Goal: Task Accomplishment & Management: Manage account settings

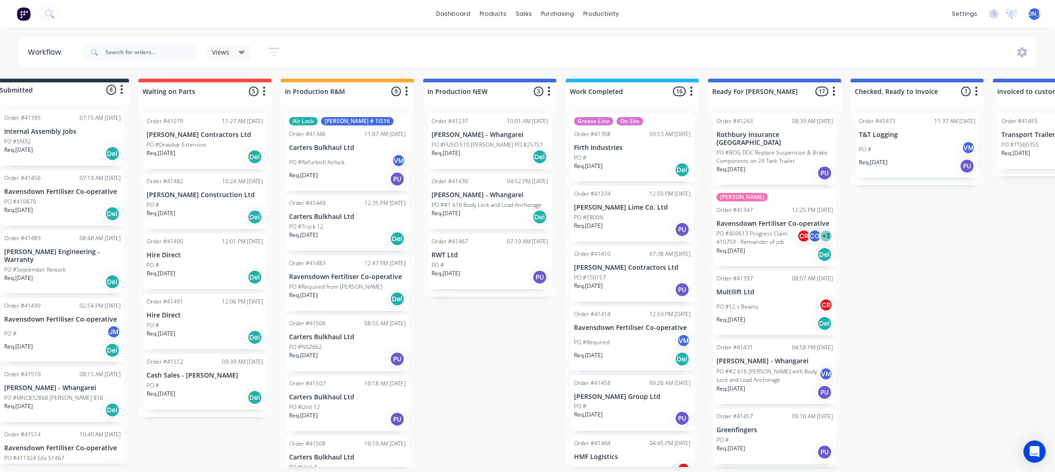
scroll to position [416, 0]
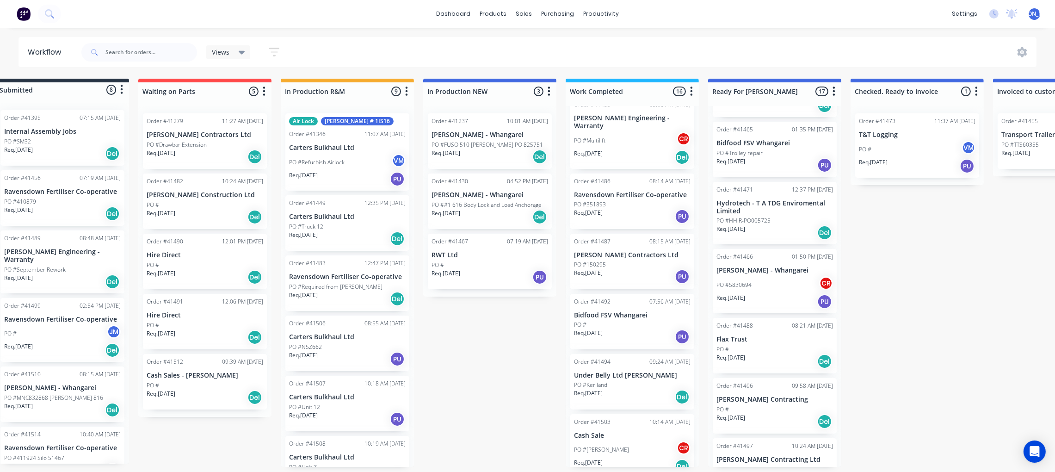
click at [385, 46] on div "Views Save new view None (Default) edit Admin edit Show/Hide statuses Show line…" at bounding box center [559, 52] width 958 height 28
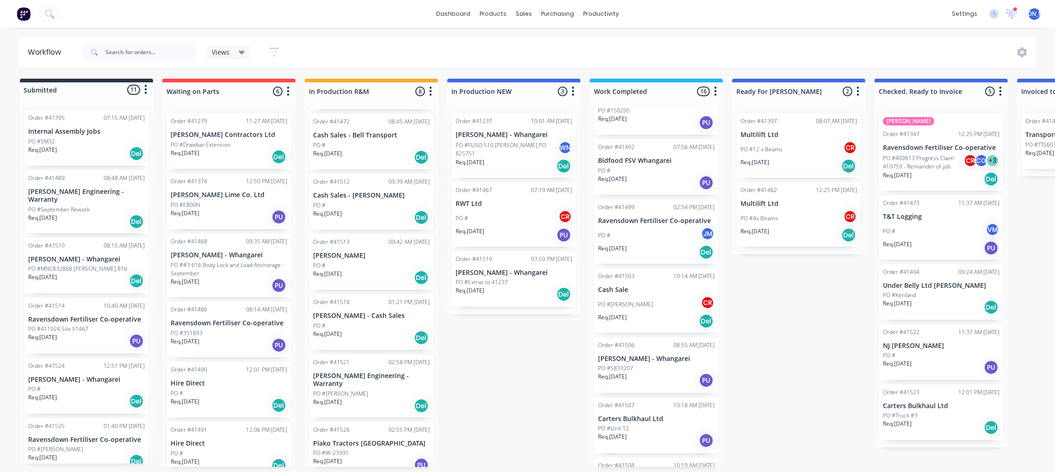
scroll to position [687, 0]
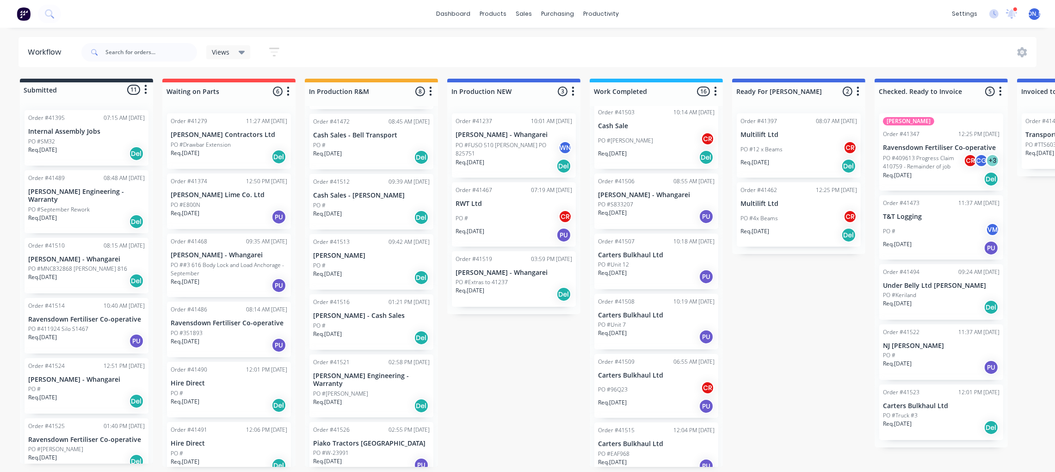
click at [650, 458] on div "Req. [DATE] PU" at bounding box center [656, 466] width 117 height 16
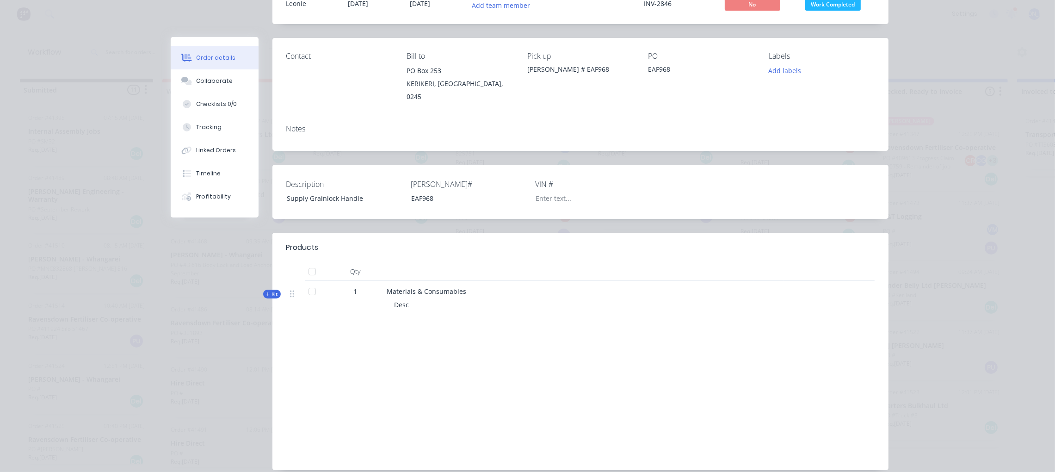
scroll to position [0, 0]
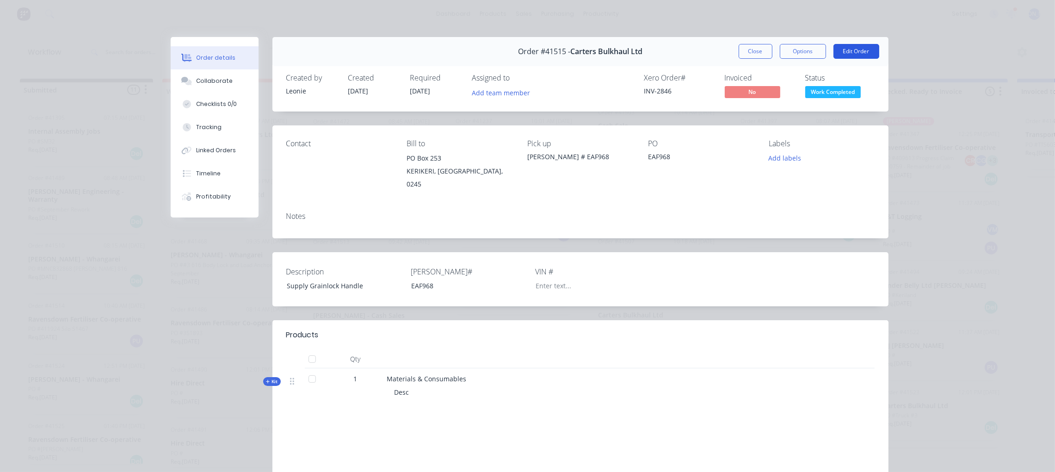
click at [846, 54] on button "Edit Order" at bounding box center [857, 51] width 46 height 15
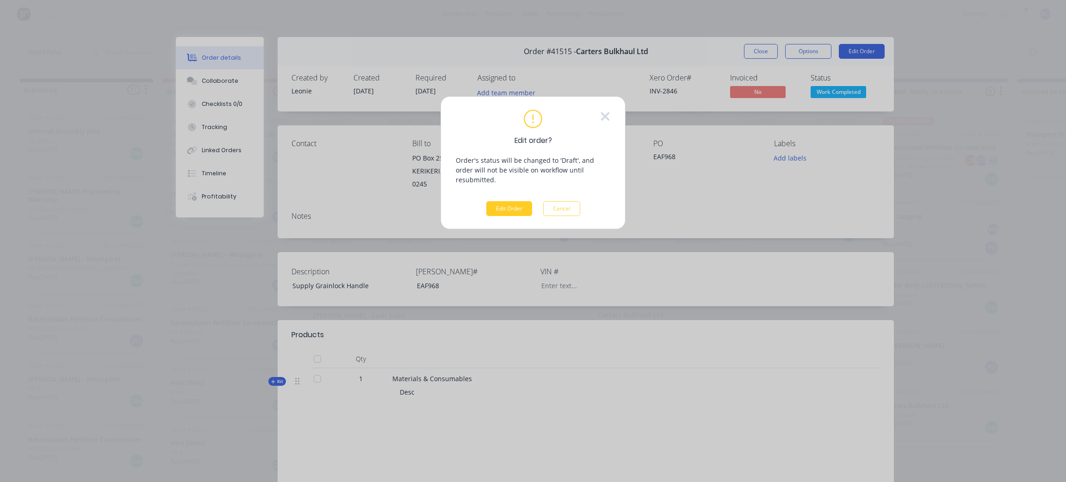
click at [514, 201] on button "Edit Order" at bounding box center [509, 208] width 46 height 15
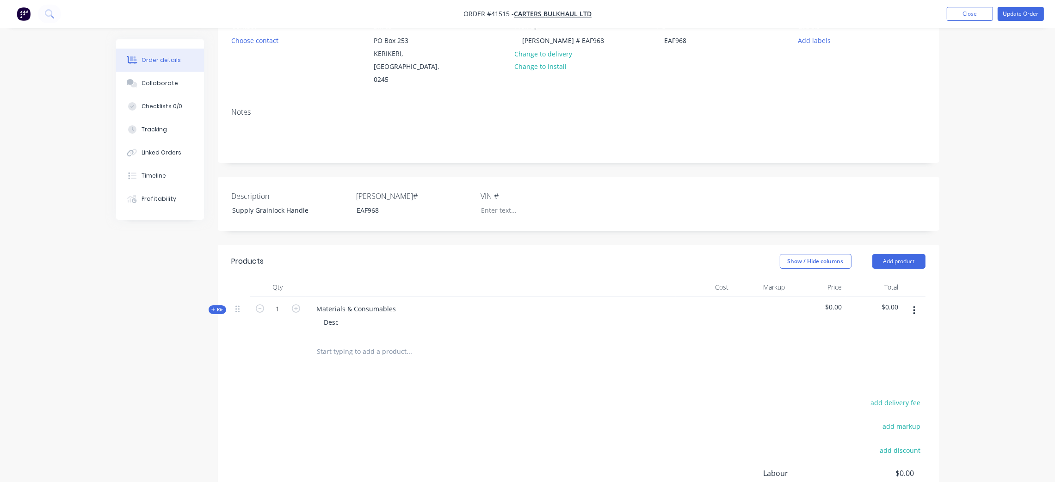
scroll to position [203, 0]
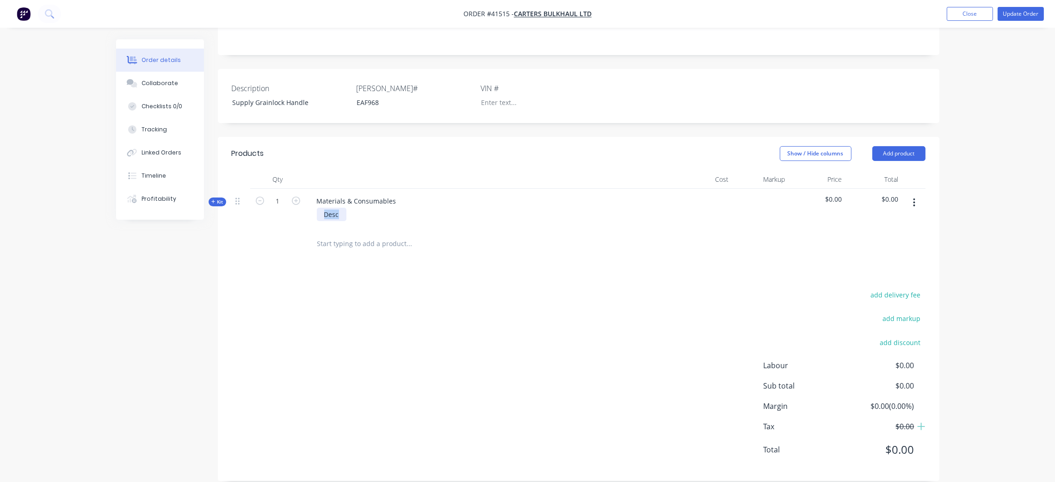
drag, startPoint x: 338, startPoint y: 204, endPoint x: 302, endPoint y: 200, distance: 36.8
click at [302, 200] on div "Kit 1 Materials & Consumables Desc $0.00 $0.00" at bounding box center [579, 209] width 694 height 40
drag, startPoint x: 220, startPoint y: 191, endPoint x: 228, endPoint y: 193, distance: 8.1
click at [220, 198] on span "Kit" at bounding box center [217, 201] width 12 height 7
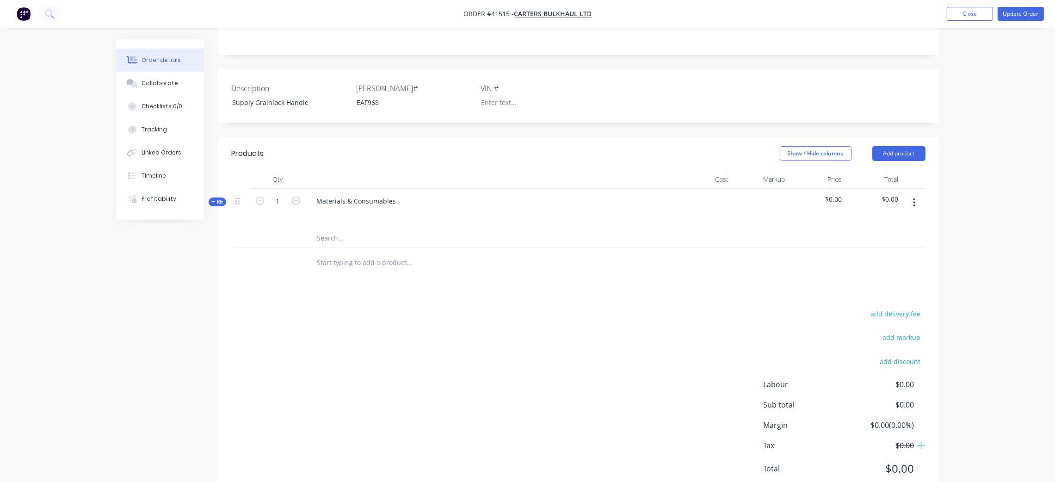
click at [337, 229] on input "text" at bounding box center [409, 238] width 185 height 19
click at [403, 229] on input "SM102" at bounding box center [409, 238] width 185 height 19
type input "SM102"
drag, startPoint x: 297, startPoint y: 302, endPoint x: 240, endPoint y: 240, distance: 84.4
click at [296, 308] on div "add delivery fee add markup add discount Labour $0.00 Sub total $0.00 Margin $0…" at bounding box center [579, 397] width 694 height 179
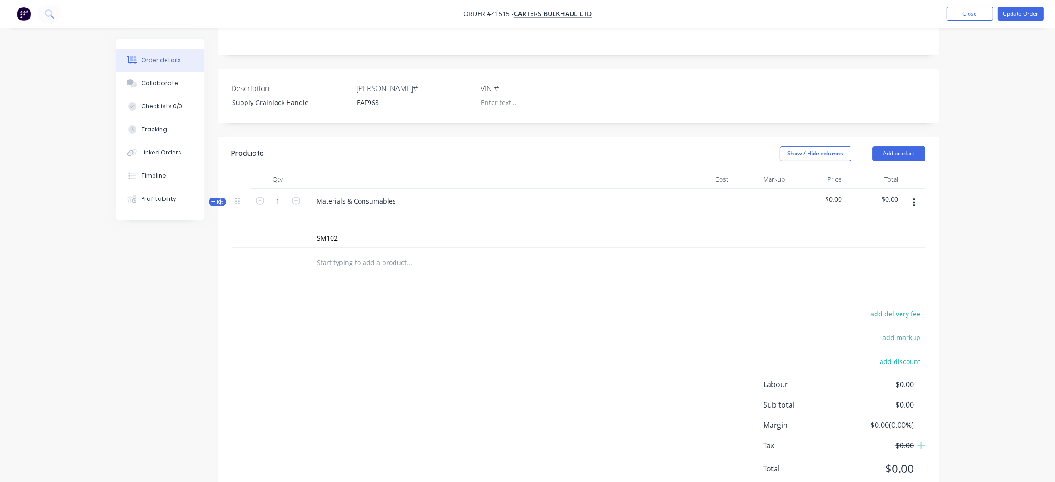
click at [218, 198] on span "Kit" at bounding box center [217, 201] width 12 height 7
click at [915, 194] on button "button" at bounding box center [914, 202] width 22 height 17
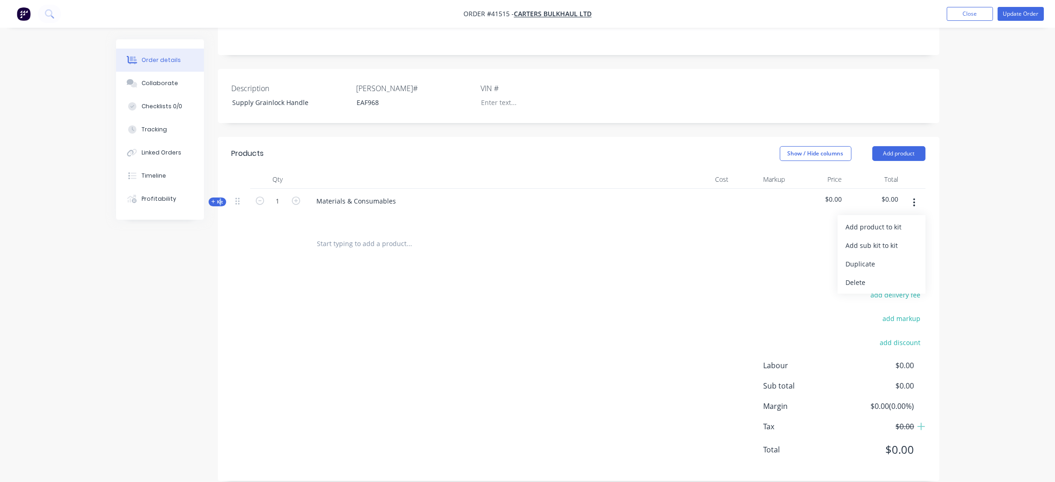
drag, startPoint x: 872, startPoint y: 269, endPoint x: 757, endPoint y: 229, distance: 121.6
click at [870, 276] on div "Delete" at bounding box center [881, 282] width 71 height 13
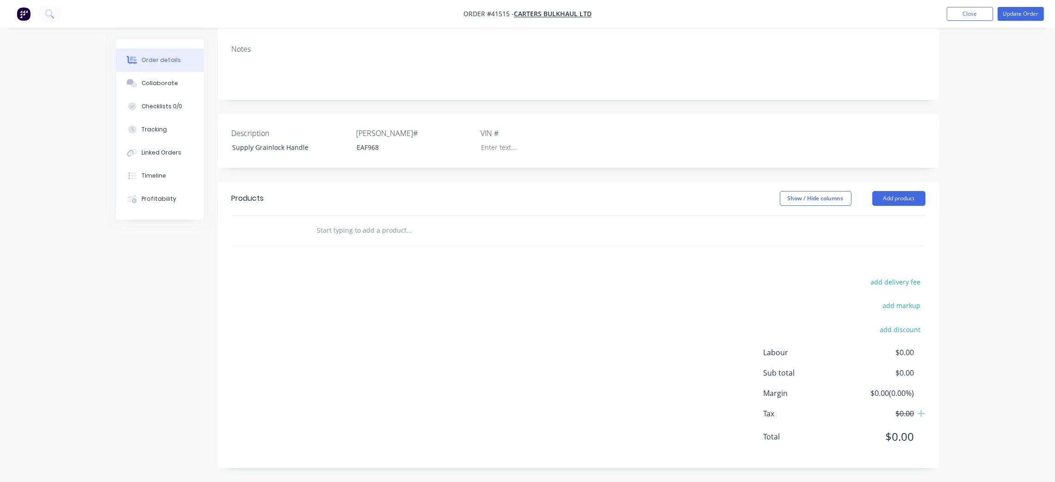
scroll to position [145, 0]
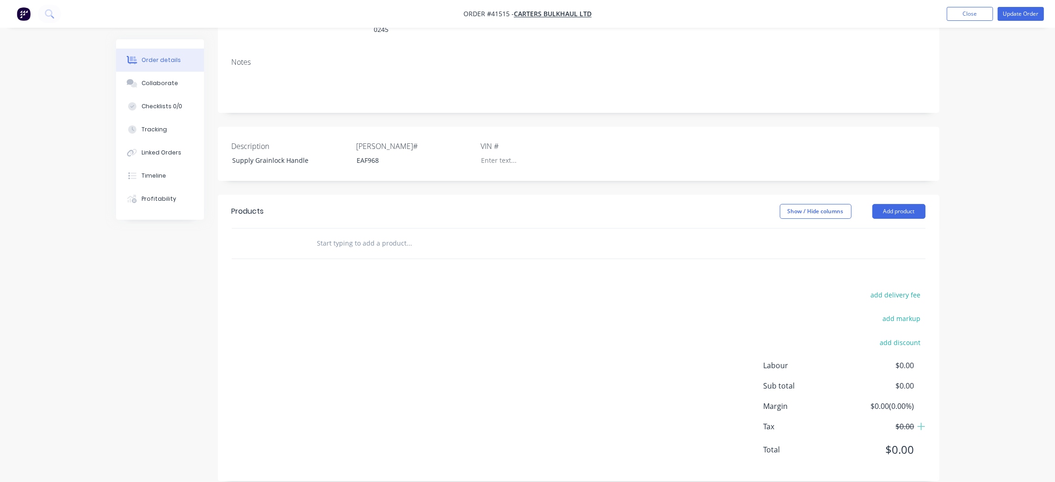
click at [350, 238] on input "text" at bounding box center [409, 243] width 185 height 19
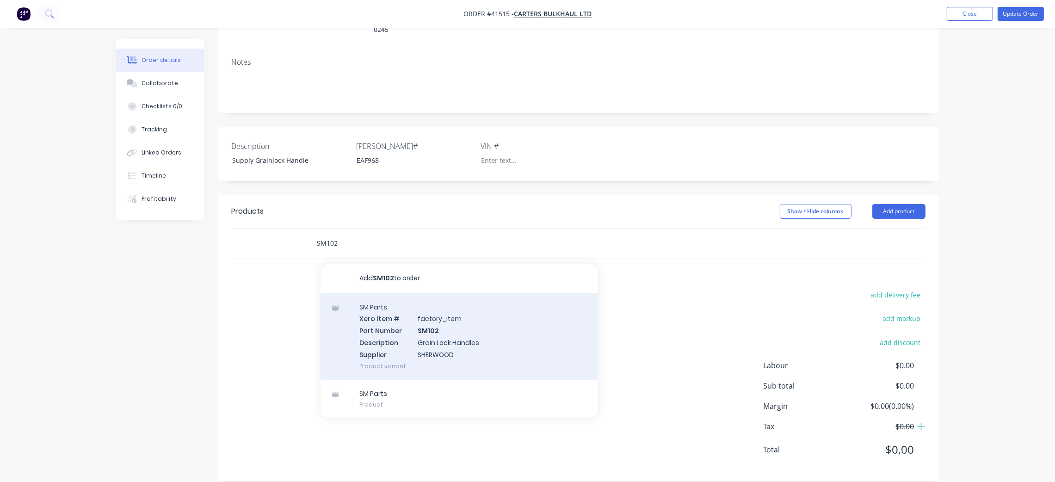
type input "SM102"
click at [471, 313] on div "SM Parts Xero Item # factory_item Part Number SM102 Description Grain Lock Hand…" at bounding box center [460, 336] width 278 height 87
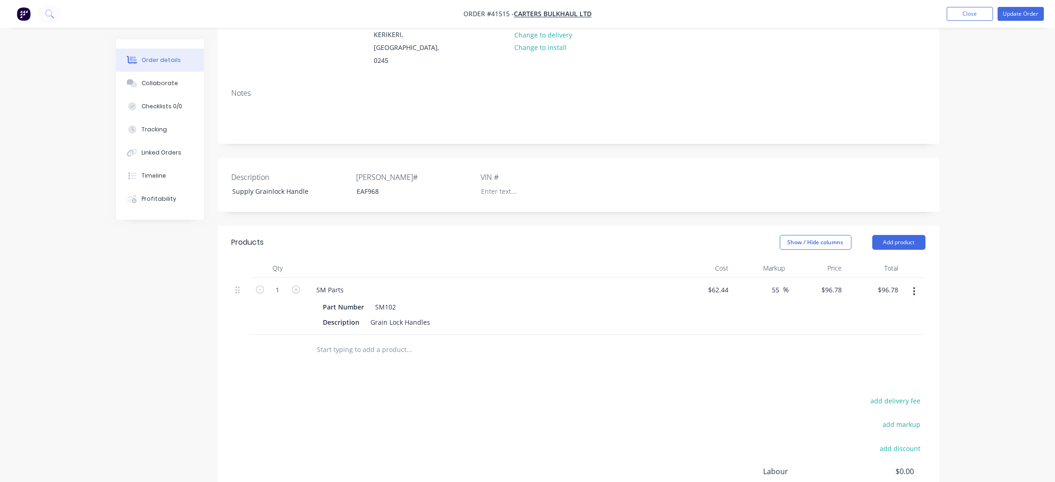
scroll to position [151, 0]
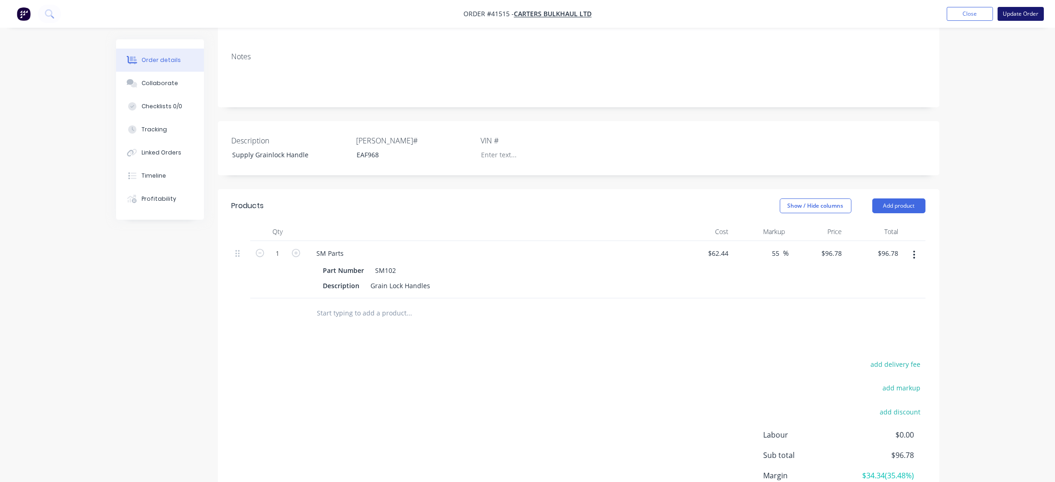
click at [1015, 15] on button "Update Order" at bounding box center [1021, 14] width 46 height 14
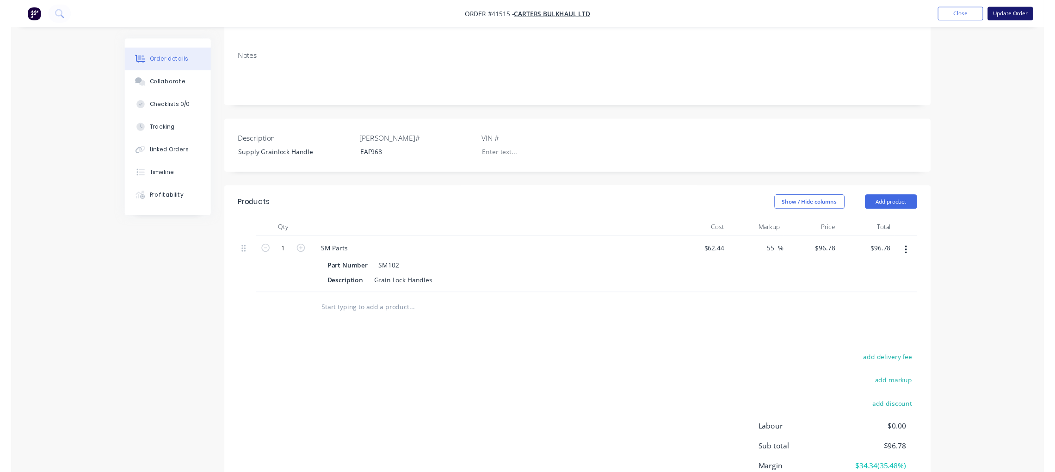
scroll to position [0, 0]
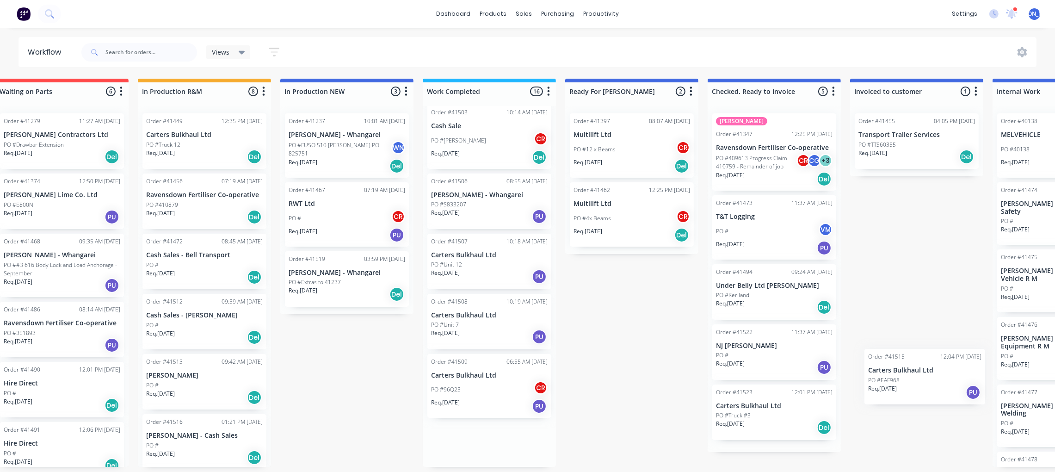
scroll to position [5, 206]
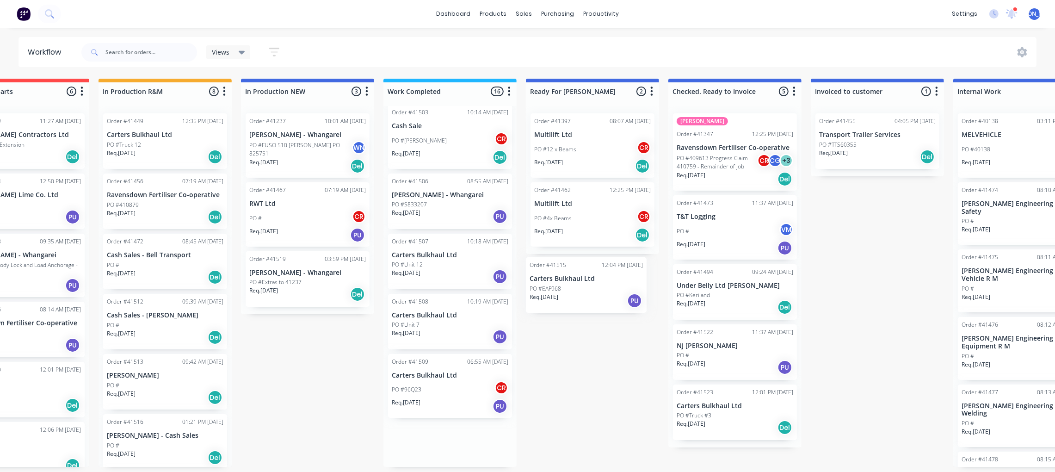
drag, startPoint x: 646, startPoint y: 451, endPoint x: 579, endPoint y: 297, distance: 168.4
click at [579, 297] on div "Submitted 11 Status colour #273444 hex #273444 Save Cancel Summaries Total orde…" at bounding box center [558, 273] width 1543 height 388
drag, startPoint x: 459, startPoint y: 449, endPoint x: 603, endPoint y: 212, distance: 276.9
click at [603, 212] on div "Submitted 11 Status colour #273444 hex #273444 Save Cancel Summaries Total orde…" at bounding box center [558, 273] width 1543 height 388
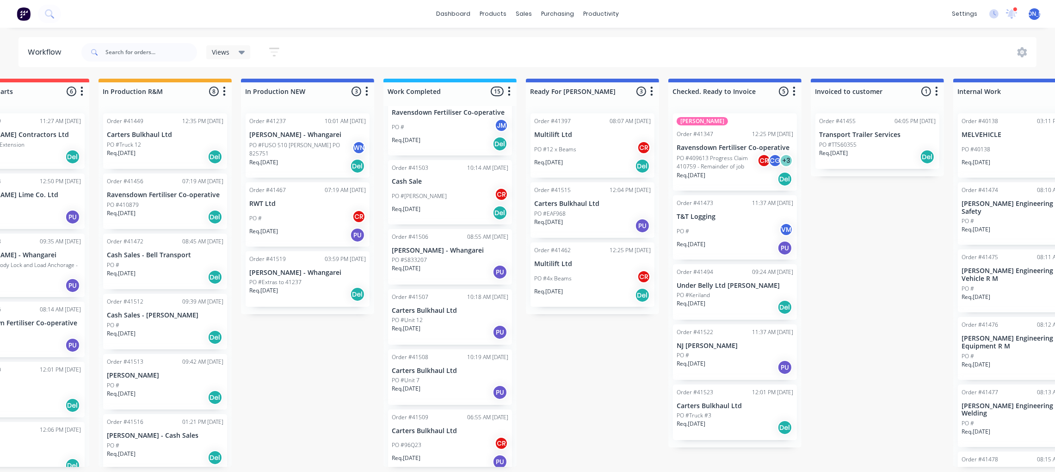
scroll to position [627, 0]
click at [447, 427] on div "Order #41509 06:55 AM [DATE] Carters Bulkhaul Ltd PO #96Q23 CR Req. [DATE] PU" at bounding box center [450, 446] width 124 height 64
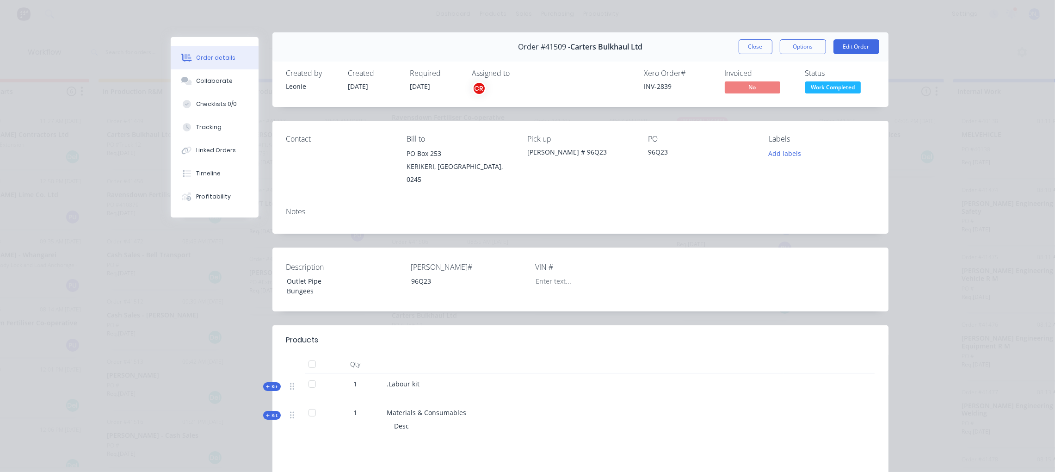
scroll to position [0, 0]
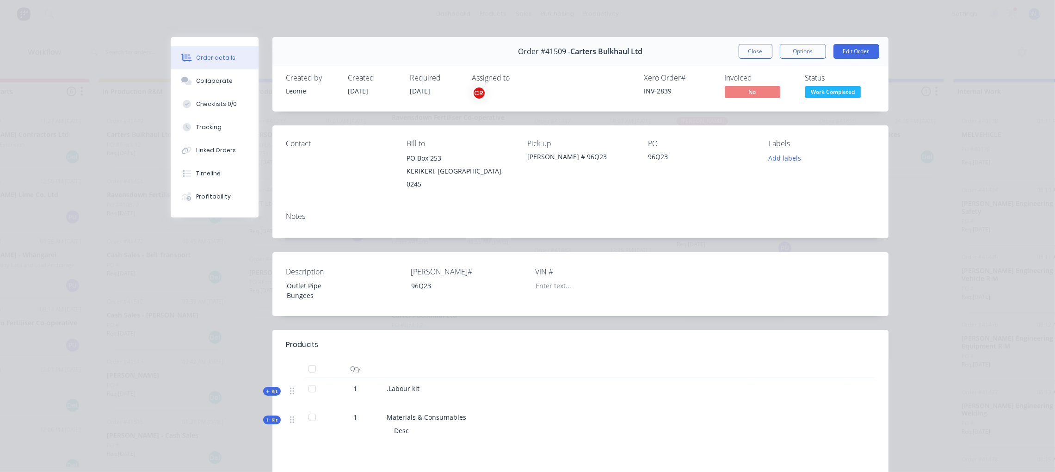
click at [209, 57] on div "Order details" at bounding box center [215, 58] width 39 height 8
click at [205, 79] on div "Collaborate" at bounding box center [214, 81] width 37 height 8
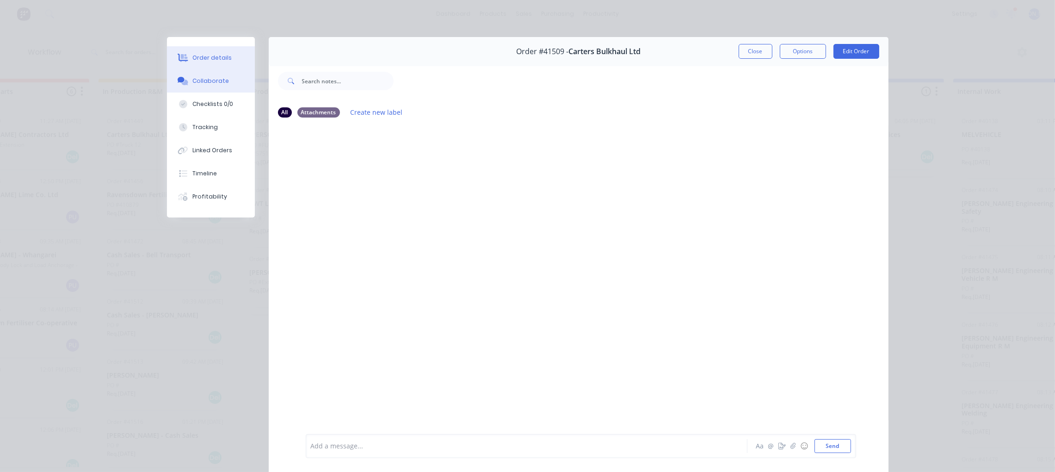
click at [209, 61] on div "Order details" at bounding box center [211, 58] width 39 height 8
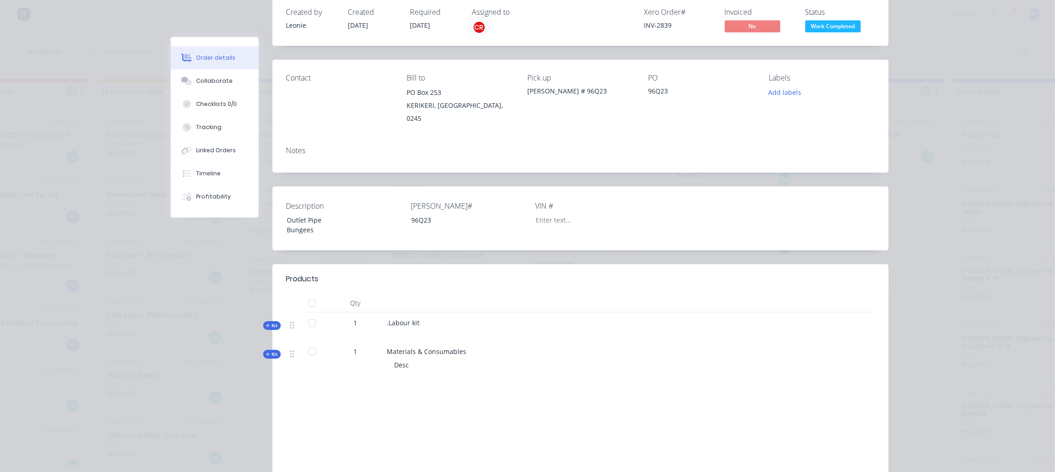
scroll to position [69, 0]
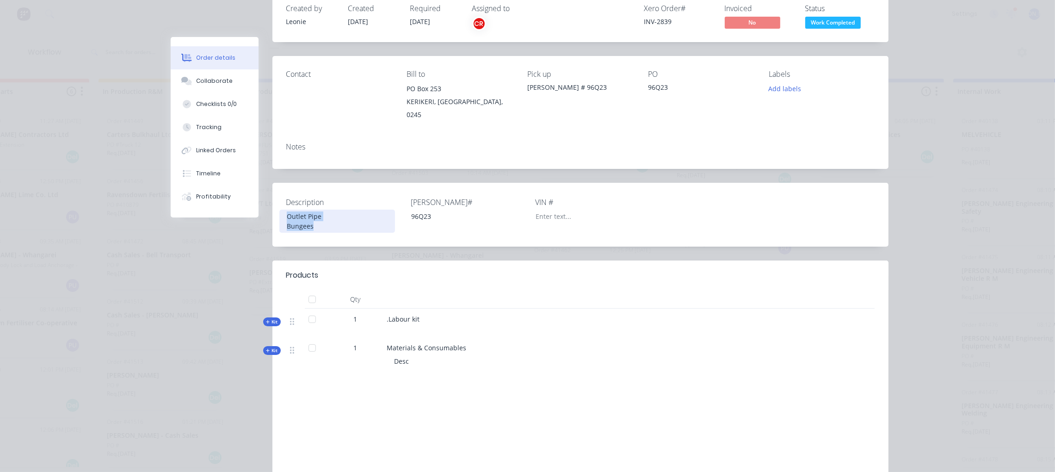
drag, startPoint x: 315, startPoint y: 218, endPoint x: 273, endPoint y: 198, distance: 46.8
click at [273, 198] on div "Description Outlet Pipe Bungees [PERSON_NAME]# 96Q23 VIN #" at bounding box center [580, 215] width 616 height 64
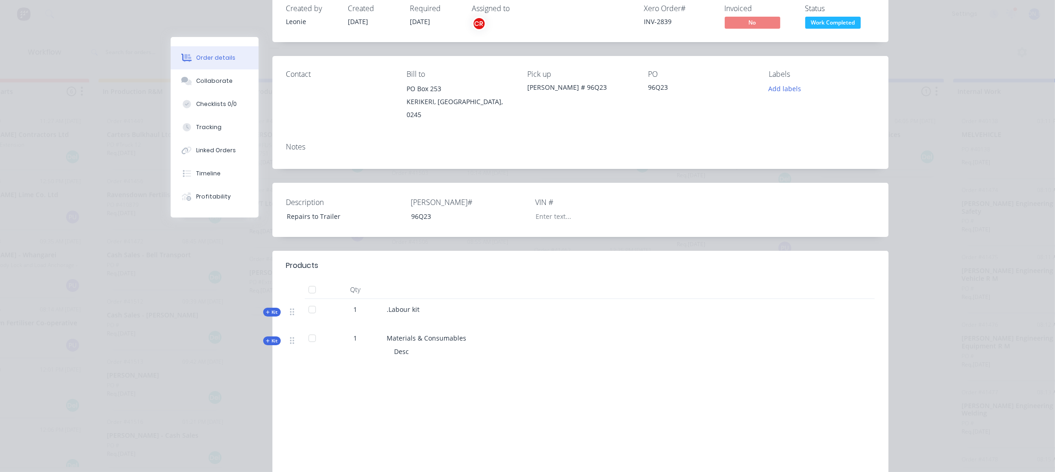
click at [407, 305] on span ".Labour kit" at bounding box center [403, 309] width 33 height 9
click at [266, 337] on span "Kit" at bounding box center [272, 340] width 12 height 7
drag, startPoint x: 271, startPoint y: 330, endPoint x: 266, endPoint y: 308, distance: 23.2
click at [270, 336] on div "Kit" at bounding box center [272, 340] width 18 height 9
drag, startPoint x: 266, startPoint y: 301, endPoint x: 280, endPoint y: 299, distance: 14.5
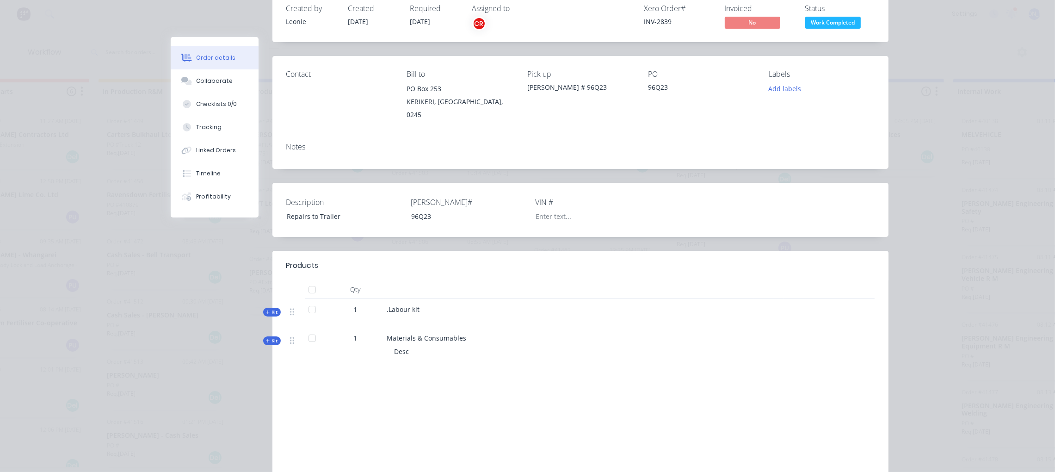
click at [266, 309] on span "Kit" at bounding box center [272, 312] width 12 height 7
click at [217, 125] on button "Tracking" at bounding box center [215, 127] width 88 height 23
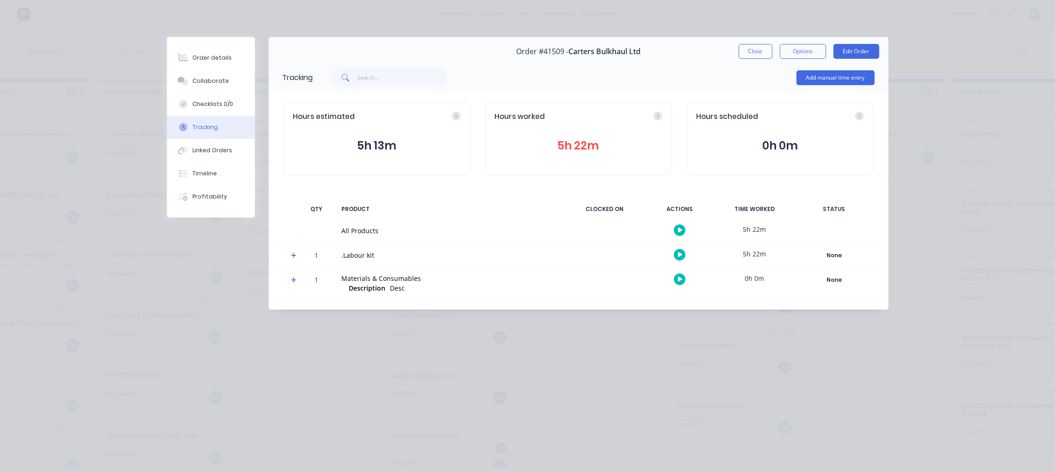
click at [571, 144] on button "5h 22m" at bounding box center [578, 146] width 167 height 18
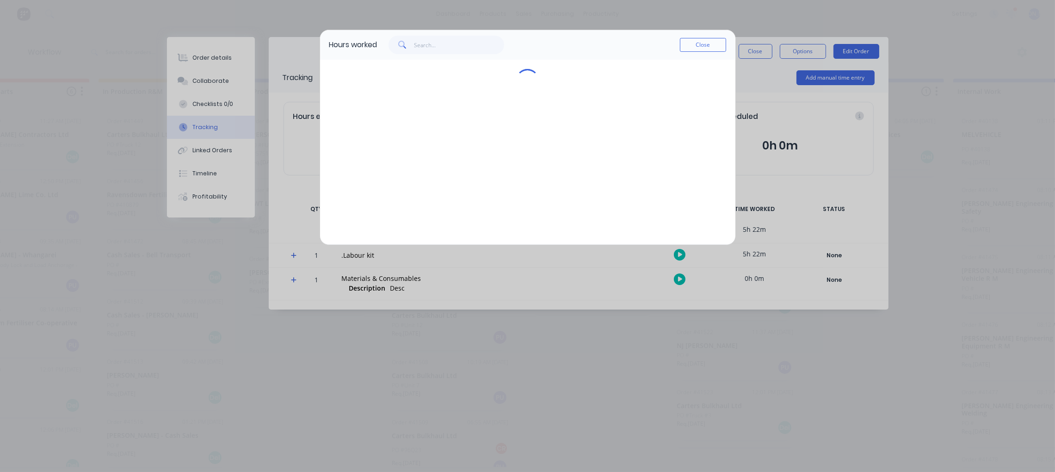
scroll to position [0, 206]
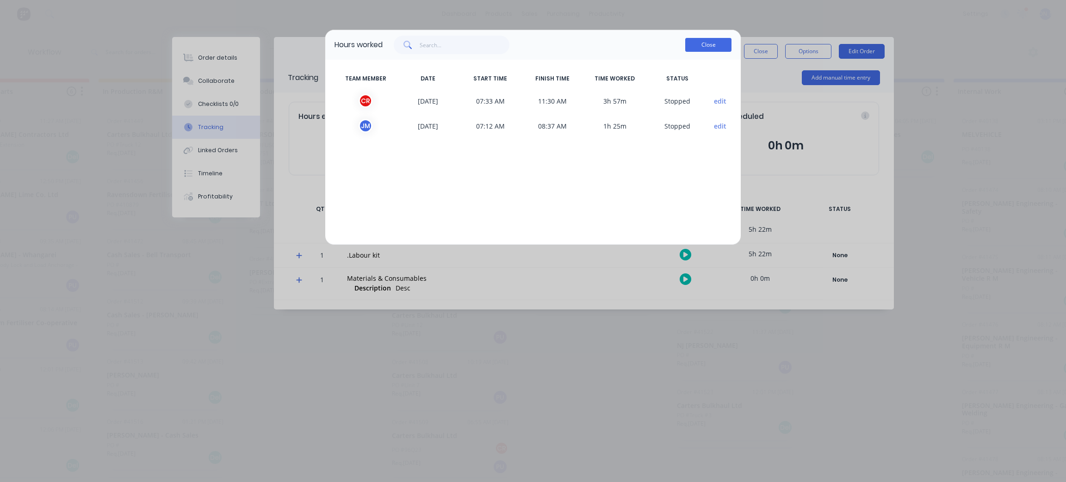
click at [698, 45] on button "Close" at bounding box center [708, 45] width 46 height 14
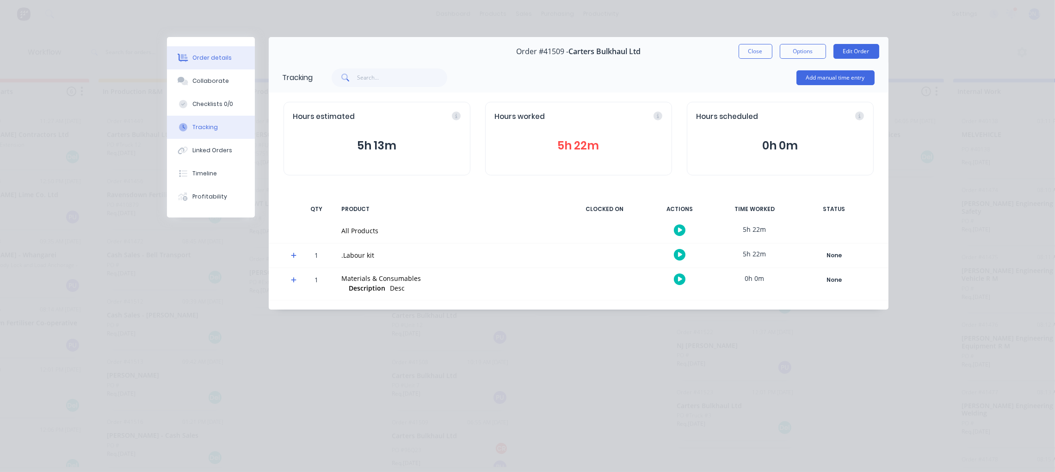
click at [223, 54] on div "Order details" at bounding box center [211, 58] width 39 height 8
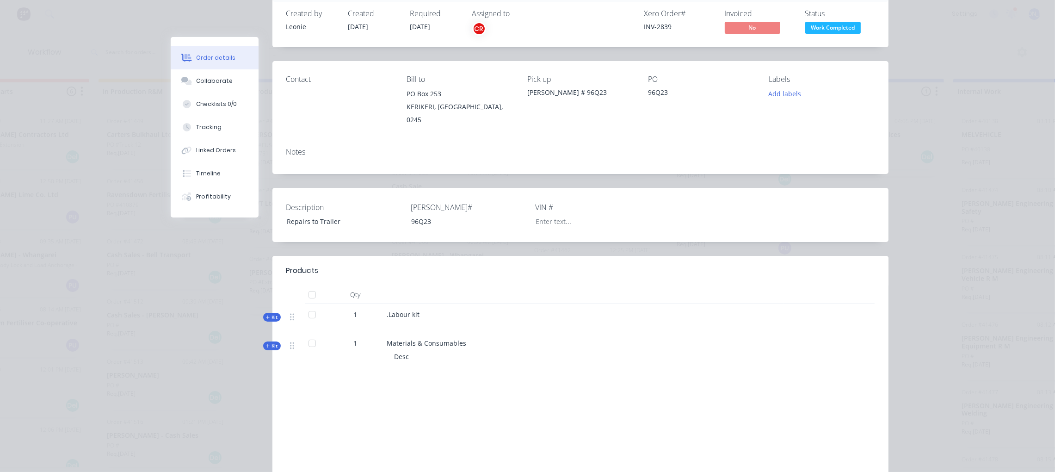
scroll to position [69, 0]
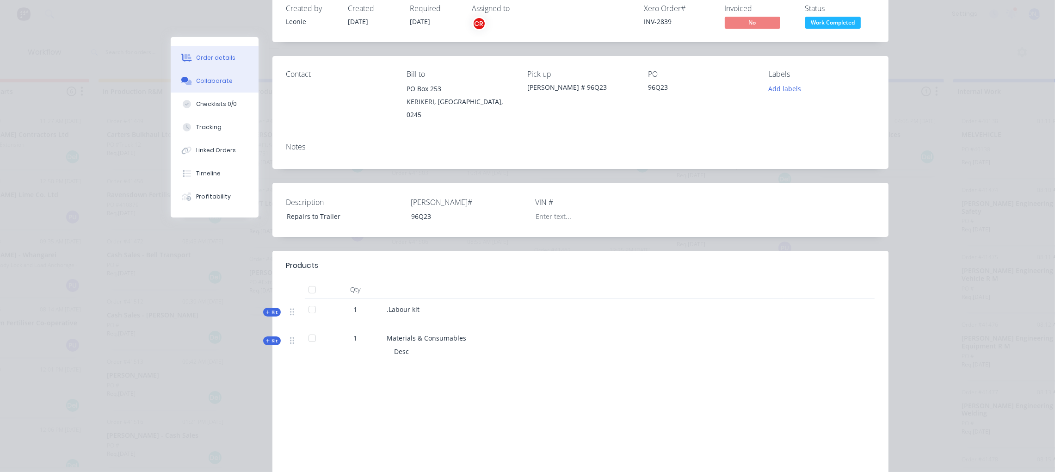
click at [215, 80] on div "Collaborate" at bounding box center [214, 81] width 37 height 8
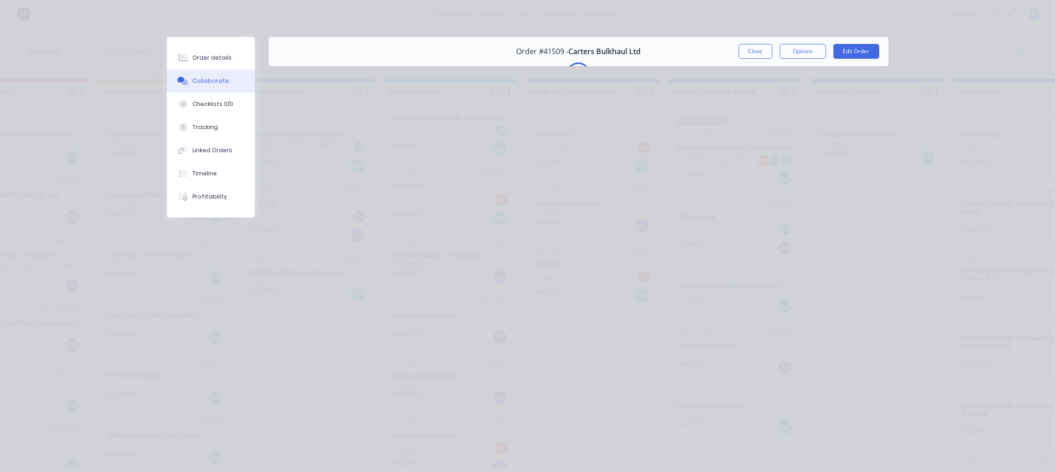
scroll to position [0, 0]
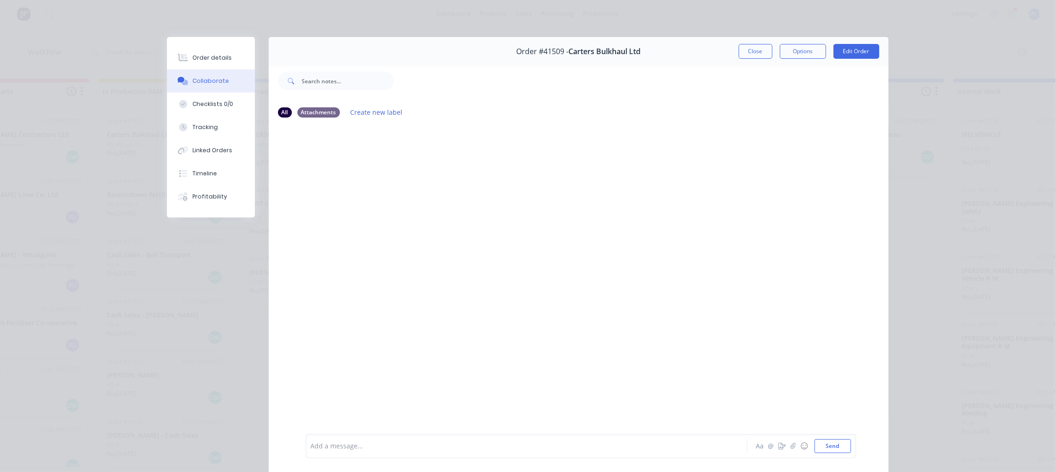
click at [359, 454] on div "Add a message... Aa @ ☺ Send" at bounding box center [581, 446] width 550 height 24
click at [320, 438] on div "Add a message... Aa @ ☺ Send" at bounding box center [581, 446] width 550 height 24
click at [395, 444] on div at bounding box center [513, 446] width 405 height 10
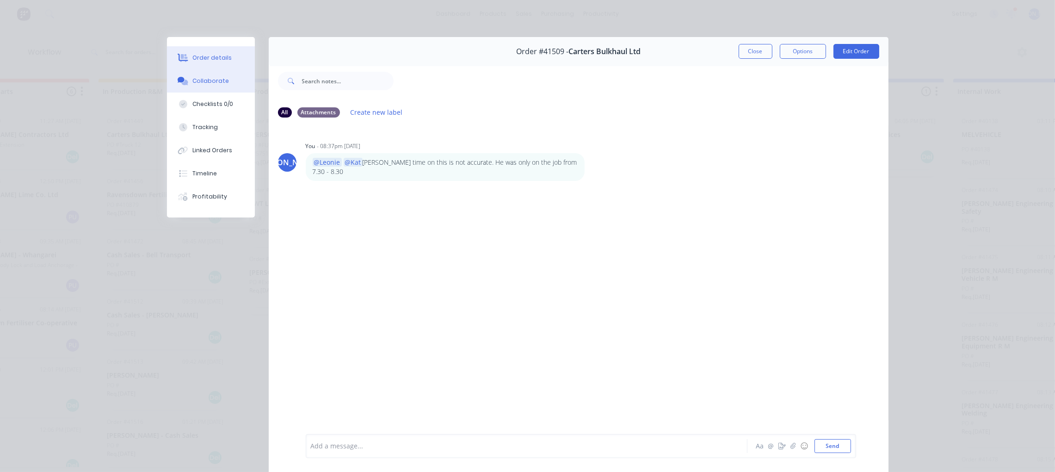
click at [206, 54] on div "Order details" at bounding box center [211, 58] width 39 height 8
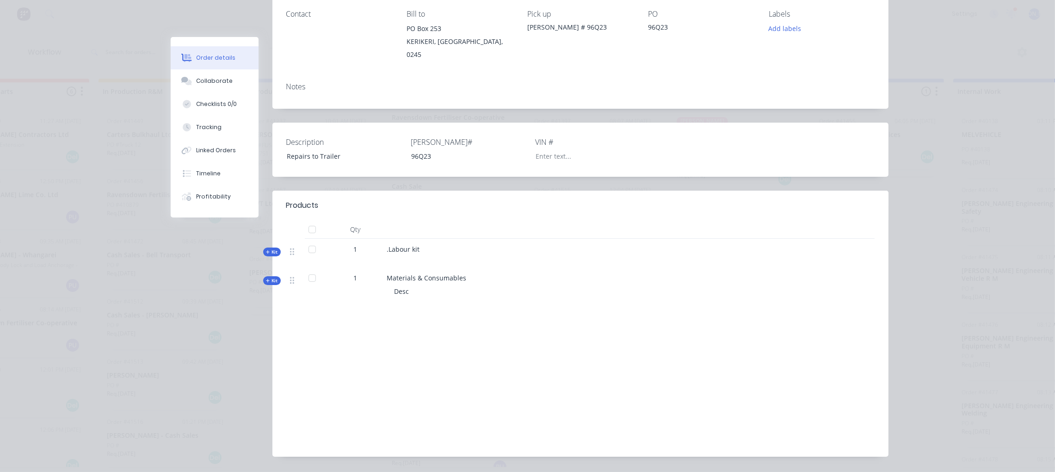
scroll to position [139, 0]
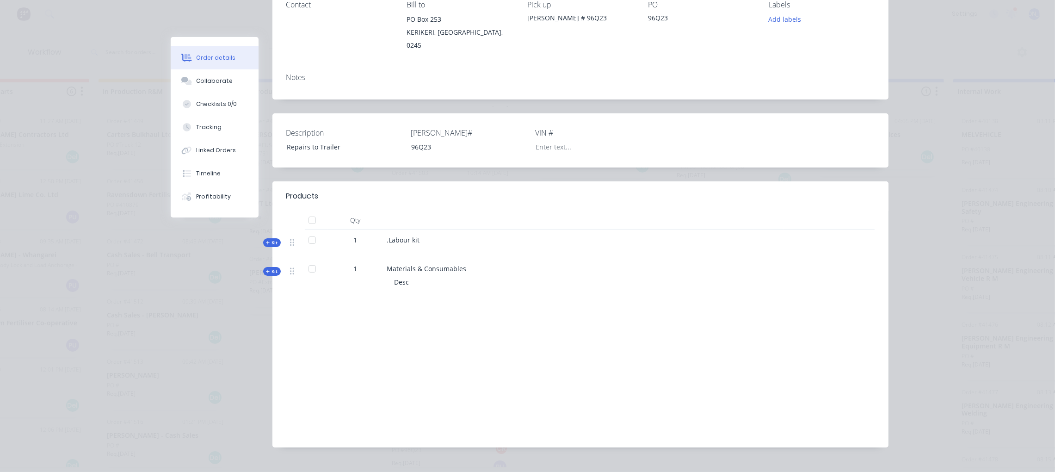
click at [266, 241] on icon at bounding box center [268, 243] width 4 height 5
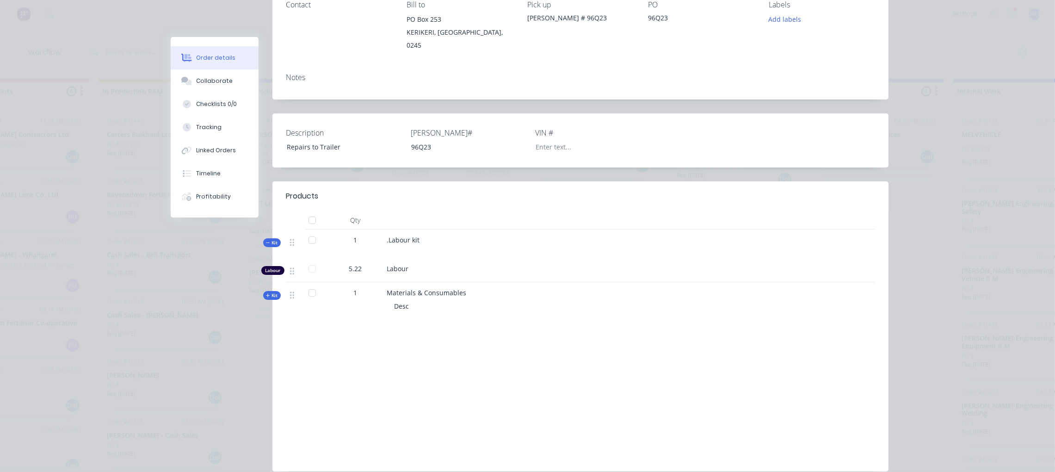
drag, startPoint x: 382, startPoint y: 233, endPoint x: 703, endPoint y: 235, distance: 321.0
click at [387, 235] on span ".Labour kit" at bounding box center [403, 239] width 33 height 9
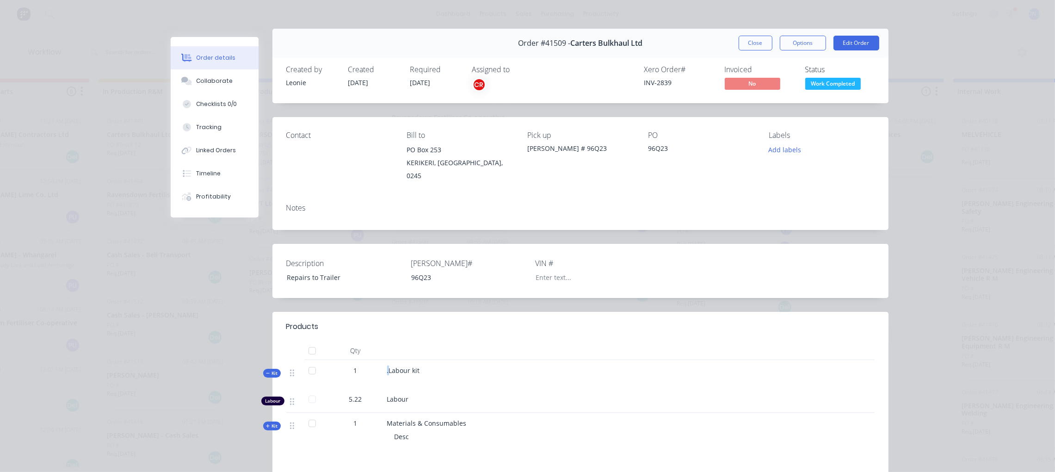
scroll to position [0, 0]
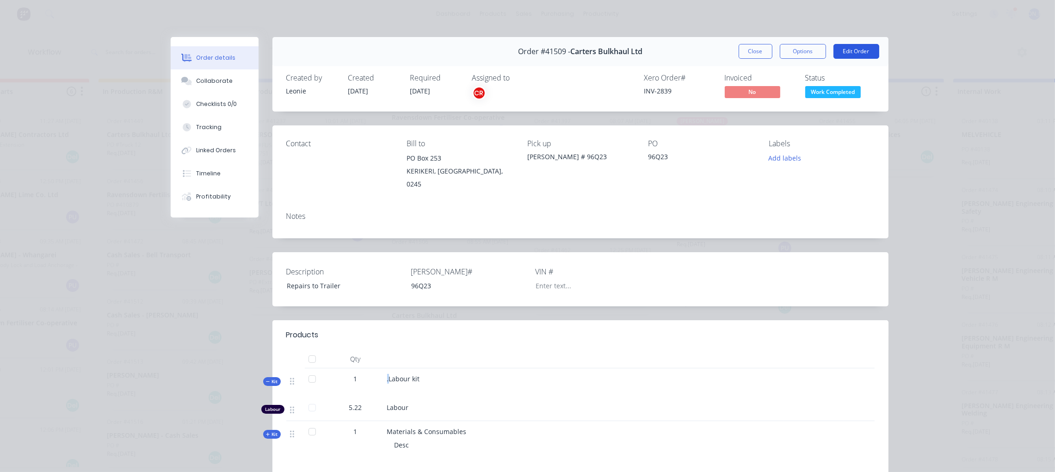
click at [851, 48] on button "Edit Order" at bounding box center [857, 51] width 46 height 15
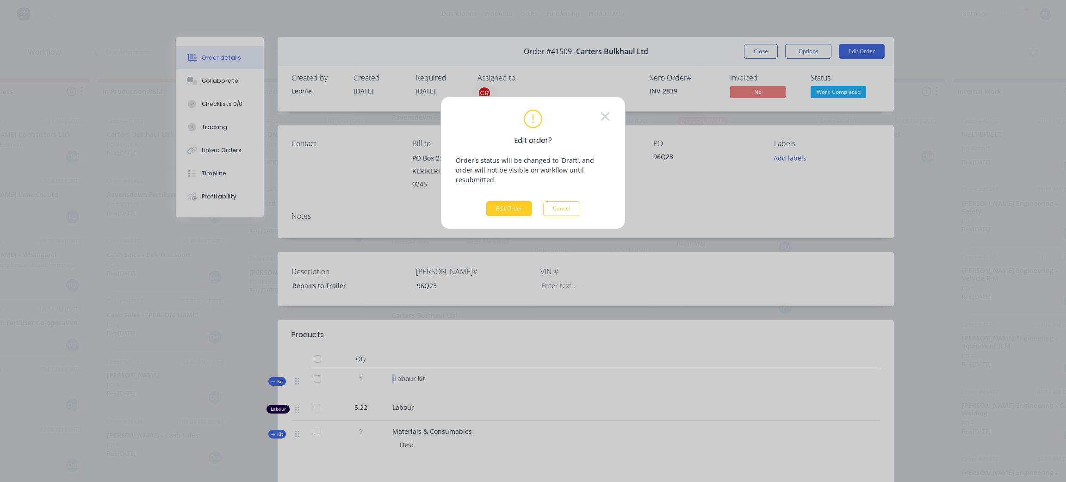
click at [515, 201] on button "Edit Order" at bounding box center [509, 208] width 46 height 15
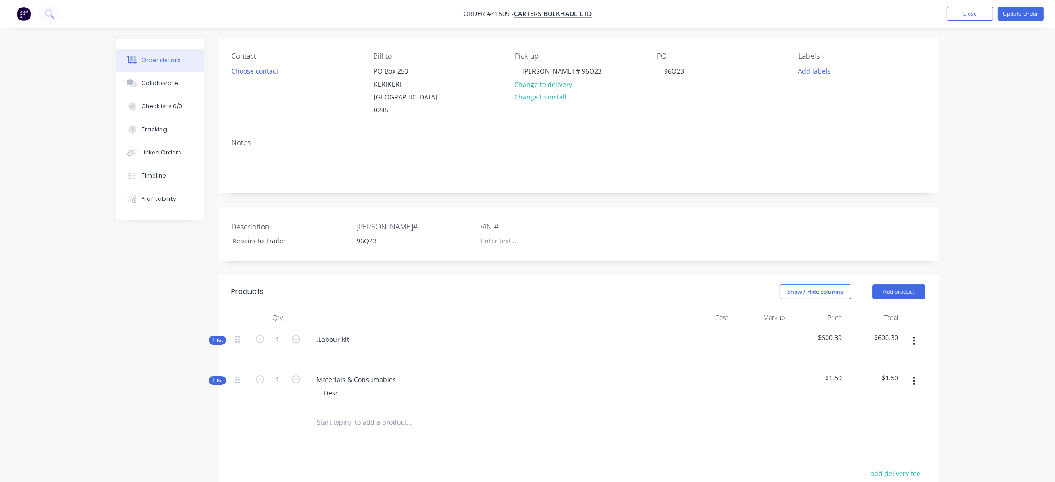
scroll to position [69, 0]
drag, startPoint x: 351, startPoint y: 322, endPoint x: 290, endPoint y: 321, distance: 61.1
click at [290, 322] on div "Kit 1 .Labour kit $600.30 $600.30" at bounding box center [579, 342] width 694 height 40
click at [330, 344] on div "Labour" at bounding box center [491, 342] width 370 height 40
click at [324, 341] on div at bounding box center [324, 347] width 15 height 13
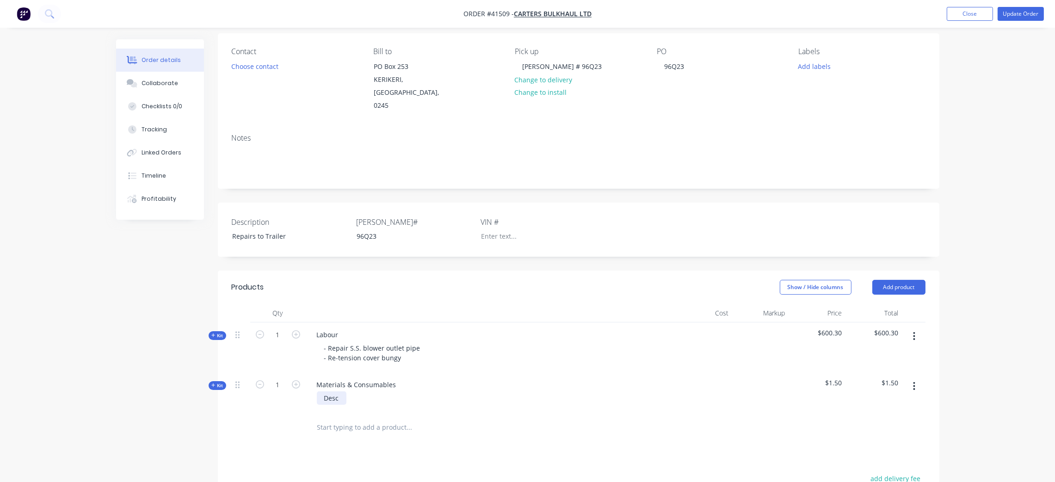
click at [342, 391] on div "Desc" at bounding box center [332, 397] width 30 height 13
click at [168, 102] on div "Checklists 0/0" at bounding box center [162, 106] width 41 height 8
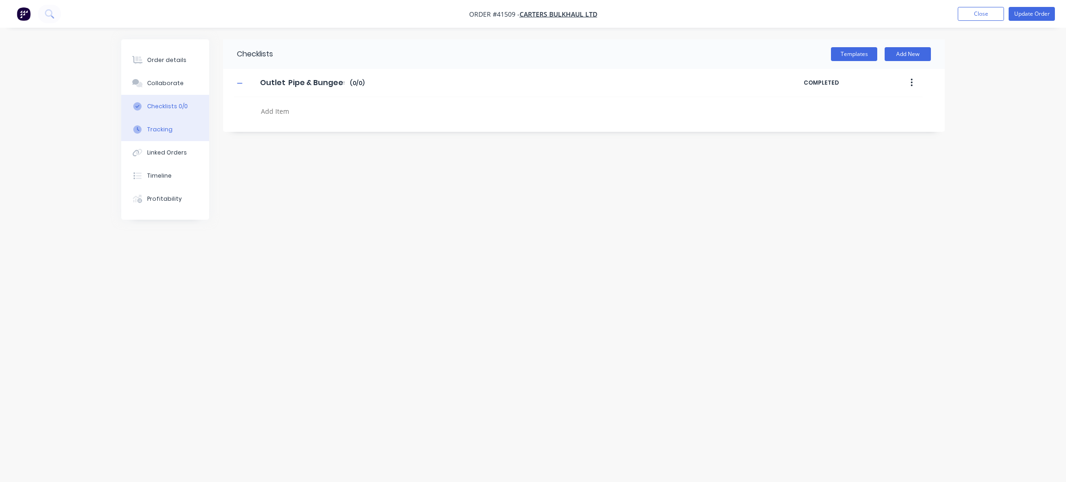
click at [163, 130] on div "Tracking" at bounding box center [159, 129] width 25 height 8
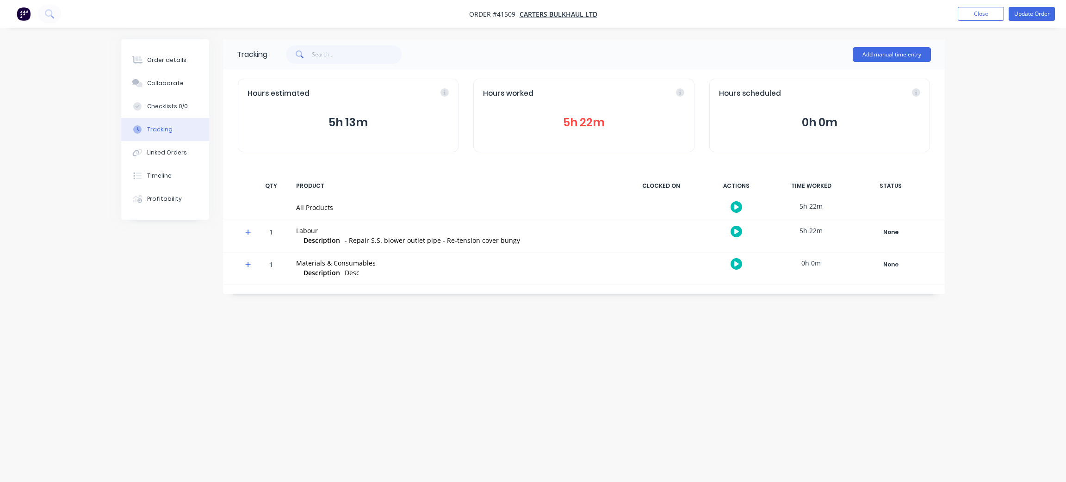
click at [593, 121] on button "5h 22m" at bounding box center [583, 123] width 201 height 18
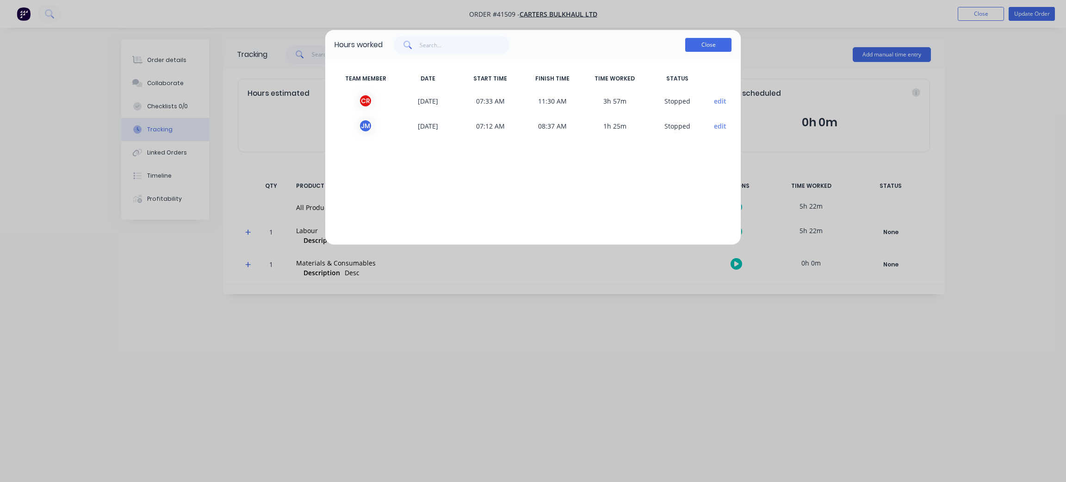
click at [701, 47] on button "Close" at bounding box center [708, 45] width 46 height 14
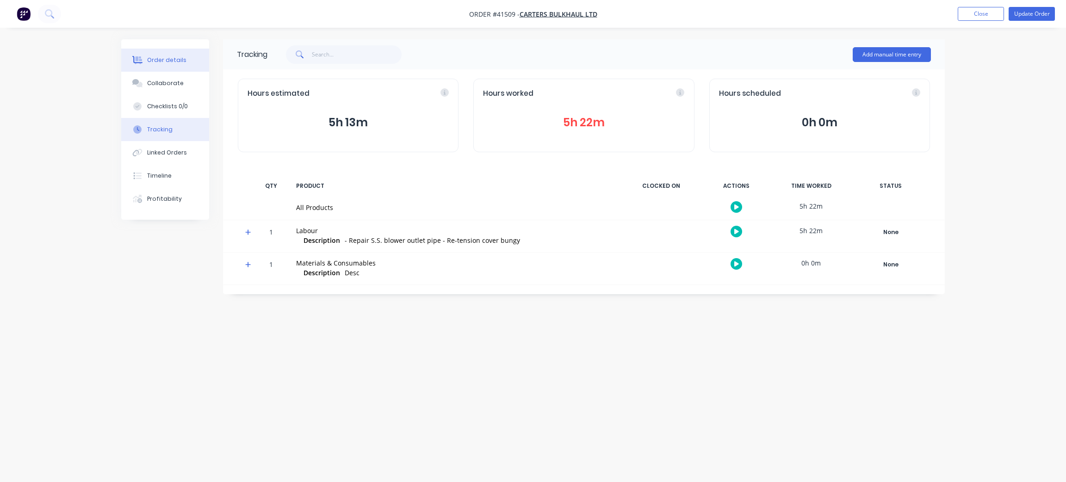
click at [155, 64] on button "Order details" at bounding box center [165, 60] width 88 height 23
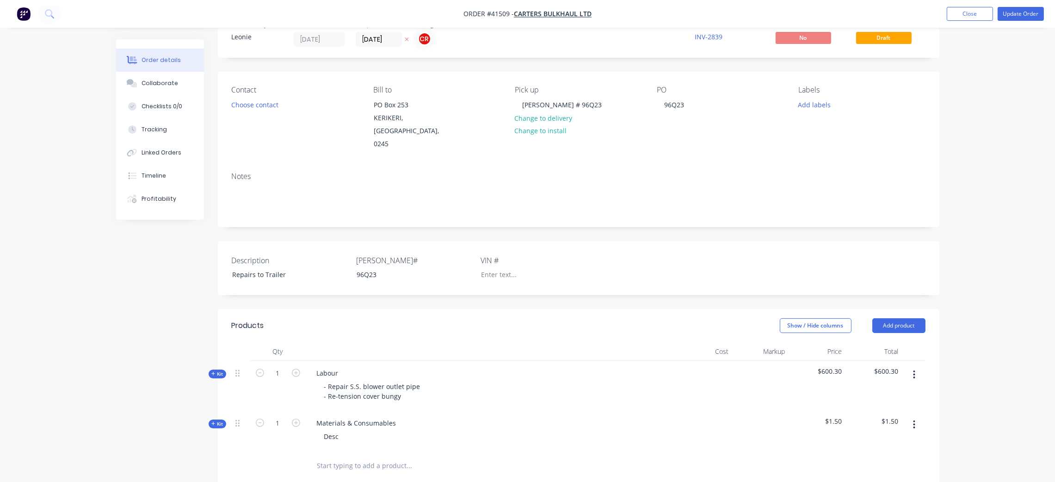
scroll to position [69, 0]
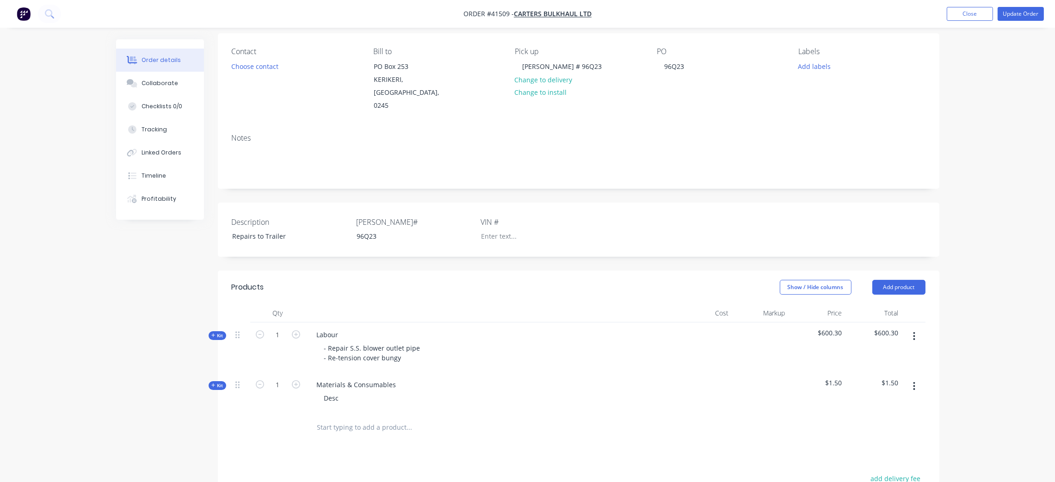
click at [217, 332] on span "Kit" at bounding box center [217, 335] width 12 height 7
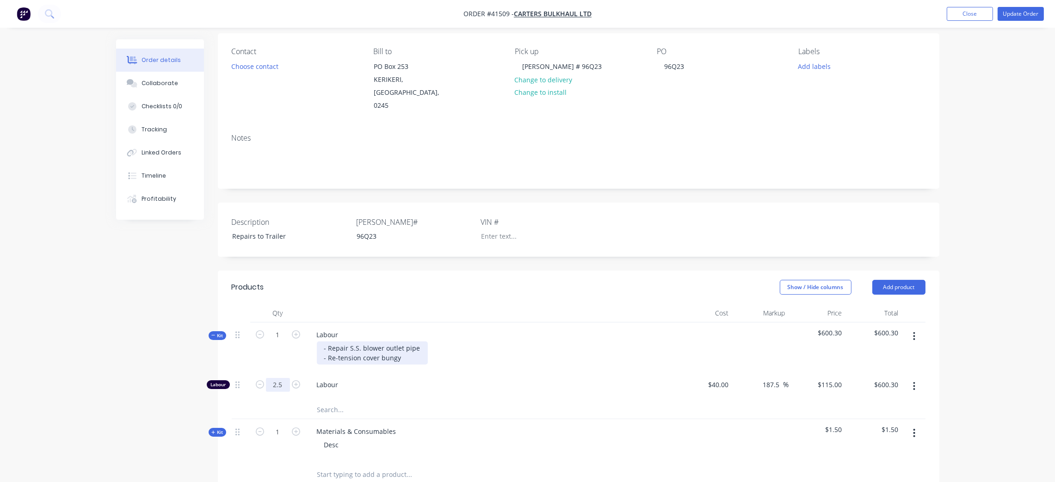
type input "2.5"
type input "$287.50"
click at [282, 328] on input "1" at bounding box center [278, 335] width 24 height 14
type input "2.5"
type input "6.25"
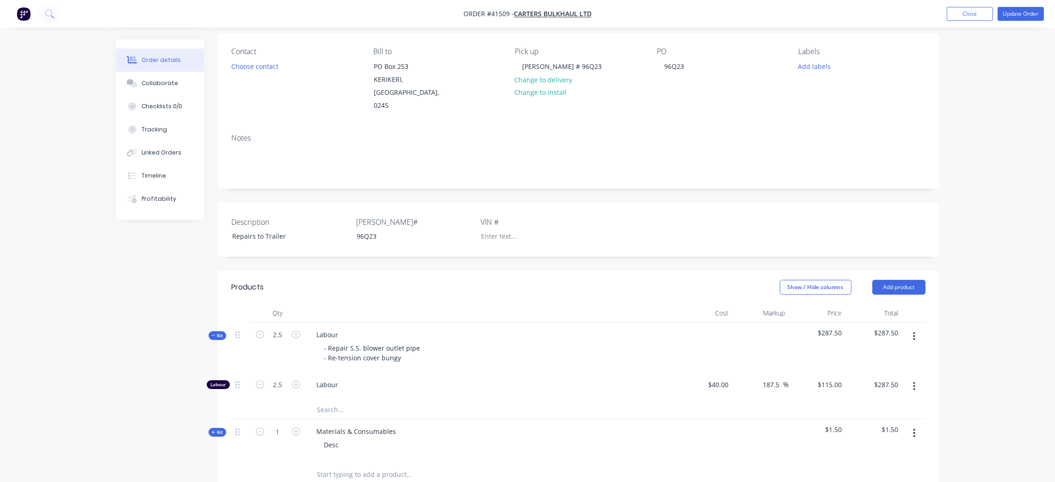
type input "$718.75"
drag, startPoint x: 543, startPoint y: 325, endPoint x: 542, endPoint y: 316, distance: 8.9
click at [543, 324] on div "Labour - Repair S.S. blower outlet pipe - Re-tension cover bungy" at bounding box center [491, 347] width 370 height 50
click at [278, 378] on input "6.25" at bounding box center [278, 385] width 24 height 14
type input "2.5"
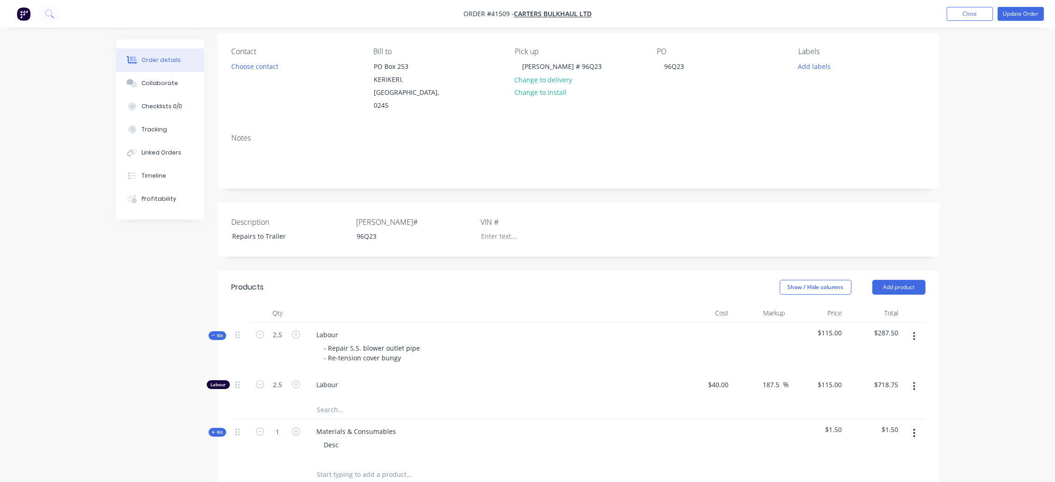
type input "$287.50"
click at [618, 344] on div "- Repair S.S. blower outlet pipe - Re-tension cover bungy" at bounding box center [490, 352] width 363 height 23
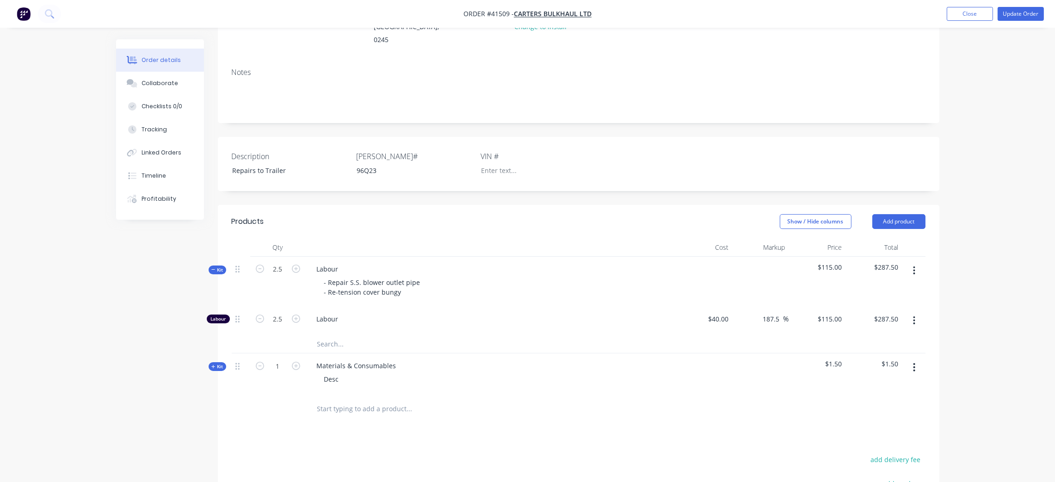
scroll to position [139, 0]
click at [218, 263] on span "Kit" at bounding box center [217, 266] width 12 height 7
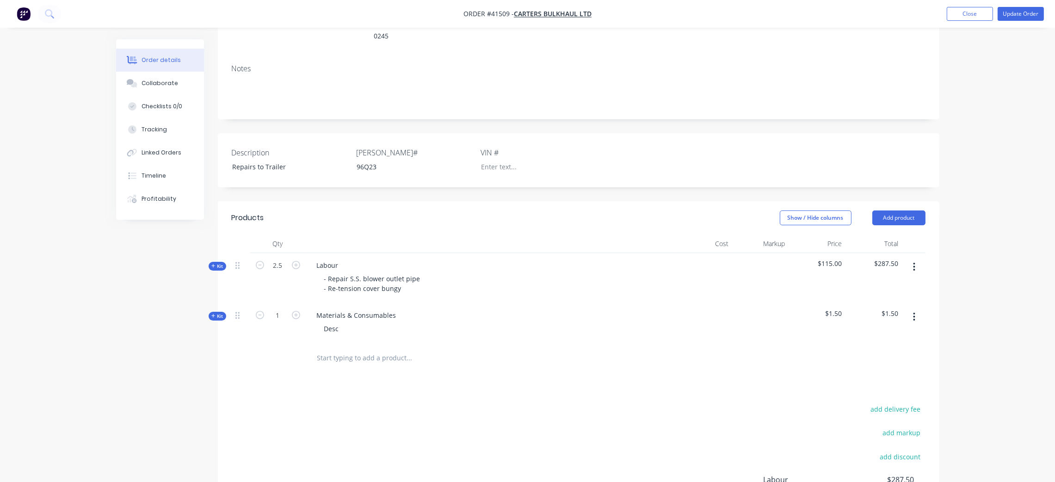
click at [215, 314] on icon at bounding box center [213, 316] width 4 height 5
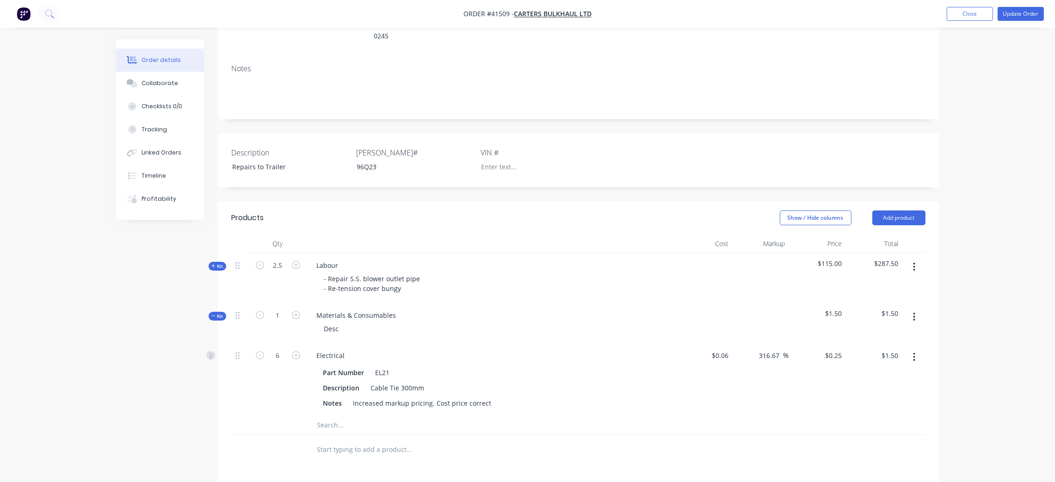
click at [215, 313] on span "Kit" at bounding box center [217, 316] width 12 height 7
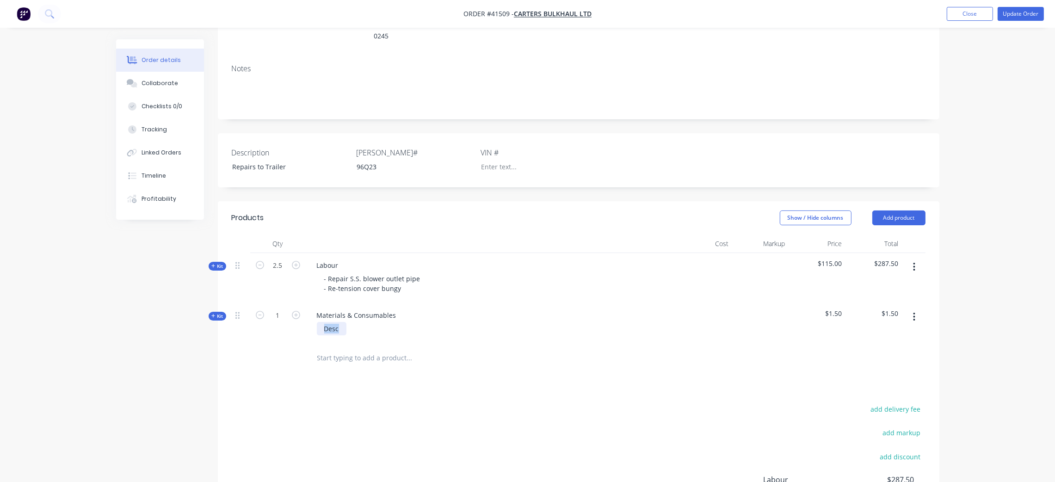
drag, startPoint x: 342, startPoint y: 317, endPoint x: 300, endPoint y: 318, distance: 42.1
click at [300, 318] on div "Kit 1 Materials & Consumables Desc $1.50 $1.50" at bounding box center [579, 323] width 694 height 40
click at [211, 314] on icon at bounding box center [213, 316] width 4 height 5
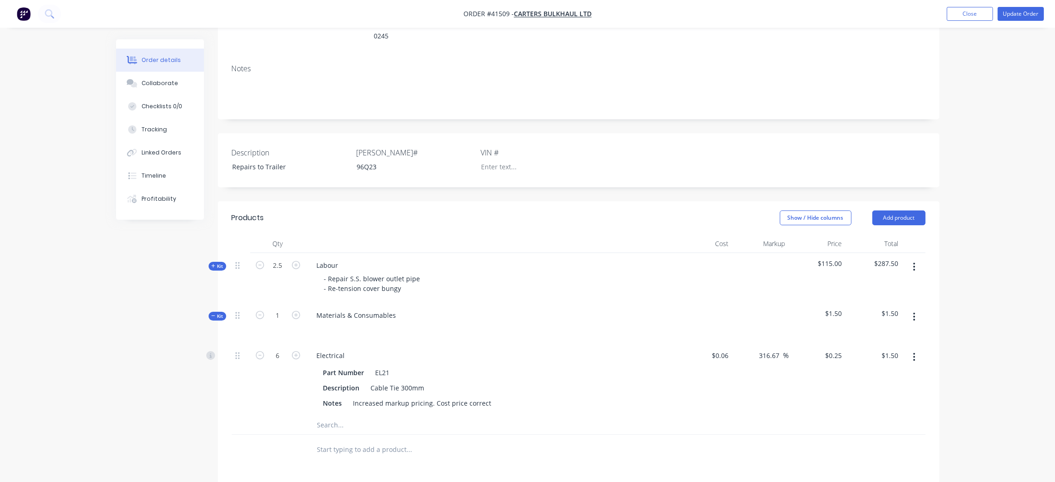
click at [335, 416] on input "text" at bounding box center [409, 425] width 185 height 19
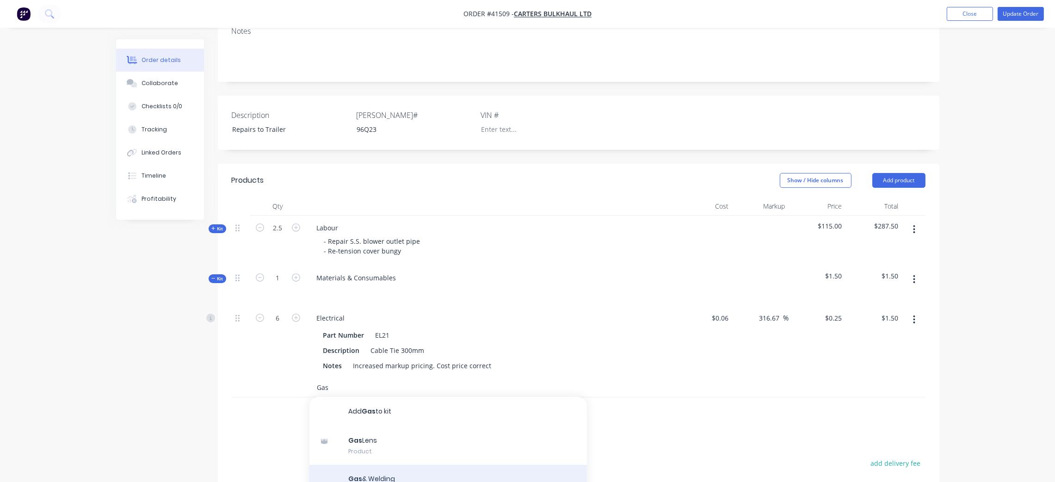
scroll to position [278, 0]
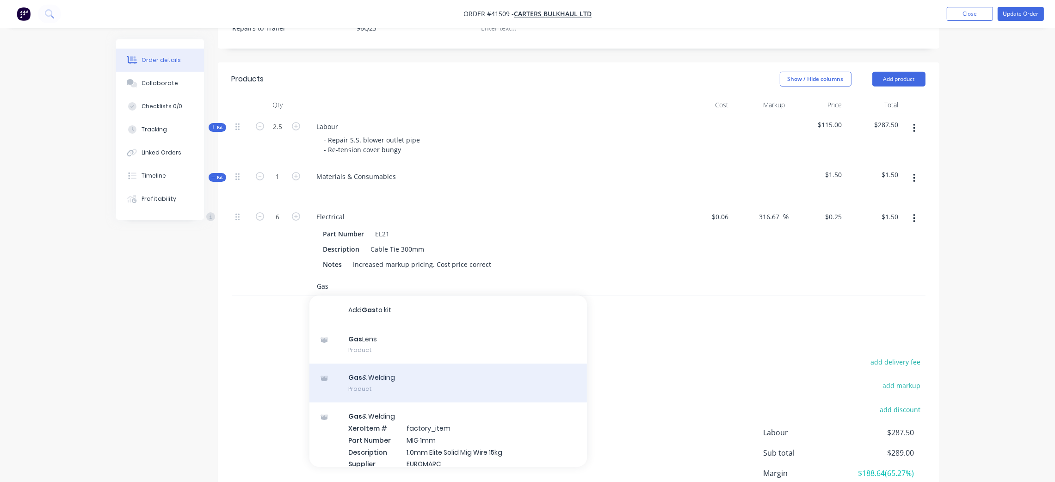
type input "Gas"
click at [384, 365] on div "Gas & Welding Product" at bounding box center [448, 383] width 278 height 39
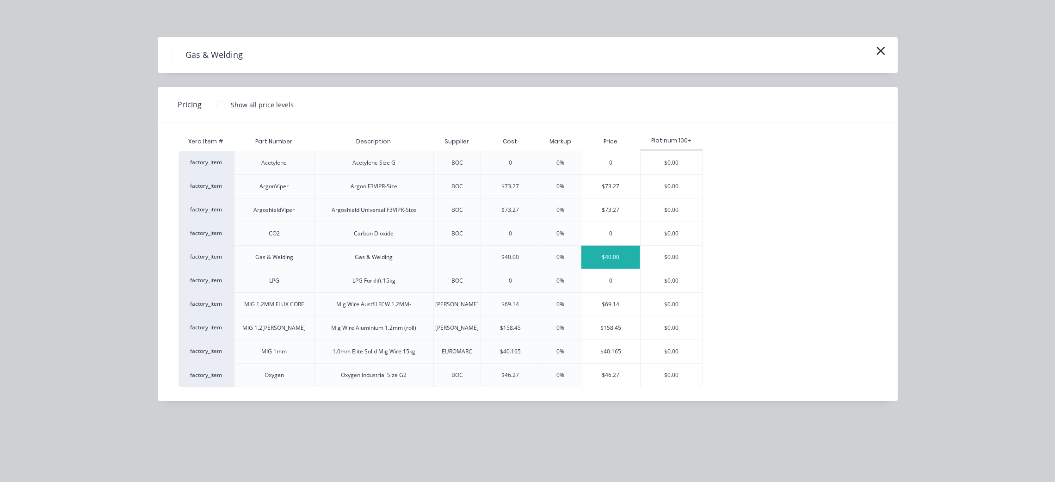
click at [604, 255] on div "$40.00" at bounding box center [610, 257] width 59 height 23
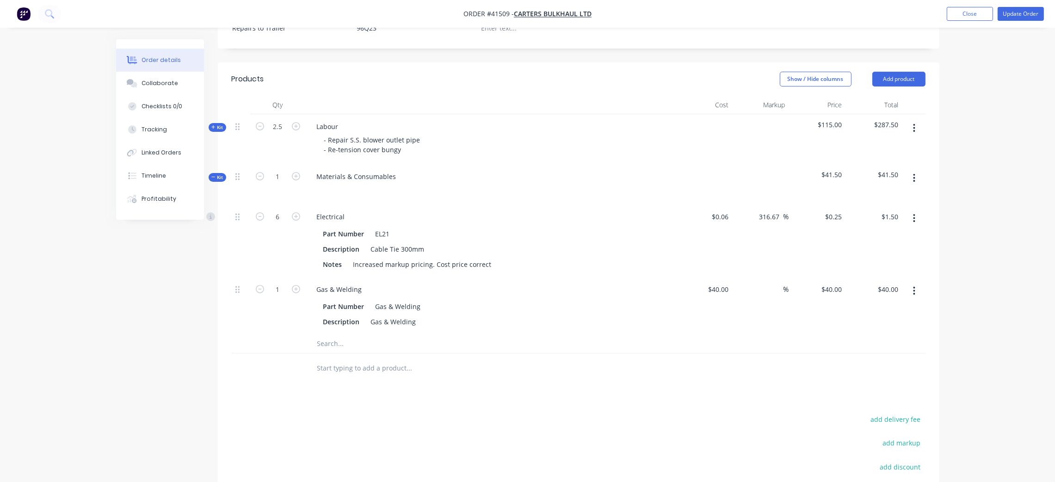
drag, startPoint x: 218, startPoint y: 164, endPoint x: 224, endPoint y: 129, distance: 35.1
click at [218, 174] on span "Kit" at bounding box center [217, 177] width 12 height 7
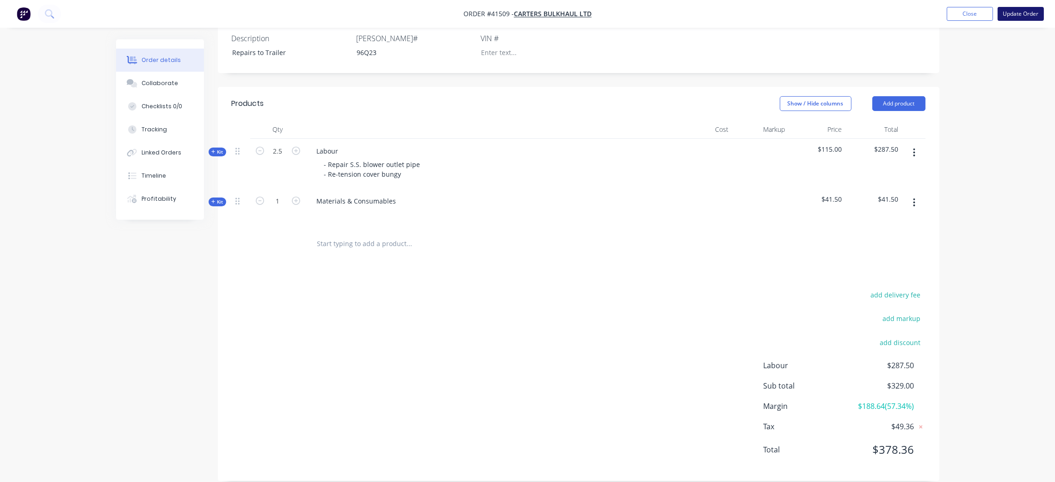
click at [1027, 11] on button "Update Order" at bounding box center [1021, 14] width 46 height 14
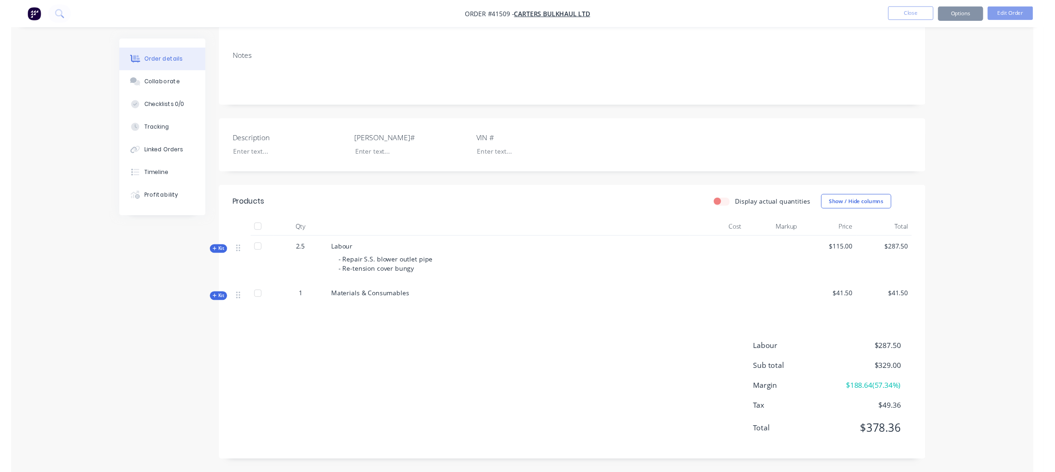
scroll to position [0, 0]
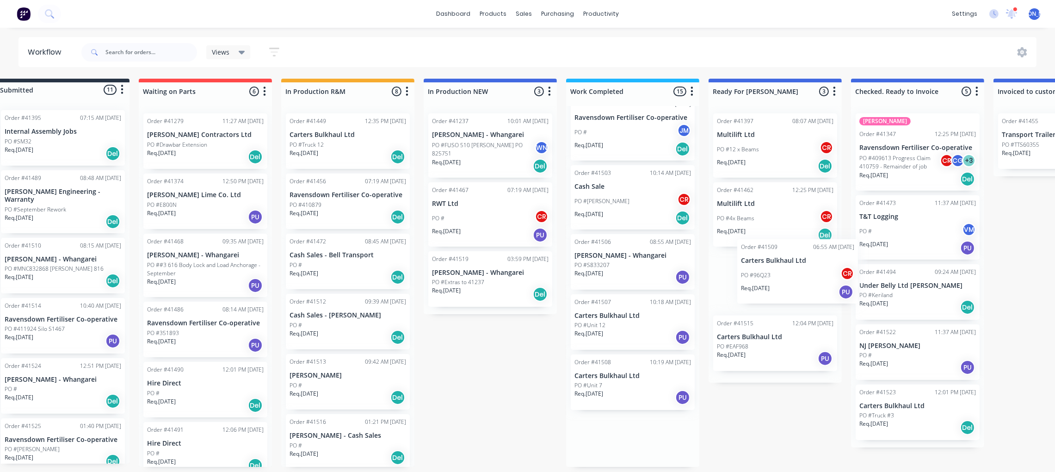
scroll to position [5, 32]
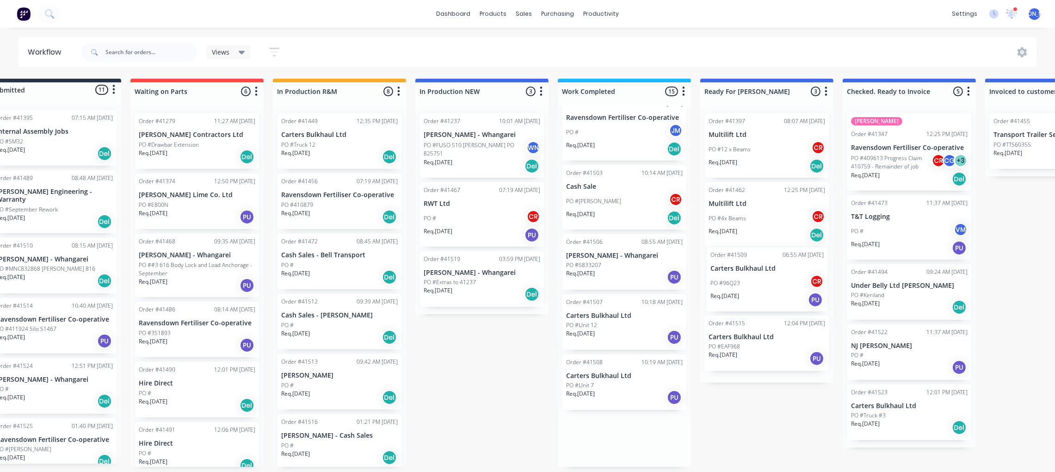
drag, startPoint x: 644, startPoint y: 459, endPoint x: 747, endPoint y: 299, distance: 189.8
click at [757, 299] on div "Submitted 11 Status colour #273444 hex #273444 Save Cancel Summaries Total orde…" at bounding box center [732, 273] width 1543 height 388
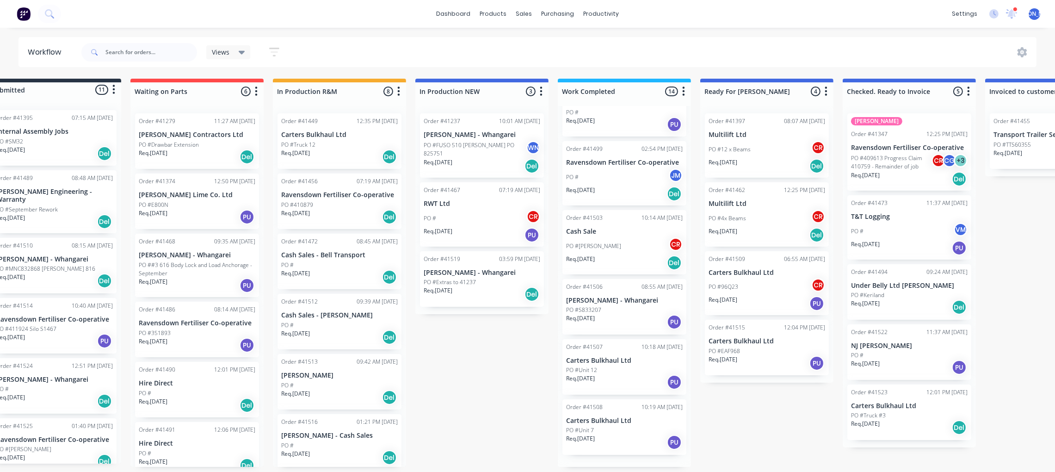
scroll to position [558, 0]
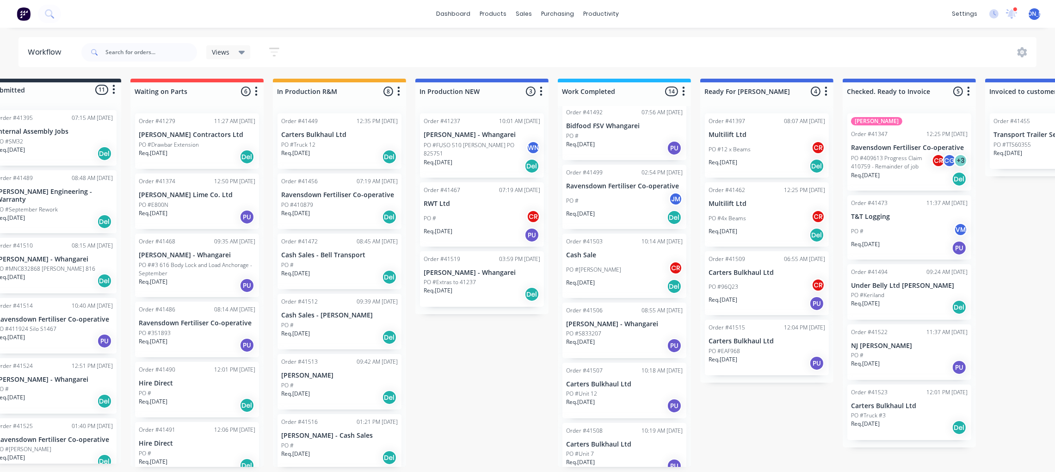
click at [607, 450] on div "PO #Unit 7" at bounding box center [624, 454] width 117 height 8
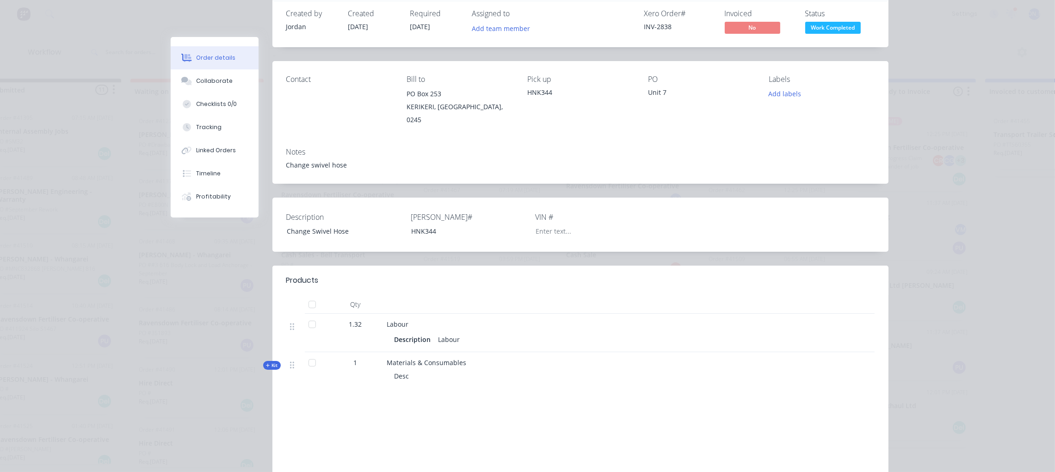
scroll to position [69, 0]
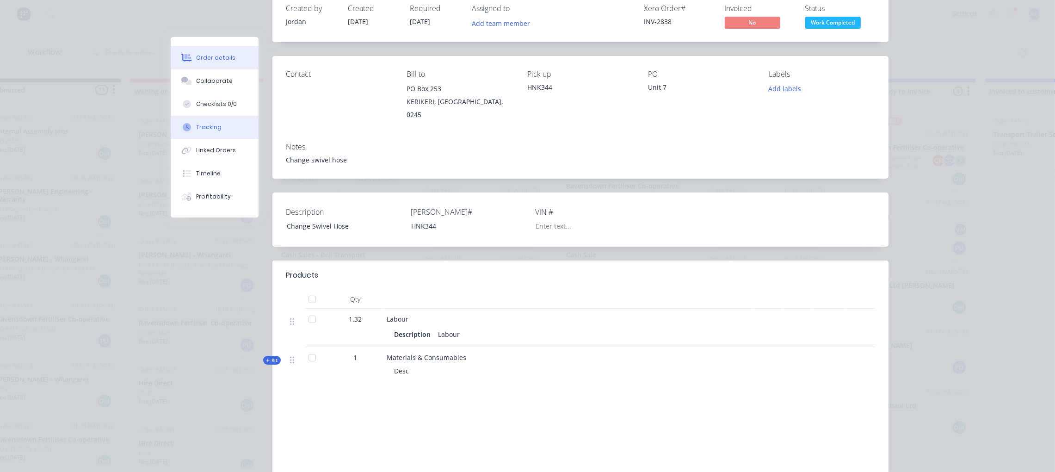
click at [216, 124] on button "Tracking" at bounding box center [215, 127] width 88 height 23
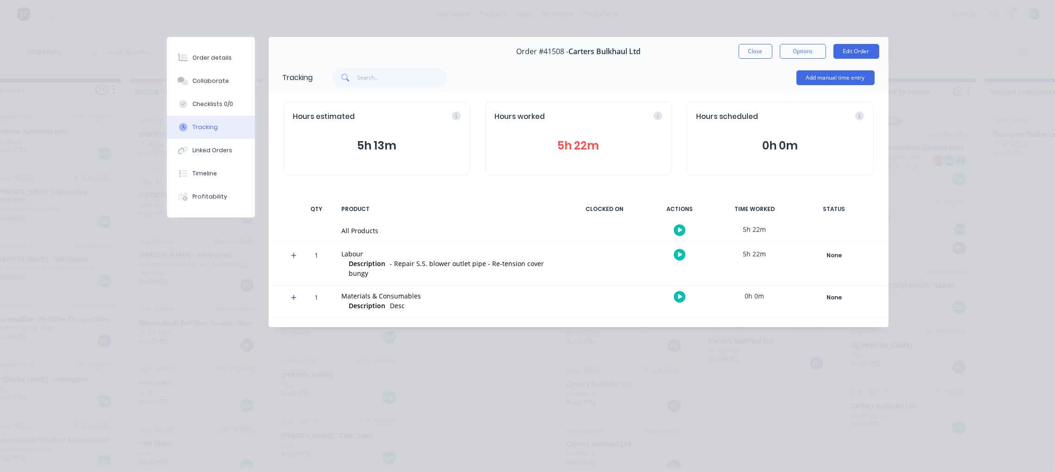
scroll to position [0, 0]
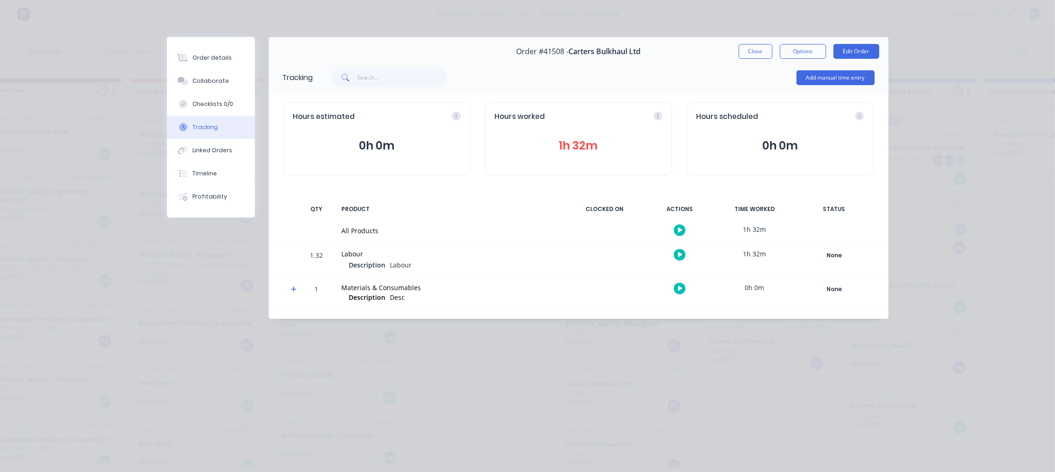
click at [582, 148] on button "1h 32m" at bounding box center [578, 146] width 167 height 18
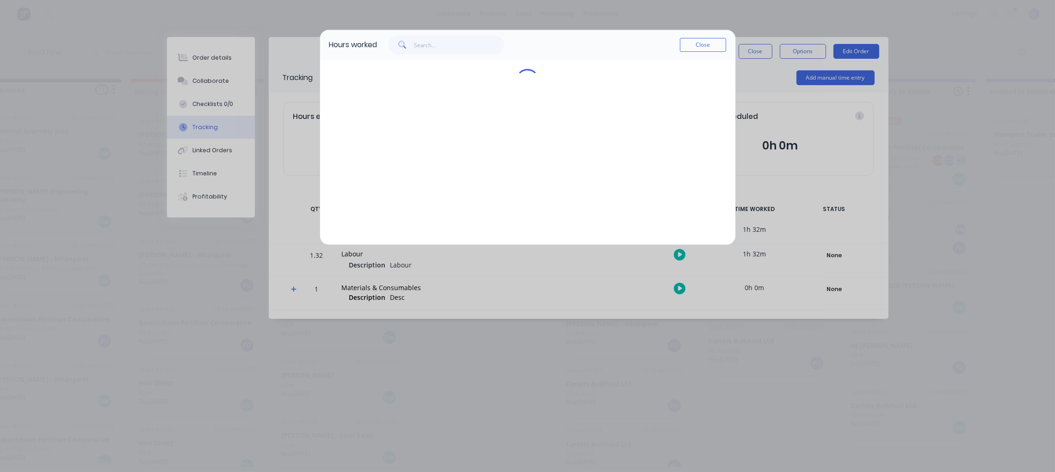
scroll to position [0, 32]
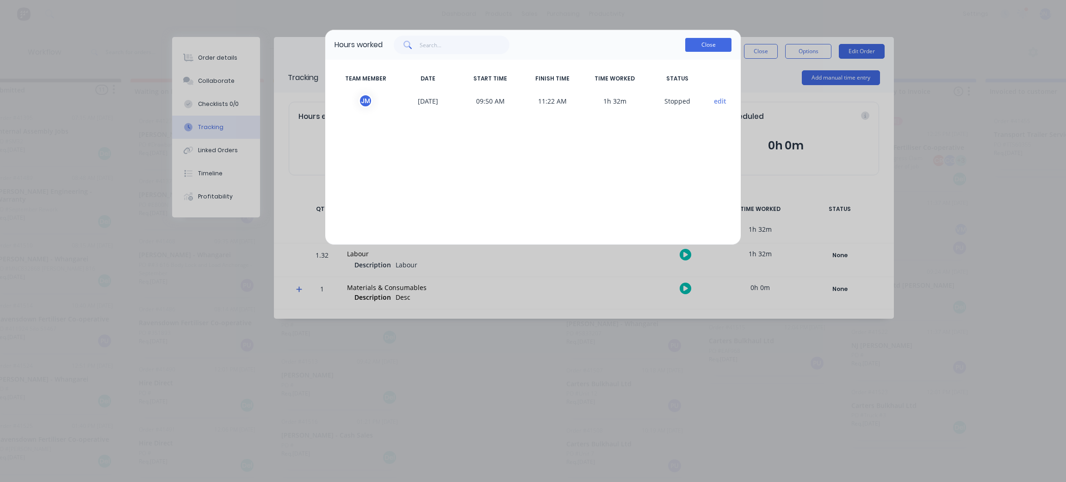
click at [704, 43] on button "Close" at bounding box center [708, 45] width 46 height 14
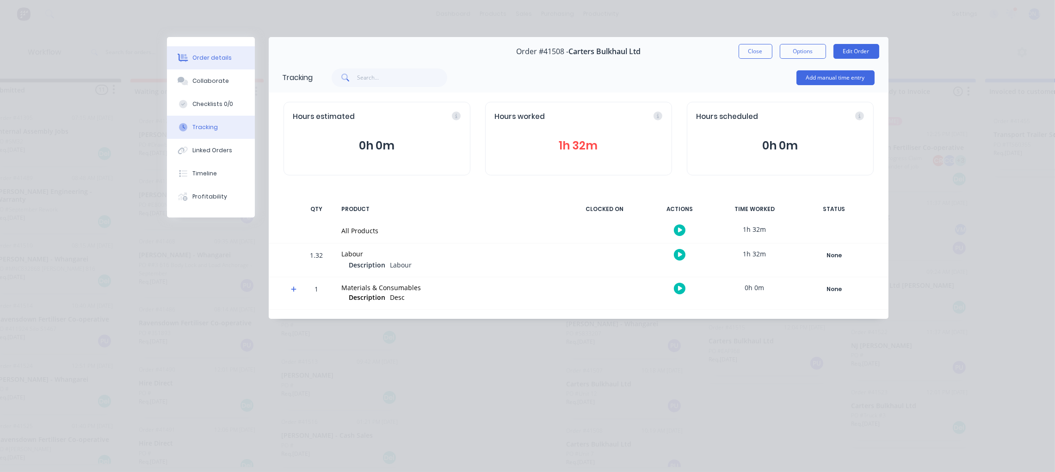
click at [209, 55] on div "Order details" at bounding box center [211, 58] width 39 height 8
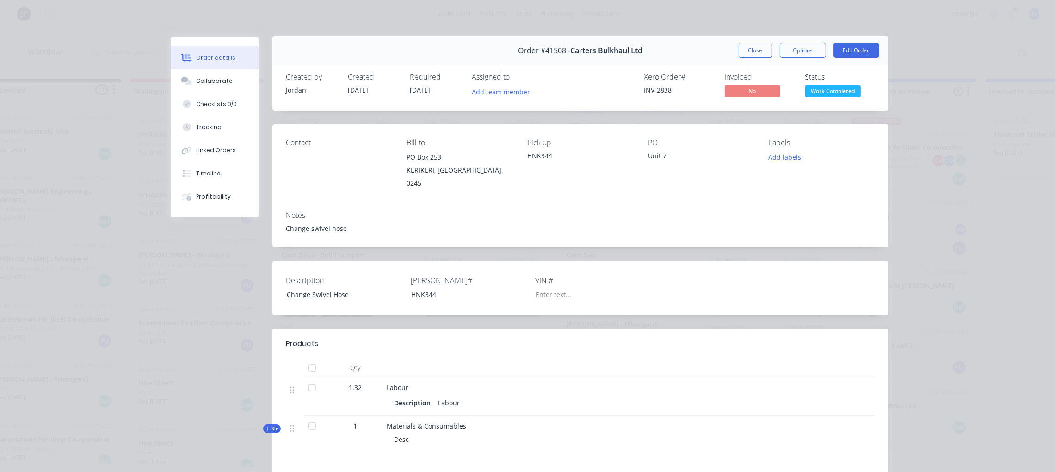
scroll to position [0, 0]
click at [841, 46] on button "Edit Order" at bounding box center [857, 51] width 46 height 15
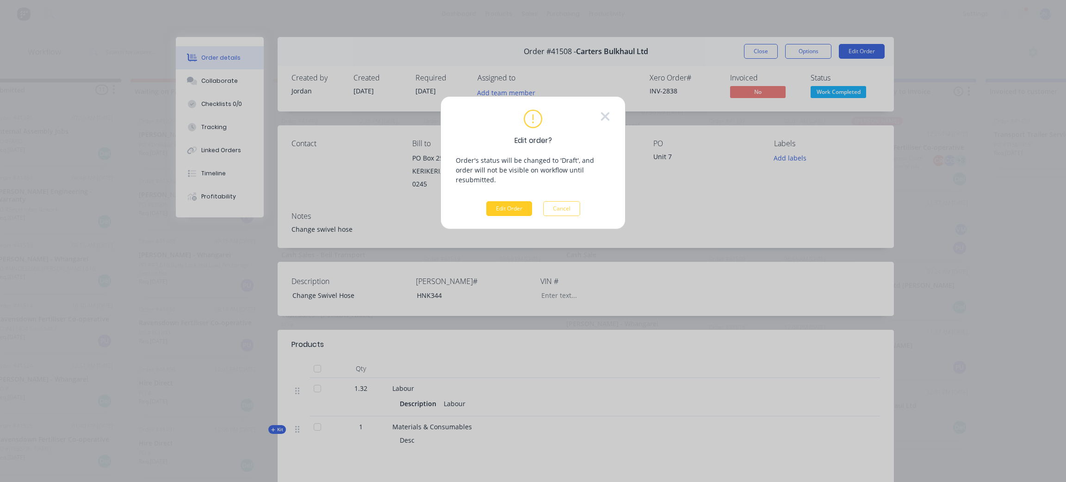
click at [501, 201] on button "Edit Order" at bounding box center [509, 208] width 46 height 15
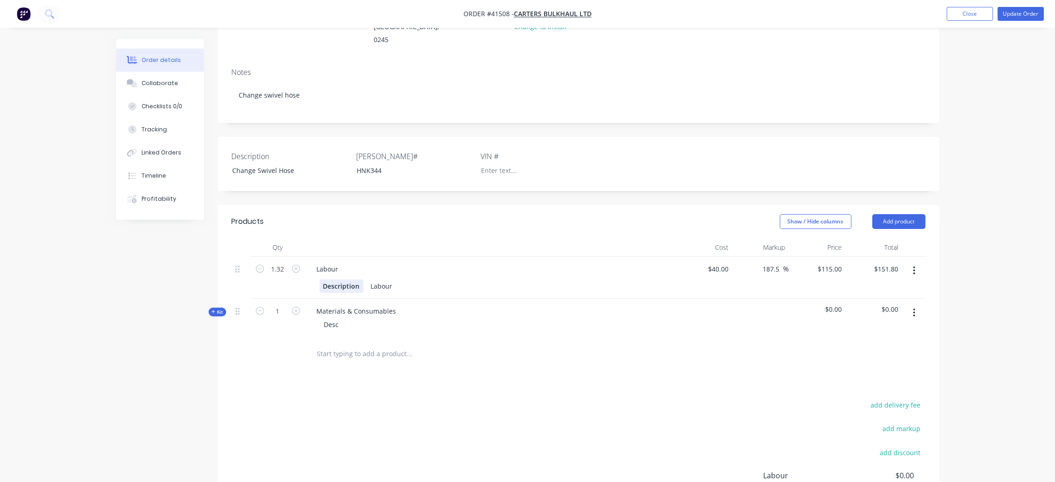
scroll to position [139, 0]
drag, startPoint x: 392, startPoint y: 268, endPoint x: 361, endPoint y: 266, distance: 31.0
click at [362, 276] on div "Description Labour" at bounding box center [489, 282] width 339 height 13
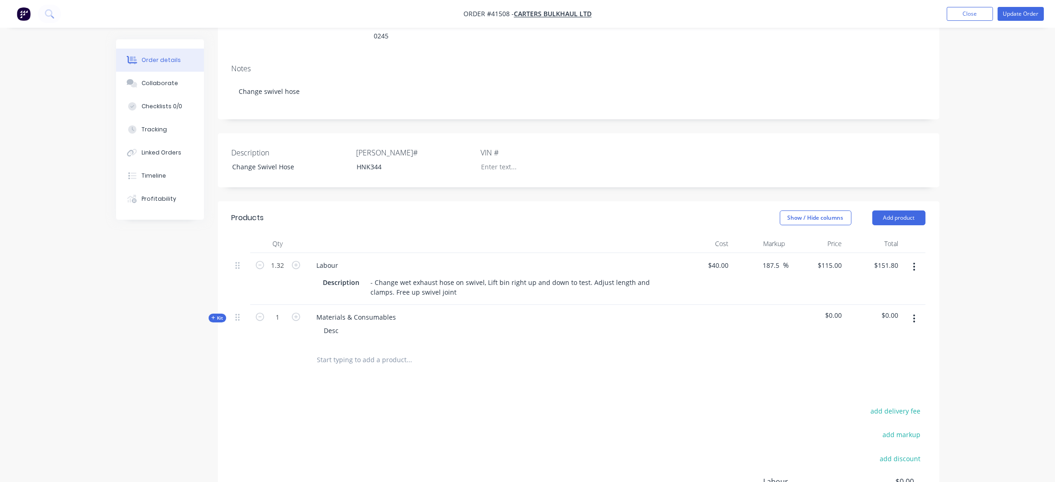
click at [915, 314] on icon "button" at bounding box center [914, 319] width 2 height 10
click at [858, 392] on div "Delete" at bounding box center [881, 398] width 71 height 13
click at [579, 338] on div "Products Show / Hide columns Add product Qty Cost Markup Price Total 1.32 Labou…" at bounding box center [579, 379] width 722 height 356
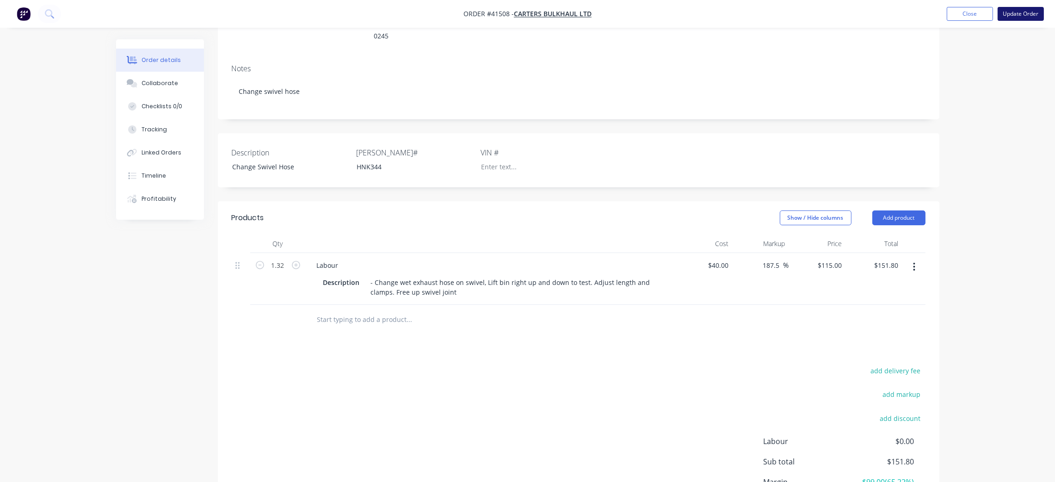
click at [1009, 13] on button "Update Order" at bounding box center [1021, 14] width 46 height 14
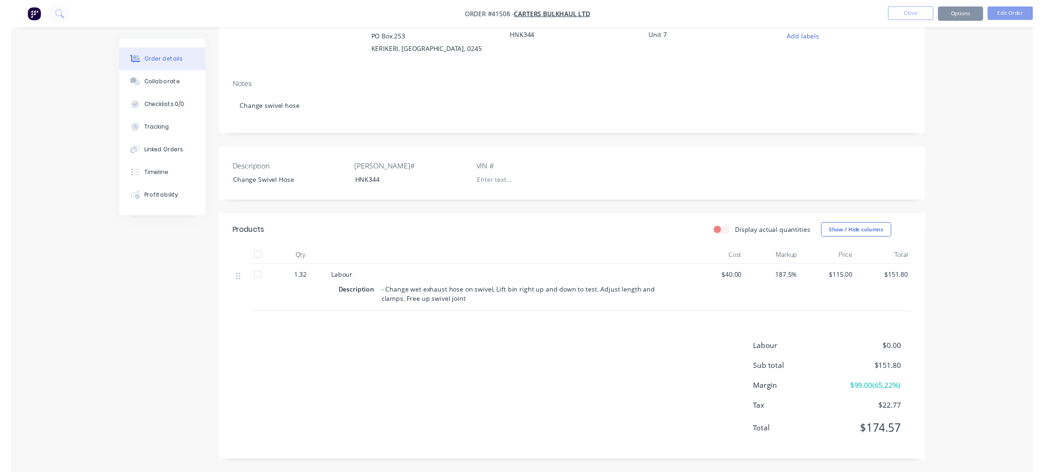
scroll to position [0, 0]
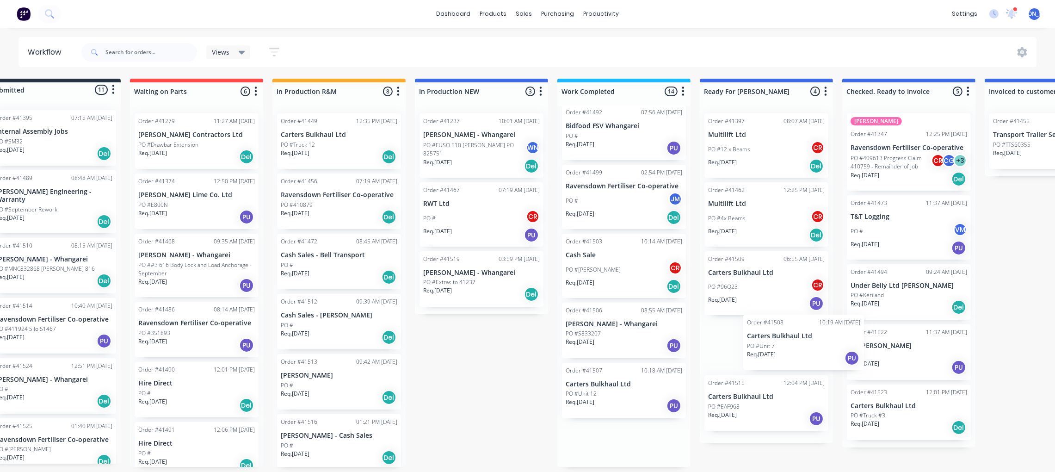
scroll to position [5, 35]
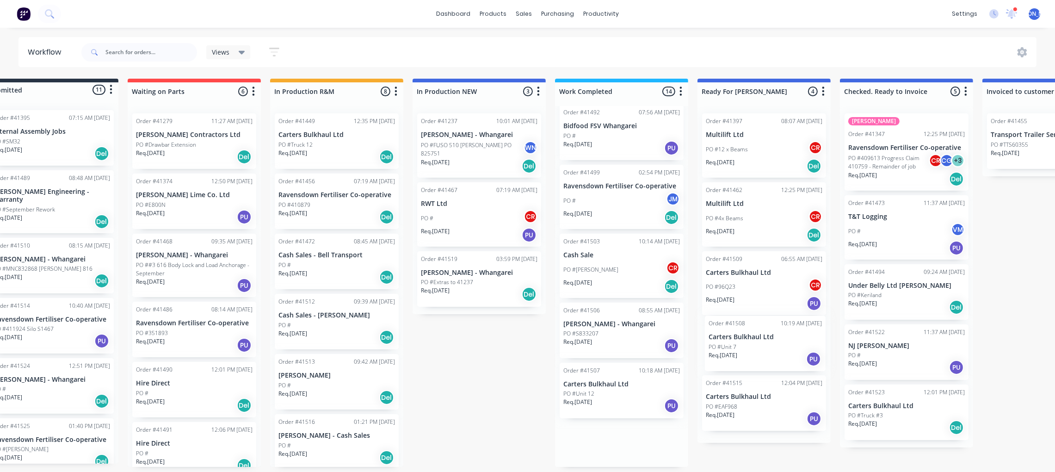
drag, startPoint x: 643, startPoint y: 441, endPoint x: 756, endPoint y: 341, distance: 151.0
click at [756, 341] on div "Submitted 11 Status colour #273444 hex #273444 Save Cancel Summaries Total orde…" at bounding box center [729, 273] width 1543 height 388
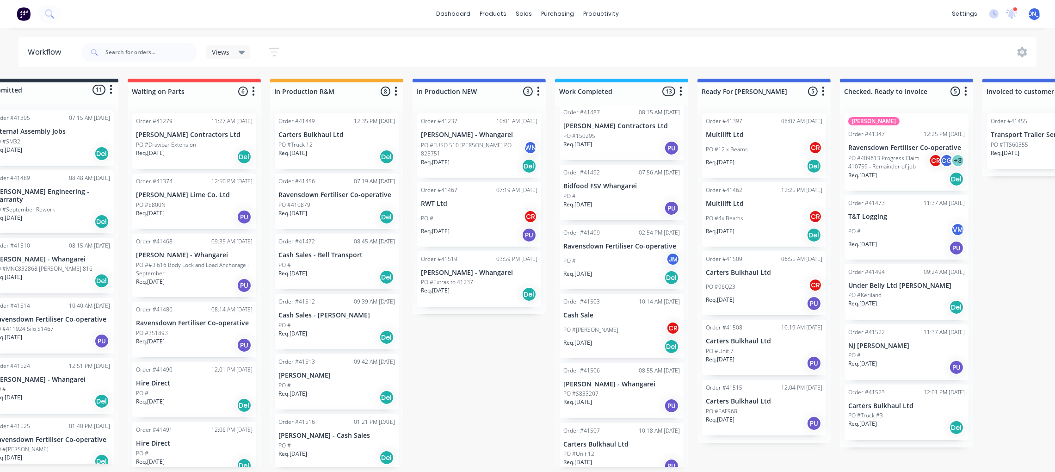
scroll to position [0, 35]
click at [1018, 19] on div "settings 1 new notifications Mark all as read [PERSON_NAME] mentioned you in a …" at bounding box center [1001, 14] width 108 height 14
click at [1014, 13] on icon at bounding box center [1012, 12] width 9 height 9
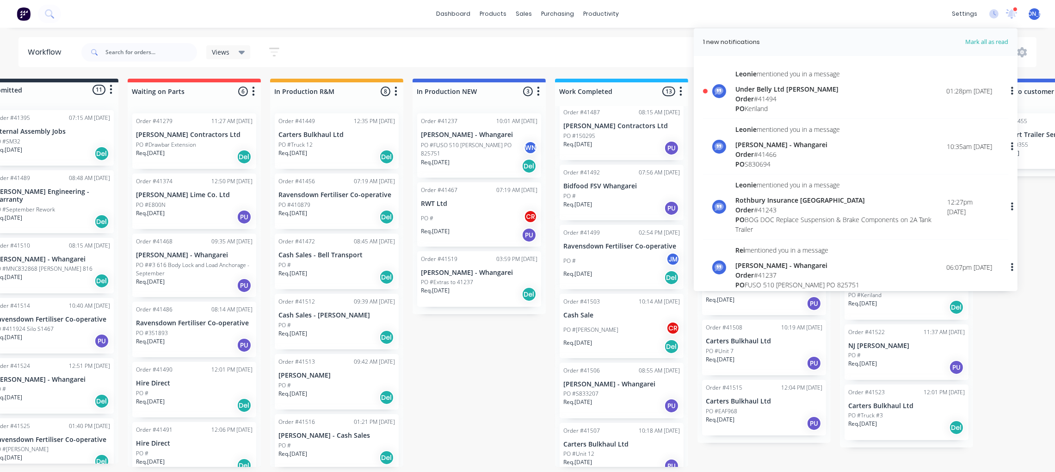
click at [796, 90] on div "Under Belly Ltd [PERSON_NAME]" at bounding box center [788, 89] width 105 height 10
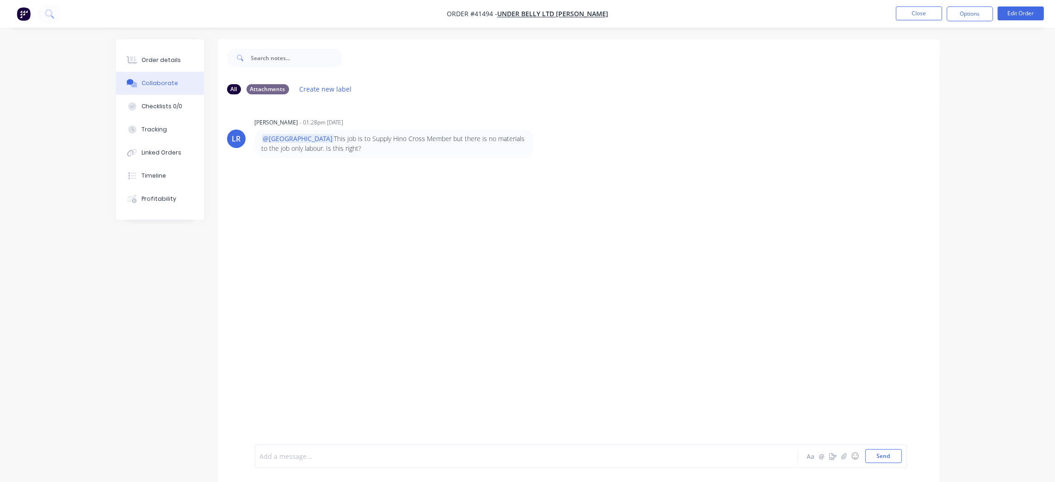
click at [331, 452] on div at bounding box center [500, 456] width 481 height 10
click at [166, 63] on div "Order details" at bounding box center [161, 60] width 39 height 8
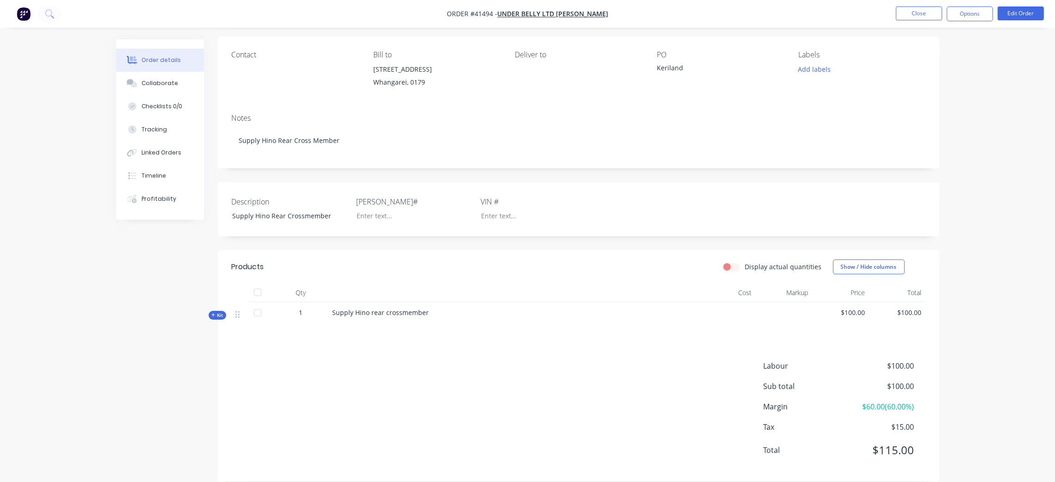
scroll to position [69, 0]
click at [161, 120] on button "Tracking" at bounding box center [160, 129] width 88 height 23
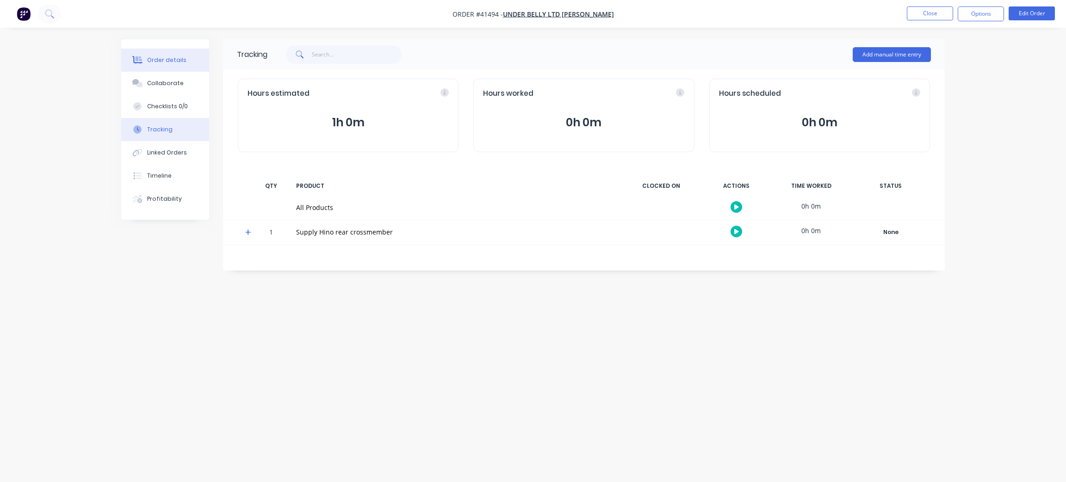
click at [160, 66] on button "Order details" at bounding box center [165, 60] width 88 height 23
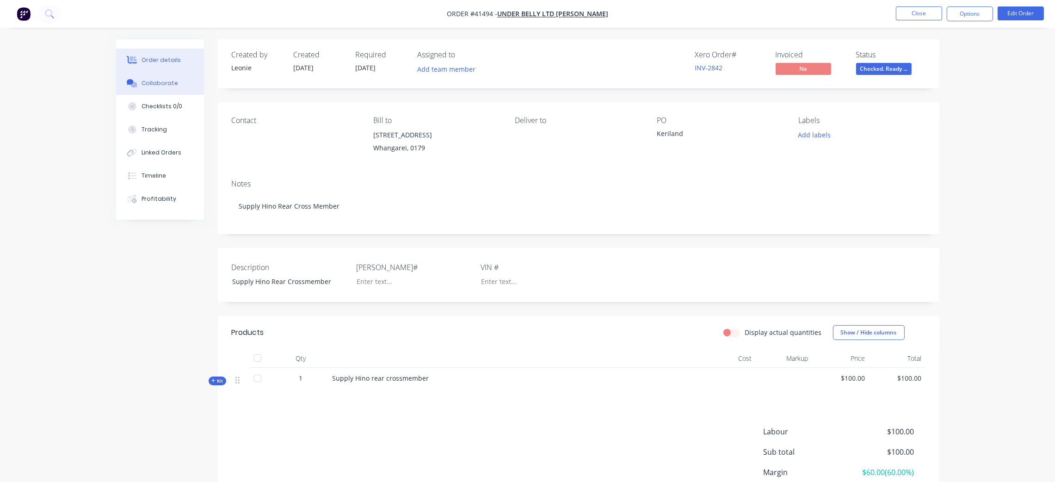
click at [160, 81] on div "Collaborate" at bounding box center [160, 83] width 37 height 8
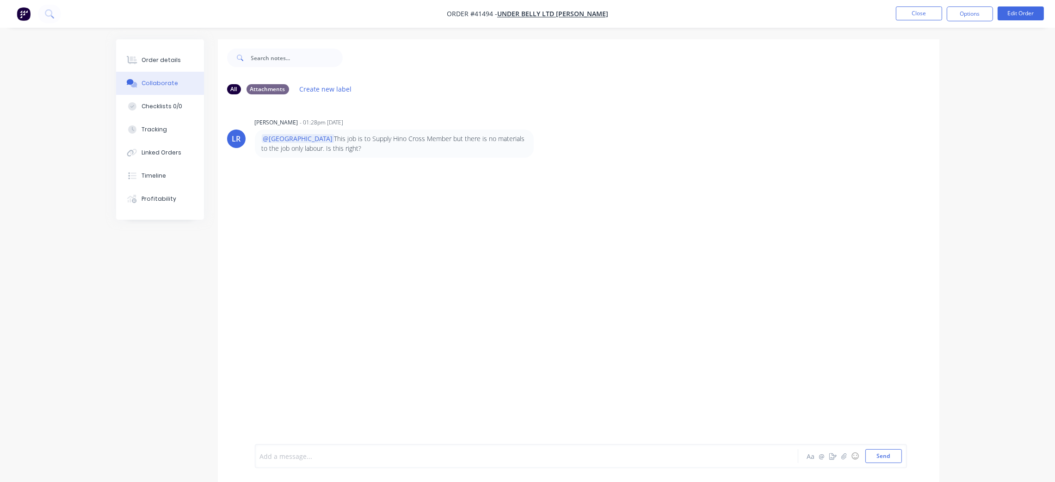
click at [367, 451] on div at bounding box center [500, 456] width 481 height 10
click at [889, 456] on button "Send" at bounding box center [883, 456] width 37 height 14
drag, startPoint x: 923, startPoint y: 12, endPoint x: 495, endPoint y: 101, distance: 437.8
click at [810, 123] on div "Order #41494 - Under Belly Ltd [PERSON_NAME] Close Options Edit Order Order det…" at bounding box center [527, 248] width 1055 height 496
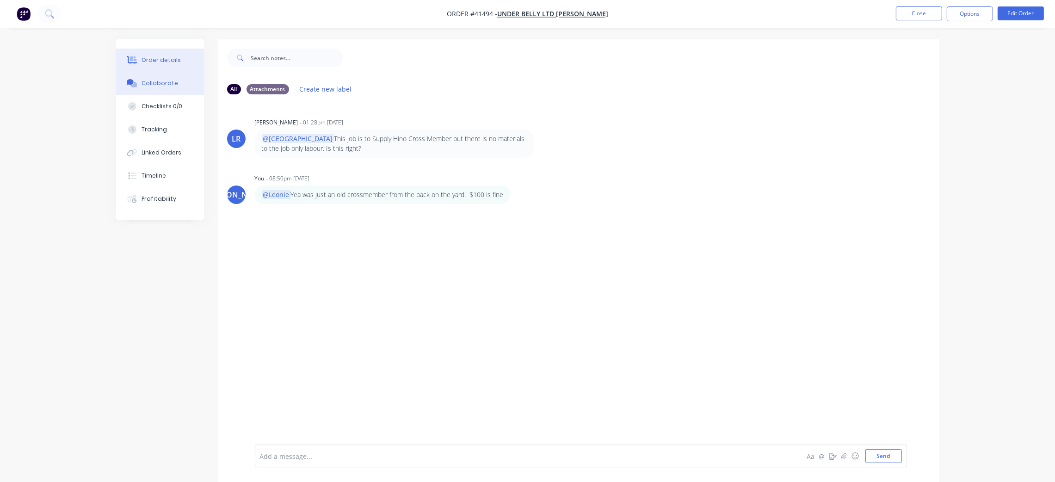
click at [168, 62] on div "Order details" at bounding box center [161, 60] width 39 height 8
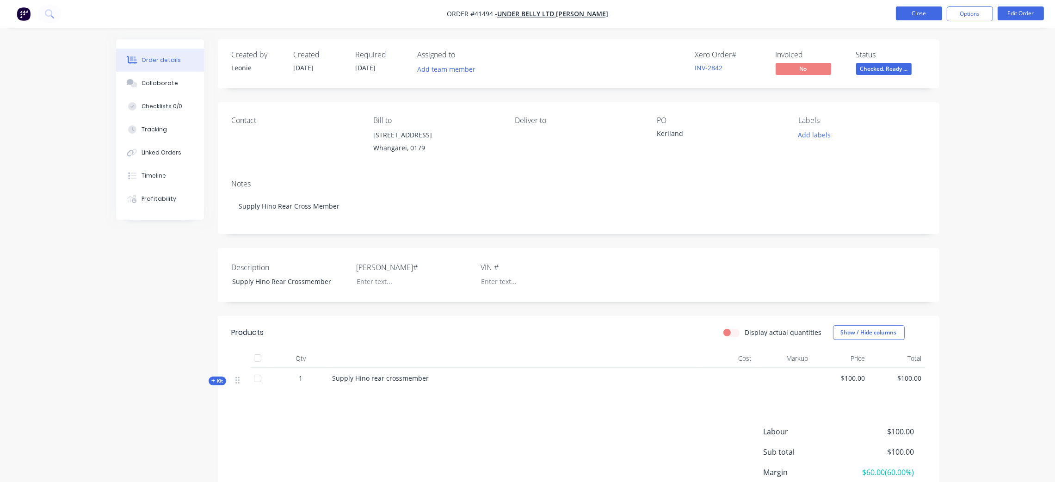
click at [922, 14] on button "Close" at bounding box center [919, 13] width 46 height 14
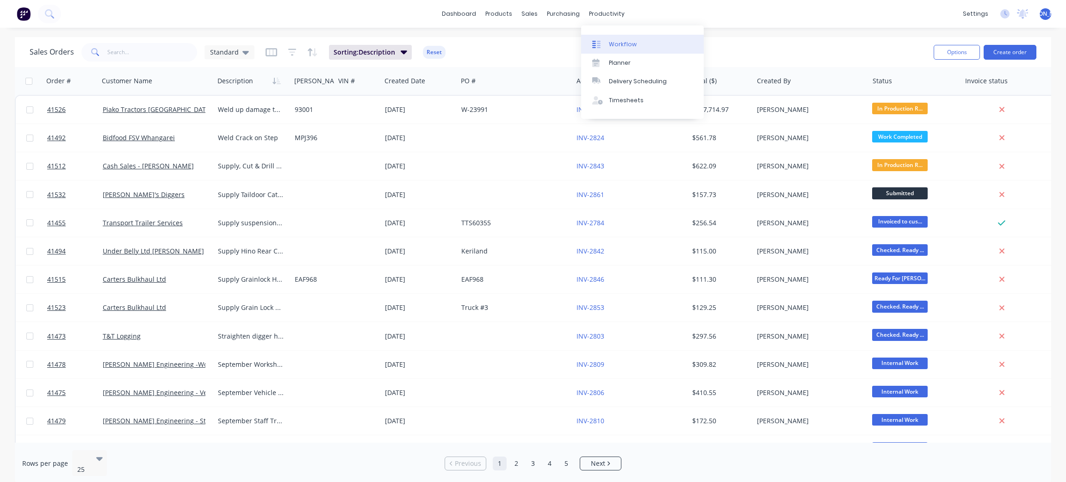
click at [618, 43] on div "Workflow" at bounding box center [623, 44] width 28 height 8
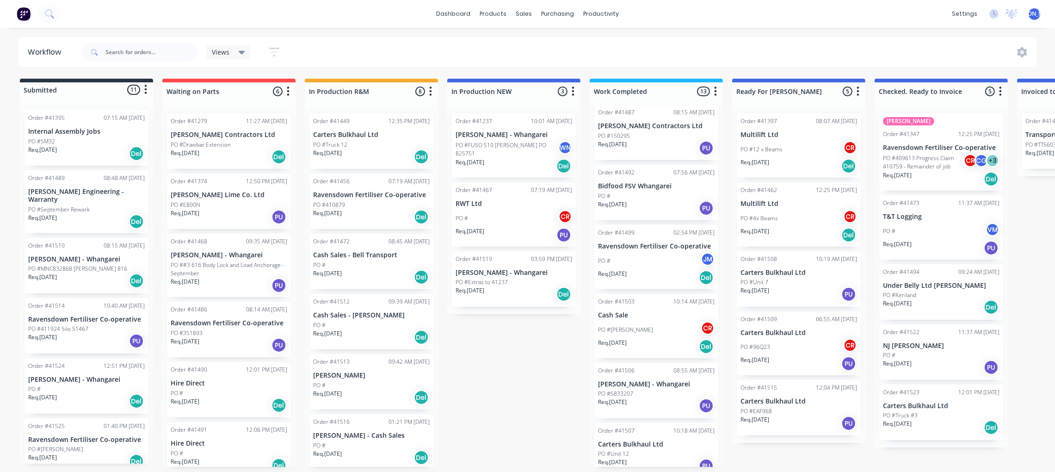
scroll to position [5, 0]
click at [636, 440] on p "Carters Bulkhaul Ltd" at bounding box center [656, 444] width 117 height 8
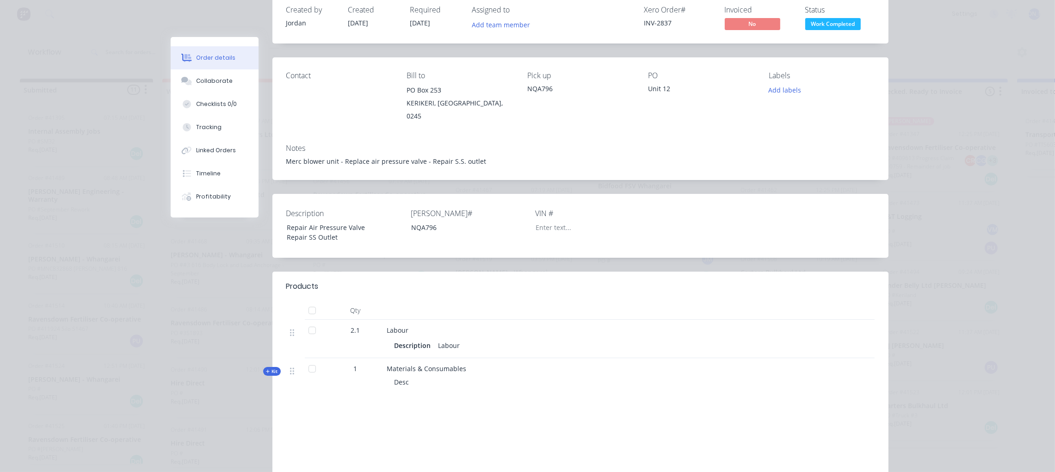
scroll to position [69, 0]
click at [221, 122] on button "Tracking" at bounding box center [215, 127] width 88 height 23
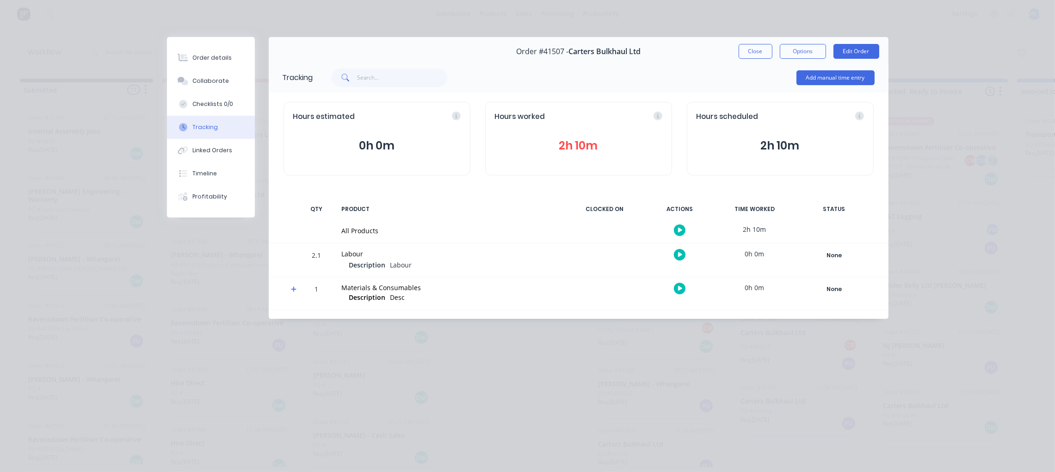
click at [584, 140] on button "2h 10m" at bounding box center [578, 146] width 167 height 18
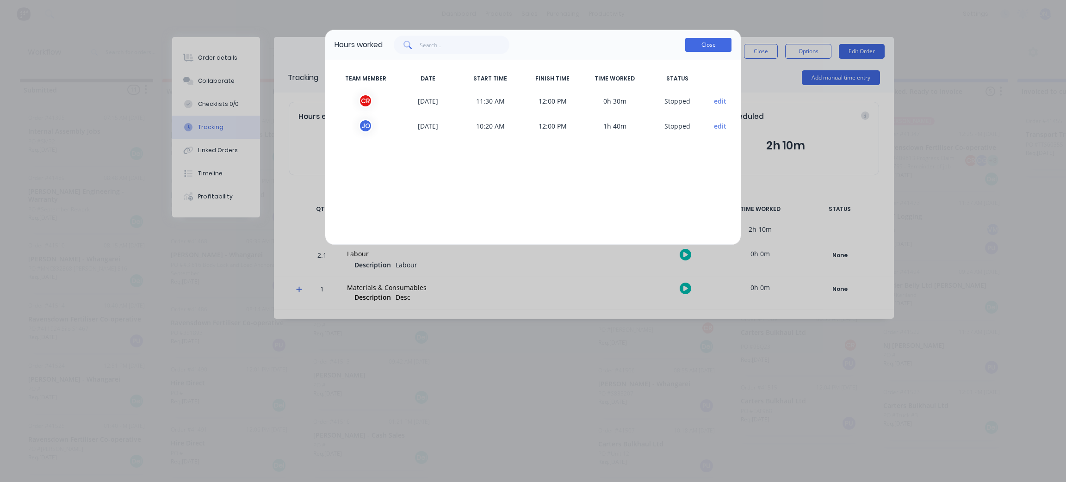
click at [707, 45] on button "Close" at bounding box center [708, 45] width 46 height 14
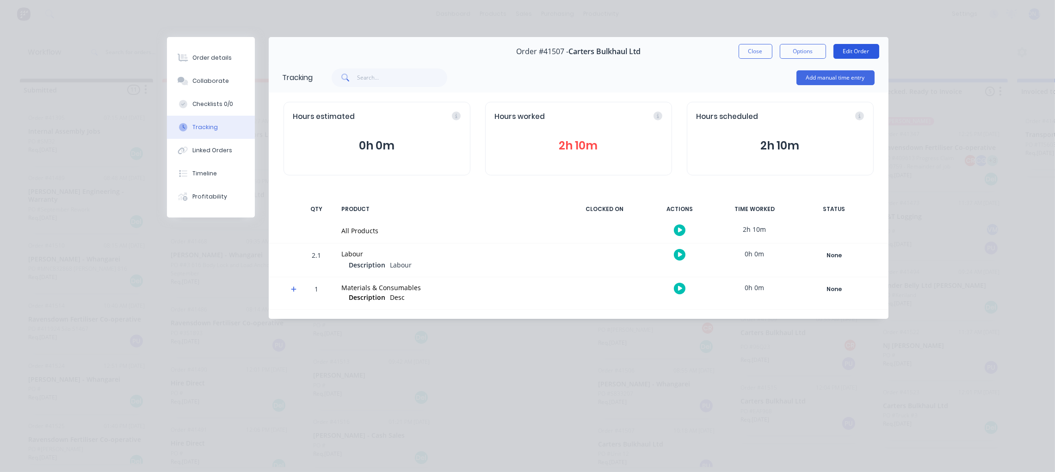
click at [851, 49] on button "Edit Order" at bounding box center [857, 51] width 46 height 15
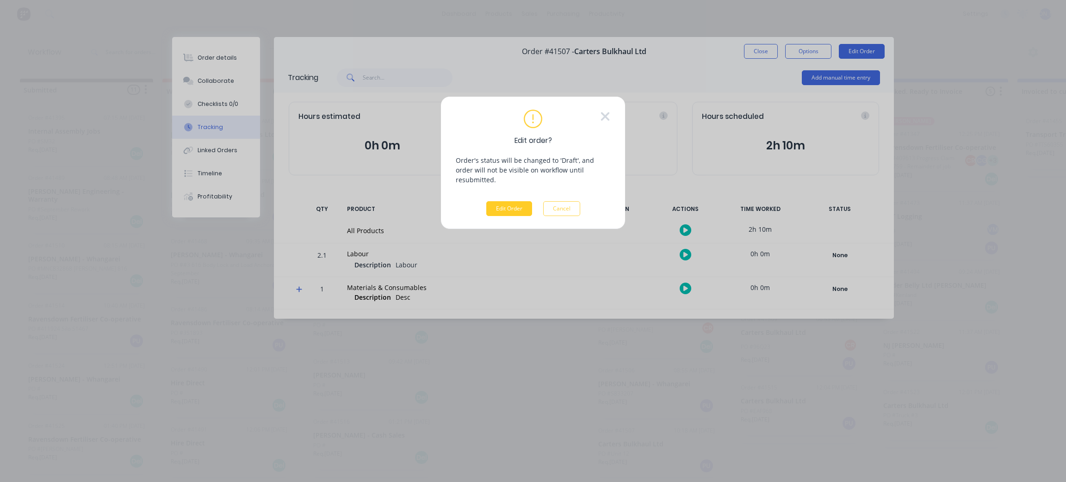
click at [504, 201] on button "Edit Order" at bounding box center [509, 208] width 46 height 15
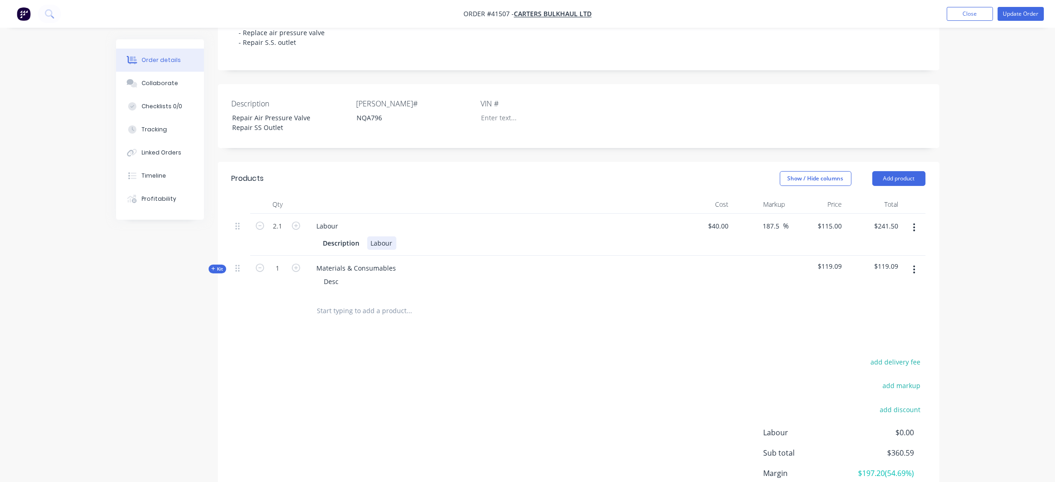
scroll to position [208, 0]
click at [392, 237] on div "Labour" at bounding box center [381, 242] width 29 height 13
drag, startPoint x: 392, startPoint y: 238, endPoint x: 359, endPoint y: 238, distance: 32.8
click at [359, 238] on div "Description Labour" at bounding box center [489, 242] width 339 height 13
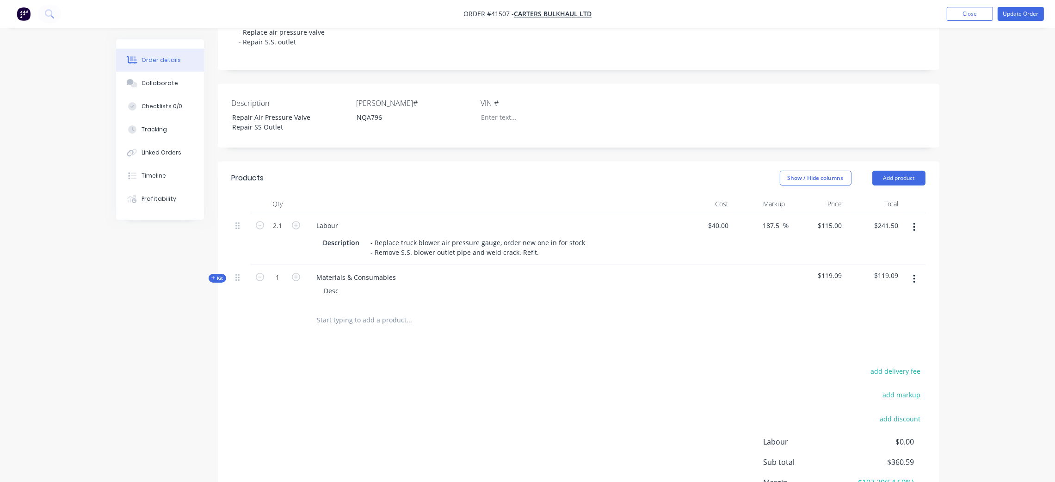
click at [554, 293] on div "Desc" at bounding box center [490, 290] width 363 height 13
drag, startPoint x: 340, startPoint y: 287, endPoint x: 310, endPoint y: 288, distance: 29.2
click at [312, 290] on div "Desc" at bounding box center [490, 290] width 363 height 13
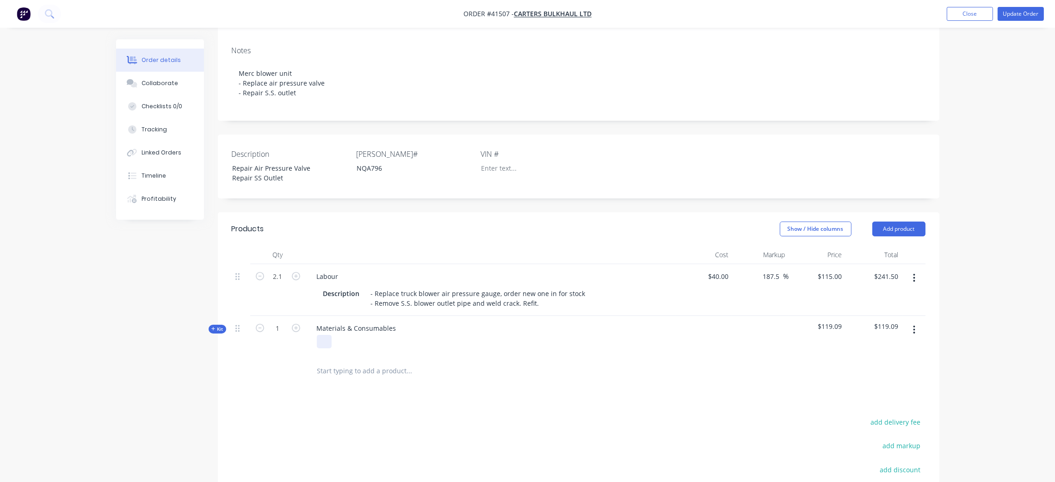
scroll to position [139, 0]
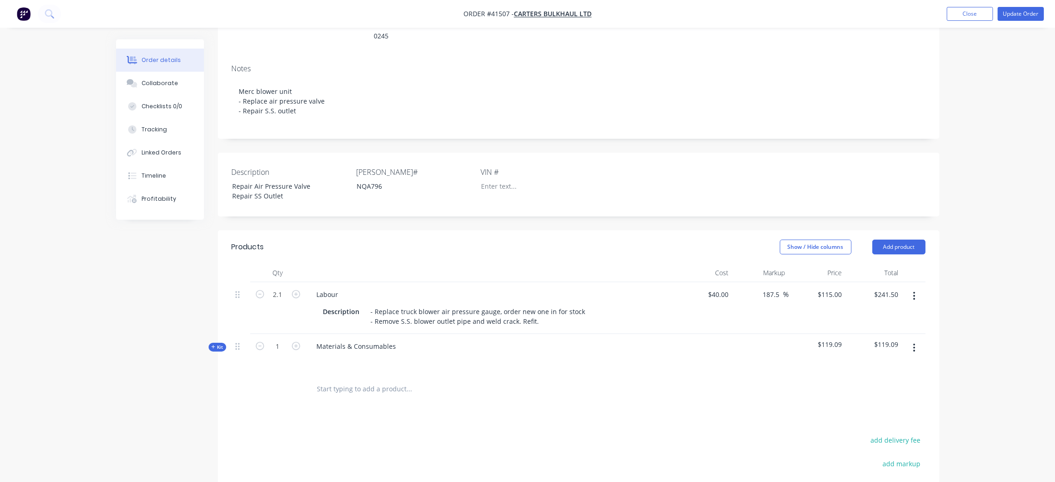
click at [217, 344] on span "Kit" at bounding box center [217, 347] width 12 height 7
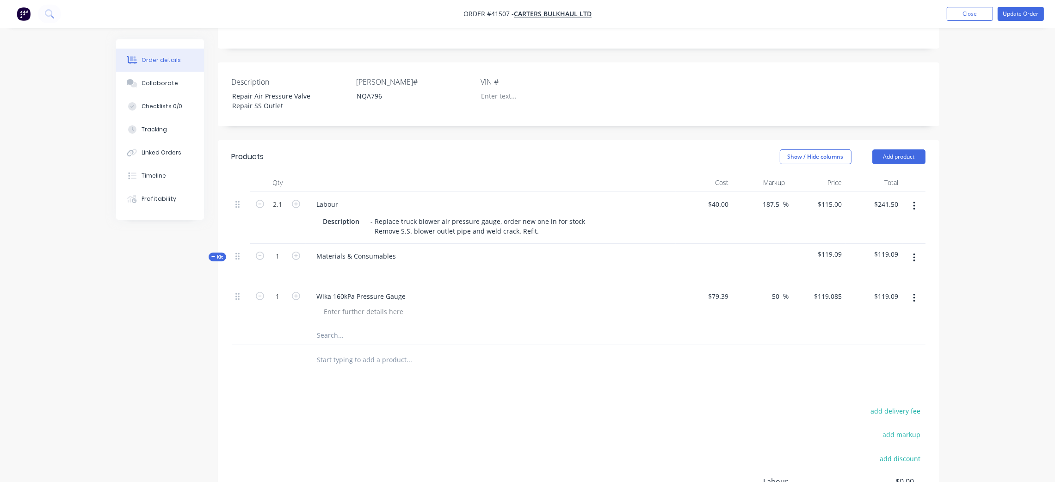
scroll to position [278, 0]
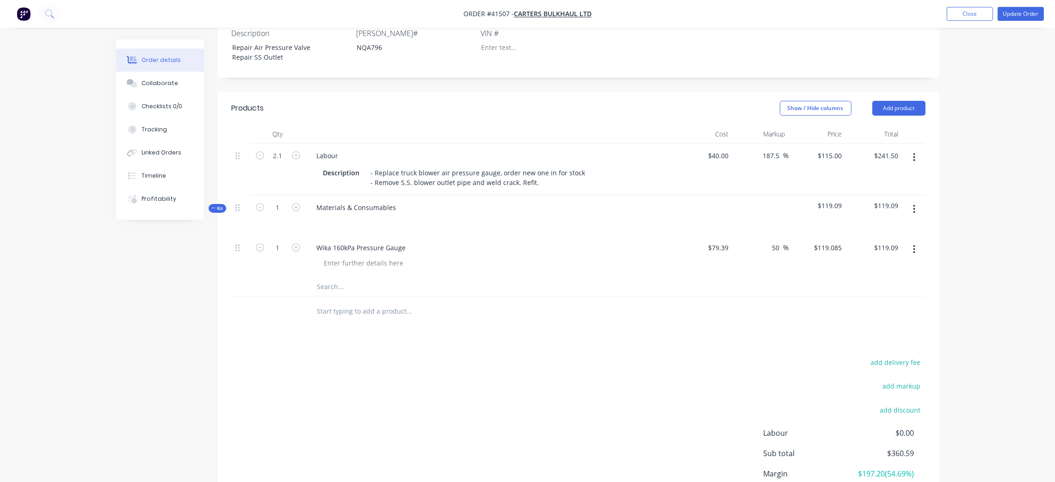
click at [215, 208] on icon at bounding box center [213, 208] width 4 height 0
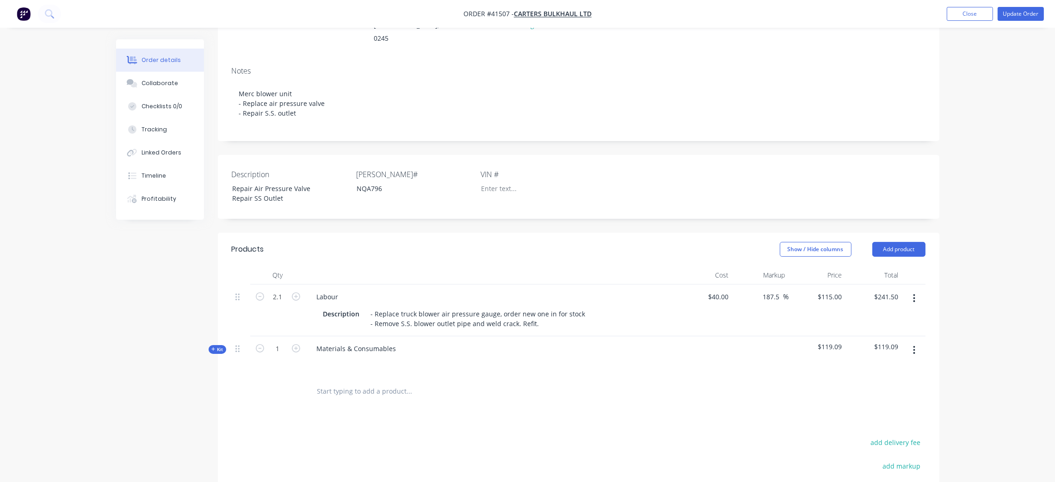
scroll to position [139, 0]
click at [1012, 13] on button "Update Order" at bounding box center [1021, 14] width 46 height 14
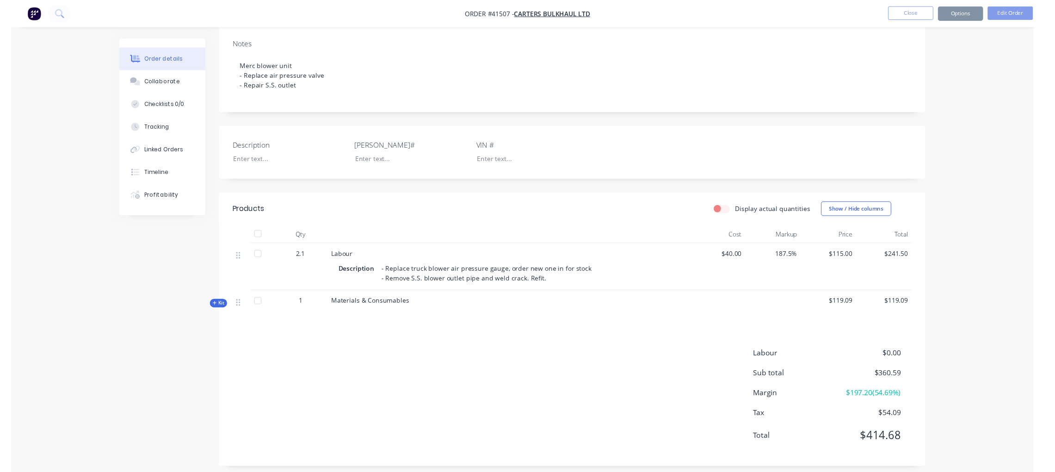
scroll to position [0, 0]
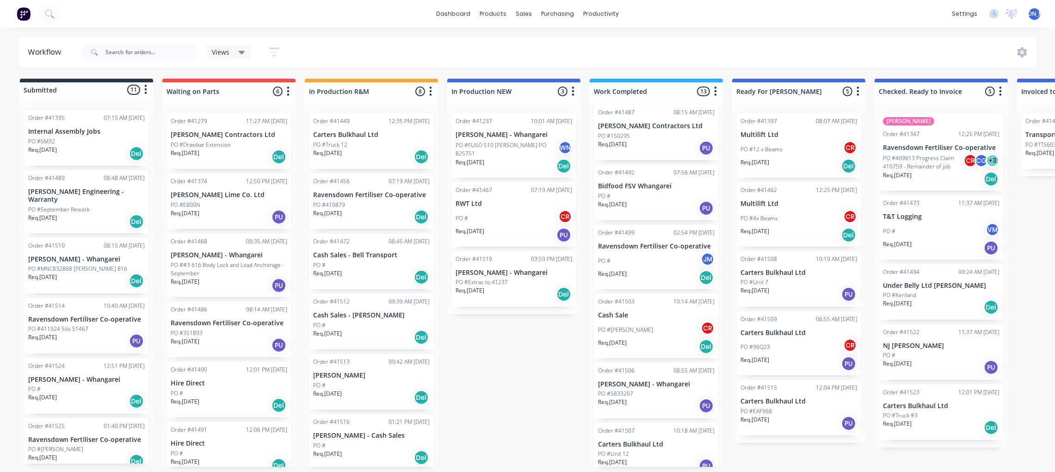
scroll to position [5, 0]
click at [643, 450] on div "PO #Unit 12" at bounding box center [656, 454] width 117 height 8
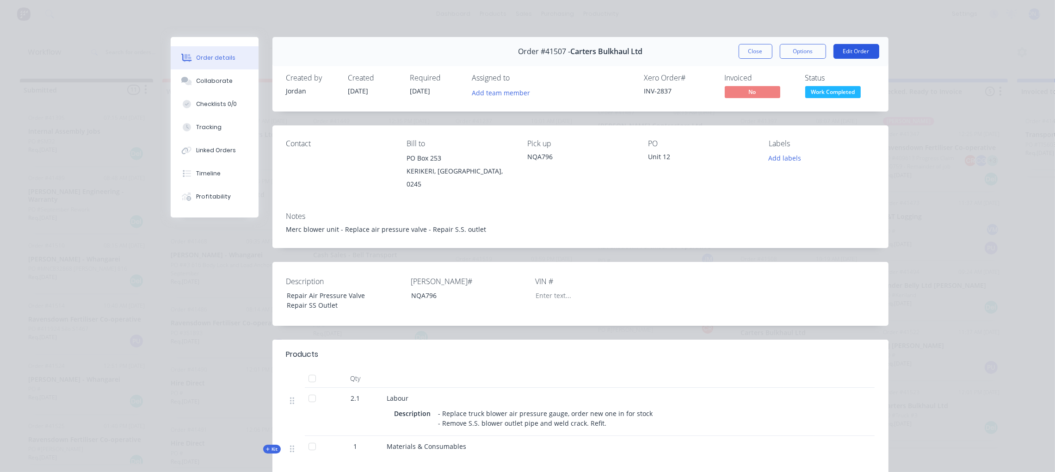
click at [845, 55] on button "Edit Order" at bounding box center [857, 51] width 46 height 15
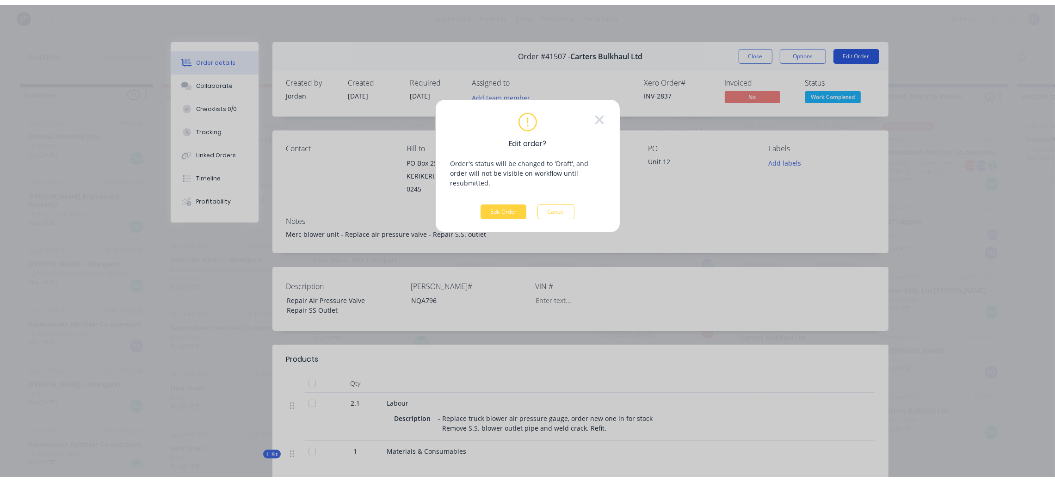
scroll to position [0, 0]
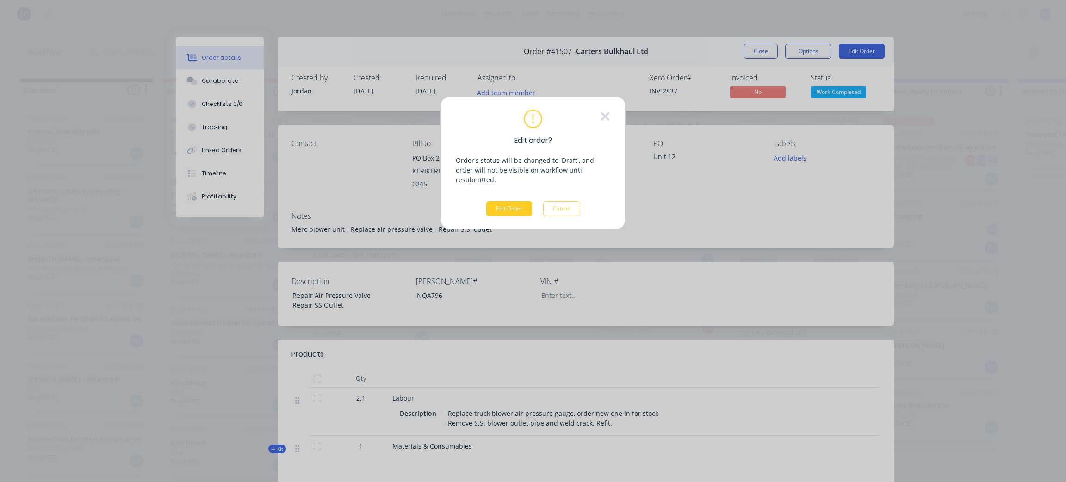
click at [502, 201] on button "Edit Order" at bounding box center [509, 208] width 46 height 15
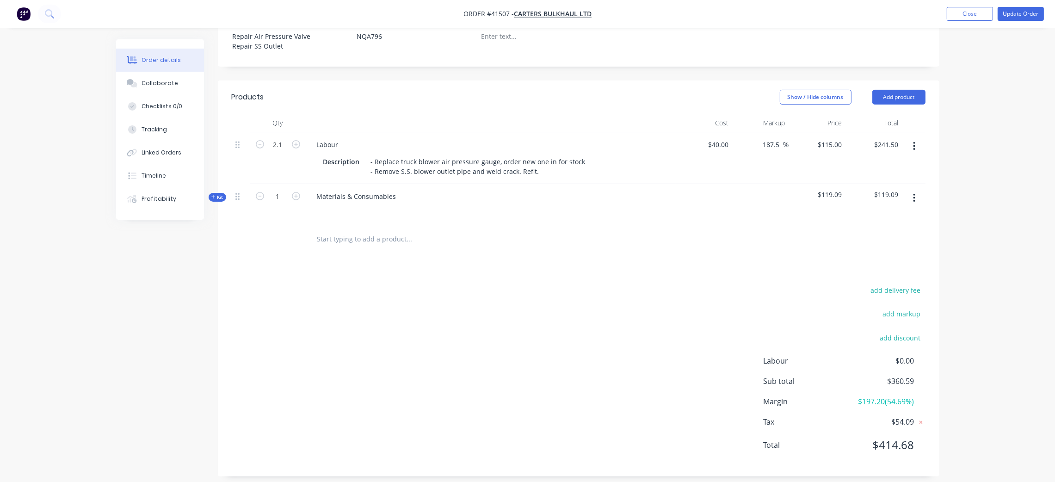
scroll to position [293, 0]
click at [220, 189] on span "Kit" at bounding box center [217, 192] width 12 height 7
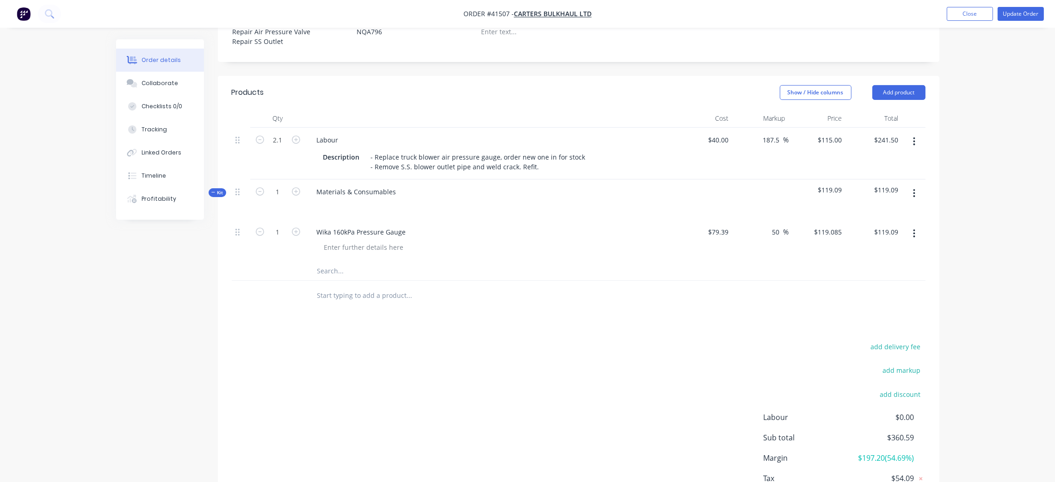
click at [334, 262] on input "text" at bounding box center [409, 271] width 185 height 19
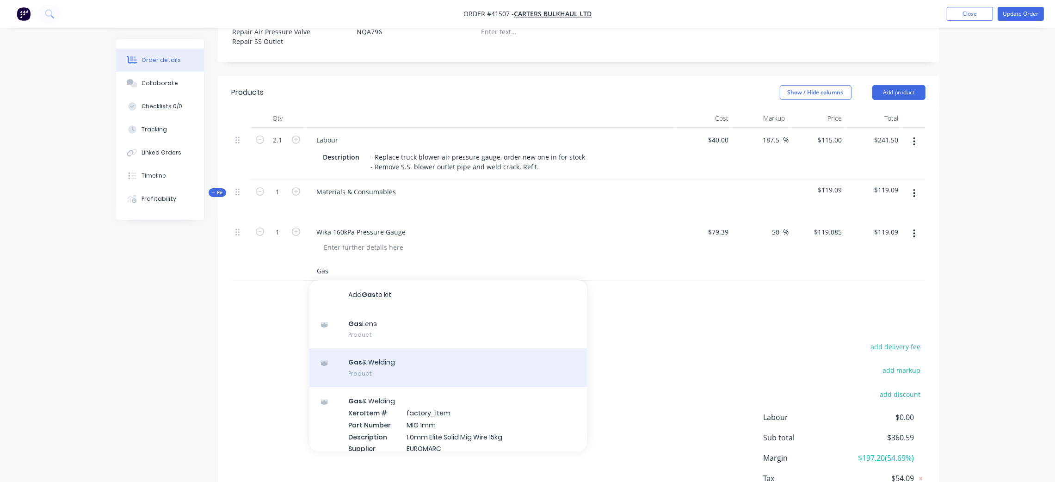
type input "Gas"
click at [451, 359] on div "Gas & Welding Product" at bounding box center [448, 367] width 278 height 39
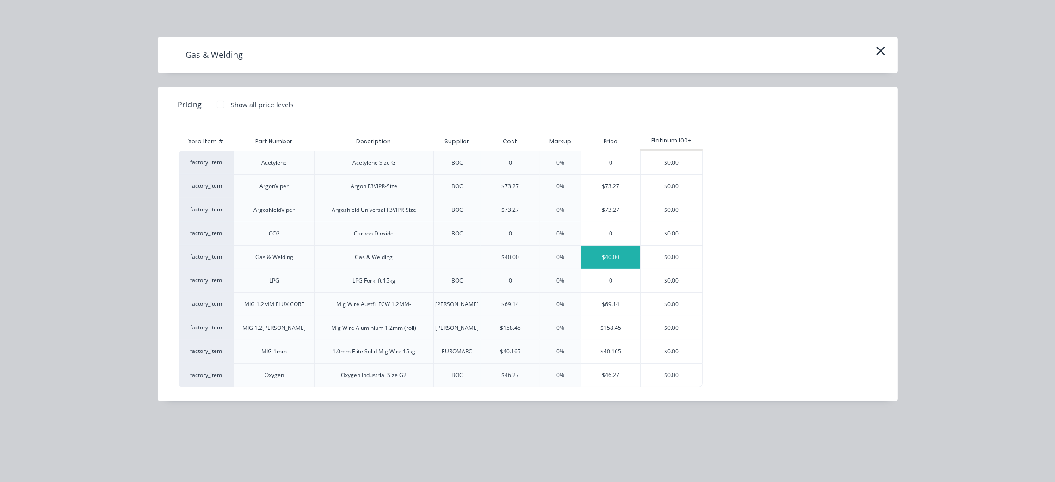
click at [618, 260] on div "$40.00" at bounding box center [610, 257] width 59 height 23
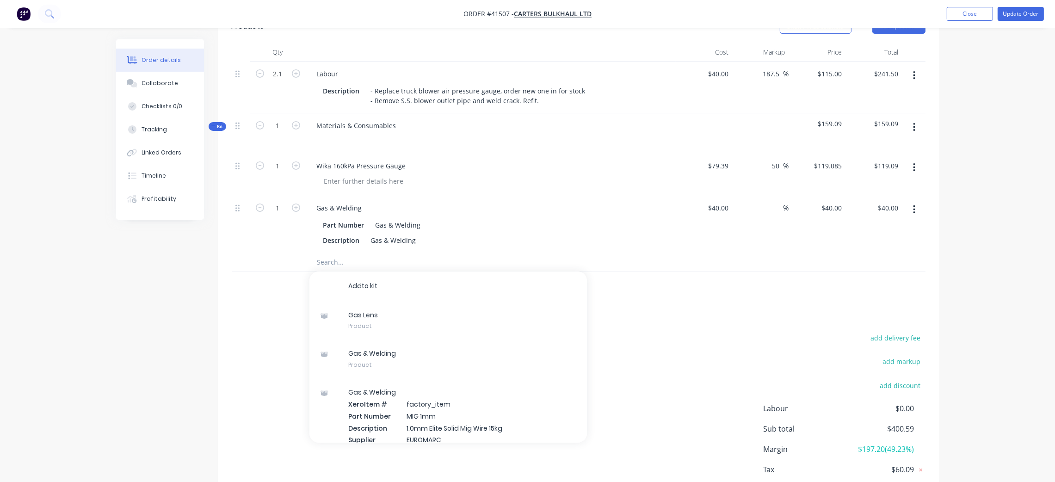
scroll to position [363, 0]
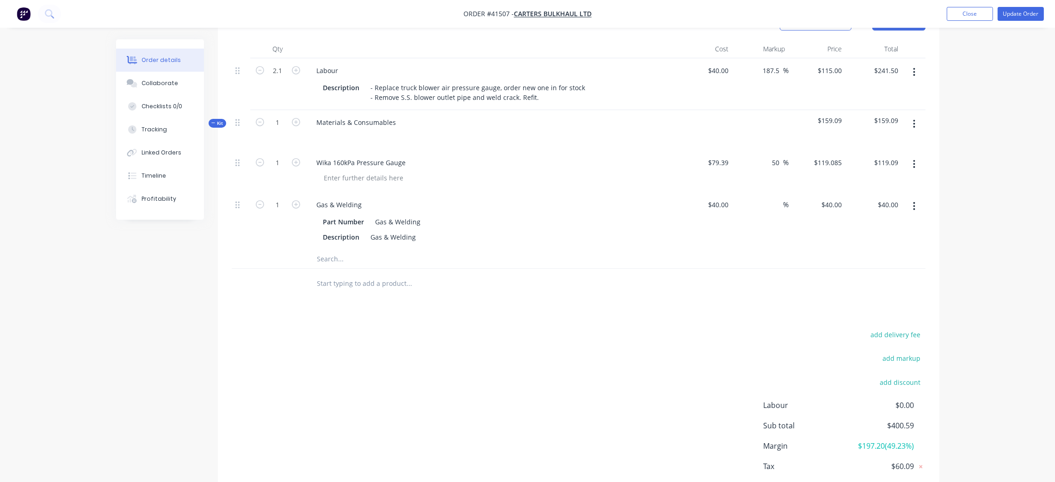
click at [209, 335] on div "Created by [PERSON_NAME] Created [DATE] Required [DATE] Assigned to Add team me…" at bounding box center [527, 106] width 823 height 858
click at [1015, 13] on button "Update Order" at bounding box center [1021, 14] width 46 height 14
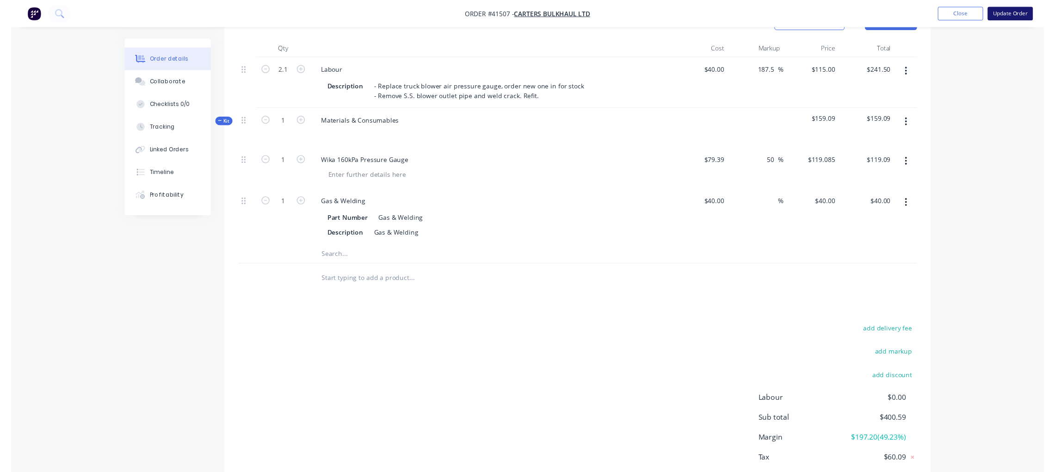
scroll to position [0, 0]
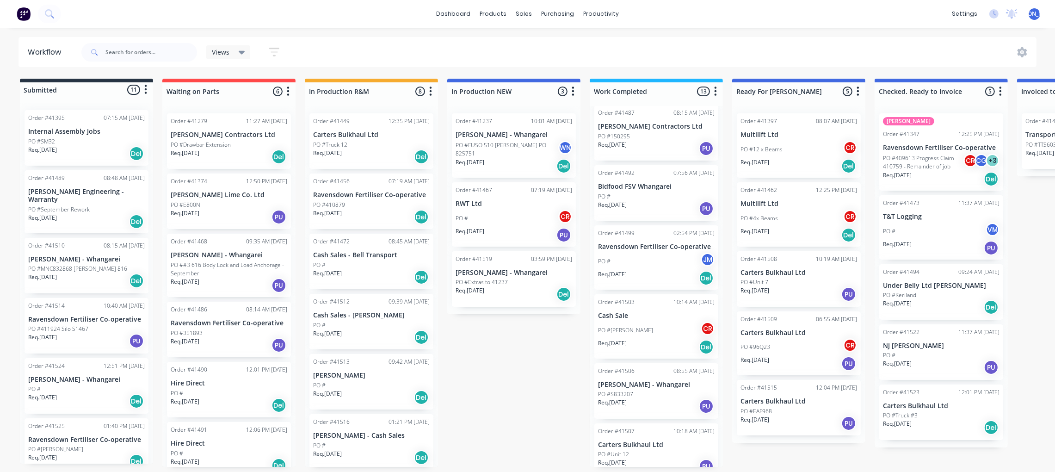
scroll to position [498, 0]
click at [647, 450] on div "PO #Unit 12" at bounding box center [656, 454] width 117 height 8
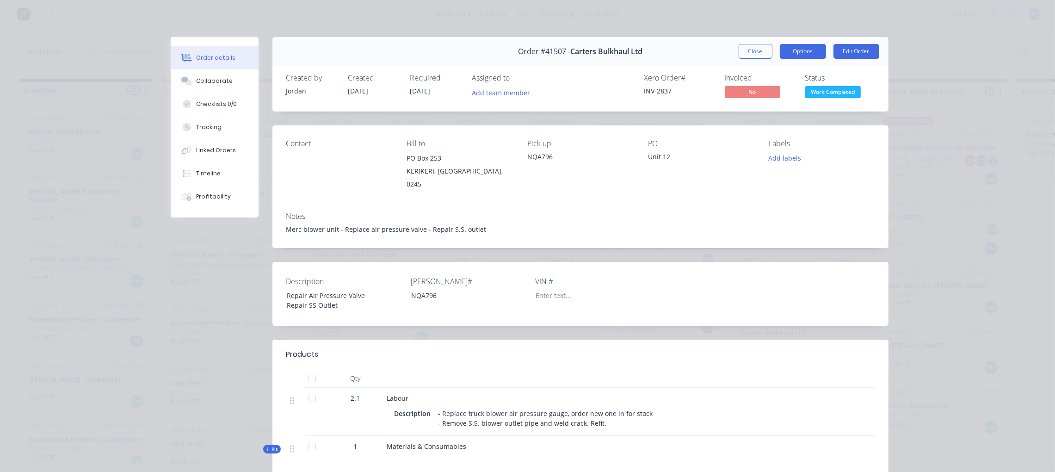
click at [800, 55] on button "Options" at bounding box center [803, 51] width 46 height 15
click at [650, 44] on div "Order #41507 - Carters Bulkhaul Ltd Close Options Edit Order" at bounding box center [580, 51] width 616 height 29
click at [198, 85] on button "Collaborate" at bounding box center [215, 80] width 88 height 23
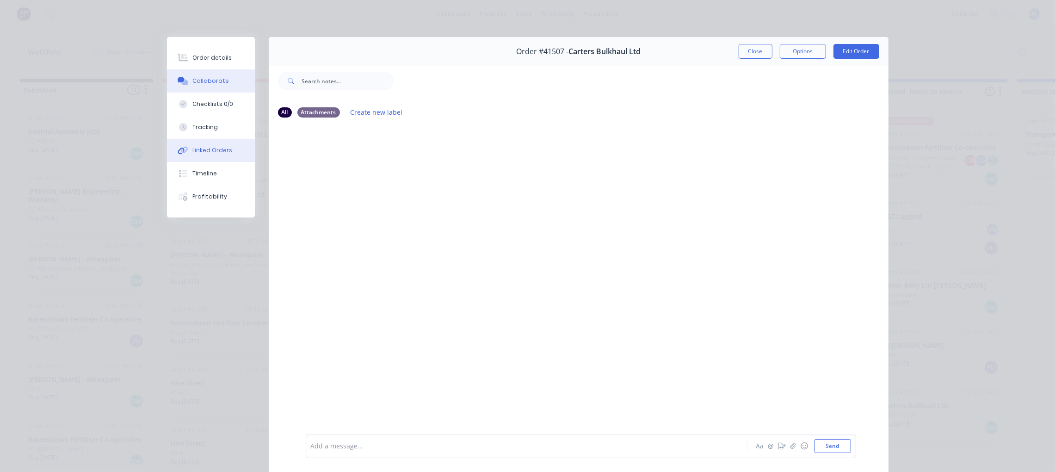
click at [189, 142] on button "Linked Orders" at bounding box center [211, 150] width 88 height 23
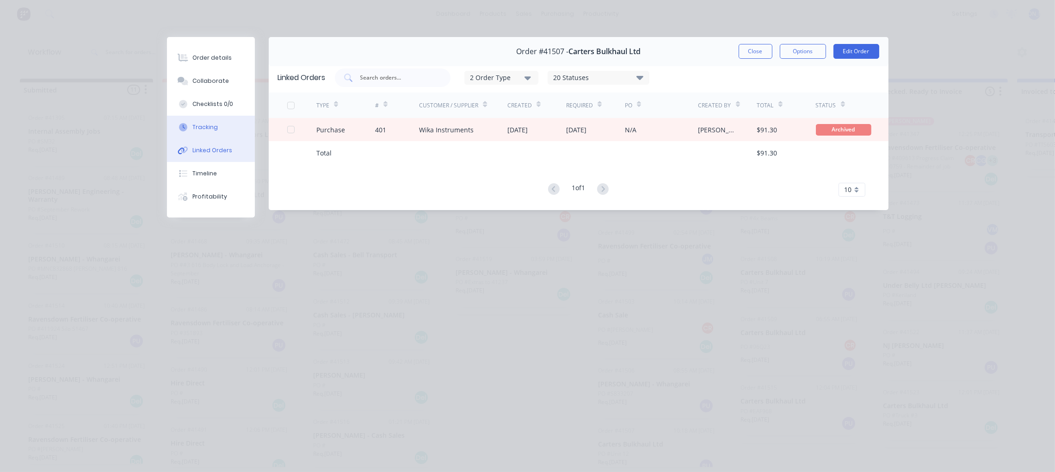
click at [215, 126] on div "Tracking" at bounding box center [204, 127] width 25 height 8
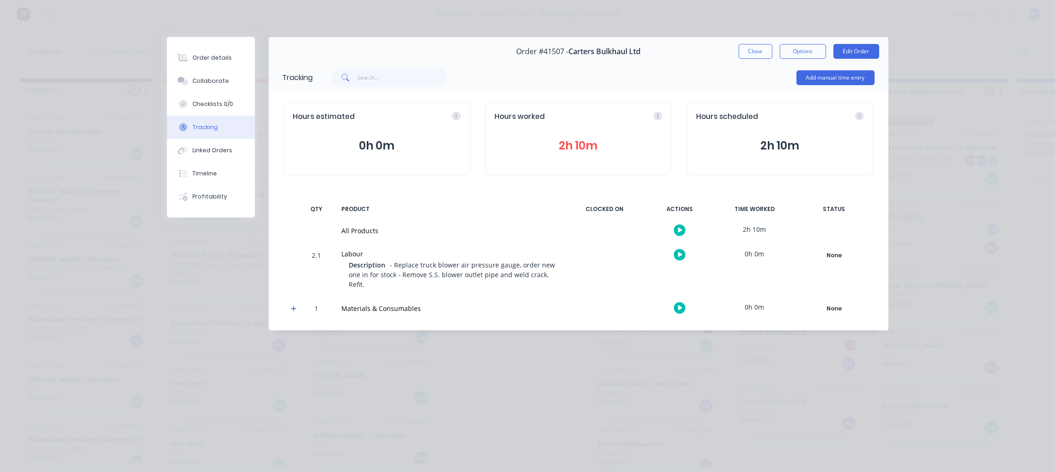
drag, startPoint x: 414, startPoint y: 282, endPoint x: 260, endPoint y: 96, distance: 241.4
click at [412, 273] on div "Description - Replace truck blower air pressure gauge, order new one in for sto…" at bounding box center [454, 275] width 210 height 31
click at [800, 51] on button "Options" at bounding box center [803, 51] width 46 height 15
click at [765, 51] on button "Close" at bounding box center [756, 51] width 34 height 15
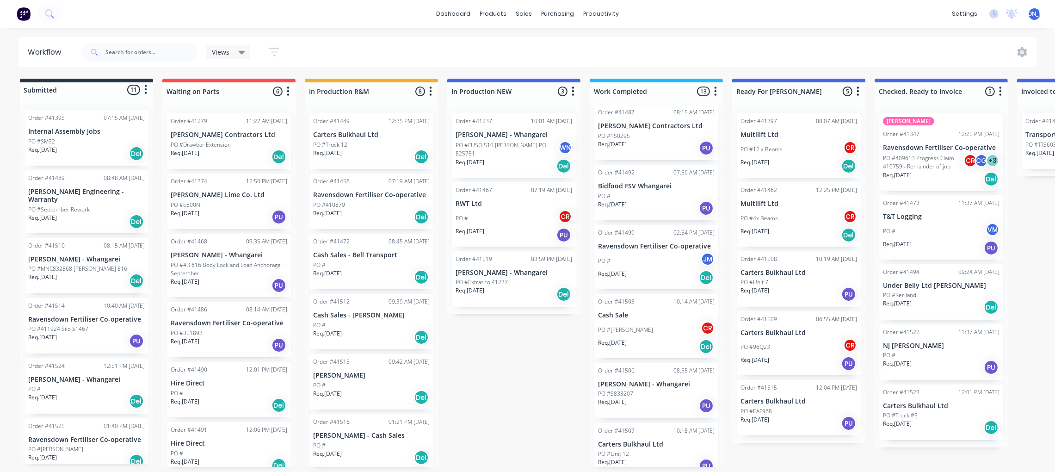
click at [641, 458] on div "Req. [DATE] PU" at bounding box center [656, 466] width 117 height 16
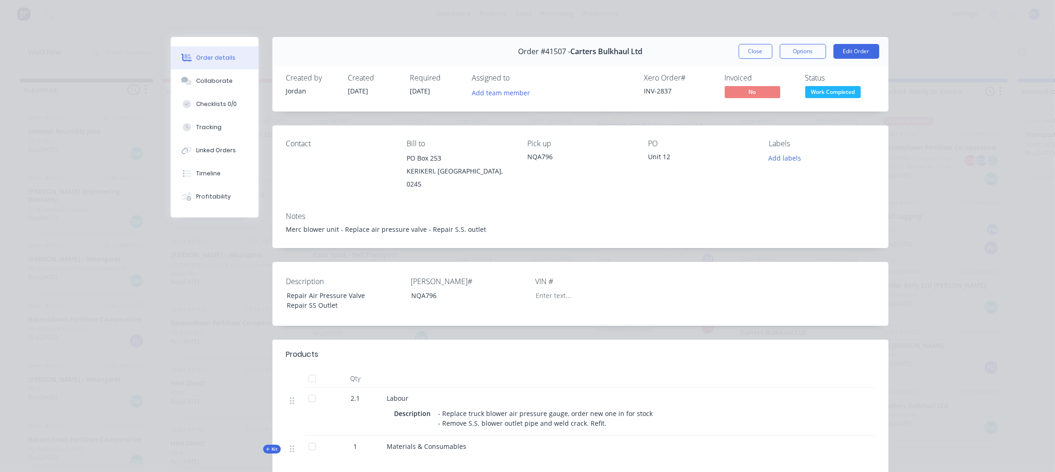
click at [543, 49] on span "Order #41507 -" at bounding box center [544, 51] width 52 height 9
click at [845, 50] on button "Edit Order" at bounding box center [857, 51] width 46 height 15
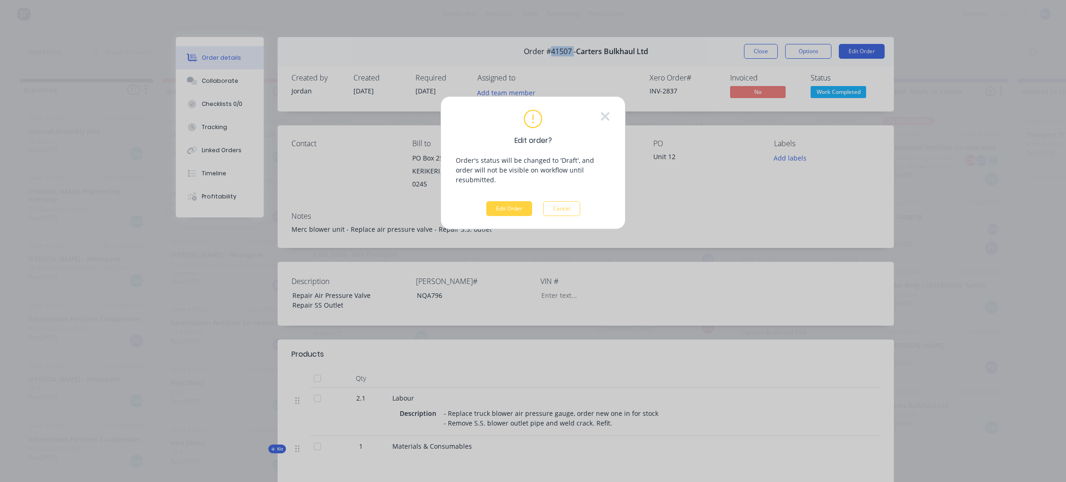
drag, startPoint x: 555, startPoint y: 204, endPoint x: 674, endPoint y: 142, distance: 134.3
click at [556, 201] on button "Cancel" at bounding box center [561, 208] width 37 height 15
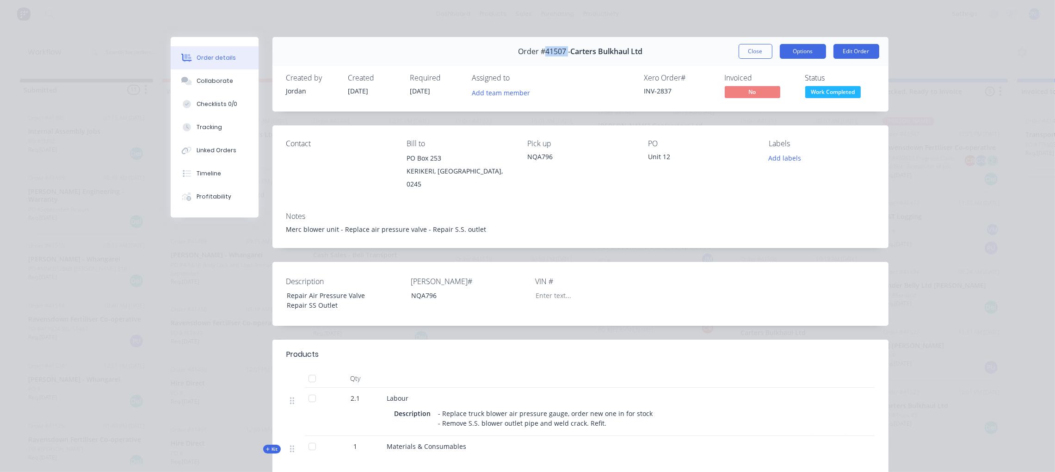
click at [796, 51] on button "Options" at bounding box center [803, 51] width 46 height 15
click at [766, 91] on div "Work Order" at bounding box center [777, 93] width 80 height 13
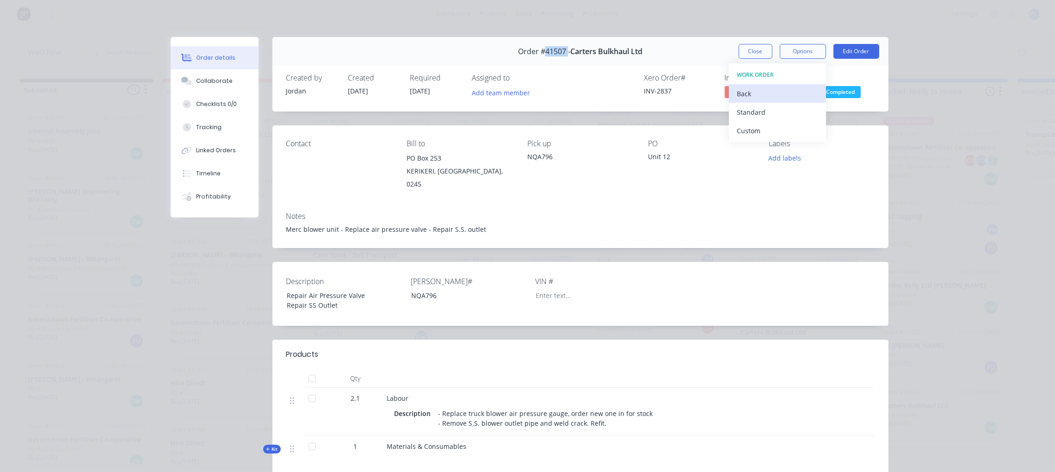
click at [755, 96] on div "Back" at bounding box center [777, 93] width 80 height 13
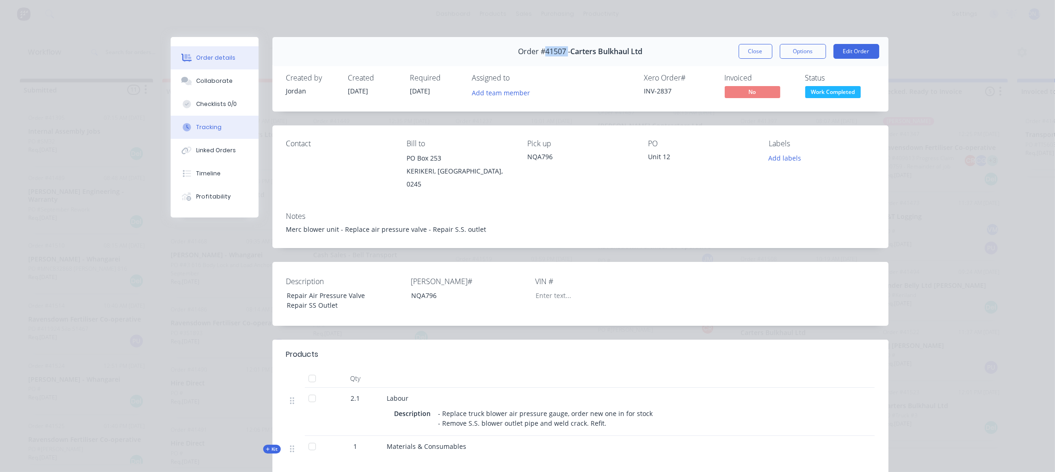
click at [213, 126] on div "Tracking" at bounding box center [208, 127] width 25 height 8
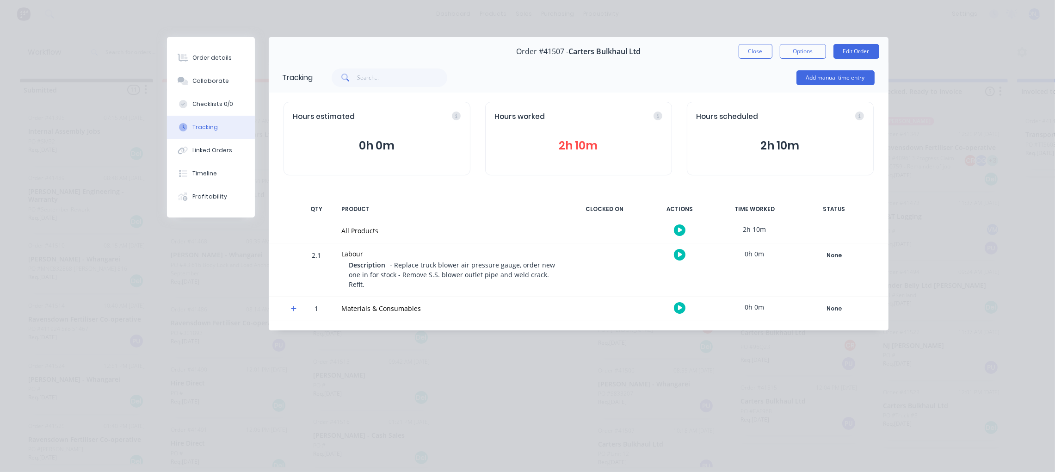
click at [628, 69] on div "Add manual time entry" at bounding box center [594, 78] width 562 height 28
click at [761, 53] on button "Close" at bounding box center [756, 51] width 34 height 15
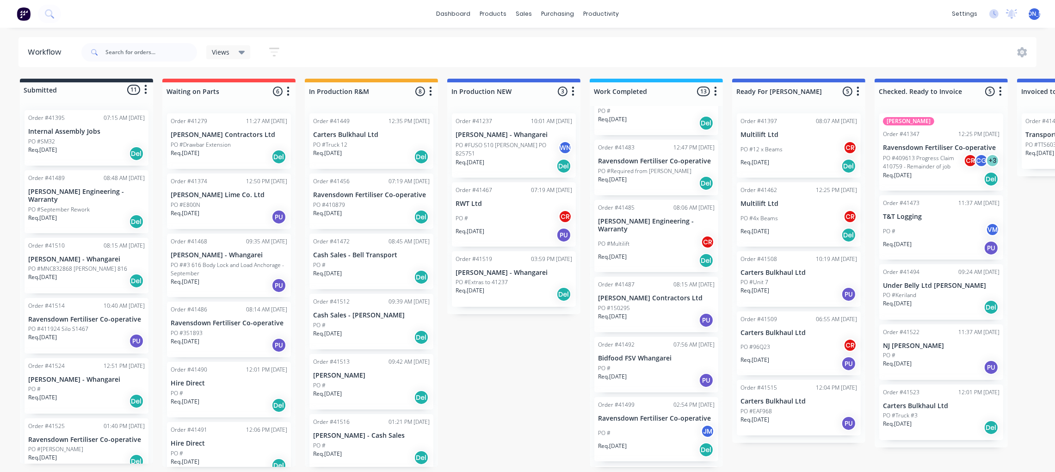
scroll to position [498, 0]
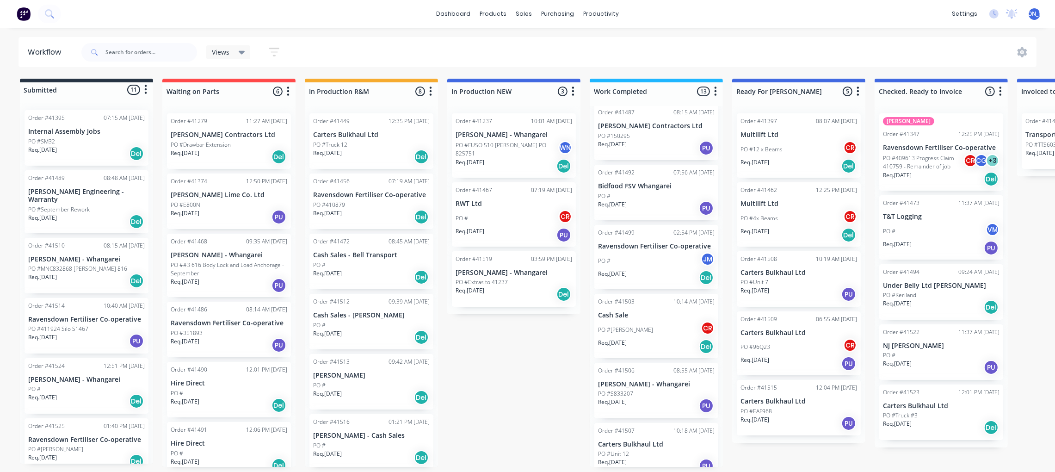
click at [650, 450] on div "PO #Unit 12" at bounding box center [656, 454] width 117 height 8
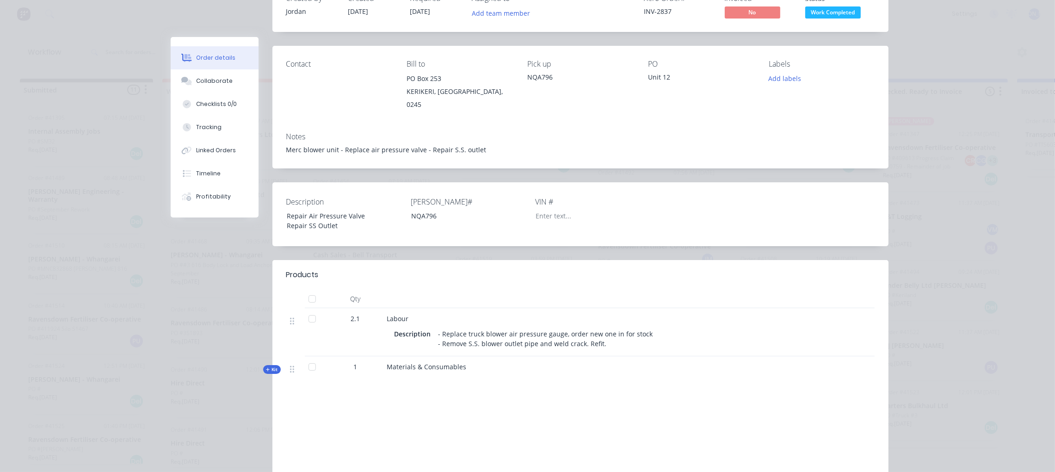
scroll to position [139, 0]
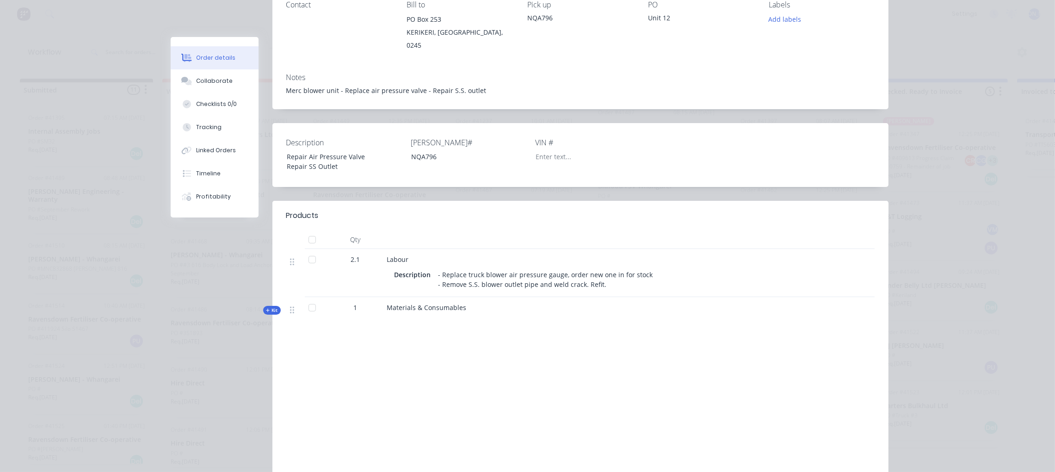
click at [272, 306] on div "Kit" at bounding box center [272, 310] width 18 height 9
click at [270, 307] on span "Kit" at bounding box center [272, 310] width 12 height 7
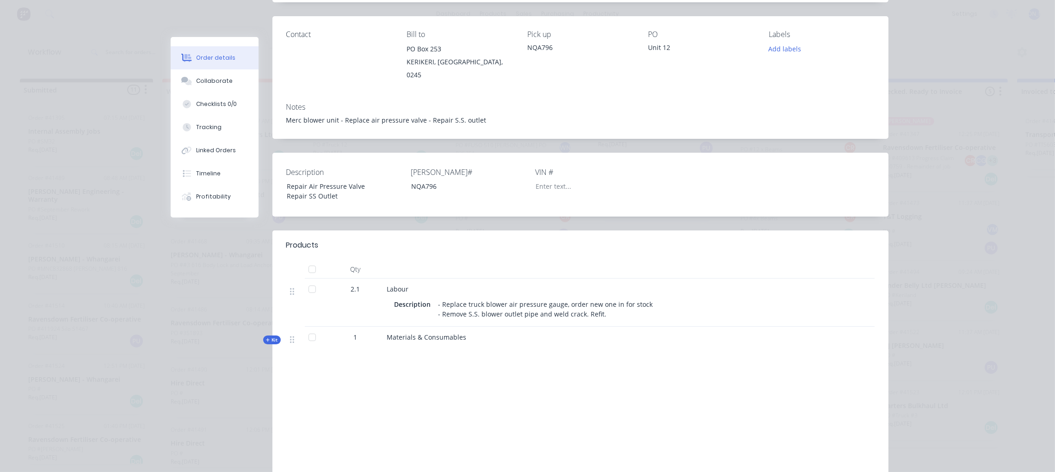
scroll to position [108, 0]
click at [267, 338] on span "Kit" at bounding box center [272, 341] width 12 height 7
click at [266, 338] on span "Kit" at bounding box center [272, 341] width 12 height 7
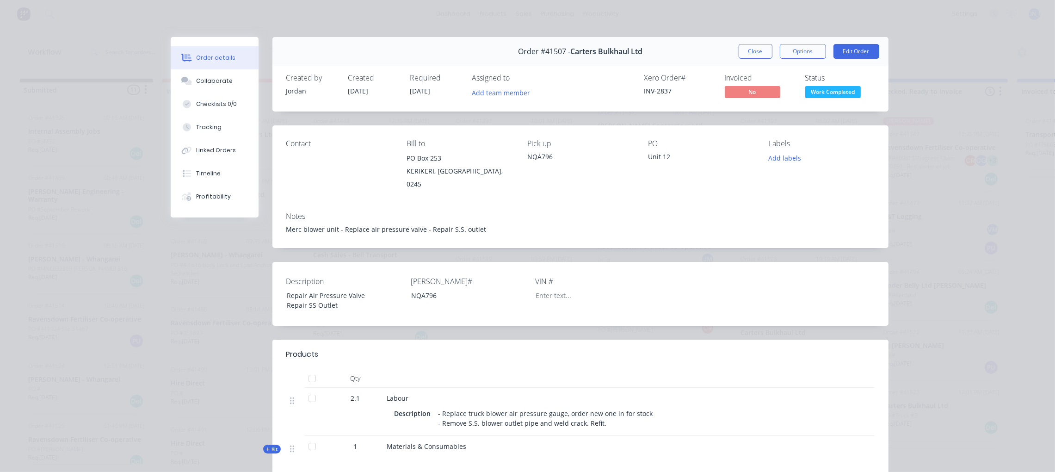
scroll to position [0, 0]
click at [826, 91] on span "Work Completed" at bounding box center [833, 92] width 56 height 12
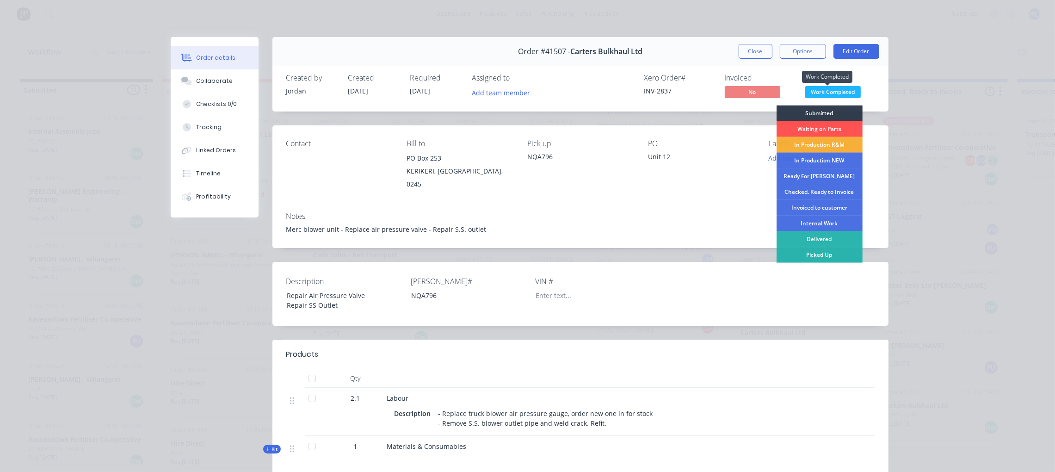
click at [828, 93] on span "Work Completed" at bounding box center [833, 92] width 56 height 12
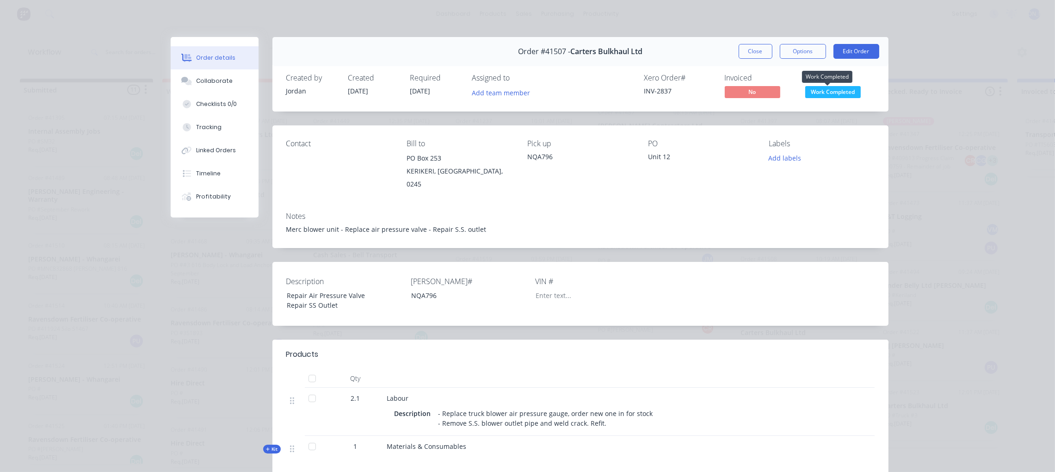
click at [837, 91] on span "Work Completed" at bounding box center [833, 92] width 56 height 12
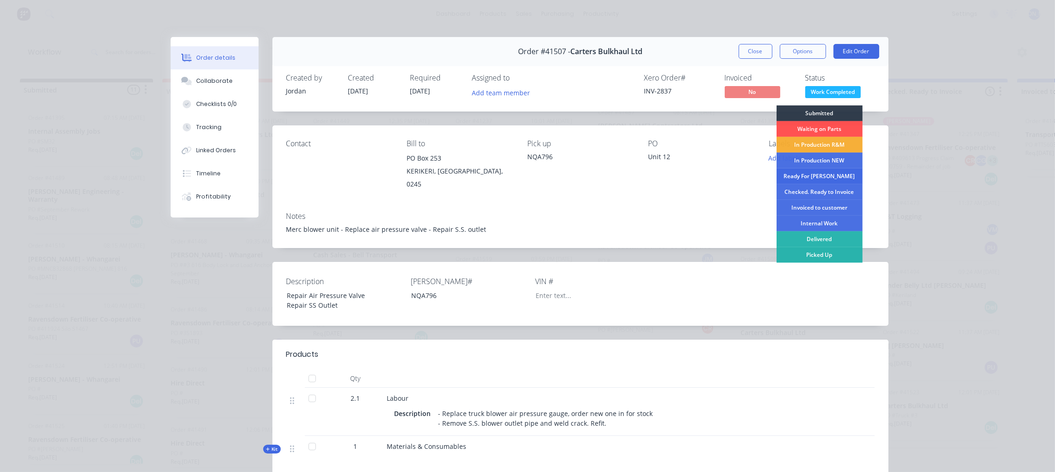
click at [826, 172] on div "Ready For [PERSON_NAME]" at bounding box center [820, 176] width 86 height 16
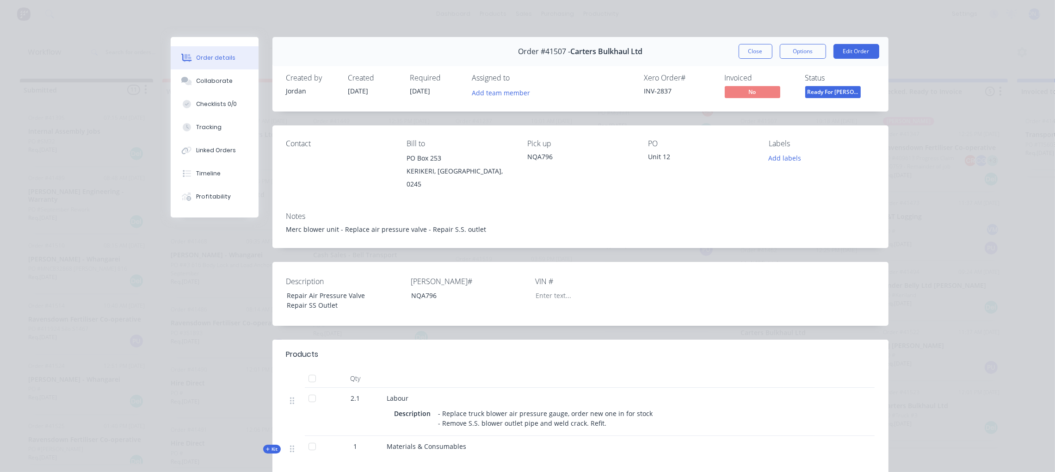
scroll to position [438, 0]
click at [753, 53] on button "Close" at bounding box center [756, 51] width 34 height 15
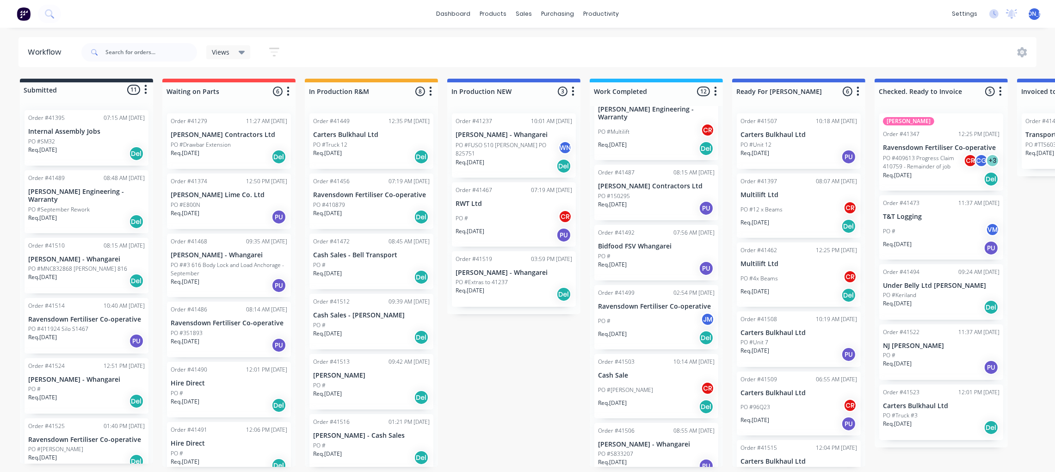
scroll to position [5, 0]
click at [645, 450] on div "PO #S833207" at bounding box center [656, 454] width 117 height 8
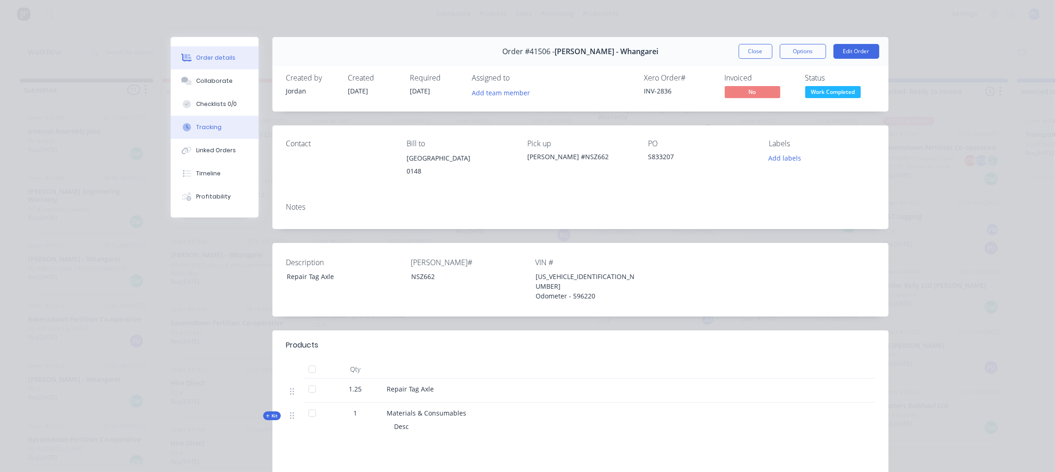
click at [214, 119] on button "Tracking" at bounding box center [215, 127] width 88 height 23
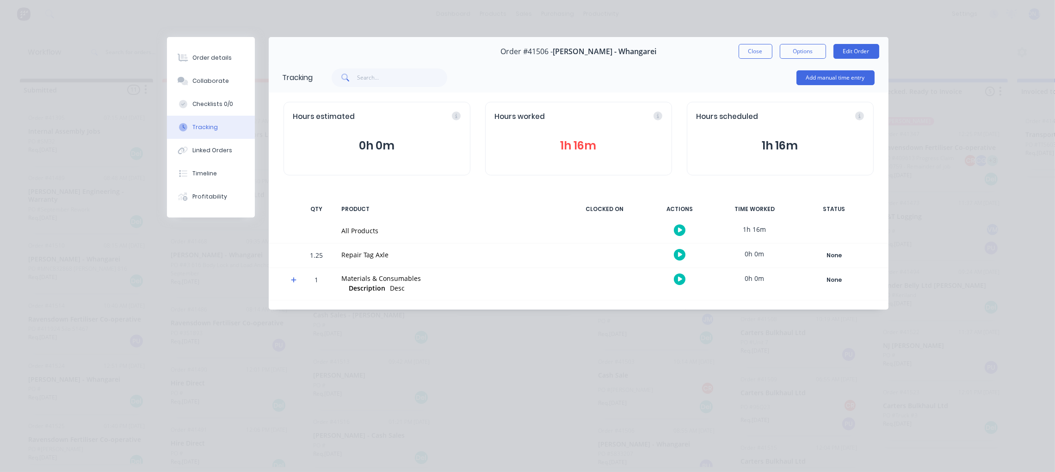
click at [589, 139] on button "1h 16m" at bounding box center [578, 146] width 167 height 18
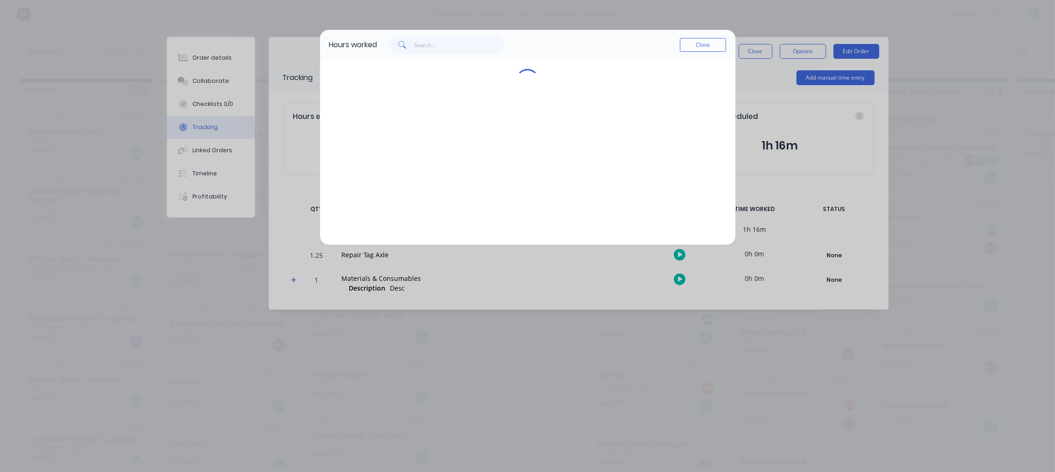
scroll to position [0, 0]
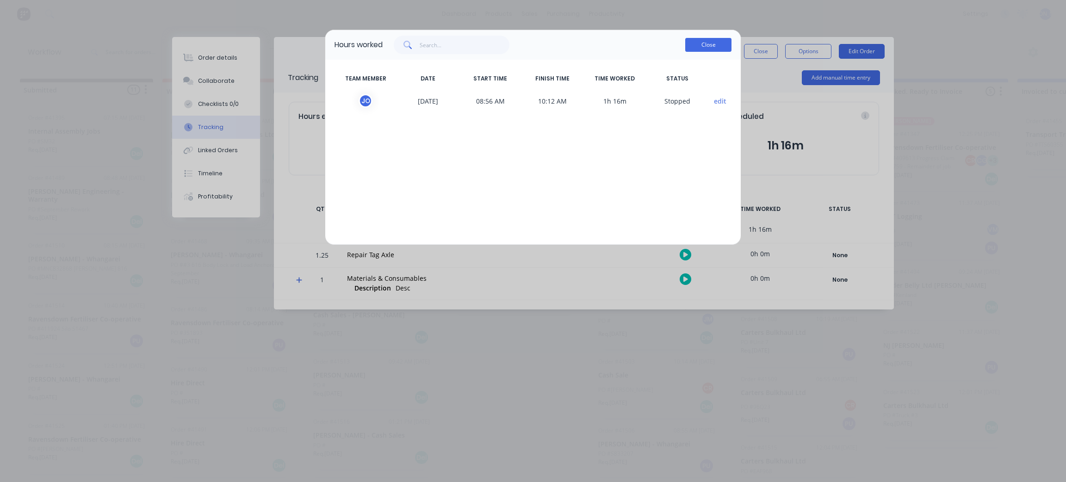
click at [712, 43] on button "Close" at bounding box center [708, 45] width 46 height 14
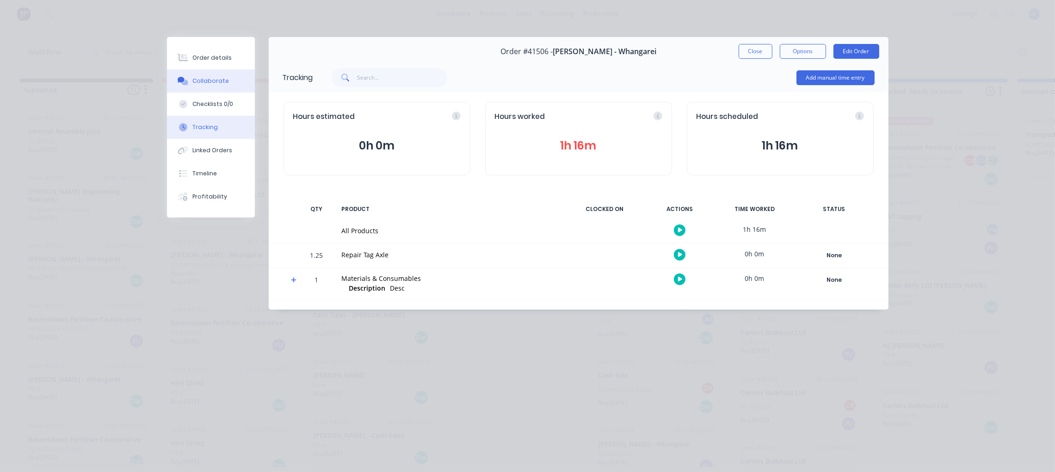
click at [210, 83] on div "Collaborate" at bounding box center [210, 81] width 37 height 8
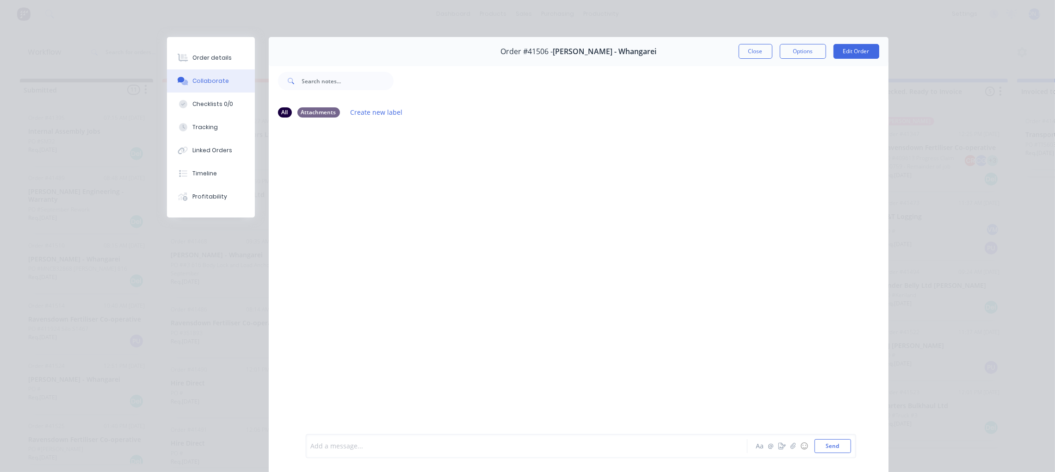
click at [410, 444] on div at bounding box center [513, 446] width 405 height 10
click at [432, 443] on span "My time on this job need to be moved to a" at bounding box center [428, 446] width 131 height 9
click at [503, 447] on div "@Leonie @Kat My time on this job needs to be moved to a" at bounding box center [513, 446] width 405 height 10
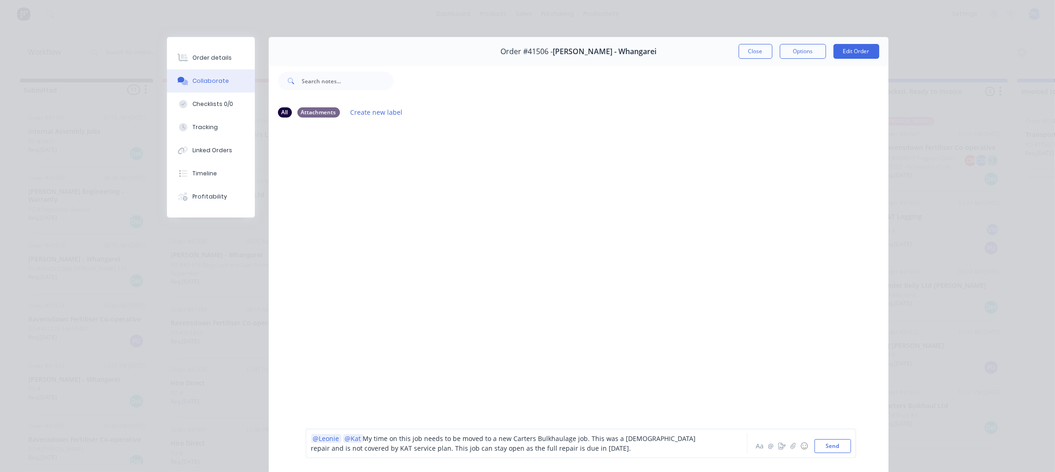
click at [457, 445] on span "My time on this job needs to be moved to a new Carters Bulkhaulage job. This wa…" at bounding box center [504, 443] width 387 height 19
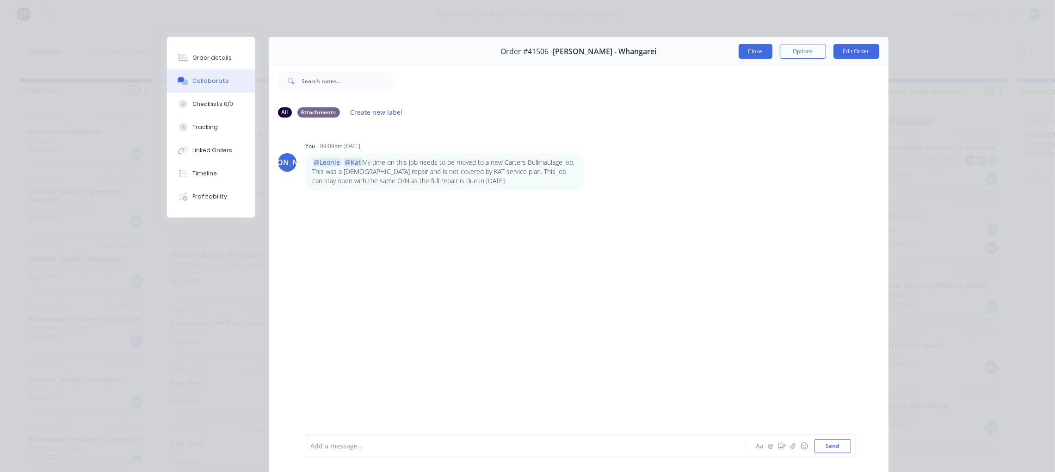
click at [741, 49] on button "Close" at bounding box center [756, 51] width 34 height 15
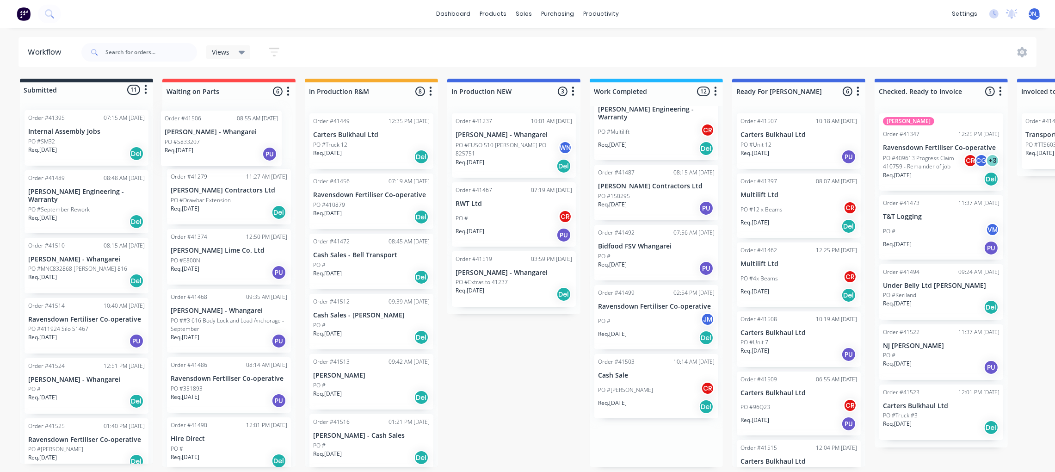
drag, startPoint x: 643, startPoint y: 439, endPoint x: 209, endPoint y: 138, distance: 528.0
click at [209, 139] on div "Submitted 11 Status colour #273444 hex #273444 Save Cancel Summaries Total orde…" at bounding box center [764, 273] width 1543 height 388
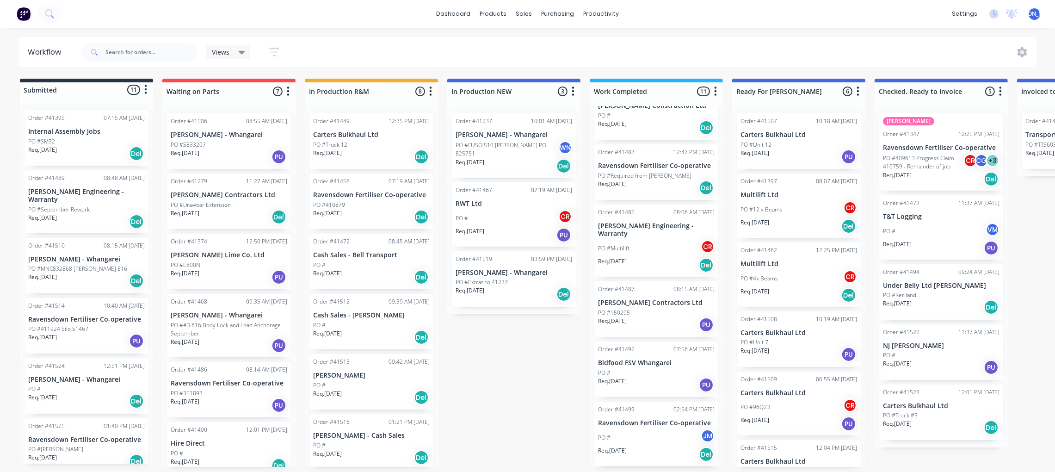
scroll to position [378, 0]
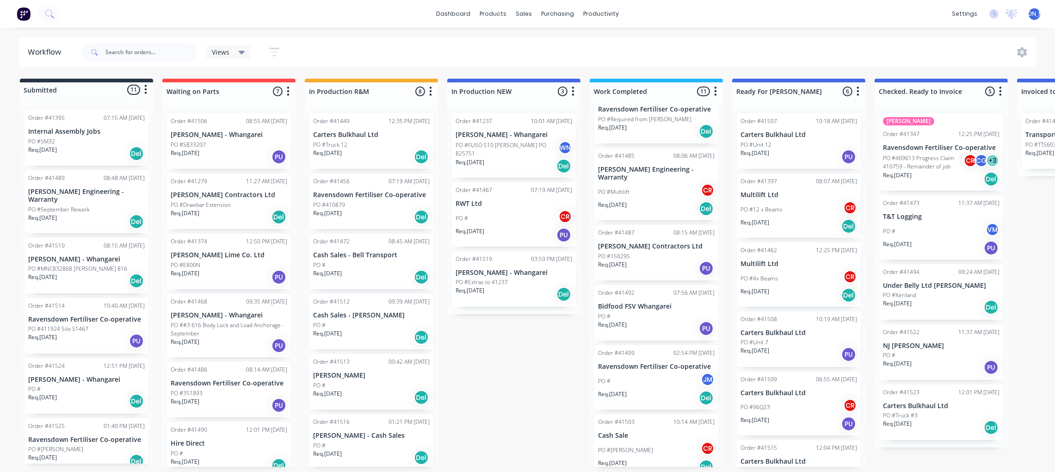
click at [644, 441] on div "PO #[PERSON_NAME]" at bounding box center [656, 450] width 117 height 18
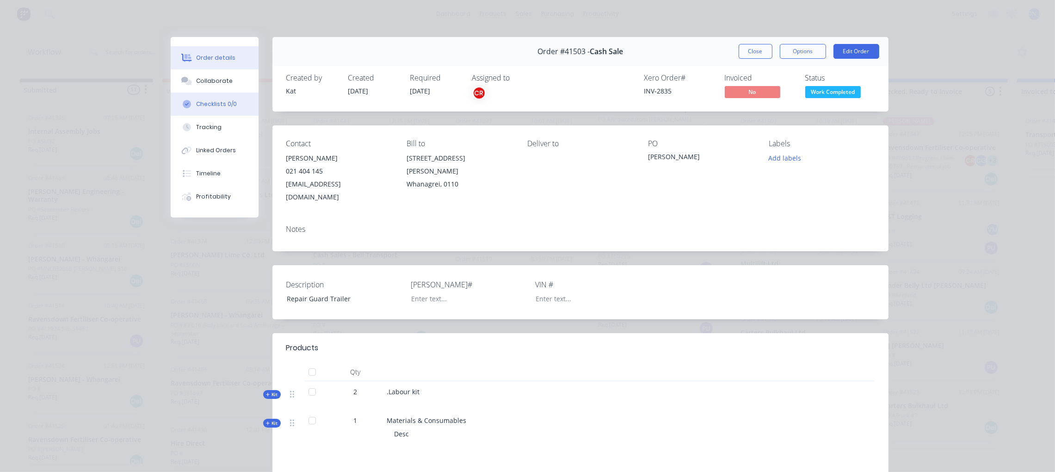
click at [210, 108] on button "Checklists 0/0" at bounding box center [215, 104] width 88 height 23
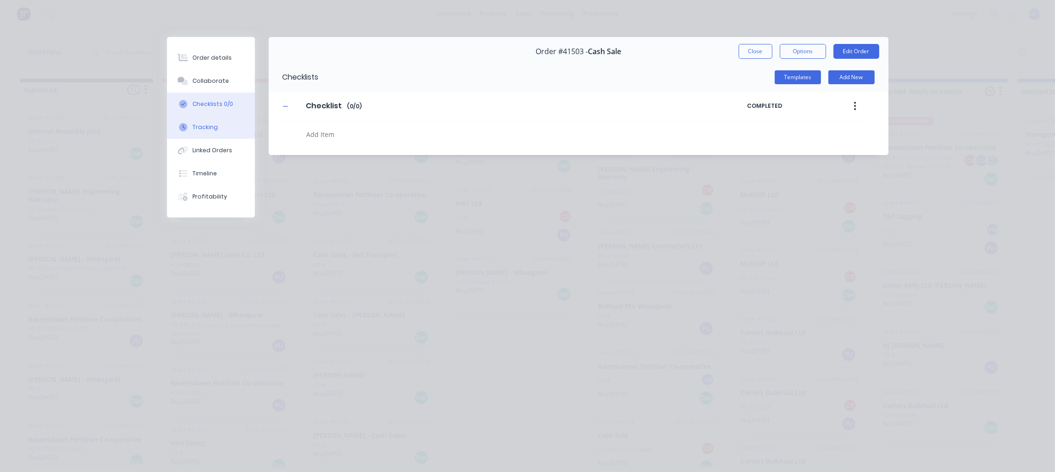
click at [208, 129] on div "Tracking" at bounding box center [204, 127] width 25 height 8
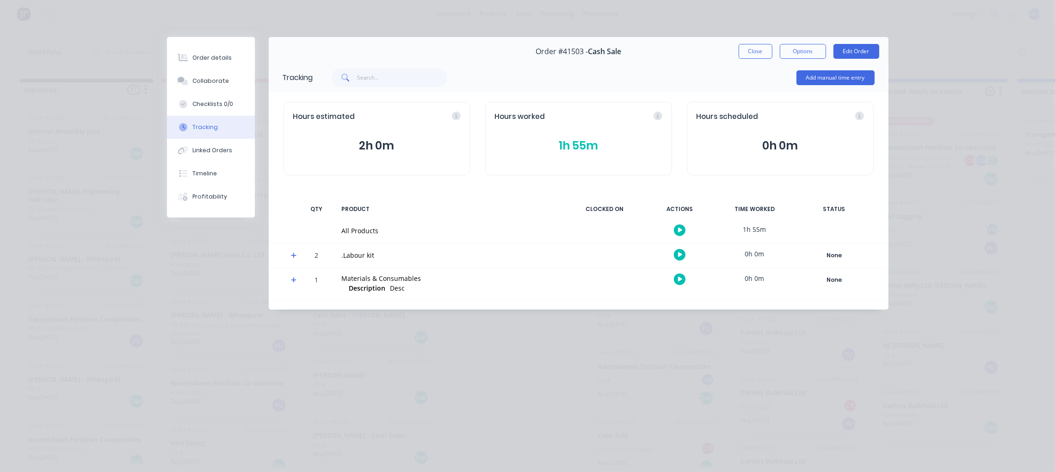
click at [565, 148] on button "1h 55m" at bounding box center [578, 146] width 167 height 18
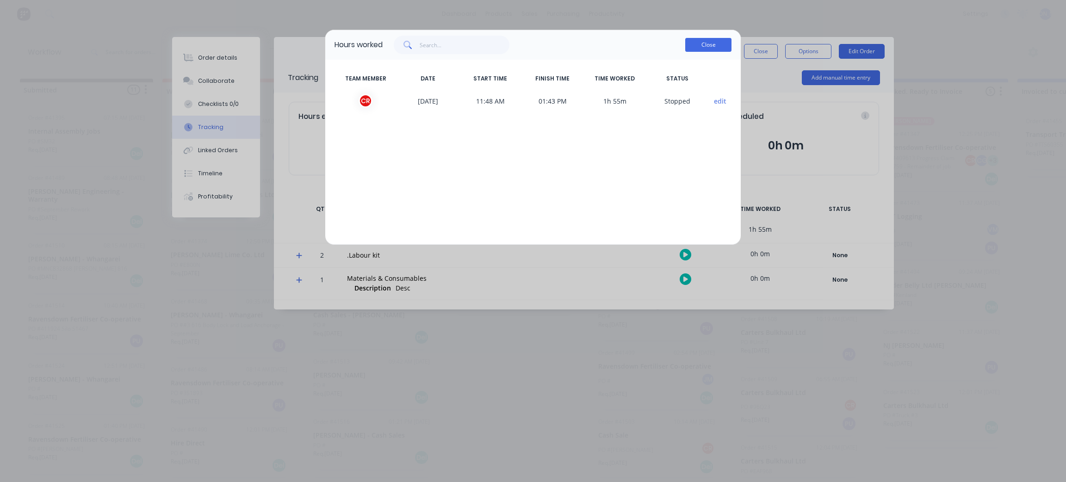
click at [698, 42] on button "Close" at bounding box center [708, 45] width 46 height 14
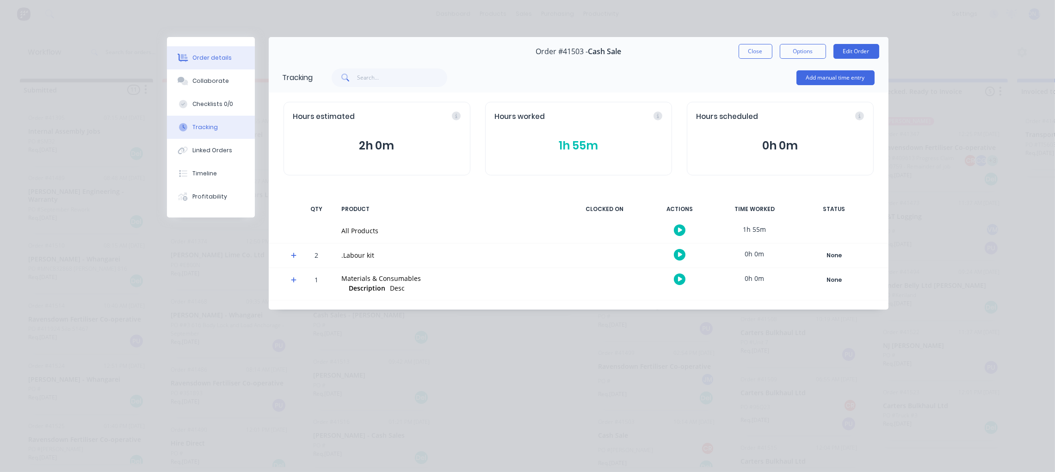
click at [213, 56] on div "Order details" at bounding box center [211, 58] width 39 height 8
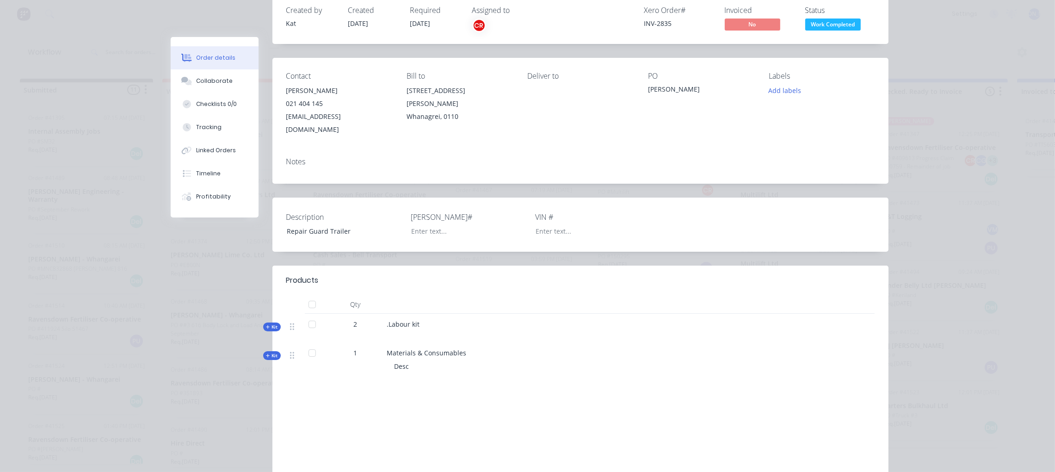
scroll to position [69, 0]
drag, startPoint x: 356, startPoint y: 218, endPoint x: 302, endPoint y: 216, distance: 54.6
click at [302, 223] on div "Repair Guard Trailer" at bounding box center [337, 229] width 116 height 13
click at [268, 321] on span "Kit" at bounding box center [272, 324] width 12 height 7
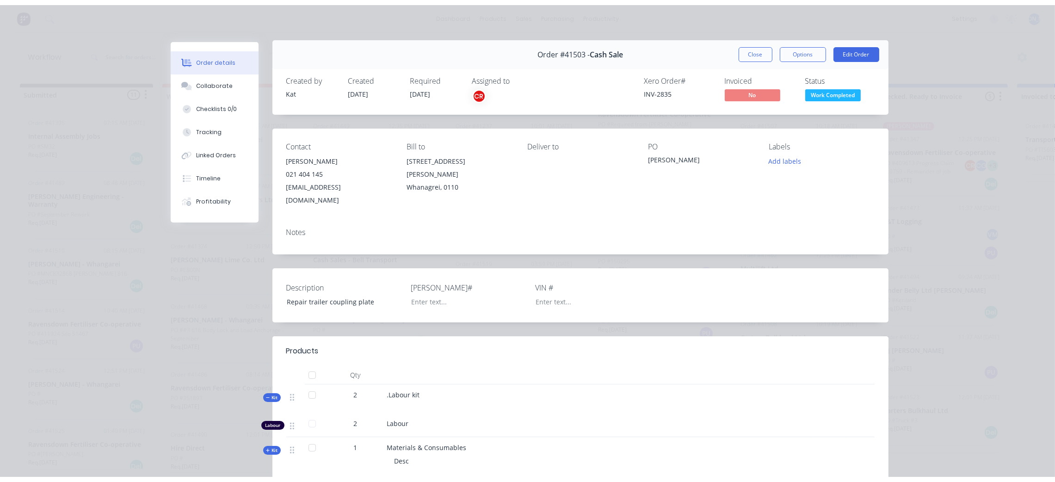
scroll to position [0, 0]
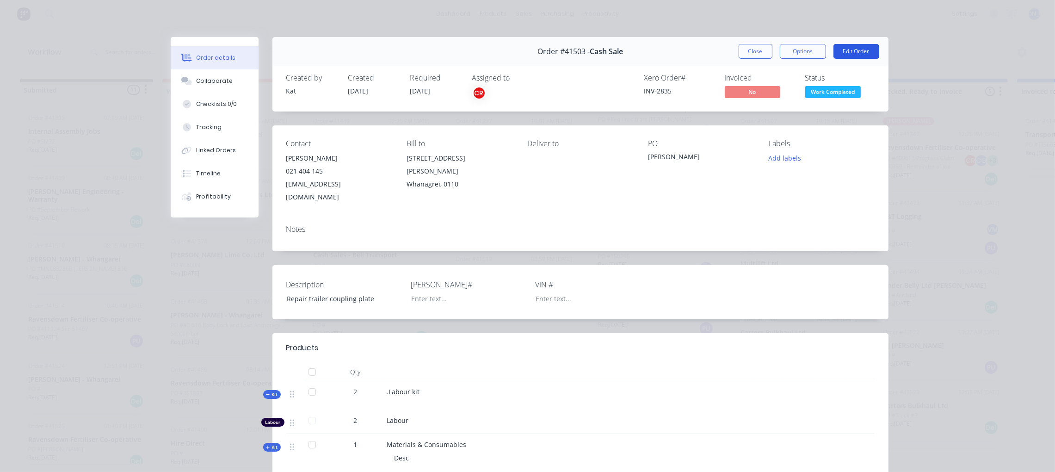
click at [849, 52] on button "Edit Order" at bounding box center [857, 51] width 46 height 15
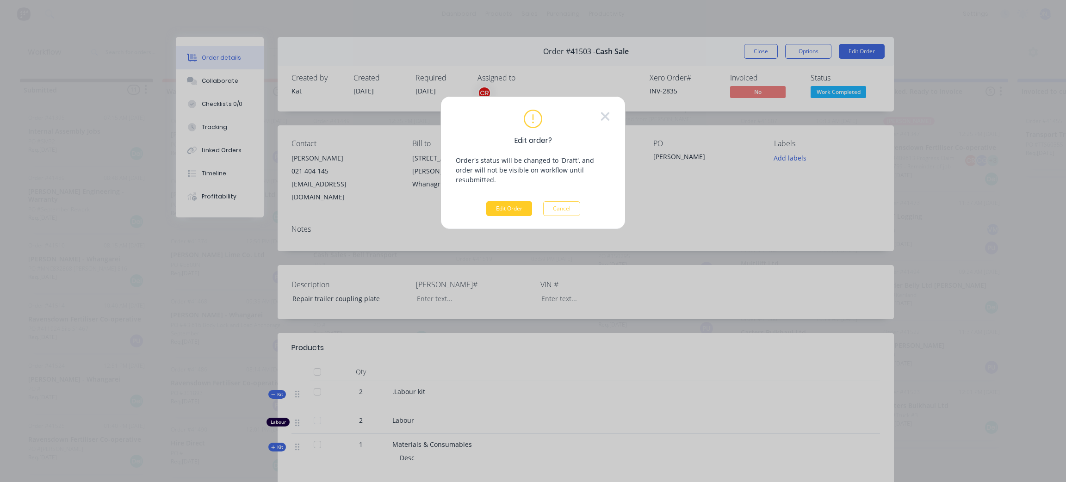
click at [508, 201] on button "Edit Order" at bounding box center [509, 208] width 46 height 15
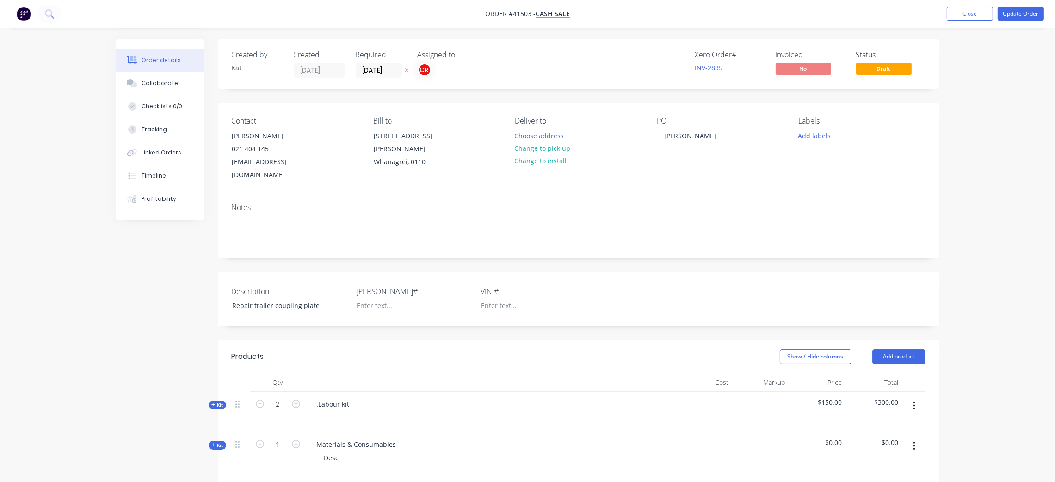
scroll to position [69, 0]
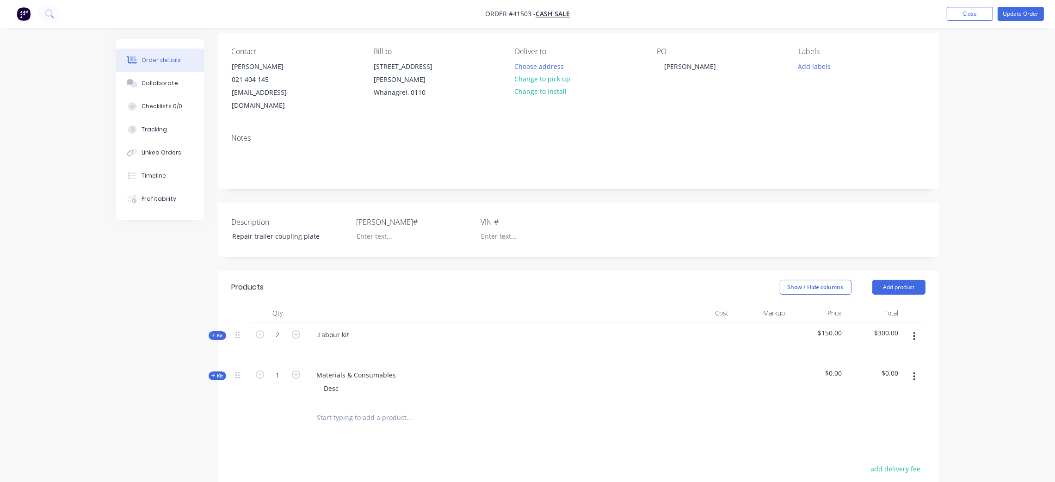
click at [219, 332] on span "Kit" at bounding box center [217, 335] width 12 height 7
click at [828, 368] on div "150 $150.00" at bounding box center [829, 374] width 32 height 13
click at [379, 372] on div "Labour" at bounding box center [491, 377] width 370 height 28
click at [836, 368] on input "150" at bounding box center [838, 374] width 16 height 13
type input "120"
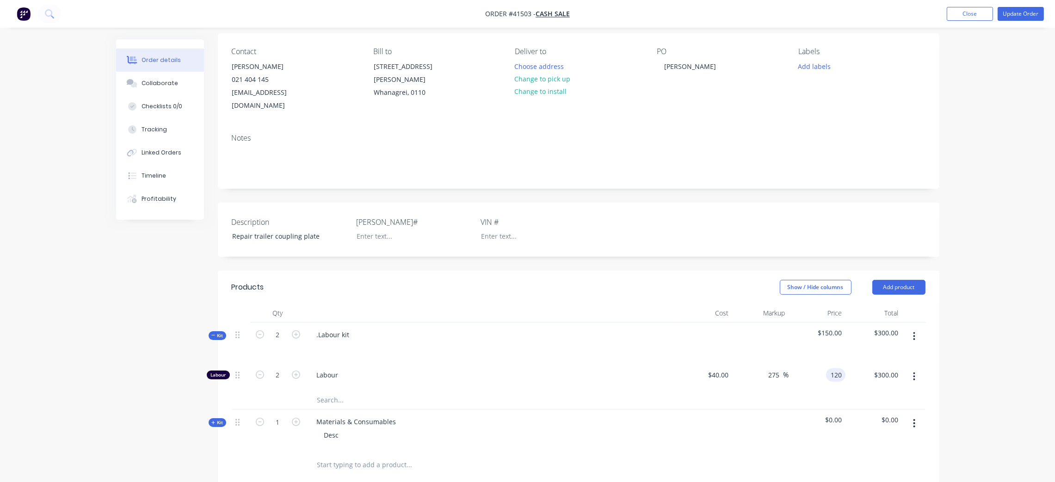
type input "200"
type input "$120.00"
type input "$240.00"
click at [440, 369] on div "Labour" at bounding box center [491, 377] width 370 height 28
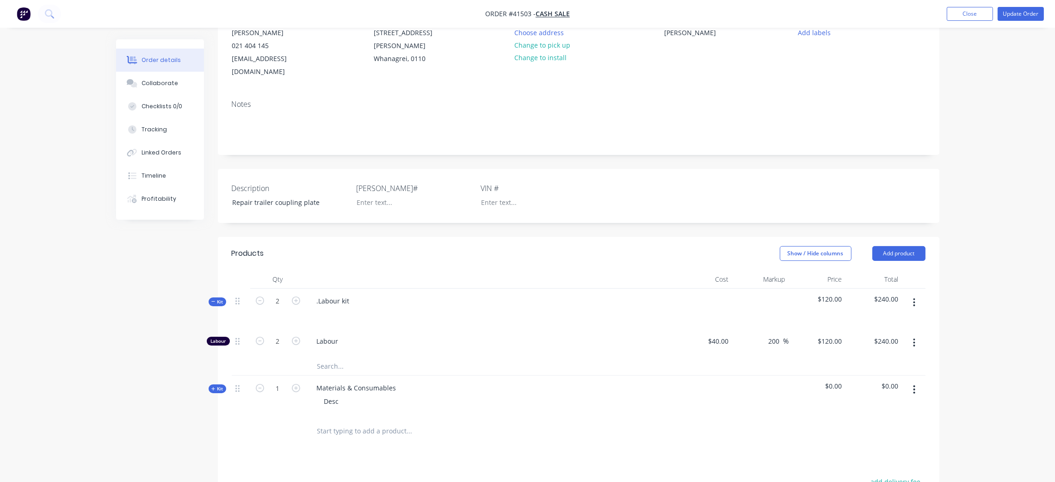
scroll to position [139, 0]
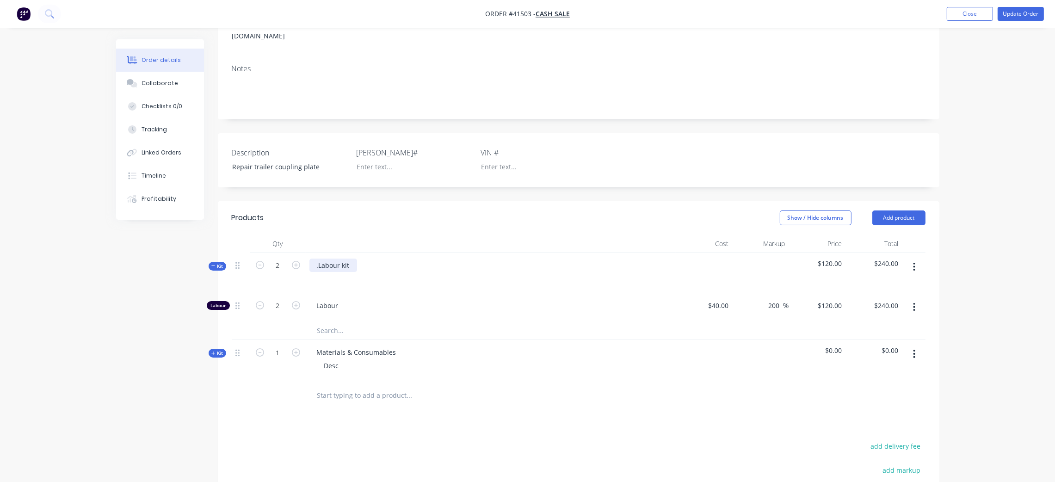
click at [320, 259] on div ".Labour kit" at bounding box center [333, 265] width 48 height 13
click at [348, 259] on div "Labour kit" at bounding box center [332, 265] width 46 height 13
click at [326, 272] on div at bounding box center [324, 278] width 15 height 13
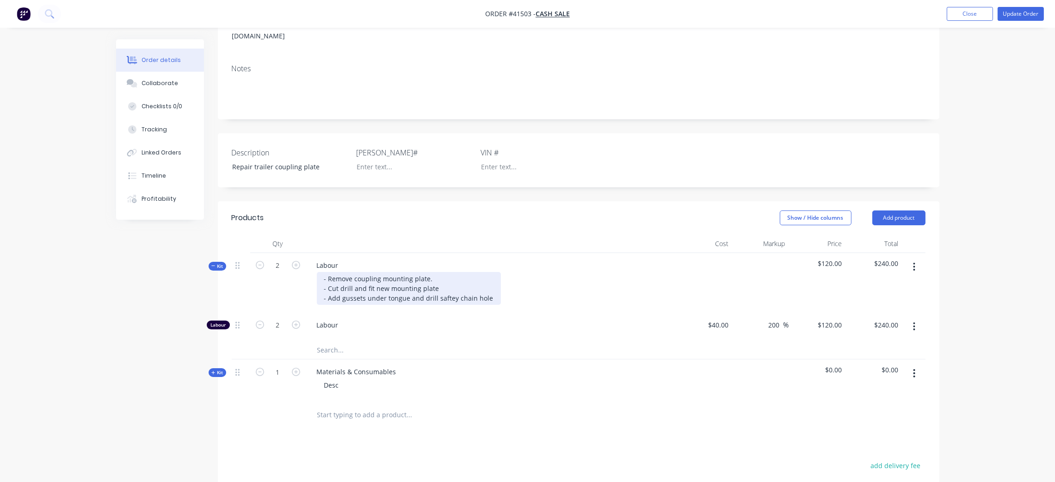
click at [443, 286] on div "- Remove coupling mounting plate. - Cut drill and fit new mounting plate - Add …" at bounding box center [409, 288] width 184 height 33
click at [488, 284] on div "- Remove coupling mounting plate. - Cut drill and fit new mounting plate - Add …" at bounding box center [409, 288] width 184 height 33
click at [507, 317] on div "Labour" at bounding box center [491, 327] width 370 height 28
click at [214, 264] on icon at bounding box center [213, 266] width 4 height 5
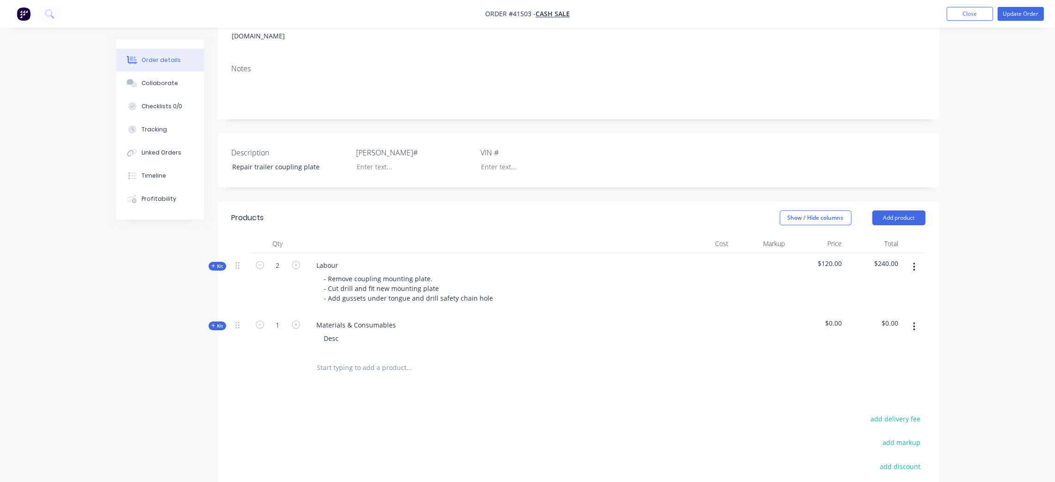
click at [221, 322] on span "Kit" at bounding box center [217, 325] width 12 height 7
drag, startPoint x: 338, startPoint y: 325, endPoint x: 243, endPoint y: 313, distance: 96.0
click at [245, 313] on div "Kit 1 Materials & Consumables Desc $0.00 $0.00" at bounding box center [579, 333] width 694 height 40
click at [211, 322] on span "Kit" at bounding box center [217, 325] width 12 height 7
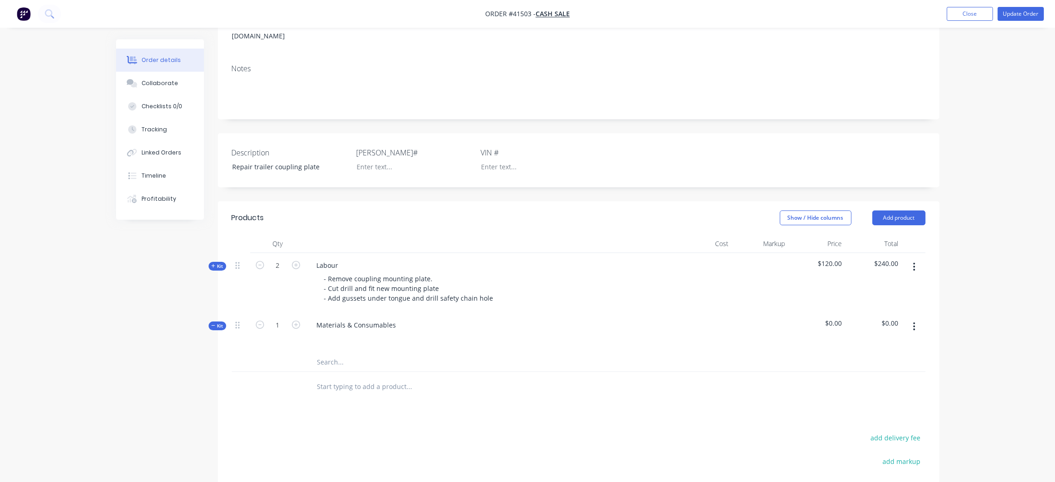
click at [346, 353] on input "text" at bounding box center [409, 362] width 185 height 19
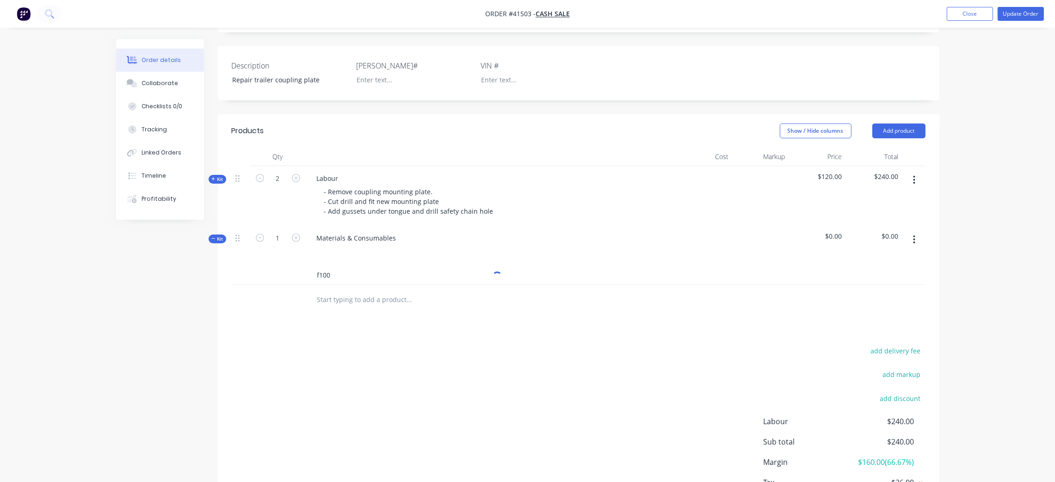
scroll to position [282, 0]
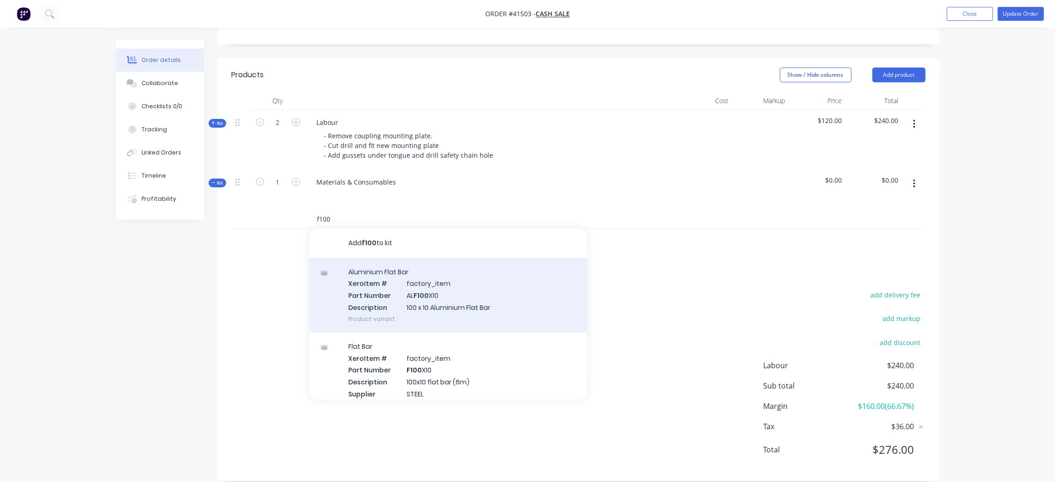
type input "f100"
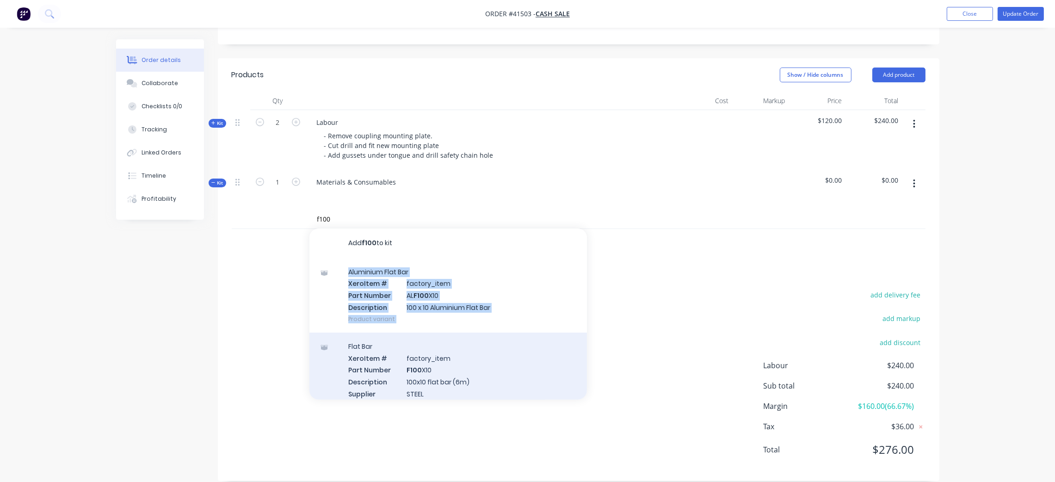
drag, startPoint x: 485, startPoint y: 279, endPoint x: 482, endPoint y: 333, distance: 53.7
click at [482, 333] on div "Add f100 to kit Aluminium Flat Bar Xero Item # factory_item Part Number AL F100…" at bounding box center [448, 314] width 278 height 171
click at [467, 353] on div "Flat Bar Xero Item # factory_item Part Number F100 X10 Description 100x10 flat …" at bounding box center [448, 376] width 278 height 87
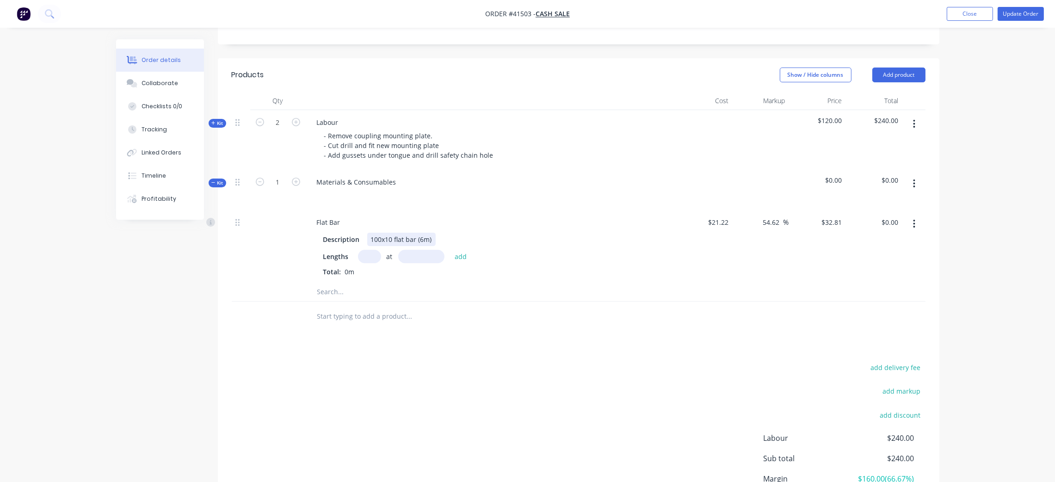
drag, startPoint x: 365, startPoint y: 238, endPoint x: 376, endPoint y: 233, distance: 12.4
click at [365, 250] on input "text" at bounding box center [369, 256] width 23 height 13
type input "1"
type input "250"
click at [450, 250] on button "add" at bounding box center [461, 256] width 22 height 12
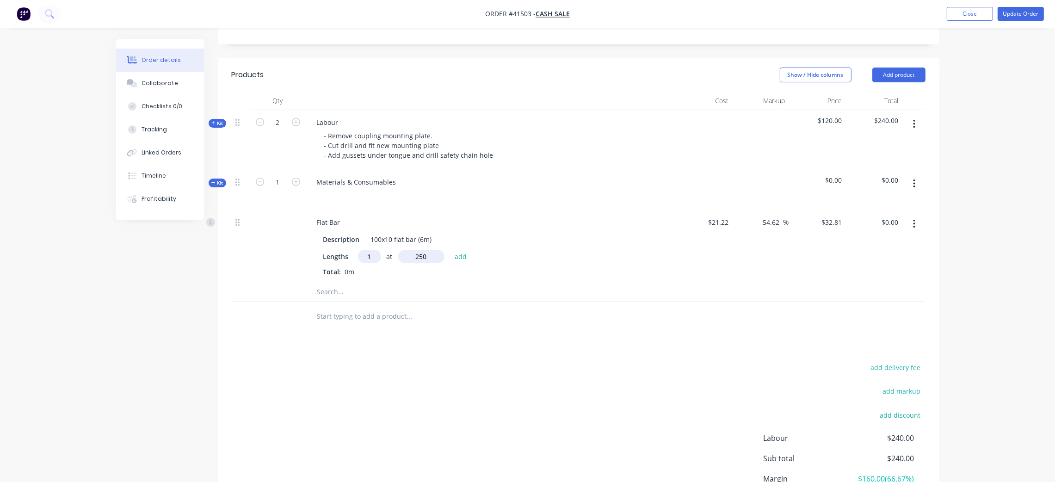
type input "$8.20"
click at [342, 298] on input "text" at bounding box center [409, 307] width 185 height 19
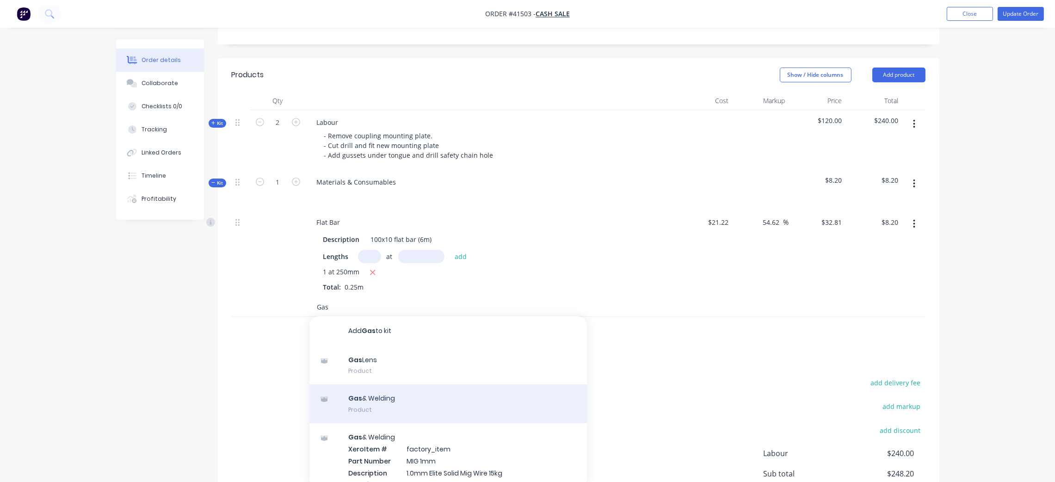
type input "Gas"
click at [389, 387] on div "Gas & Welding Product" at bounding box center [448, 403] width 278 height 39
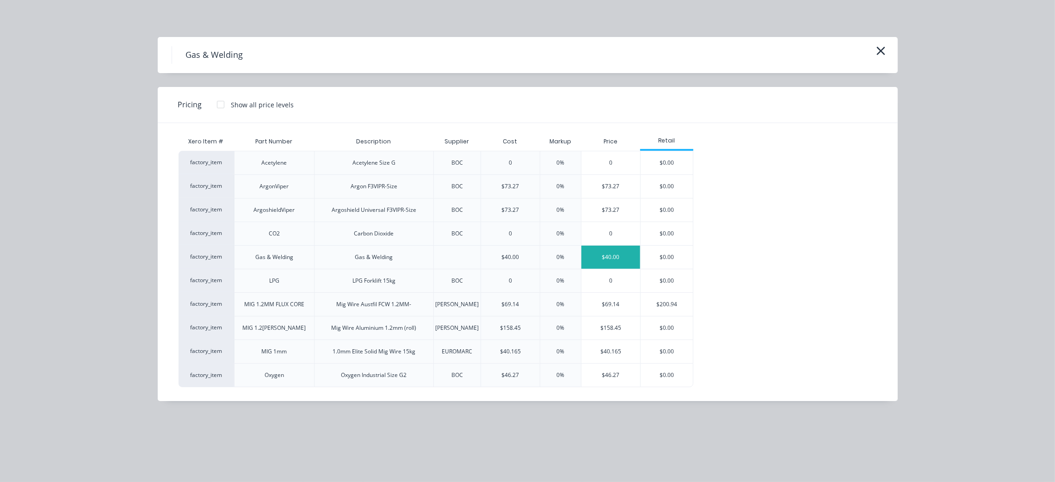
click at [616, 255] on div "$40.00" at bounding box center [610, 257] width 59 height 23
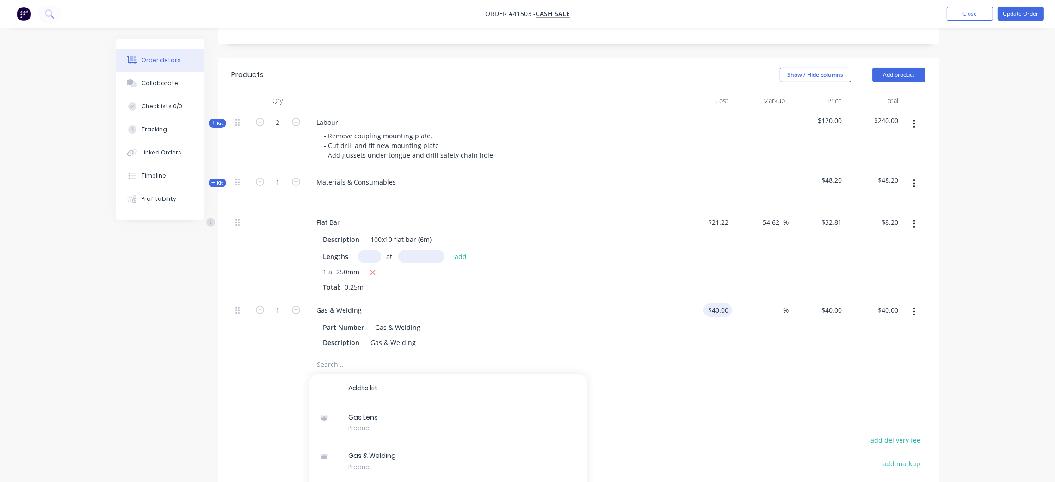
drag, startPoint x: 676, startPoint y: 326, endPoint x: 717, endPoint y: 303, distance: 46.2
click at [680, 323] on div "$40.00 $40.00" at bounding box center [704, 326] width 57 height 57
drag, startPoint x: 718, startPoint y: 301, endPoint x: 728, endPoint y: 294, distance: 11.9
click at [719, 303] on div "40 40" at bounding box center [725, 309] width 16 height 13
type input "1"
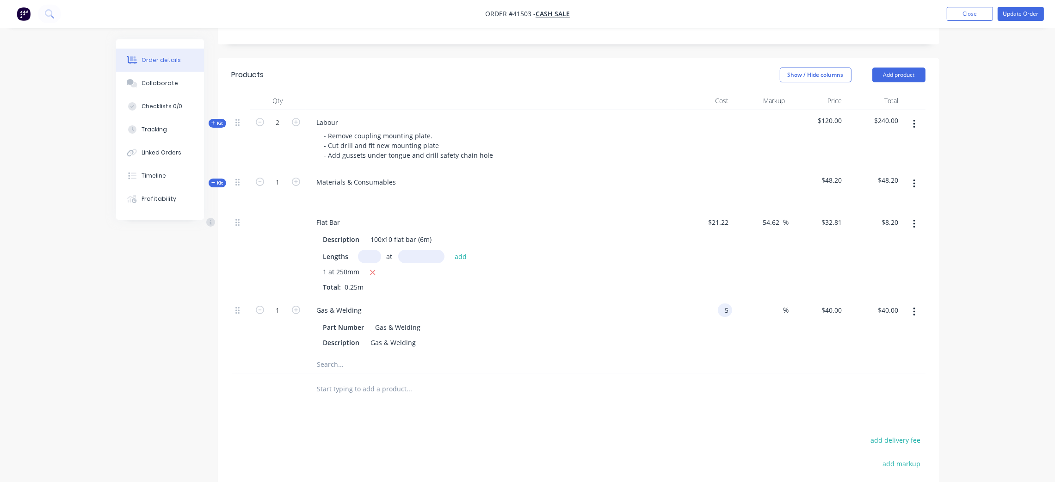
type input "$5.00"
type input "100"
type input "$10.00"
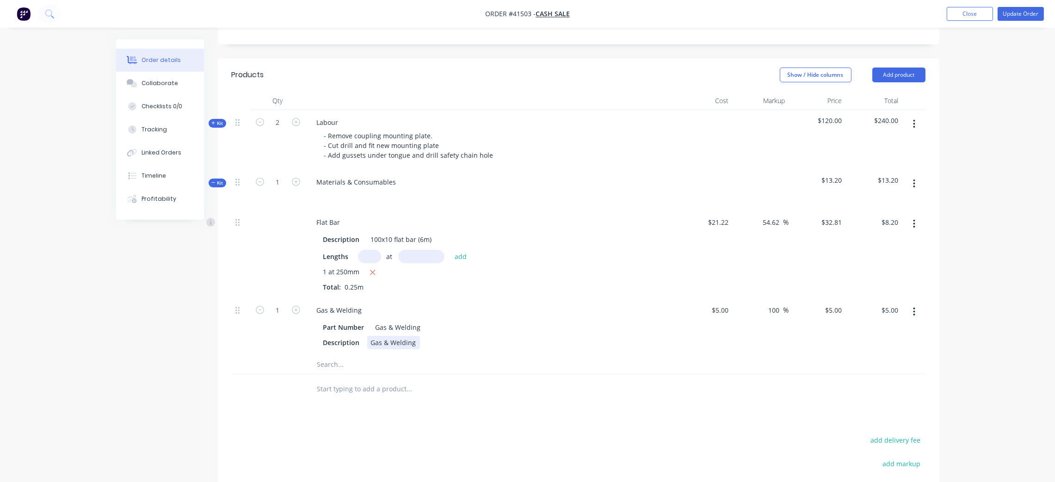
type input "$10.00"
click at [592, 336] on div "Description Gas & Welding" at bounding box center [489, 342] width 339 height 13
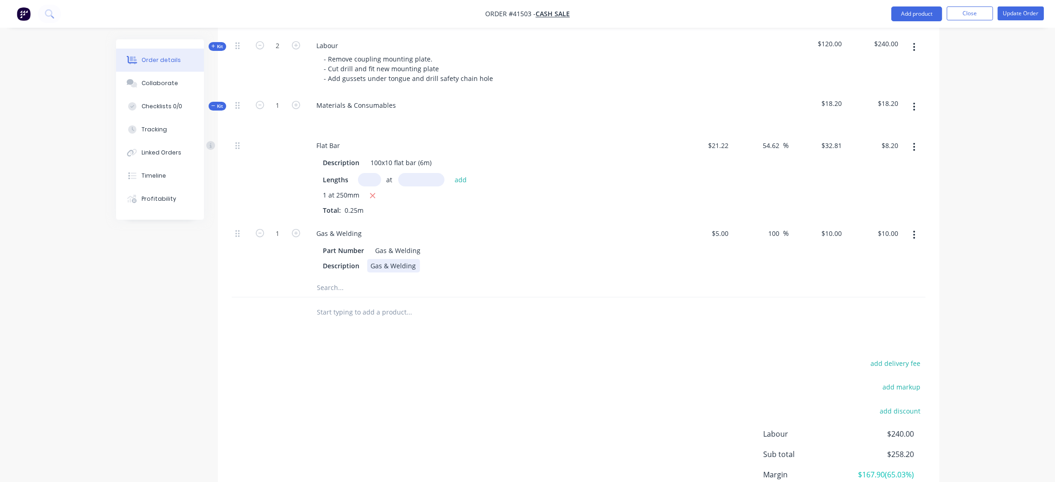
scroll to position [358, 0]
click at [217, 104] on span "Kit" at bounding box center [217, 107] width 12 height 7
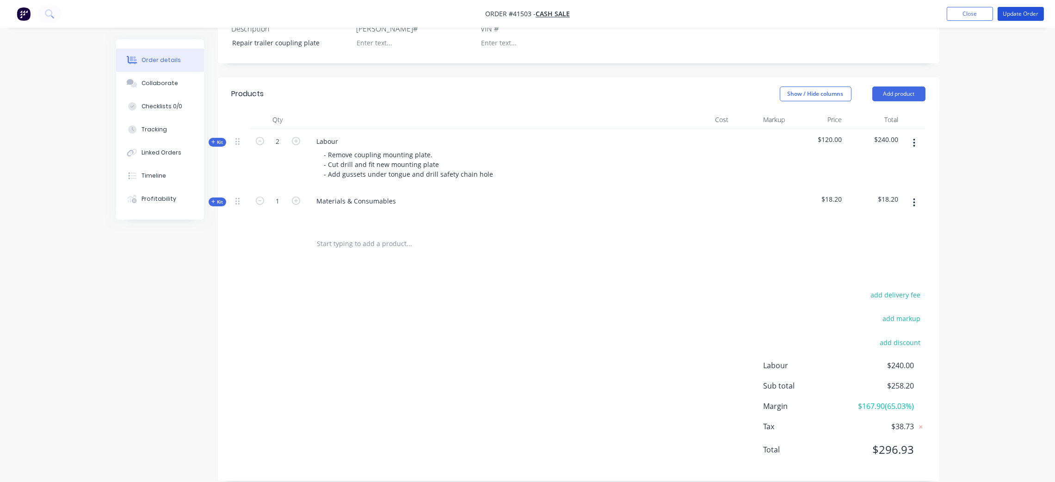
drag, startPoint x: 1022, startPoint y: 16, endPoint x: 1020, endPoint y: 30, distance: 13.9
click at [1020, 30] on div "Order #41503 - Cash Sale Add product Close Update Order Order details Collabora…" at bounding box center [527, 116] width 1055 height 758
click at [161, 83] on div "Collaborate" at bounding box center [160, 83] width 37 height 8
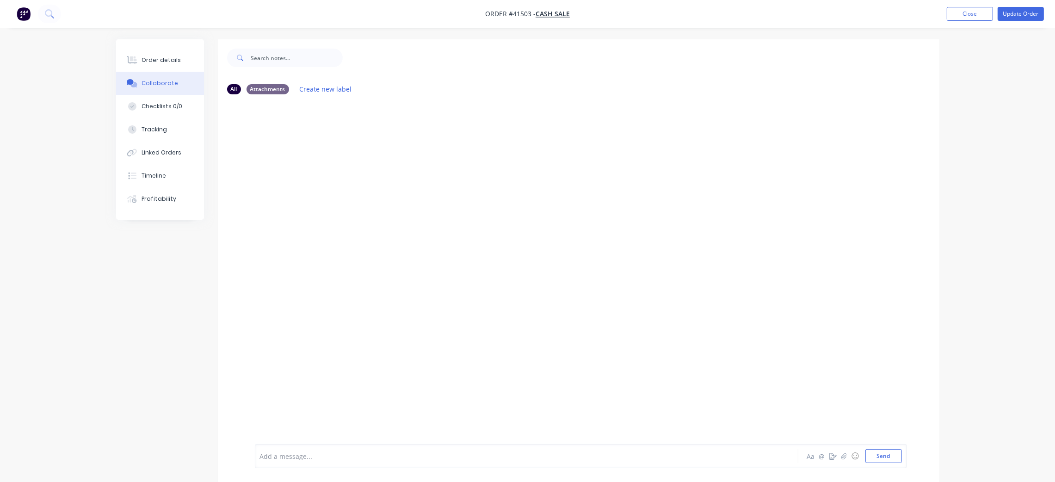
click at [367, 448] on div "Add a message... Aa @ ☺ Send" at bounding box center [581, 456] width 652 height 24
click at [365, 446] on div "Add a message... Aa @ ☺ Send" at bounding box center [581, 456] width 652 height 24
click at [367, 457] on div at bounding box center [500, 456] width 481 height 10
click at [1021, 16] on button "Update Order" at bounding box center [1021, 14] width 46 height 14
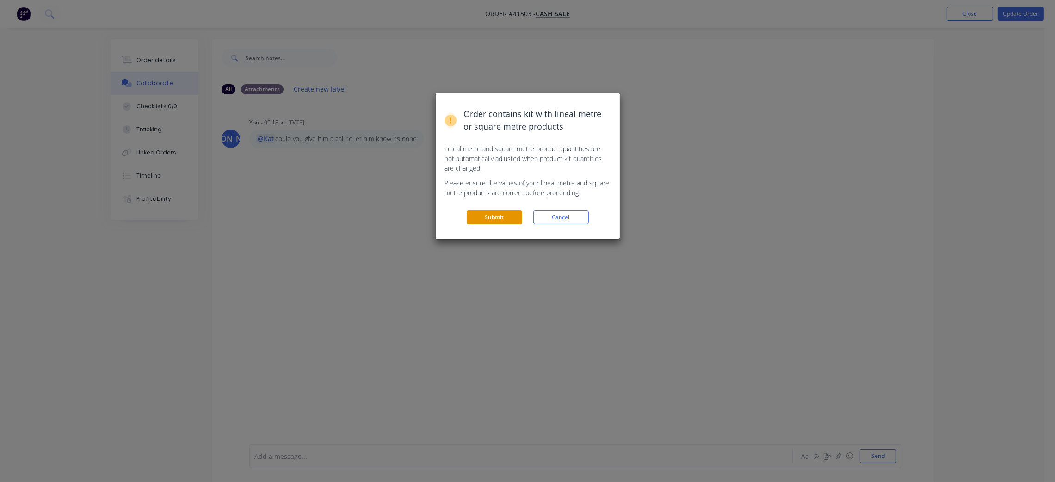
click at [498, 223] on button "Submit" at bounding box center [495, 217] width 56 height 14
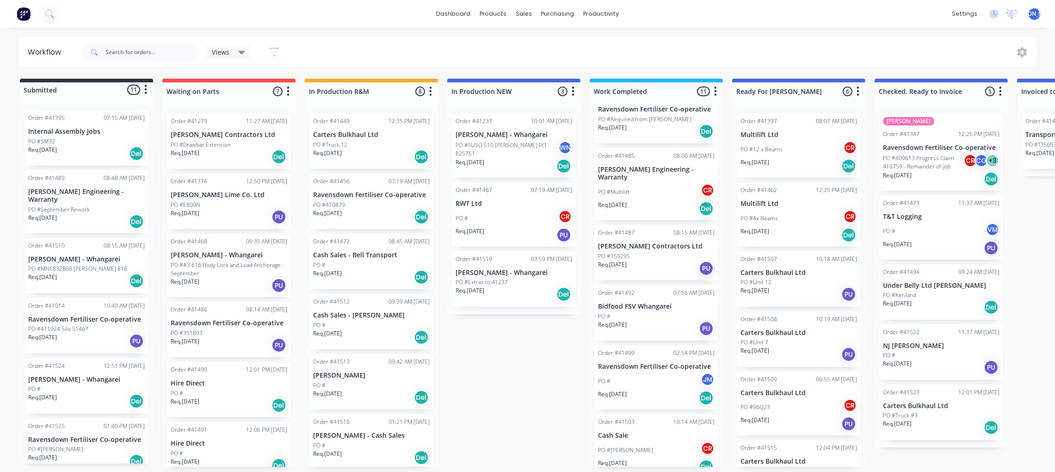
scroll to position [5, 0]
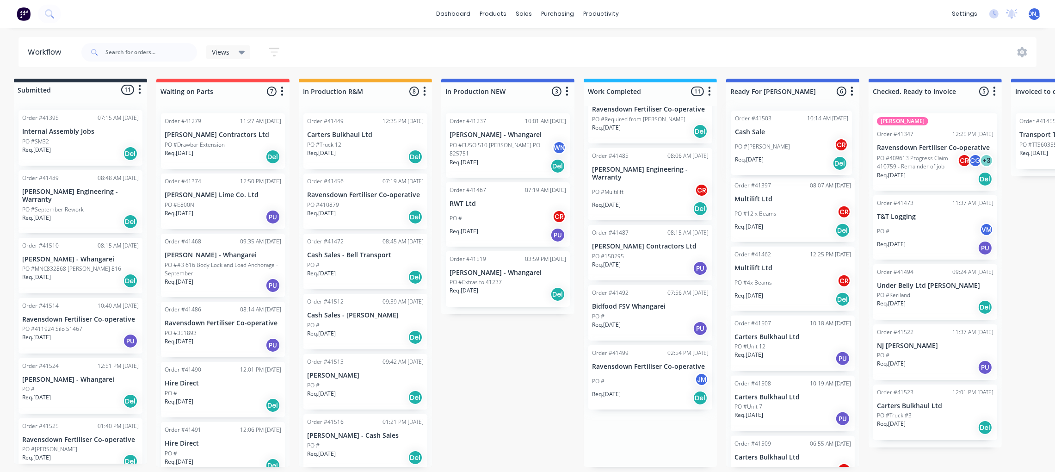
drag, startPoint x: 612, startPoint y: 427, endPoint x: 745, endPoint y: 137, distance: 319.2
click at [745, 137] on div "Submitted 11 Status colour #273444 hex #273444 Save Cancel Summaries Total orde…" at bounding box center [758, 273] width 1543 height 388
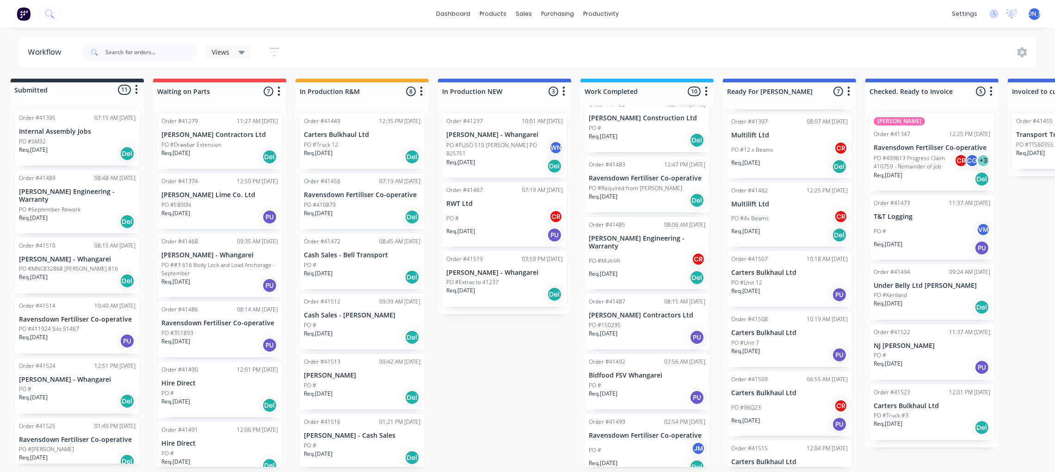
scroll to position [69, 0]
click at [644, 441] on div "PO # JM" at bounding box center [647, 450] width 117 height 18
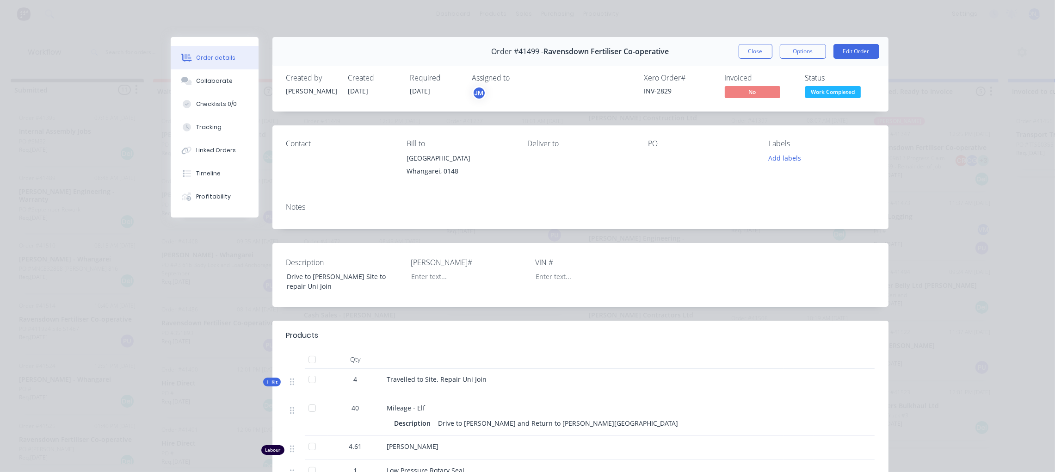
scroll to position [0, 9]
click at [846, 51] on button "Edit Order" at bounding box center [857, 51] width 46 height 15
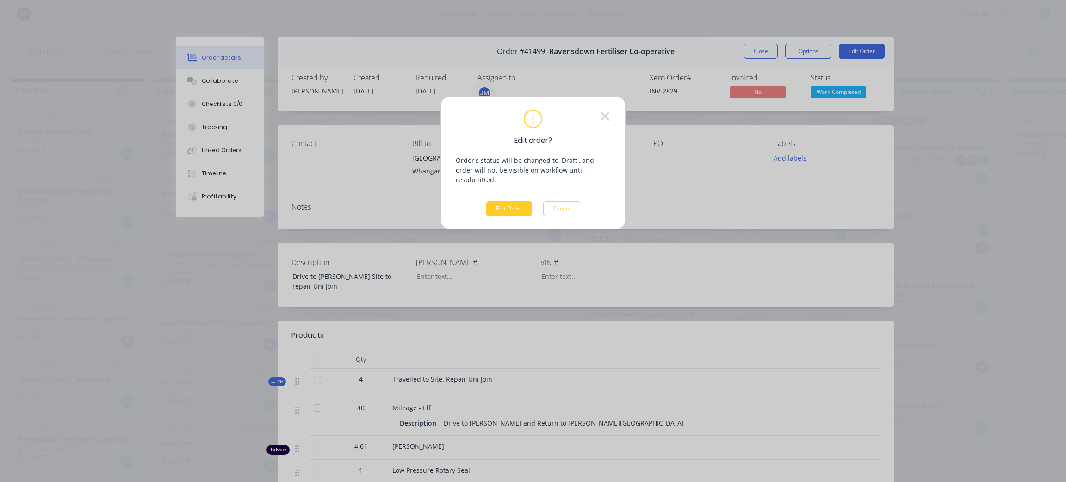
click at [497, 204] on button "Edit Order" at bounding box center [509, 208] width 46 height 15
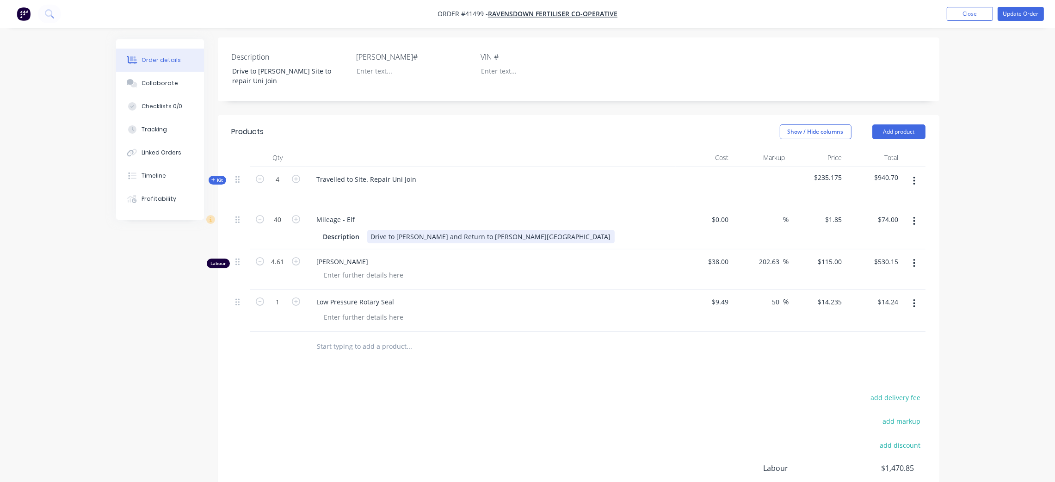
scroll to position [208, 0]
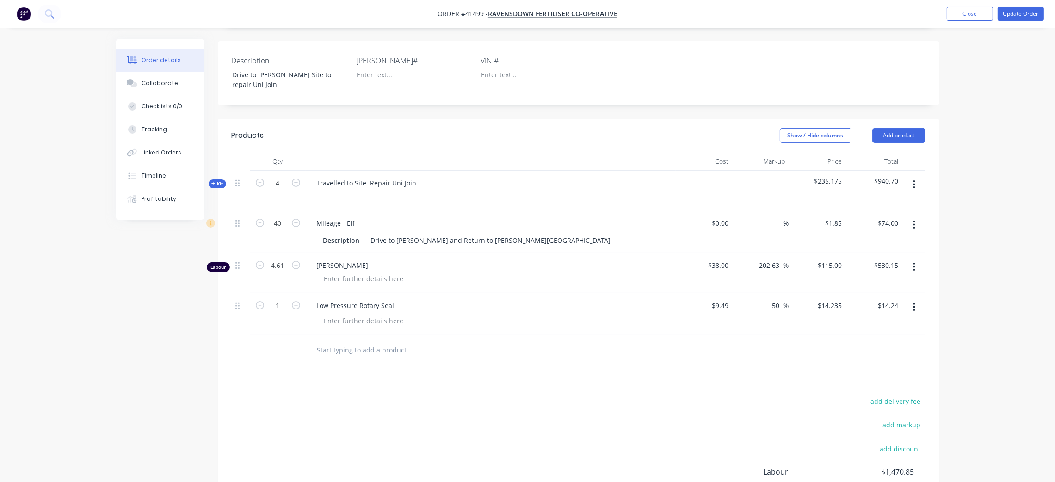
click at [216, 187] on span "Kit" at bounding box center [217, 183] width 12 height 7
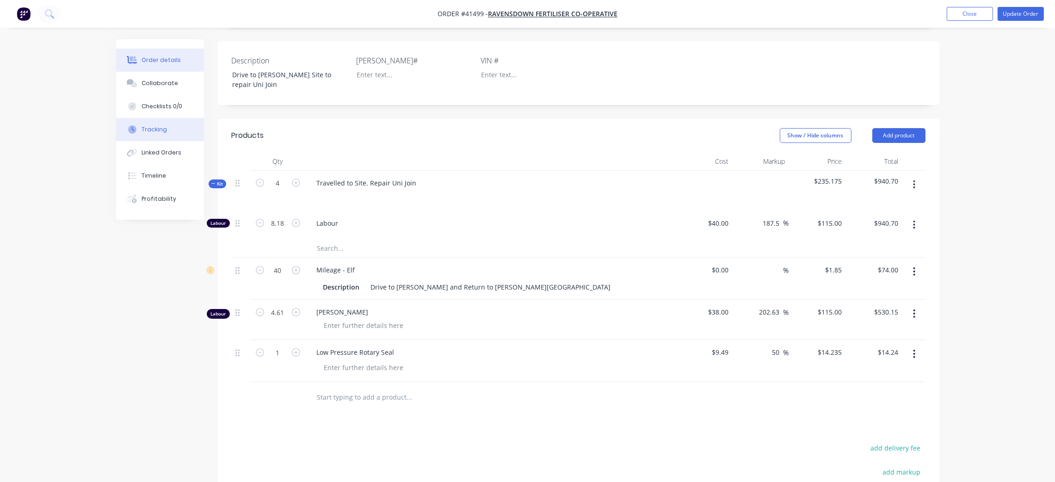
click at [156, 128] on div "Tracking" at bounding box center [154, 129] width 25 height 8
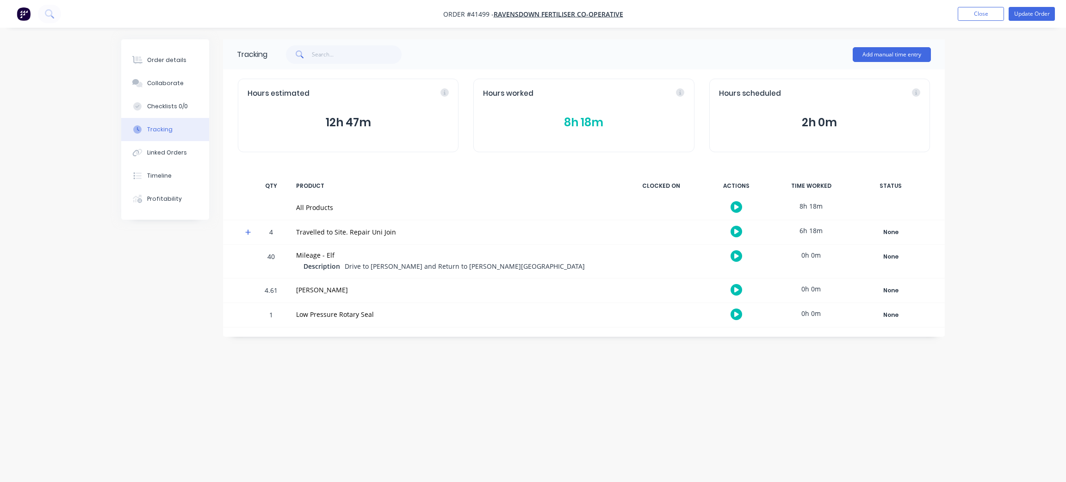
click at [592, 120] on button "8h 18m" at bounding box center [583, 123] width 201 height 18
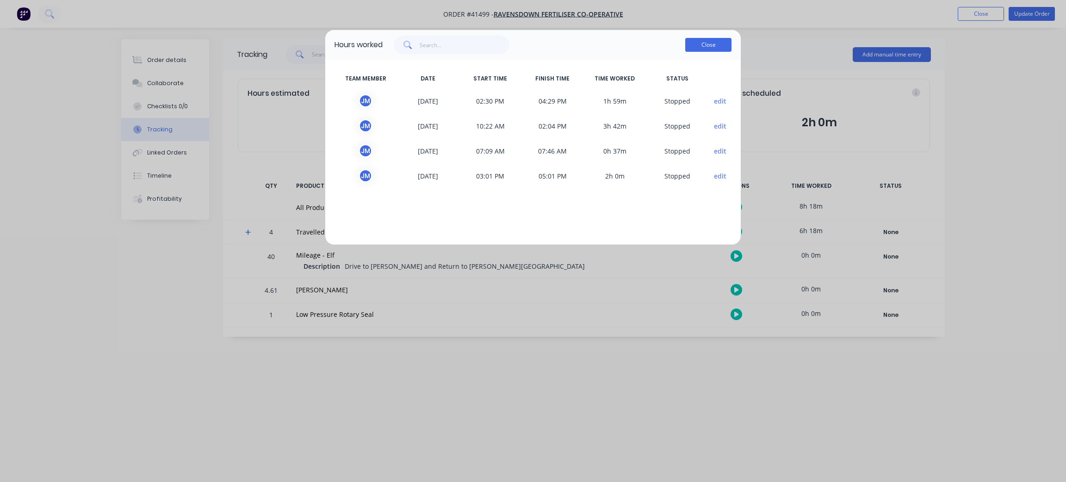
click at [694, 41] on button "Close" at bounding box center [708, 45] width 46 height 14
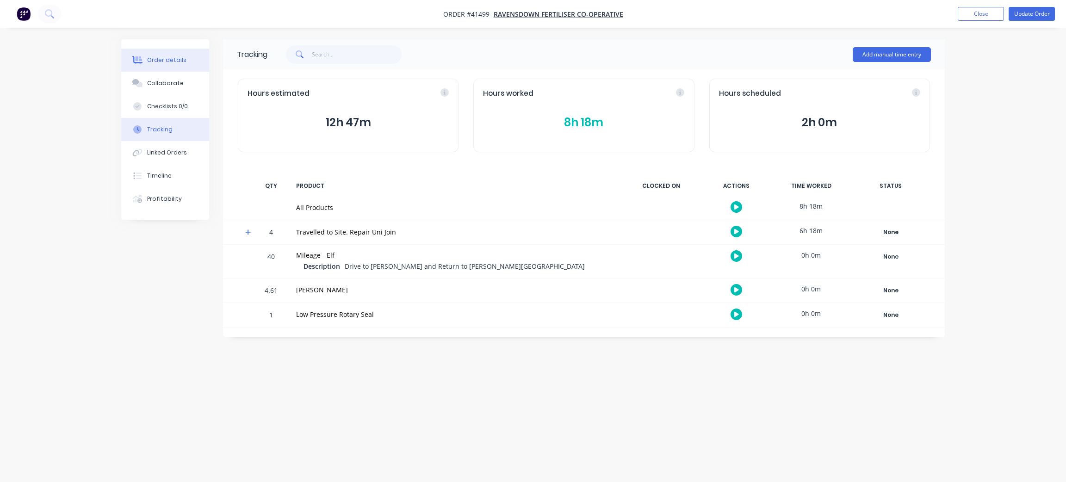
click at [178, 62] on div "Order details" at bounding box center [166, 60] width 39 height 8
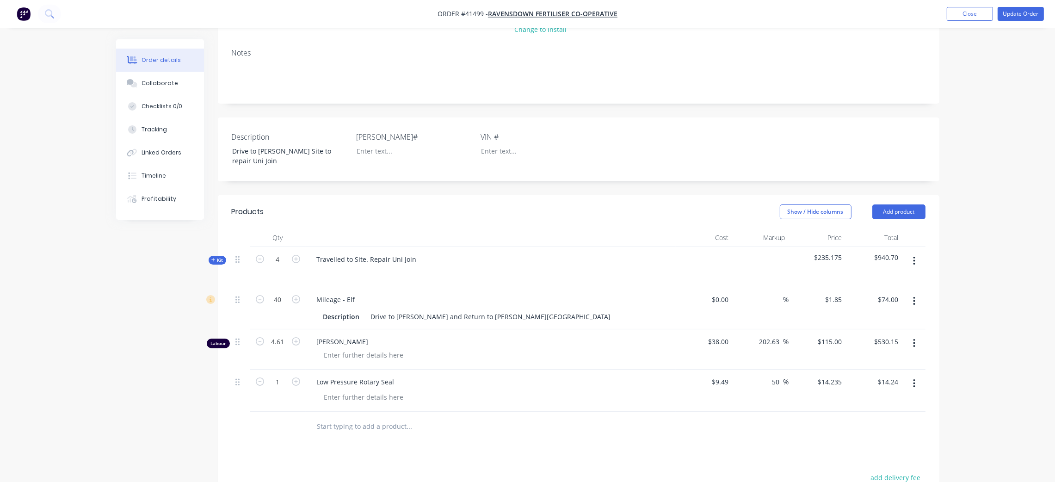
scroll to position [208, 0]
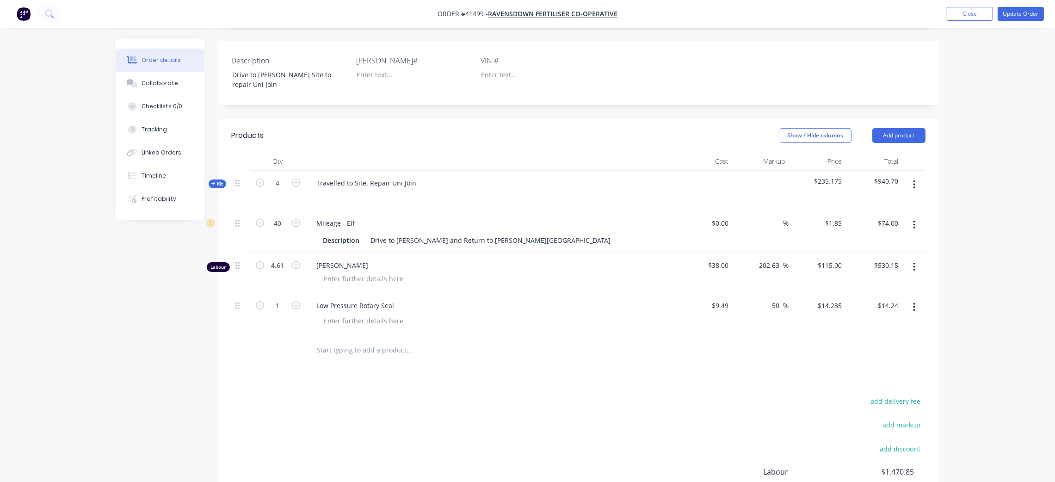
click at [215, 187] on span "Kit" at bounding box center [217, 183] width 12 height 7
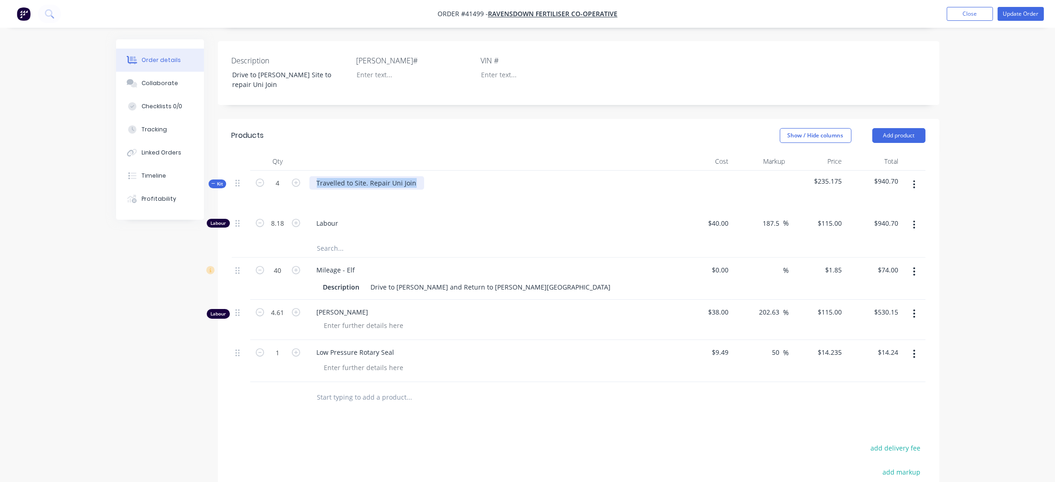
drag, startPoint x: 414, startPoint y: 192, endPoint x: 393, endPoint y: 233, distance: 46.5
click at [282, 183] on div "Kit 4 Travelled to Site. Repair Uni Join $235.175 $940.70" at bounding box center [579, 191] width 694 height 40
drag, startPoint x: 340, startPoint y: 205, endPoint x: 329, endPoint y: 207, distance: 10.8
click at [339, 203] on div at bounding box center [490, 196] width 363 height 13
click at [318, 203] on div at bounding box center [324, 196] width 15 height 13
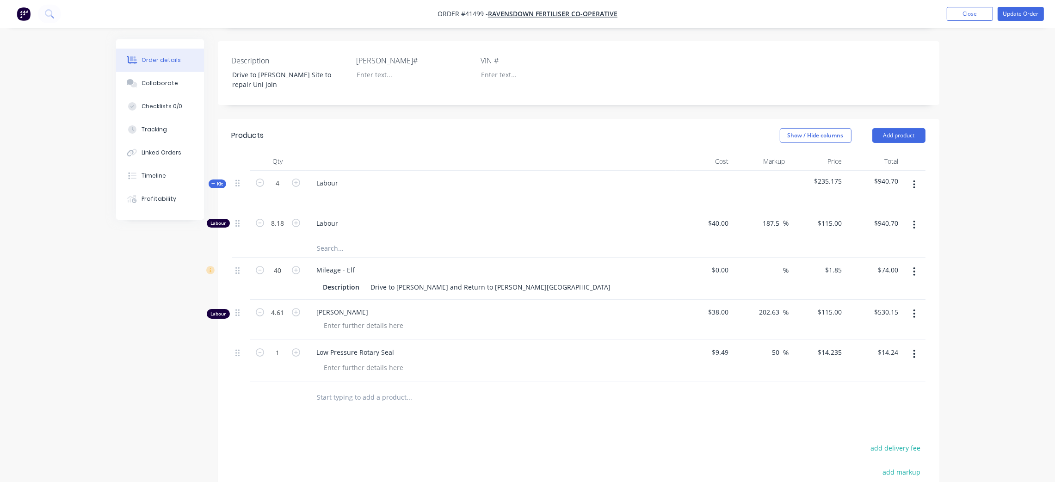
click at [921, 322] on button "button" at bounding box center [914, 313] width 22 height 17
drag, startPoint x: 867, startPoint y: 402, endPoint x: 720, endPoint y: 276, distance: 193.3
click at [866, 399] on div "Delete" at bounding box center [881, 393] width 71 height 13
click at [328, 203] on div at bounding box center [324, 196] width 15 height 13
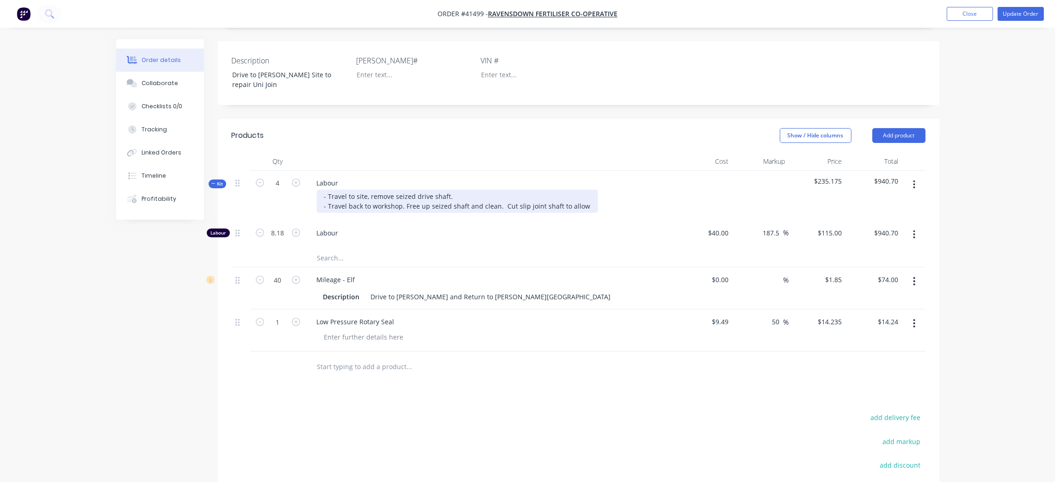
click at [507, 213] on div "- Travel to site, remove seized drive shaft. - Travel back to workshop. Free up…" at bounding box center [457, 201] width 281 height 23
click at [600, 213] on div "- Travel to site, remove seized drive shaft. - Travel back to workshop. Free up…" at bounding box center [467, 201] width 300 height 23
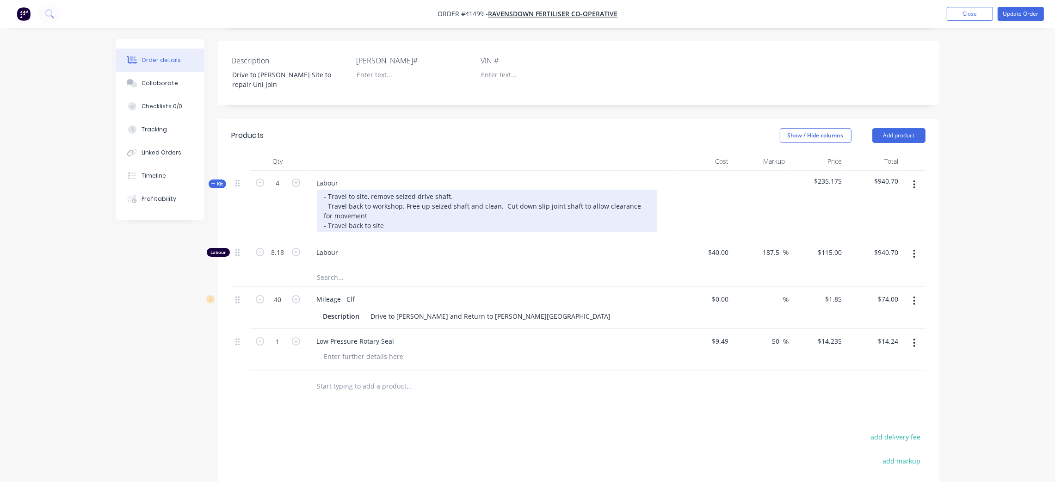
click at [510, 228] on div "- Travel to site, remove seized drive shaft. - Travel back to workshop. Free up…" at bounding box center [487, 211] width 340 height 43
click at [454, 232] on div "- Travel to site, remove seized drive shaft. - Travel back to workshop. Free up…" at bounding box center [487, 211] width 340 height 43
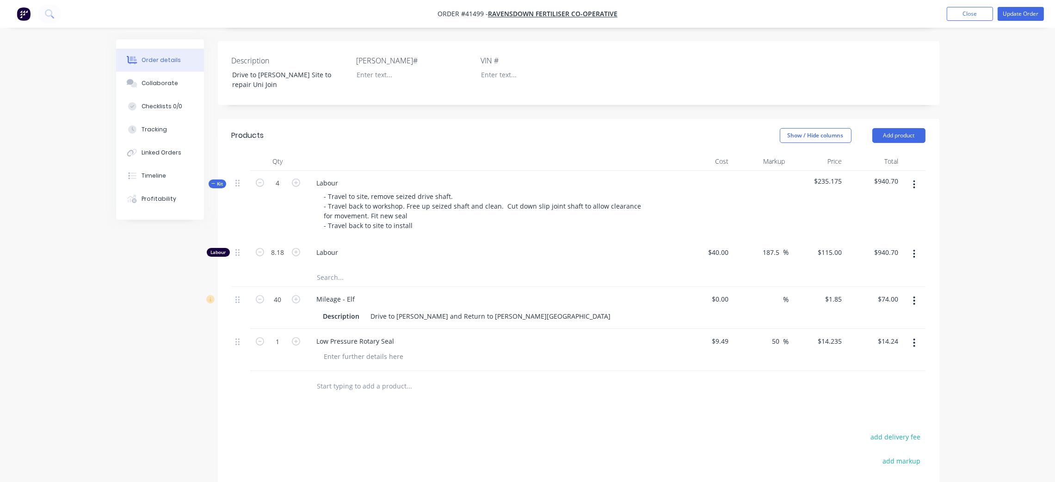
click at [445, 257] on span "Labour" at bounding box center [494, 252] width 355 height 10
click at [287, 306] on input "40" at bounding box center [278, 299] width 24 height 14
type input "72"
type input "$133.20"
click at [584, 306] on div "Mileage - Elf" at bounding box center [490, 298] width 363 height 13
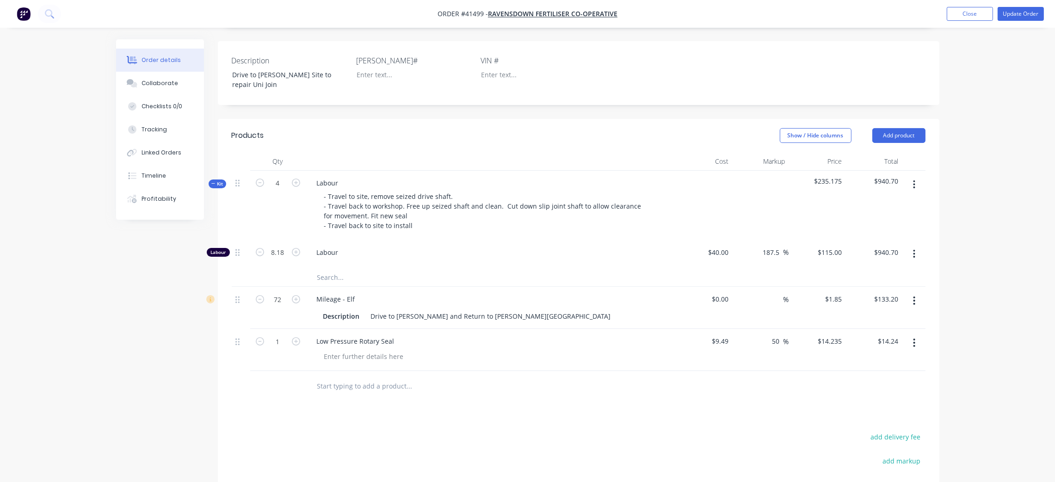
click at [216, 187] on span "Kit" at bounding box center [217, 183] width 12 height 7
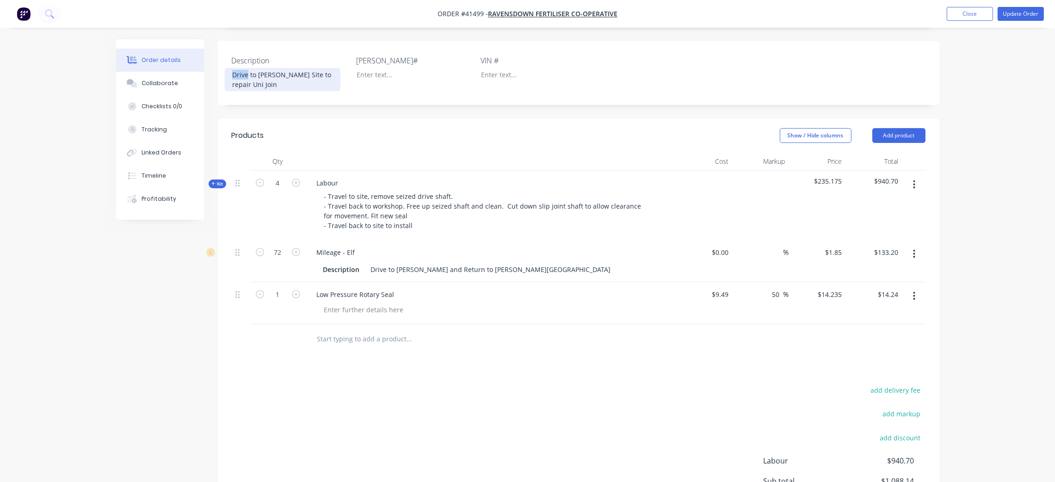
drag, startPoint x: 248, startPoint y: 80, endPoint x: 240, endPoint y: 85, distance: 9.3
click at [200, 83] on div "Order details Collaborate Checklists 0/0 Tracking Linked Orders Timeline Profit…" at bounding box center [528, 211] width 842 height 759
click at [324, 83] on div "[PERSON_NAME] Site to repair Uni Join" at bounding box center [283, 79] width 116 height 23
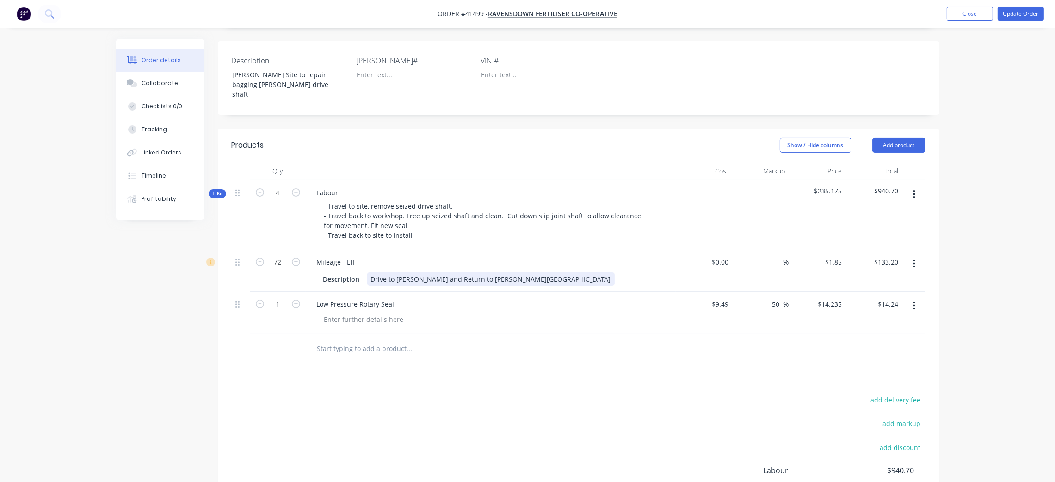
click at [496, 279] on div "Description Drive to [PERSON_NAME] and Return to [PERSON_NAME][GEOGRAPHIC_DATA]" at bounding box center [489, 278] width 339 height 13
click at [595, 400] on div "add delivery fee add markup add discount Labour $940.70 Sub total $1,088.14 Mar…" at bounding box center [579, 483] width 694 height 179
click at [232, 82] on div "[PERSON_NAME] Site to repair bagging [PERSON_NAME] drive shaft" at bounding box center [283, 84] width 116 height 33
click at [1020, 15] on button "Update Order" at bounding box center [1021, 14] width 46 height 14
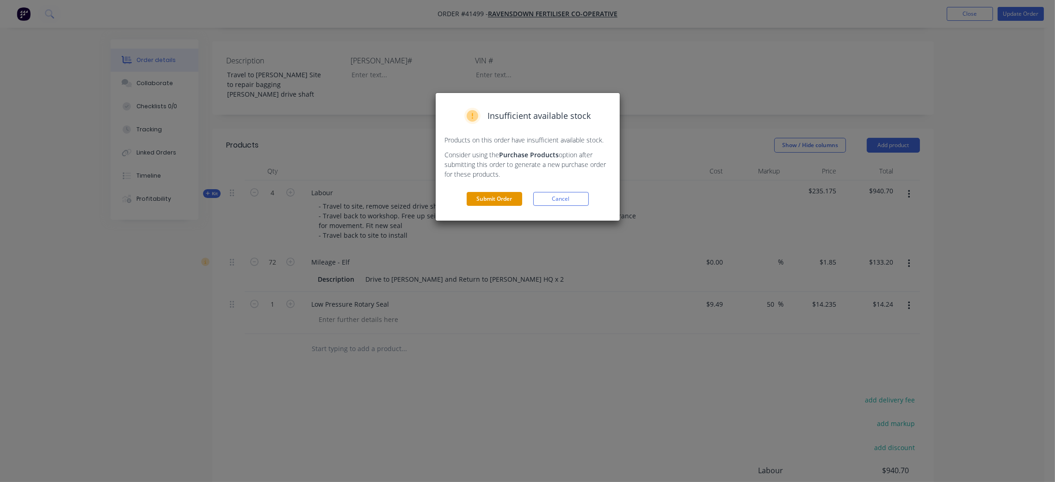
click at [493, 198] on button "Submit Order" at bounding box center [495, 199] width 56 height 14
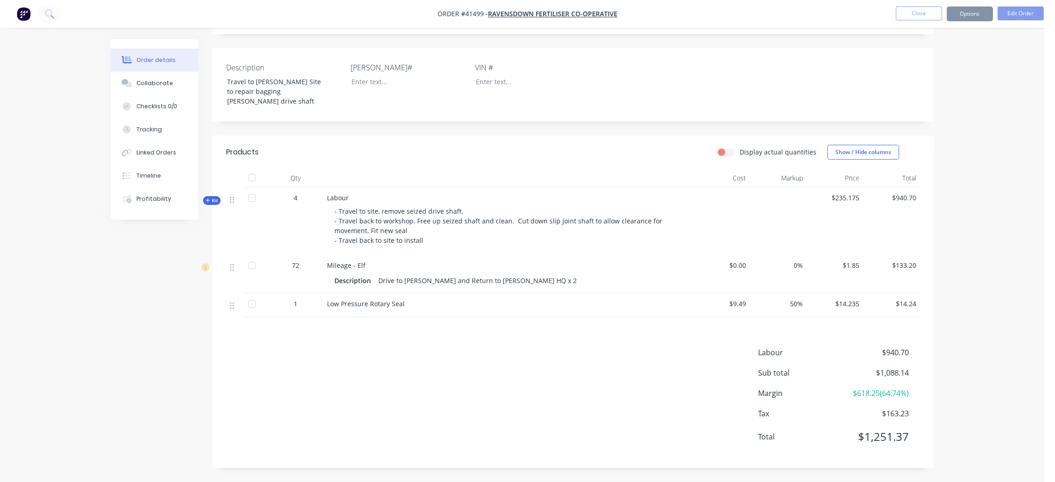
scroll to position [190, 0]
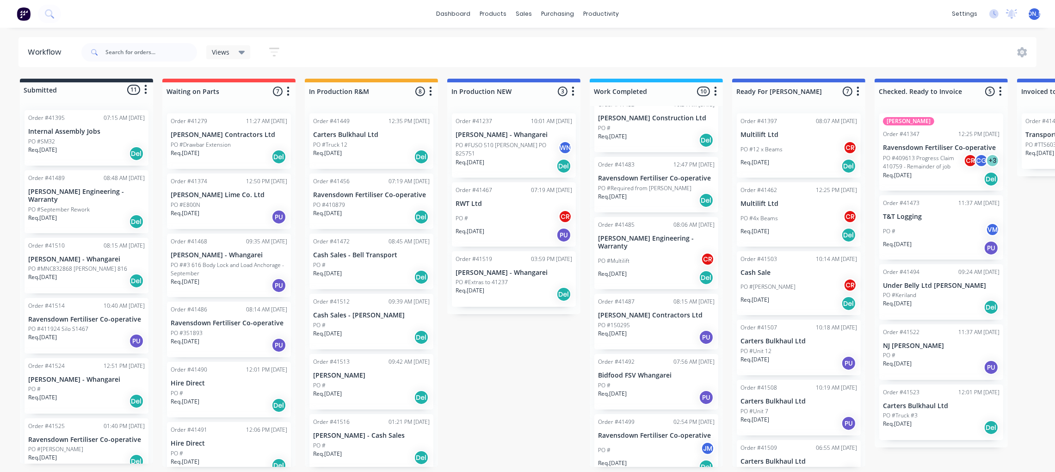
scroll to position [5, 0]
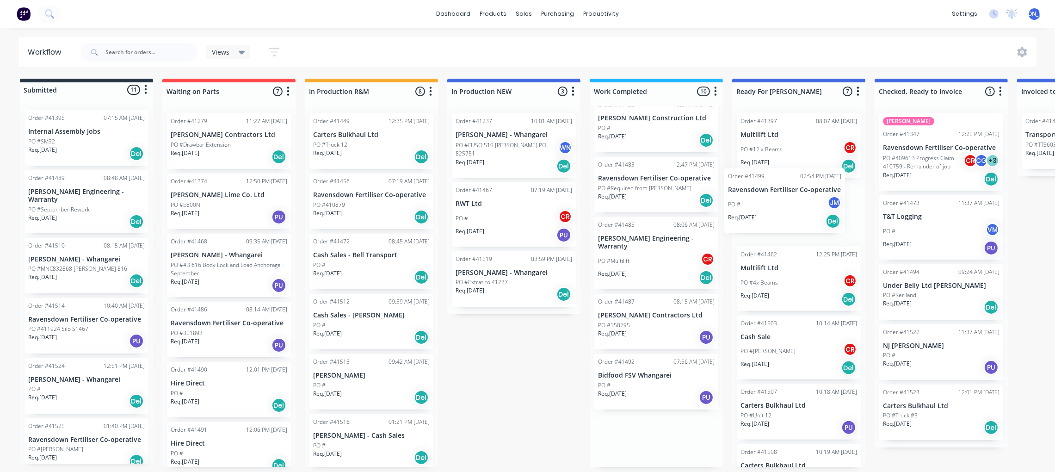
drag, startPoint x: 638, startPoint y: 430, endPoint x: 770, endPoint y: 195, distance: 269.0
click at [770, 195] on div "Submitted 11 Status colour #273444 hex #273444 Save Cancel Summaries Total orde…" at bounding box center [764, 273] width 1543 height 388
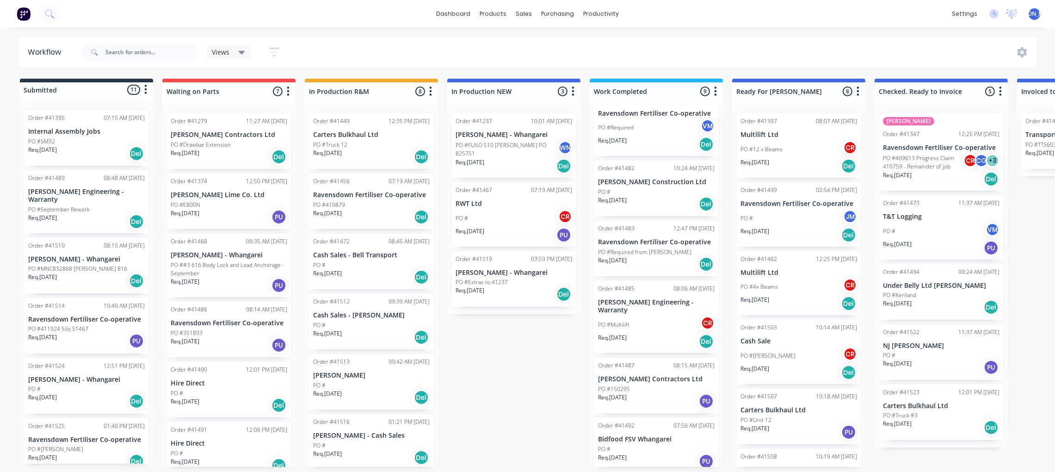
scroll to position [240, 0]
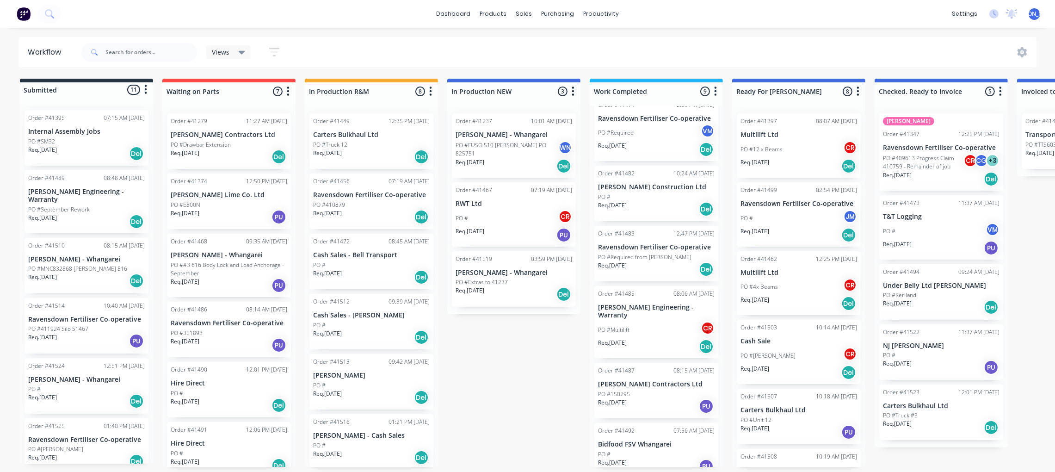
click at [642, 440] on p "Bidfood FSV Whangarei" at bounding box center [656, 444] width 117 height 8
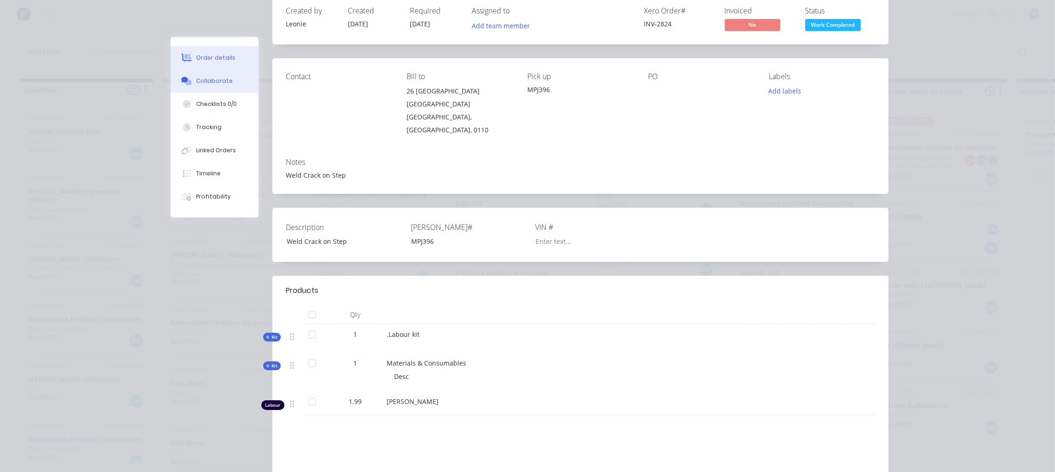
scroll to position [69, 0]
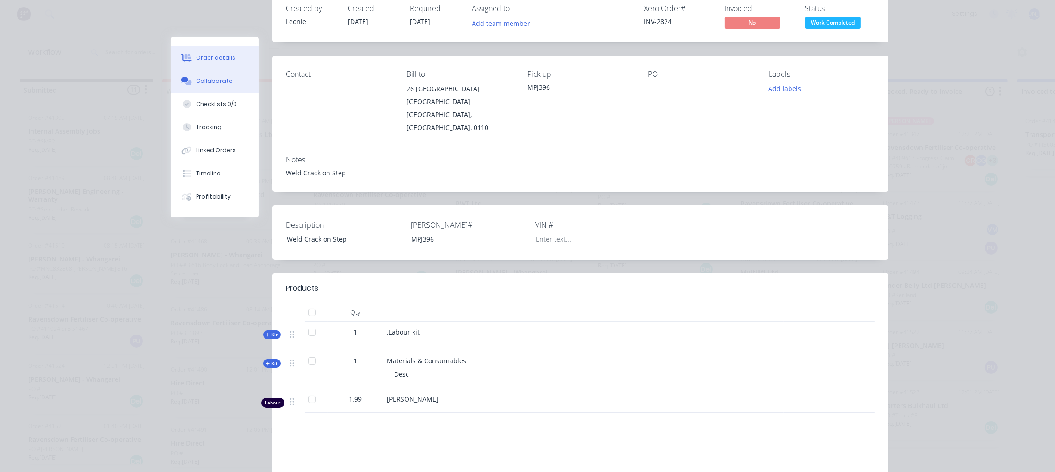
click at [210, 82] on div "Collaborate" at bounding box center [214, 81] width 37 height 8
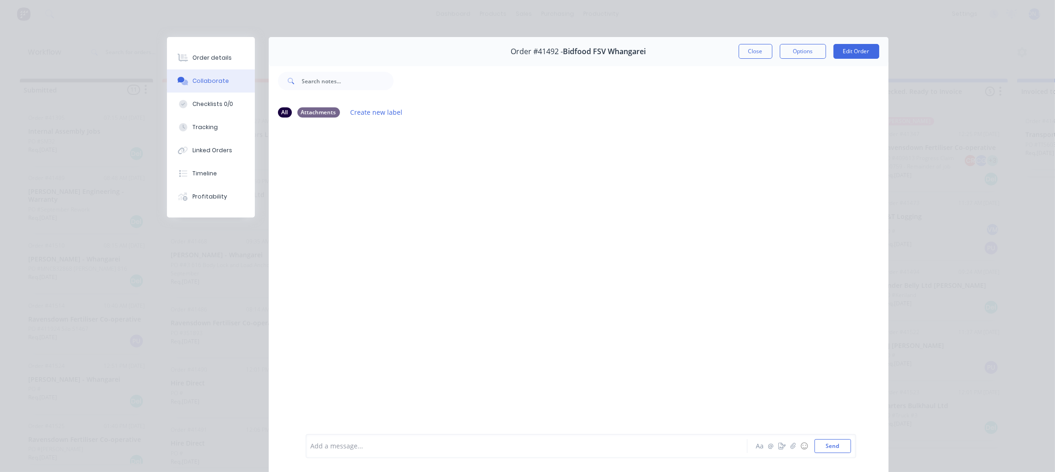
click at [389, 448] on div at bounding box center [513, 446] width 405 height 10
click at [742, 49] on button "Close" at bounding box center [756, 51] width 34 height 15
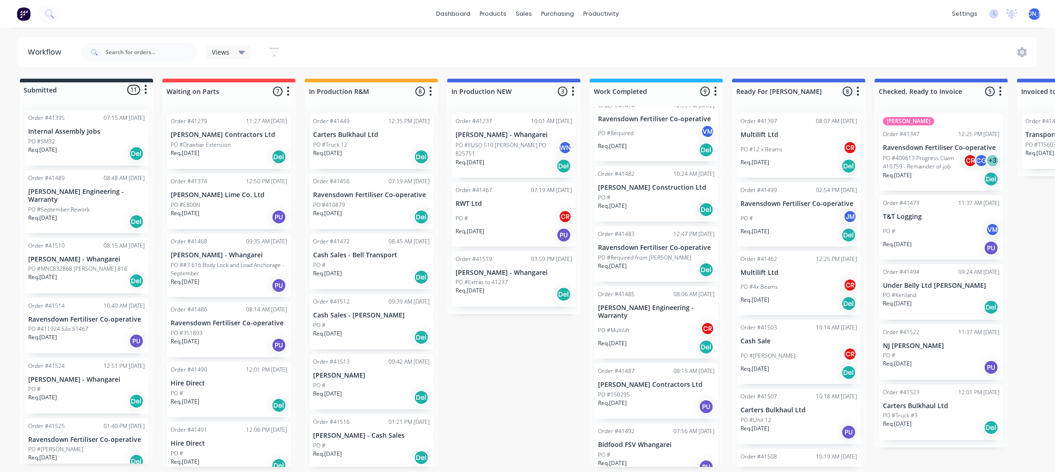
scroll to position [240, 0]
click at [654, 390] on div "PO #150295" at bounding box center [656, 394] width 117 height 8
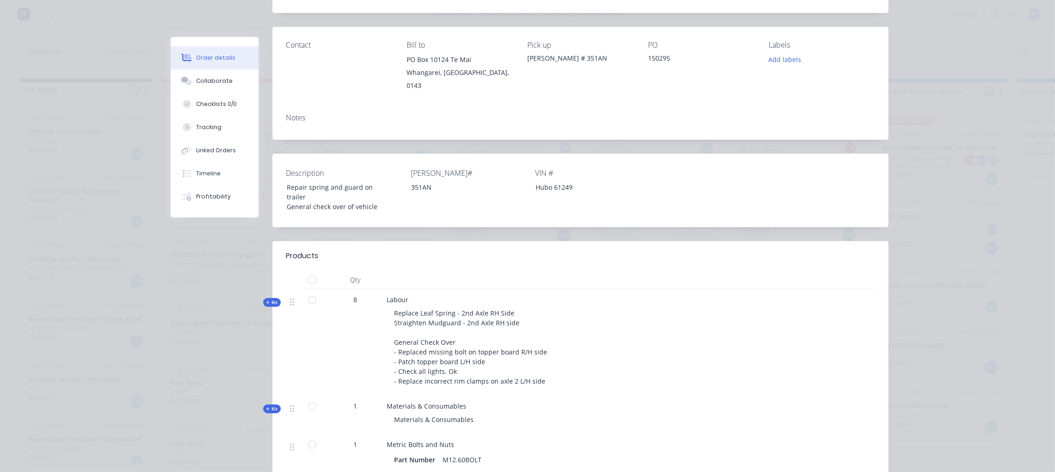
scroll to position [0, 0]
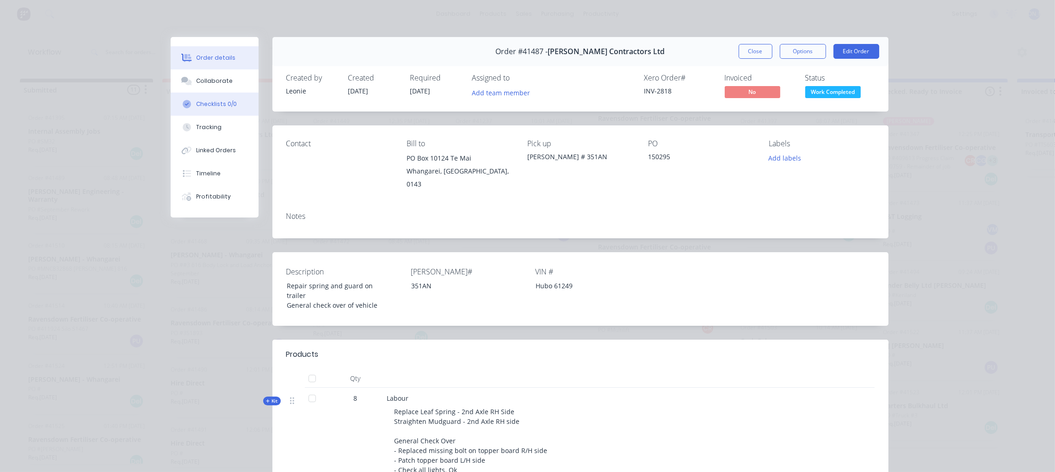
click at [218, 101] on div "Checklists 0/0" at bounding box center [216, 104] width 41 height 8
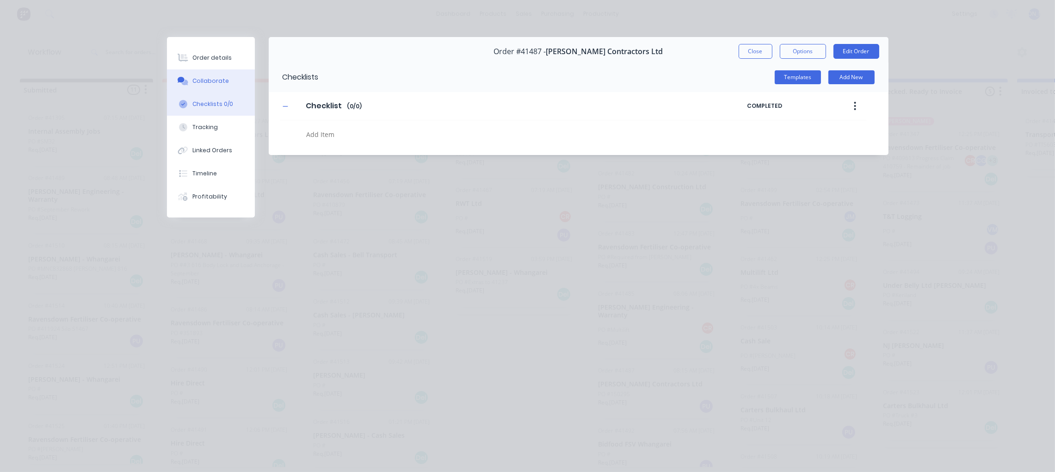
click at [214, 85] on div "Collaborate" at bounding box center [210, 81] width 37 height 8
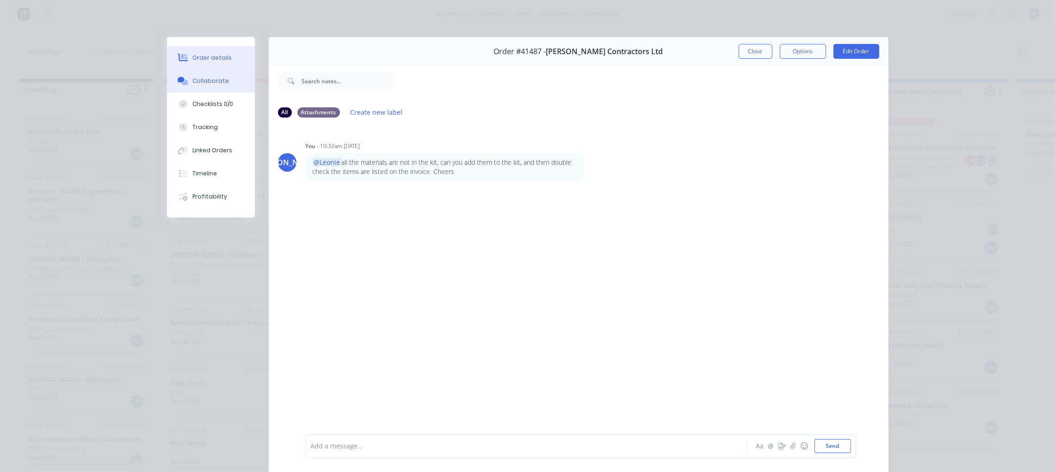
click at [193, 56] on div "Order details" at bounding box center [211, 58] width 39 height 8
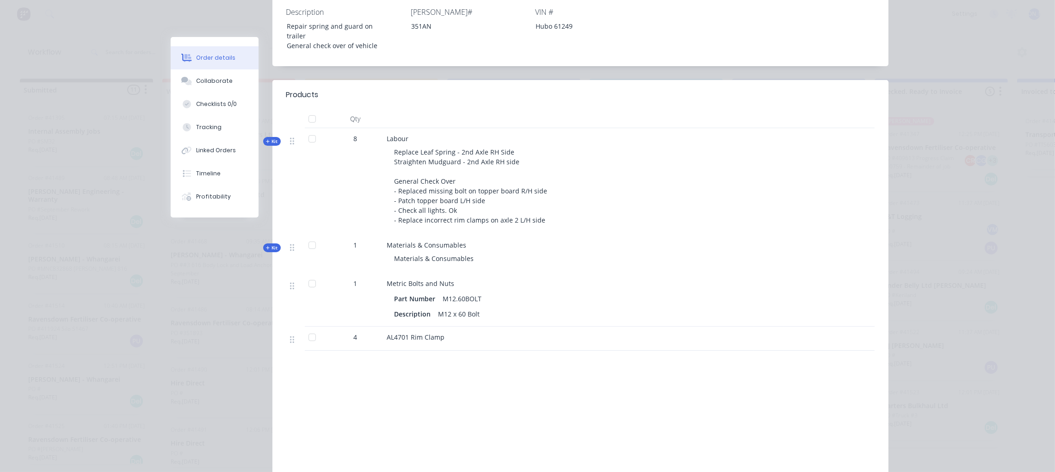
scroll to position [278, 0]
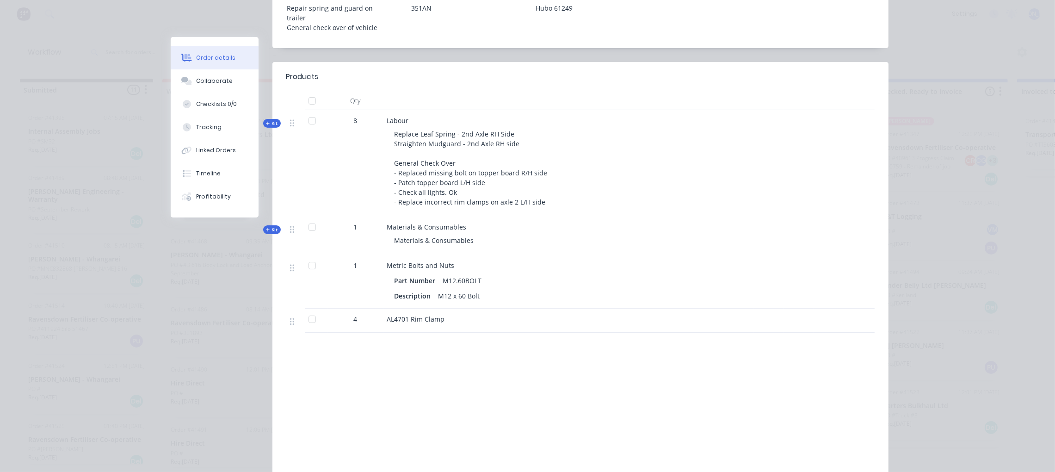
click at [268, 226] on span "Kit" at bounding box center [272, 229] width 12 height 7
click at [266, 228] on icon at bounding box center [268, 230] width 4 height 5
click at [269, 226] on span "Kit" at bounding box center [272, 229] width 12 height 7
drag, startPoint x: 267, startPoint y: 221, endPoint x: 268, endPoint y: 196, distance: 25.4
click at [272, 215] on div "Qty Kit 8 Labour Replace Leaf Spring - 2nd Axle RH Side Straighten Mudguard - 2…" at bounding box center [580, 212] width 616 height 241
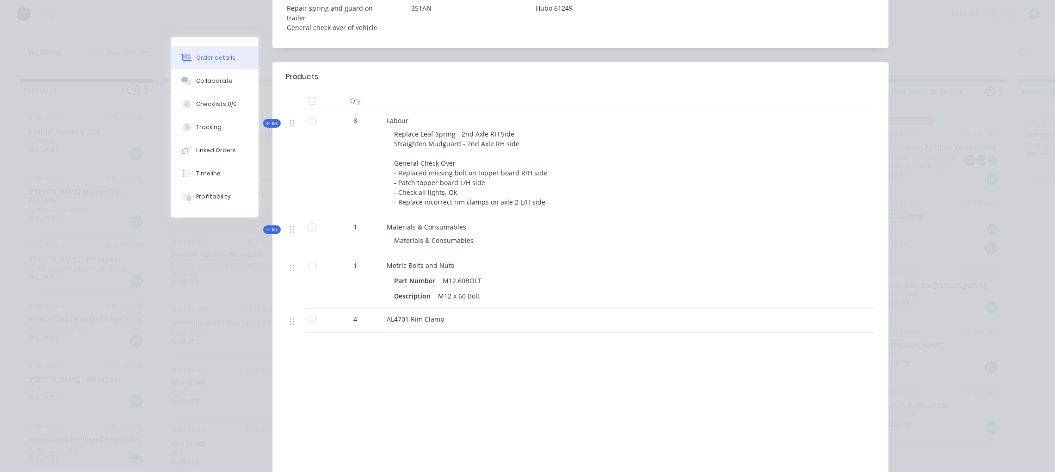
click at [268, 120] on span "Kit" at bounding box center [272, 123] width 12 height 7
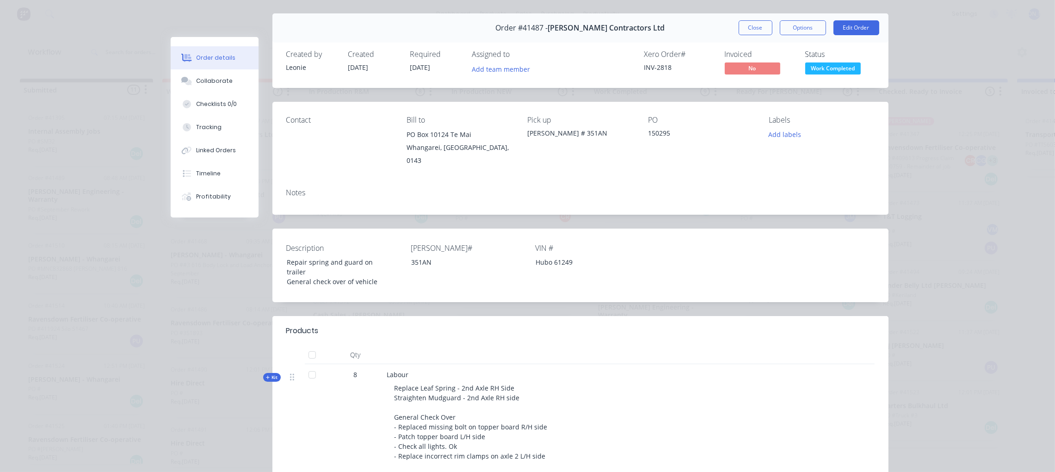
scroll to position [0, 0]
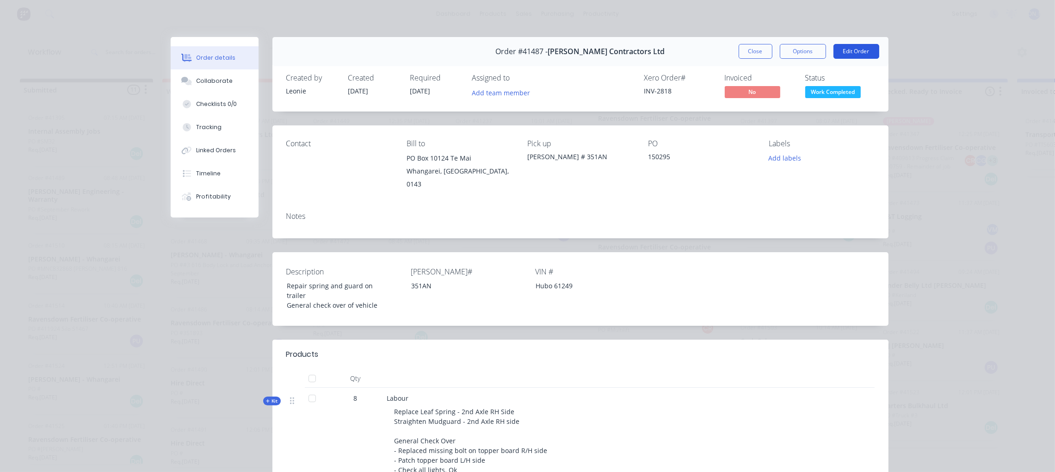
click at [860, 49] on button "Edit Order" at bounding box center [857, 51] width 46 height 15
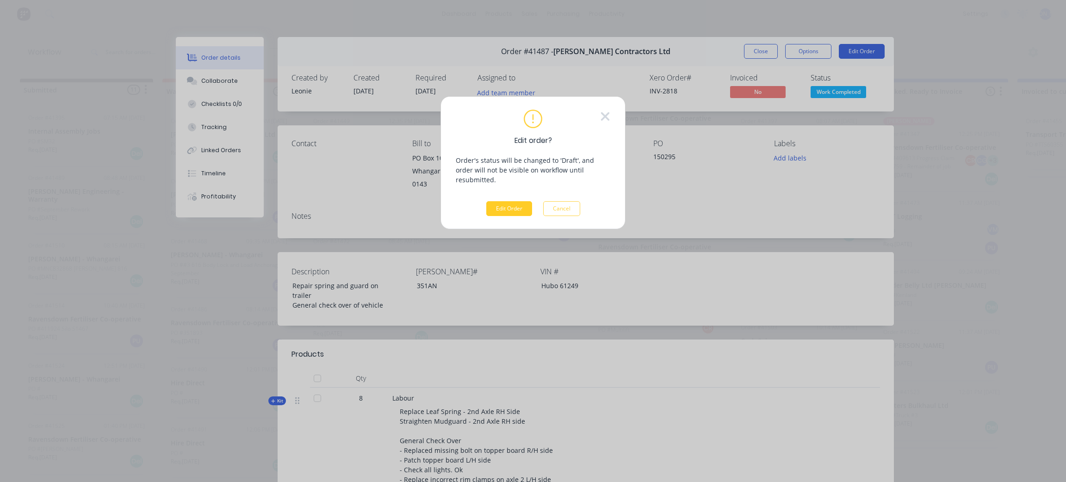
click at [514, 201] on button "Edit Order" at bounding box center [509, 208] width 46 height 15
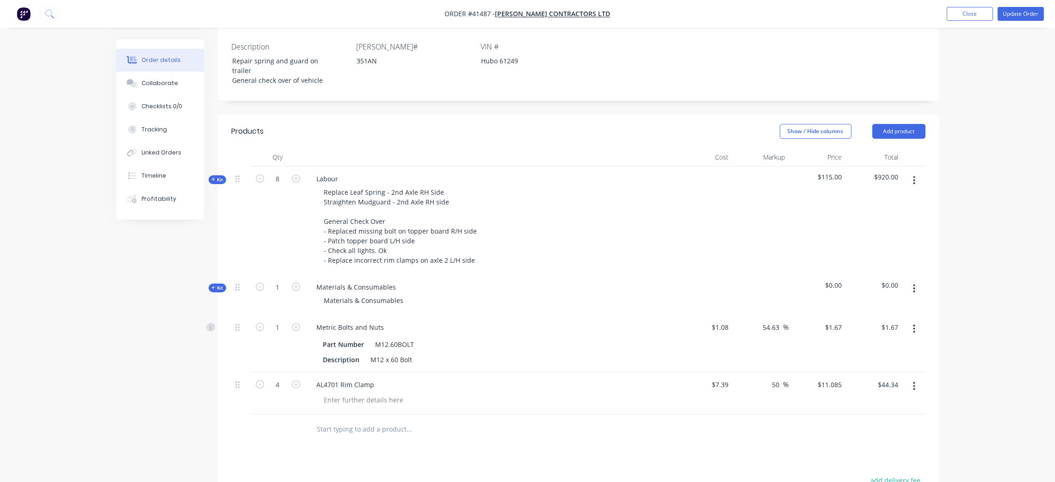
click at [220, 241] on div "Qty Cost Markup Price Total Kit 8 Labour Replace Leaf Spring - 2nd Axle RH Side…" at bounding box center [579, 296] width 722 height 297
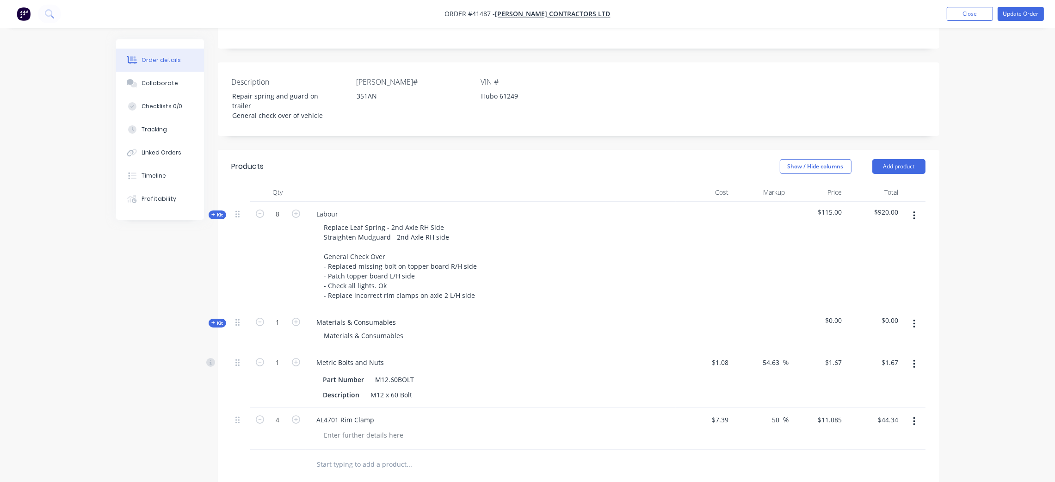
scroll to position [208, 0]
click at [218, 321] on span "Kit" at bounding box center [217, 324] width 12 height 7
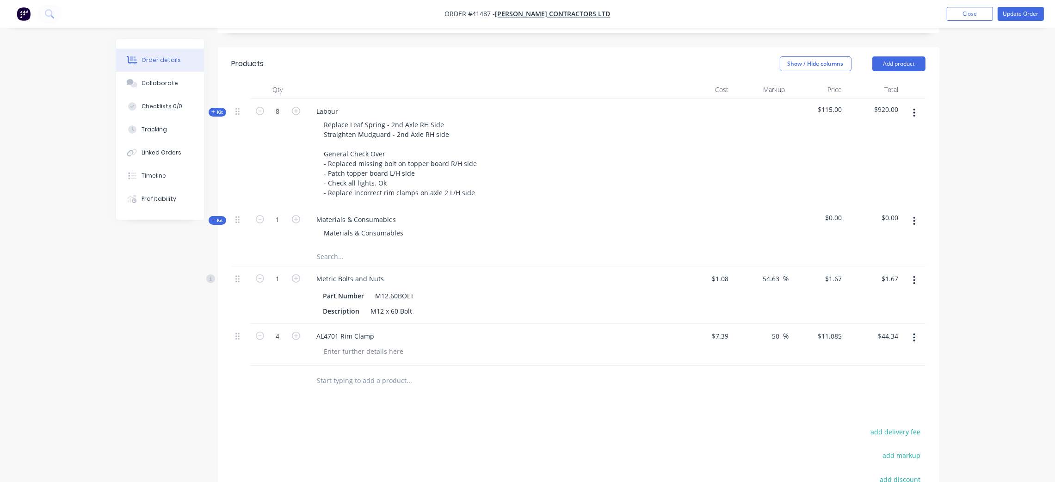
scroll to position [346, 0]
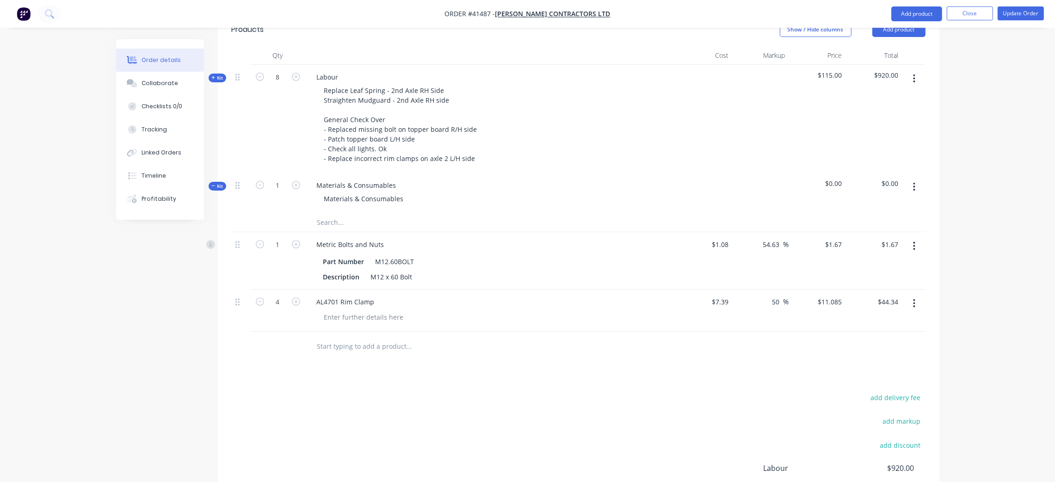
click at [217, 183] on span "Kit" at bounding box center [217, 186] width 12 height 7
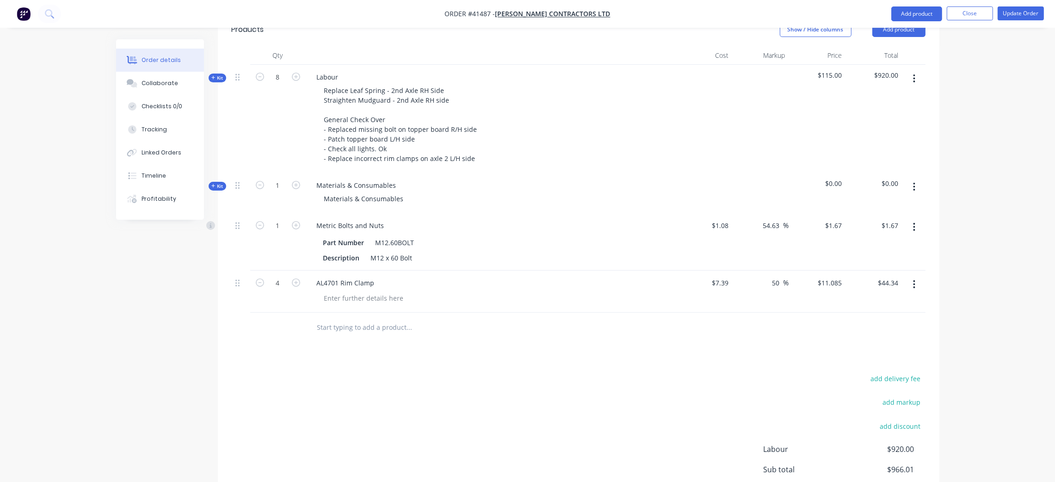
click at [216, 183] on span "Kit" at bounding box center [217, 186] width 12 height 7
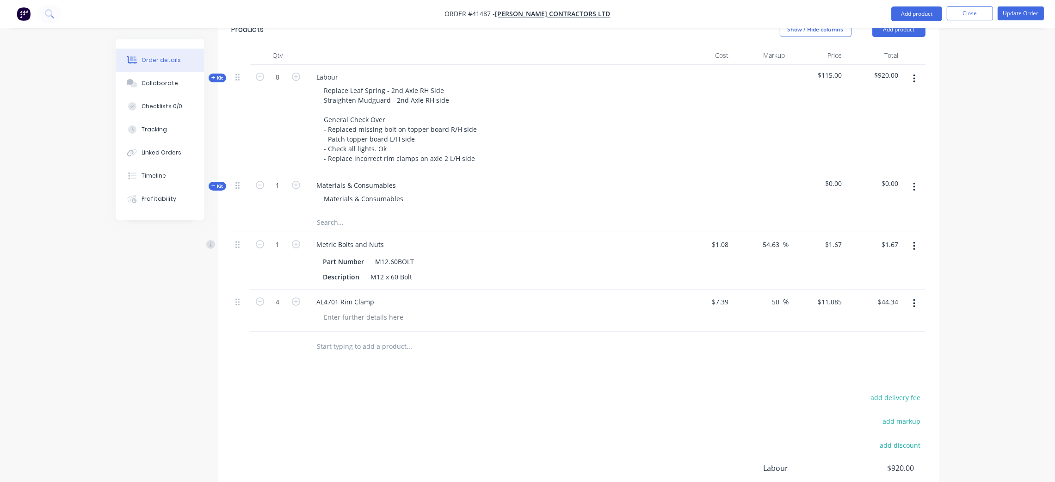
click at [216, 183] on span "Kit" at bounding box center [217, 186] width 12 height 7
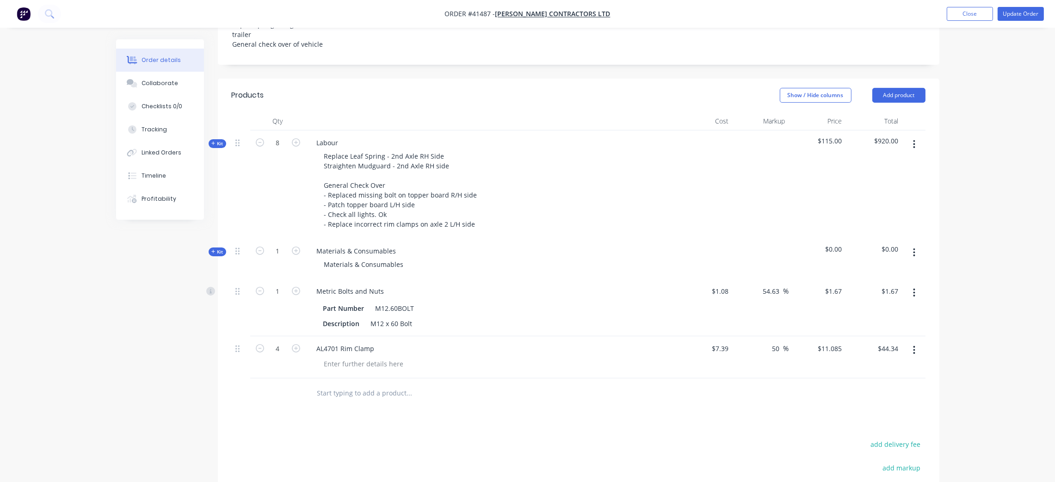
scroll to position [278, 0]
click at [914, 251] on icon "button" at bounding box center [914, 256] width 2 height 10
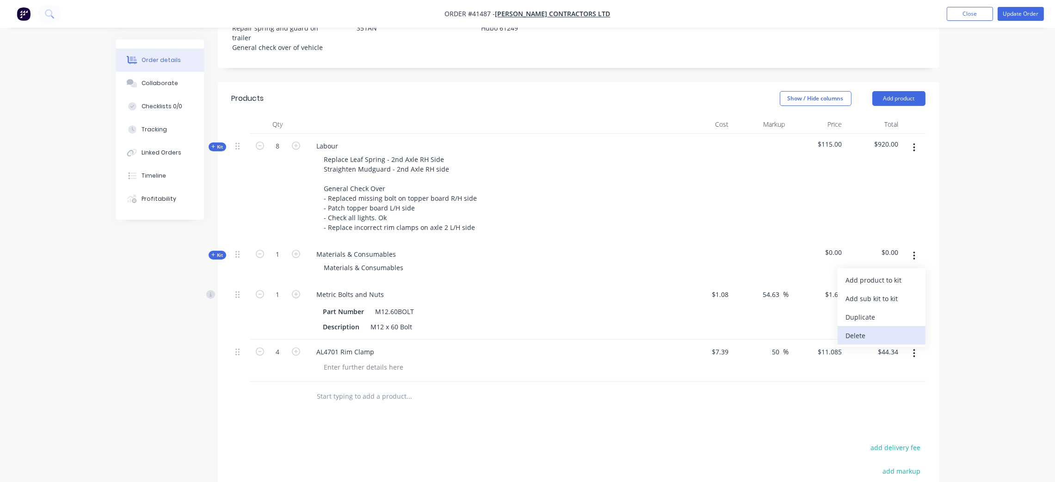
click at [873, 329] on div "Delete" at bounding box center [881, 335] width 71 height 13
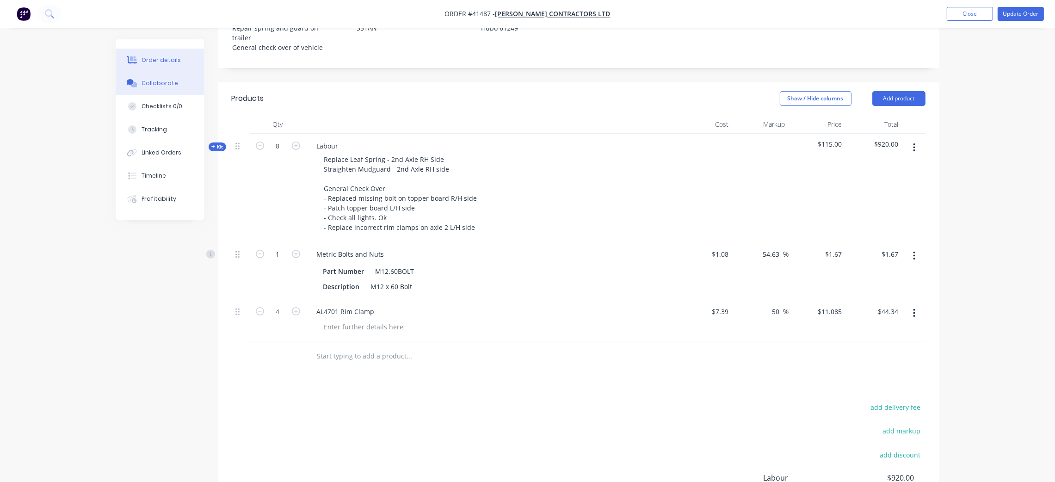
click at [159, 83] on div "Collaborate" at bounding box center [160, 83] width 37 height 8
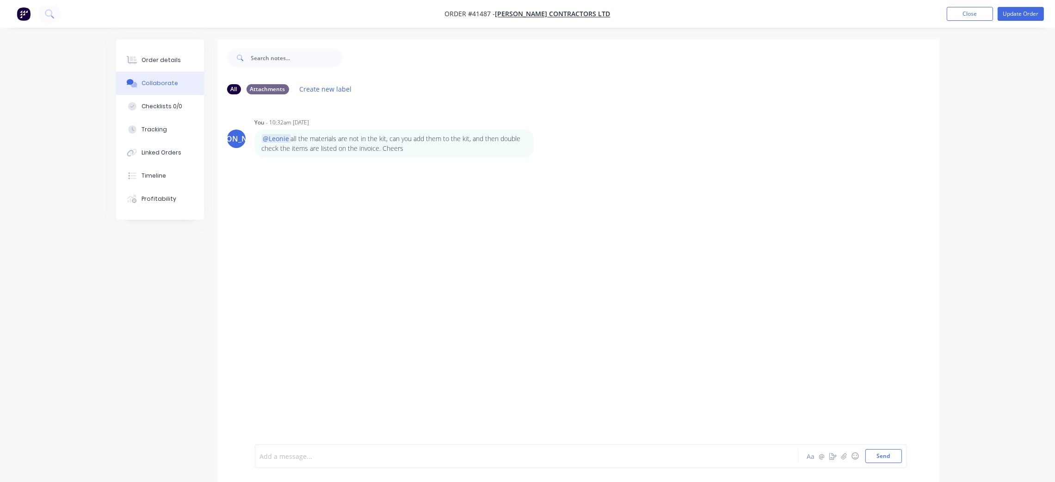
drag, startPoint x: 356, startPoint y: 457, endPoint x: 347, endPoint y: 457, distance: 8.3
click at [353, 457] on div at bounding box center [500, 456] width 481 height 10
click at [155, 153] on div "Linked Orders" at bounding box center [162, 152] width 40 height 8
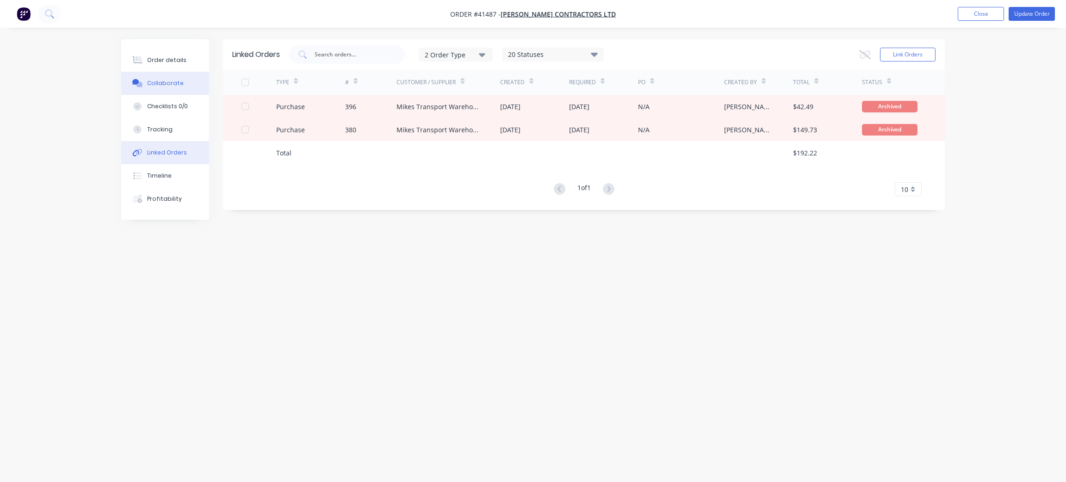
click at [161, 81] on div "Collaborate" at bounding box center [165, 83] width 37 height 8
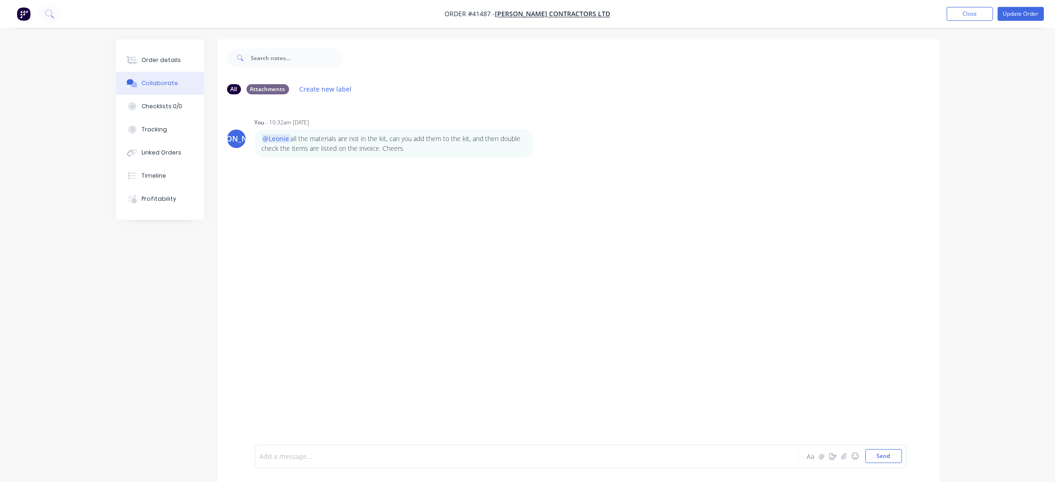
click at [328, 459] on div at bounding box center [500, 456] width 481 height 10
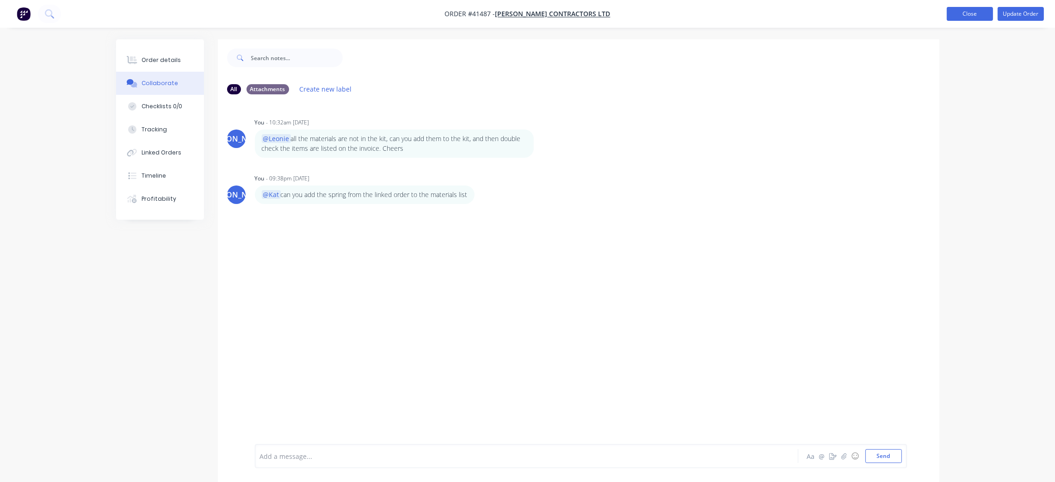
click at [978, 15] on button "Close" at bounding box center [970, 14] width 46 height 14
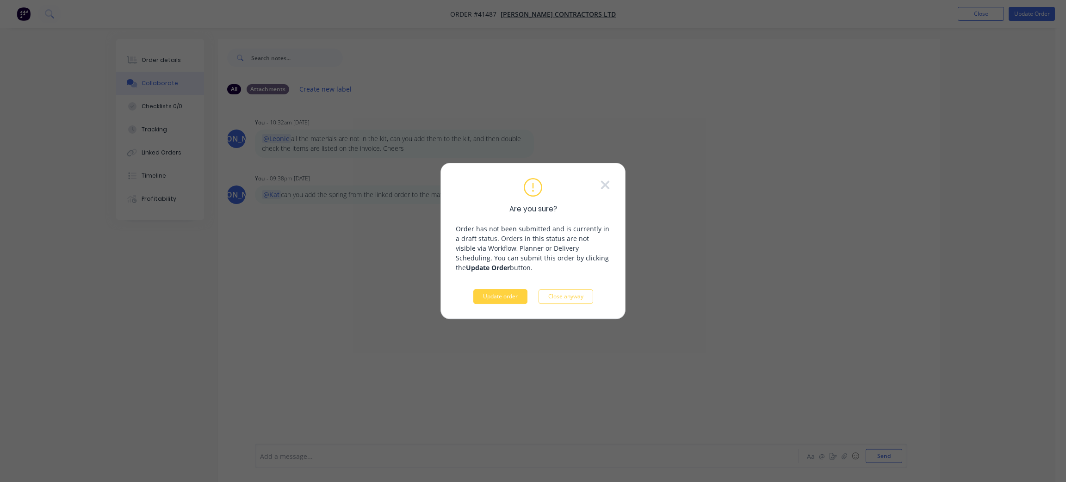
drag, startPoint x: 1025, startPoint y: 47, endPoint x: 936, endPoint y: 55, distance: 88.7
click at [1024, 47] on div "Are you sure? Order has not been submitted and is currently in a draft status. …" at bounding box center [533, 241] width 1066 height 482
drag, startPoint x: 608, startPoint y: 177, endPoint x: 607, endPoint y: 185, distance: 7.5
click at [607, 181] on div "Are you sure? Order has not been submitted and is currently in a draft status. …" at bounding box center [532, 241] width 185 height 156
drag, startPoint x: 607, startPoint y: 185, endPoint x: 650, endPoint y: 149, distance: 55.9
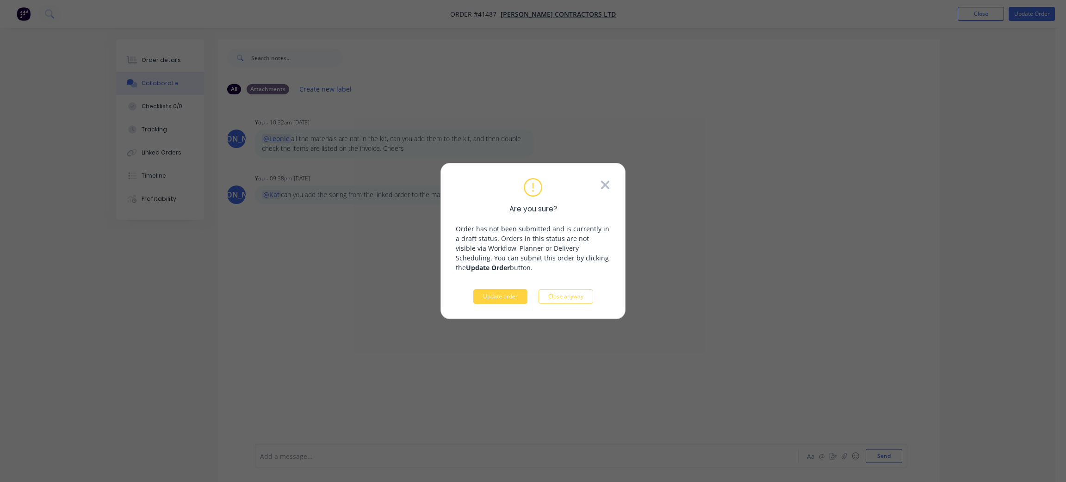
click at [607, 184] on icon at bounding box center [605, 185] width 10 height 14
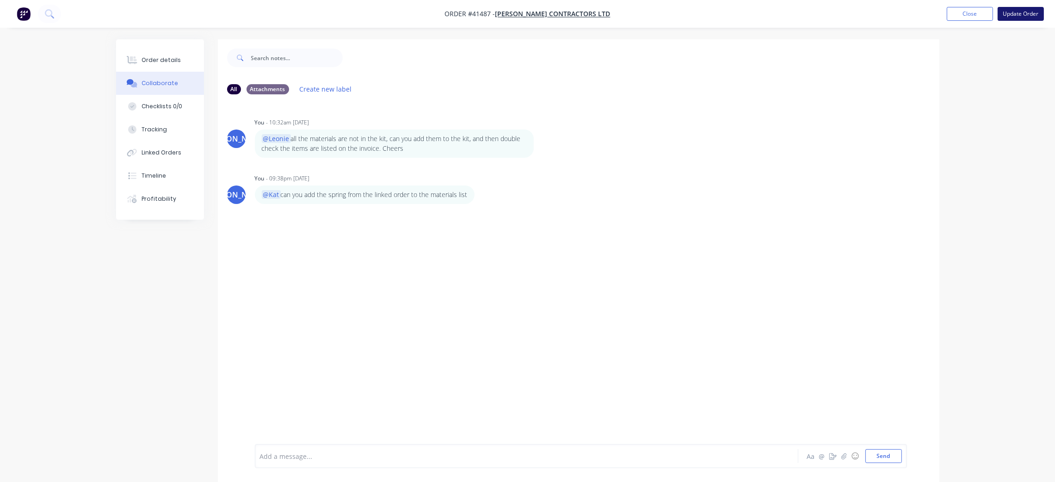
click at [1032, 15] on button "Update Order" at bounding box center [1021, 14] width 46 height 14
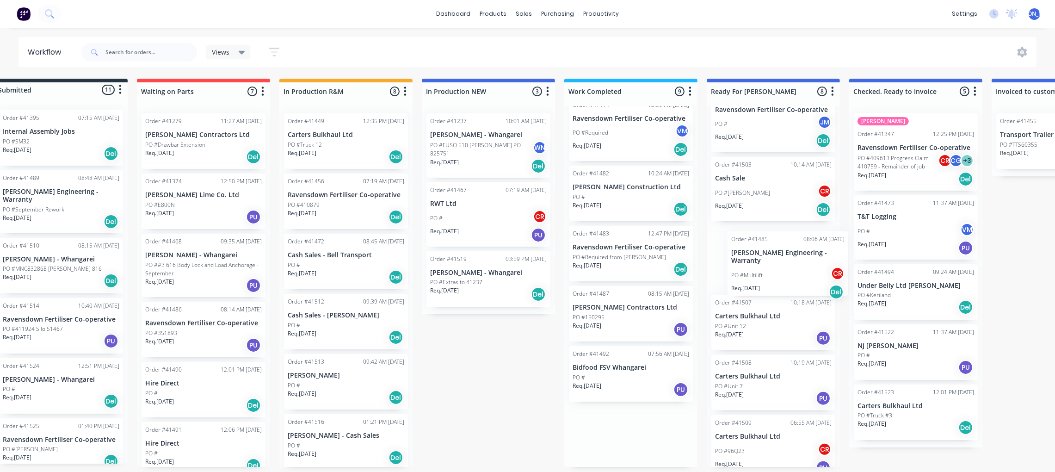
scroll to position [0, 27]
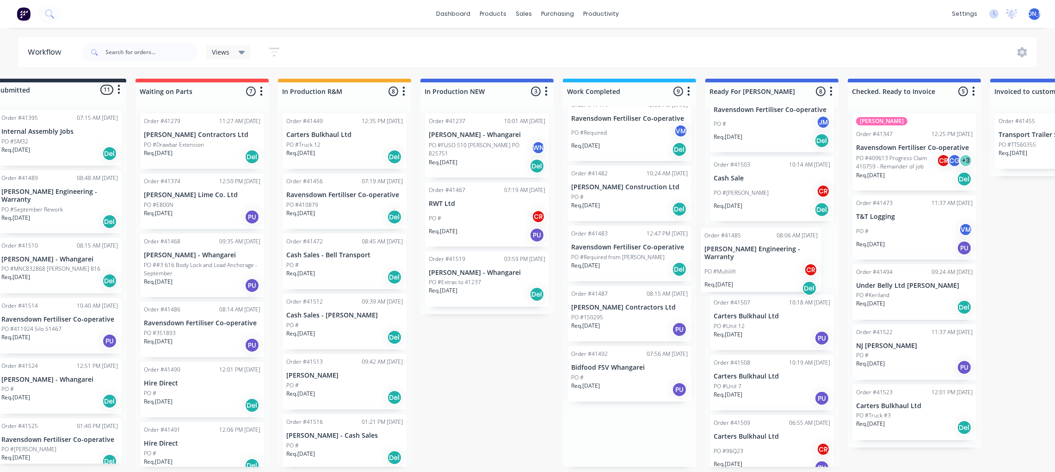
drag, startPoint x: 664, startPoint y: 327, endPoint x: 773, endPoint y: 268, distance: 123.6
click at [773, 268] on div "Submitted 11 Status colour #273444 hex #273444 Save Cancel Summaries Total orde…" at bounding box center [737, 273] width 1543 height 388
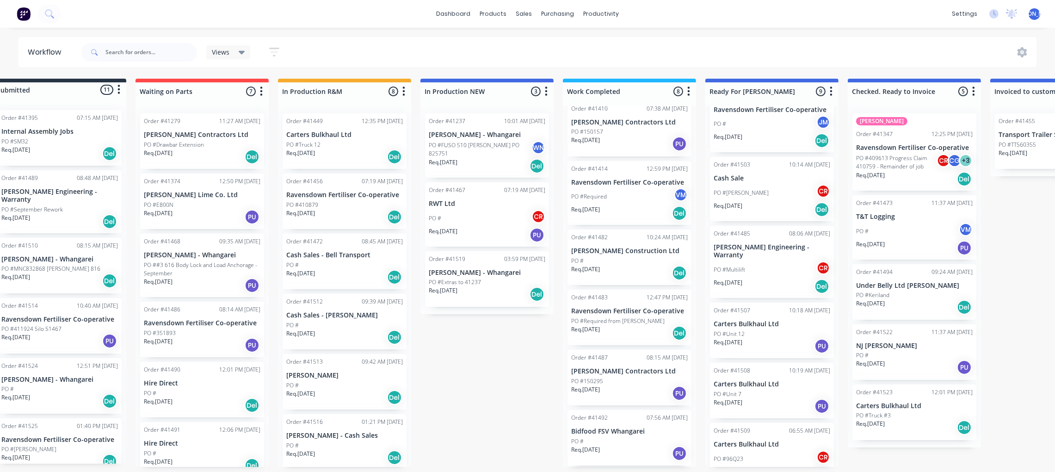
scroll to position [171, 0]
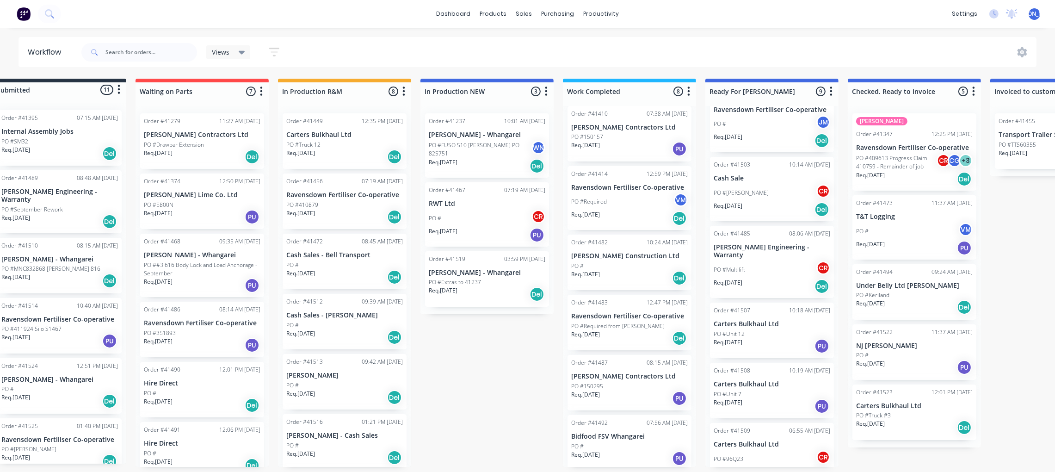
click at [613, 320] on div "Order #41483 12:47 PM [DATE] Ravensdown Fertiliser Co-operative PO #Required fr…" at bounding box center [630, 323] width 124 height 56
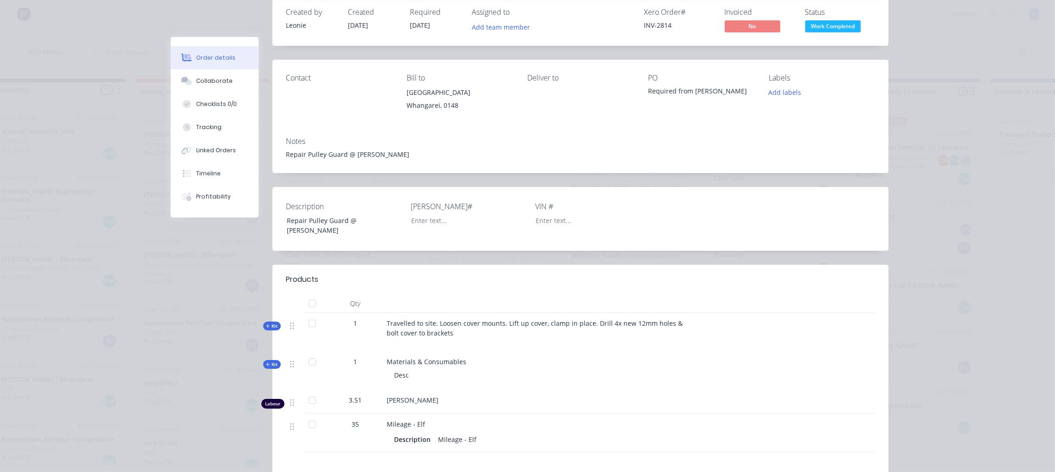
scroll to position [69, 0]
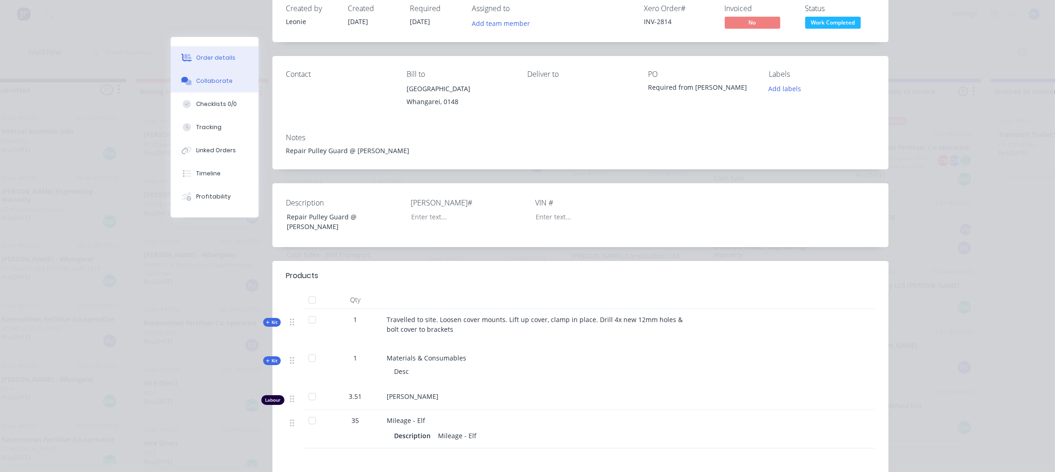
click at [209, 82] on div "Collaborate" at bounding box center [214, 81] width 37 height 8
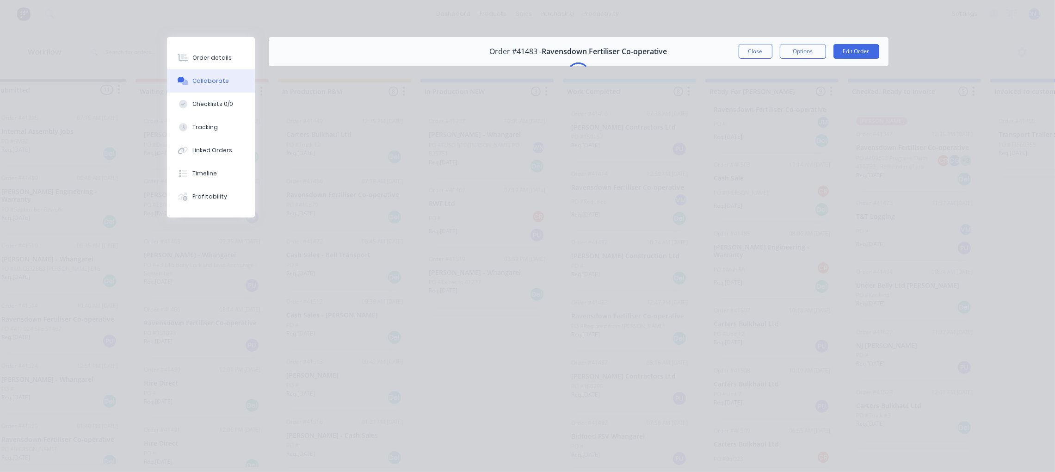
scroll to position [0, 0]
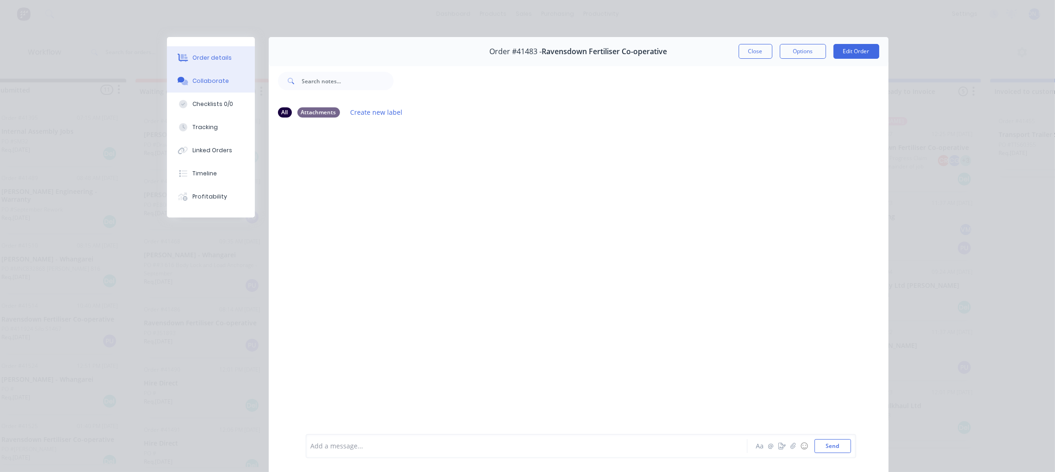
click at [210, 55] on div "Order details" at bounding box center [211, 58] width 39 height 8
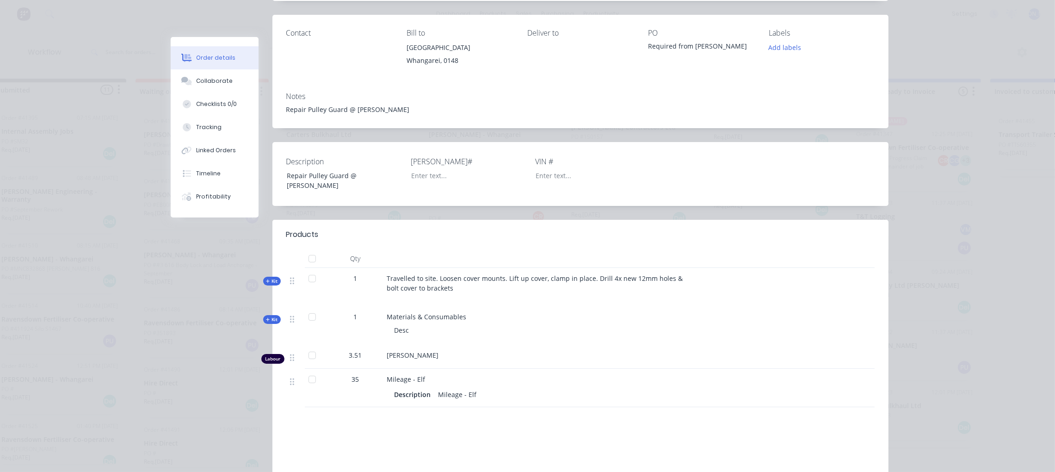
scroll to position [139, 0]
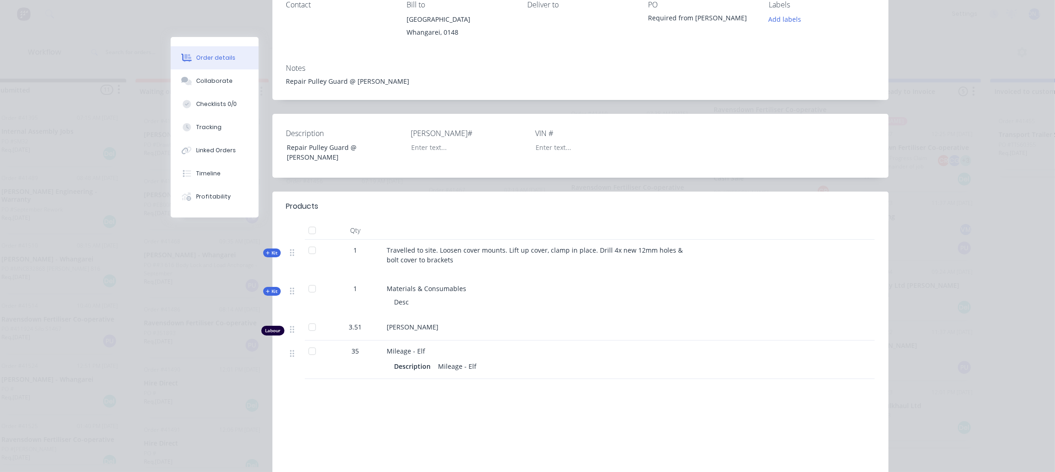
click at [266, 291] on span "Kit" at bounding box center [272, 291] width 12 height 7
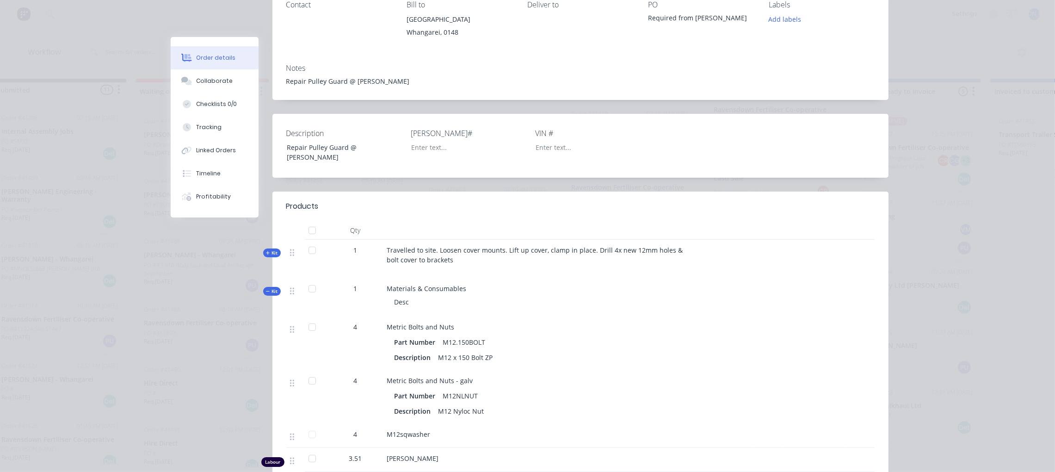
click at [266, 288] on span "Kit" at bounding box center [272, 291] width 12 height 7
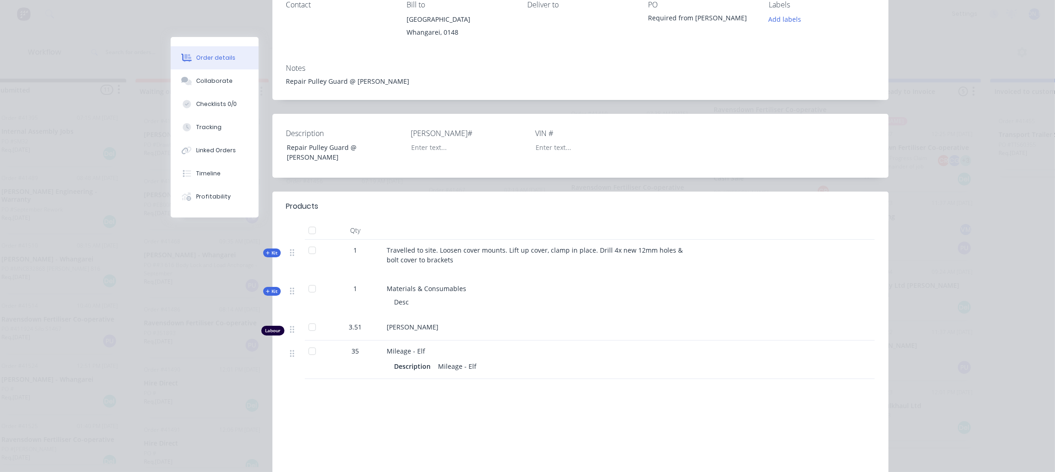
click at [266, 252] on icon at bounding box center [268, 253] width 4 height 4
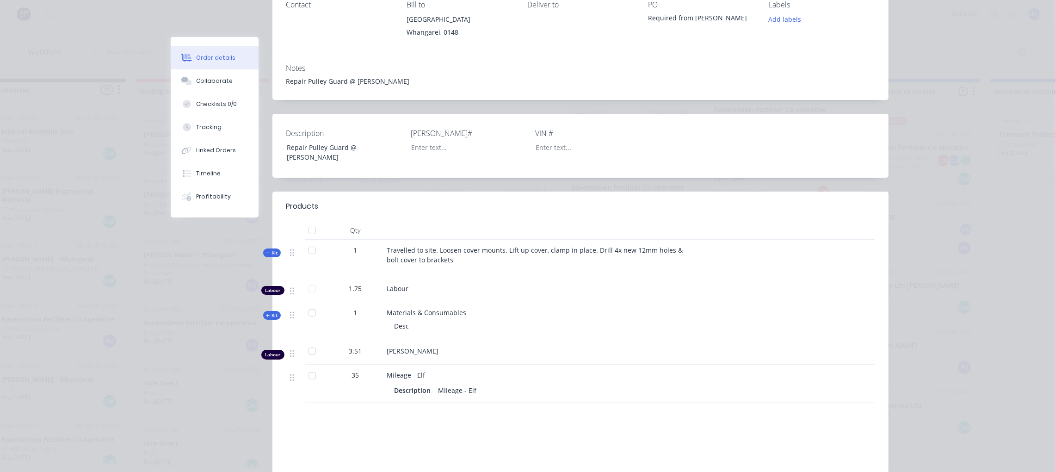
click at [266, 253] on icon at bounding box center [268, 253] width 4 height 0
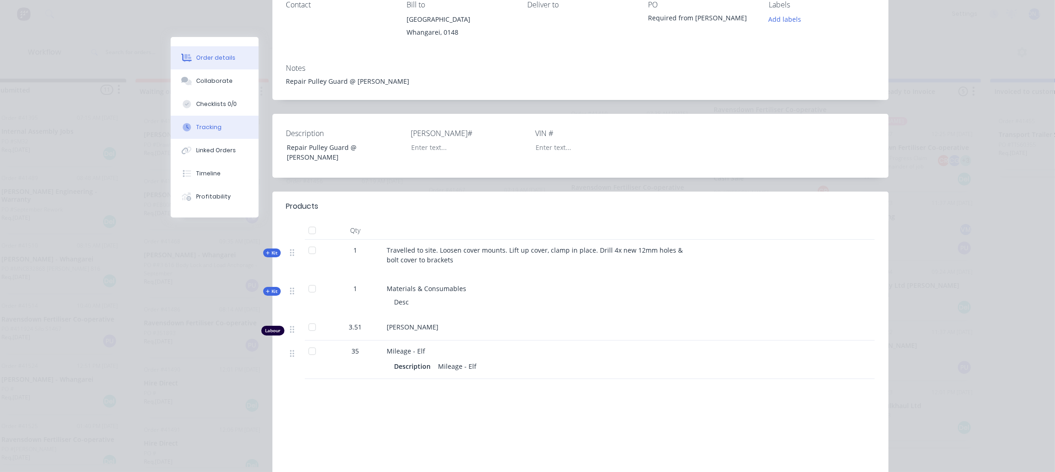
click at [224, 134] on button "Tracking" at bounding box center [215, 127] width 88 height 23
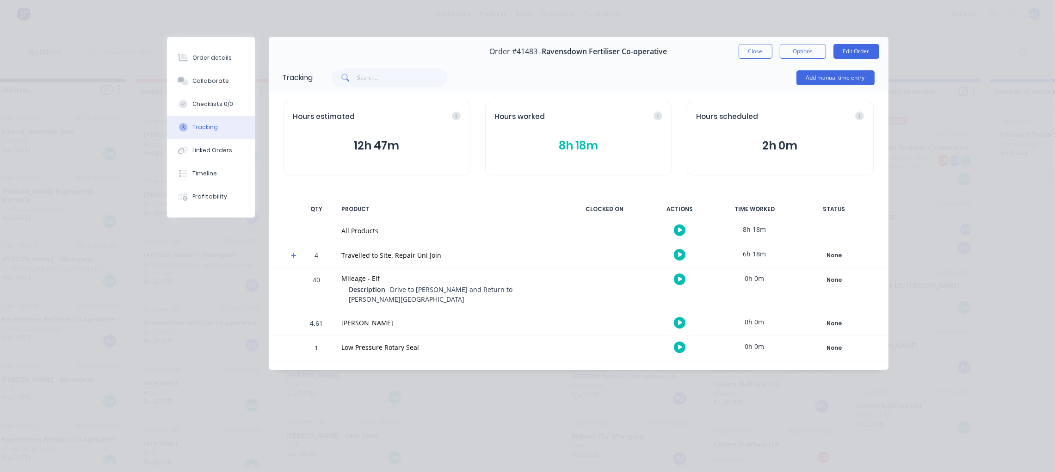
scroll to position [0, 0]
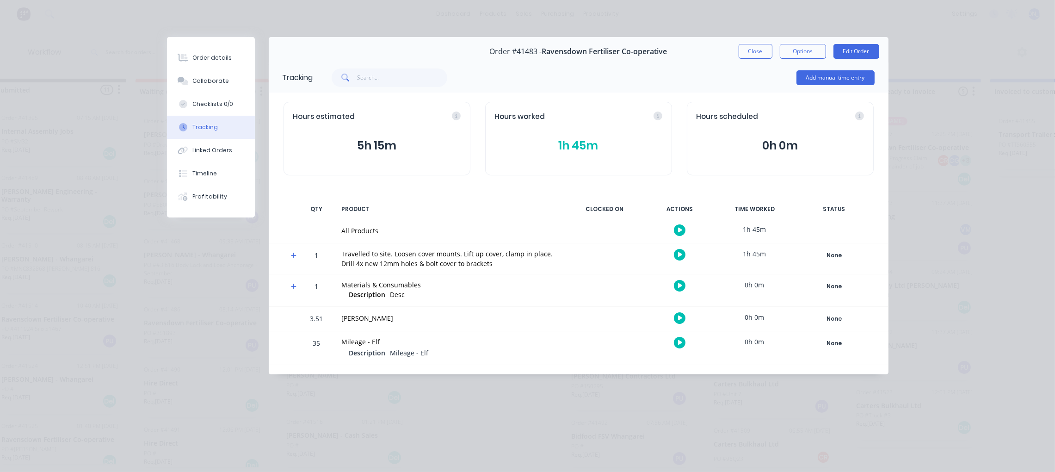
click at [220, 122] on button "Tracking" at bounding box center [211, 127] width 88 height 23
click at [220, 62] on button "Order details" at bounding box center [211, 57] width 88 height 23
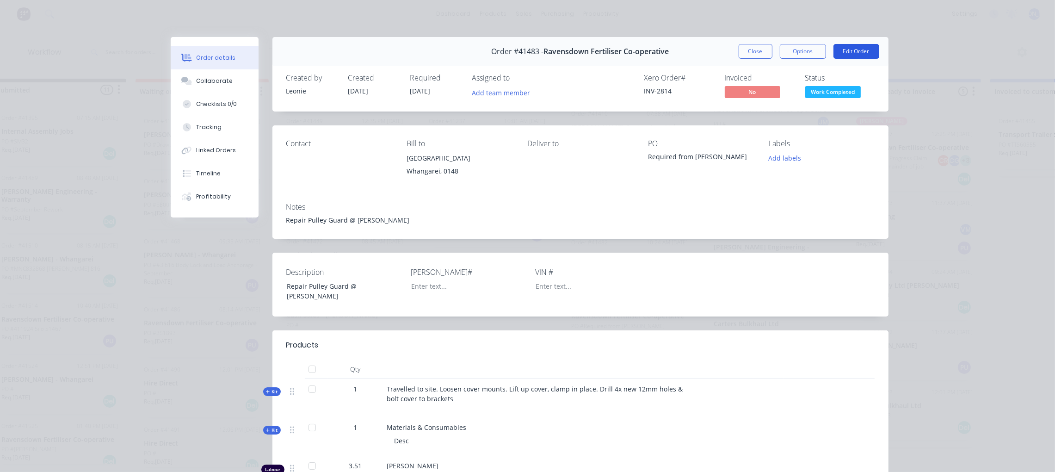
click at [846, 52] on button "Edit Order" at bounding box center [857, 51] width 46 height 15
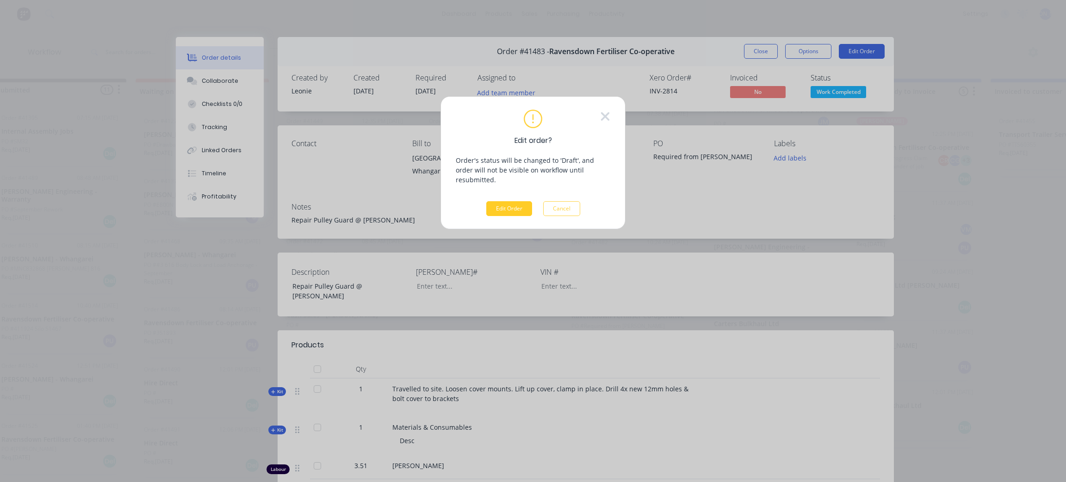
click at [513, 201] on button "Edit Order" at bounding box center [509, 208] width 46 height 15
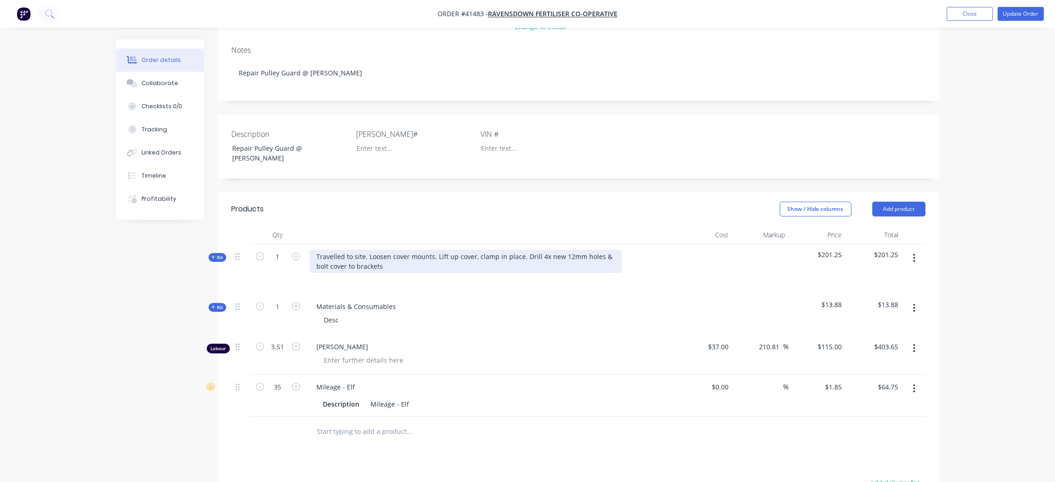
scroll to position [139, 0]
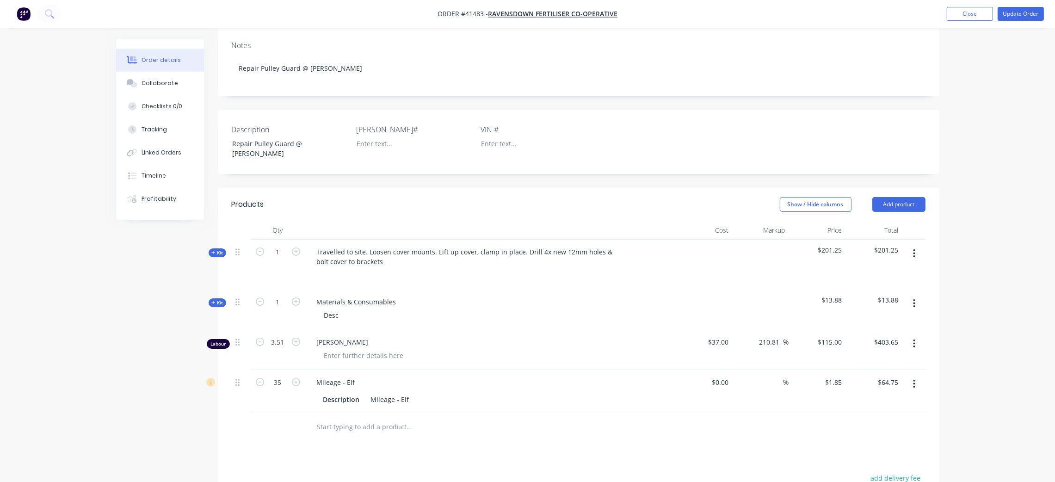
click at [504, 282] on div at bounding box center [490, 274] width 363 height 13
click at [215, 301] on icon at bounding box center [213, 302] width 4 height 5
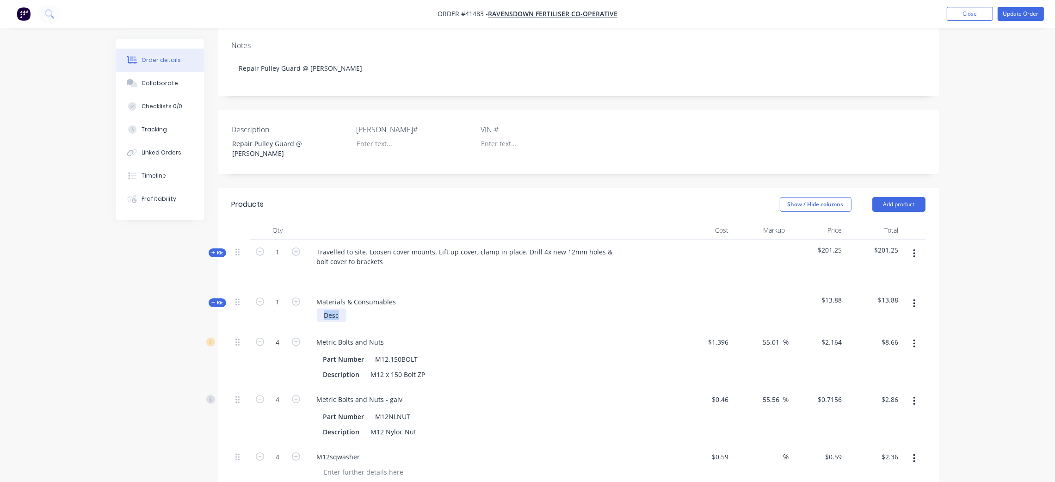
drag, startPoint x: 337, startPoint y: 315, endPoint x: 289, endPoint y: 311, distance: 47.9
click at [292, 312] on div "Kit 1 Materials & Consumables Desc $13.88 $13.88" at bounding box center [579, 310] width 694 height 40
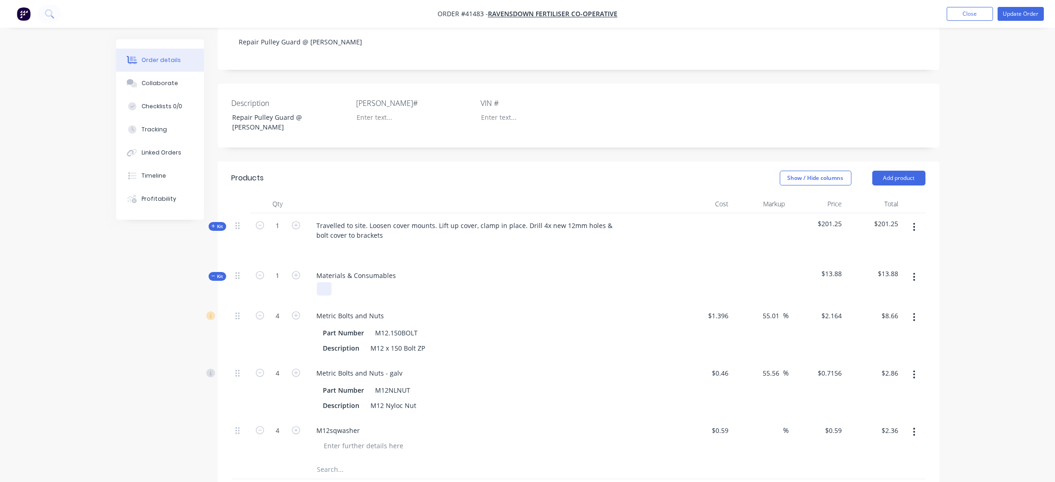
scroll to position [278, 0]
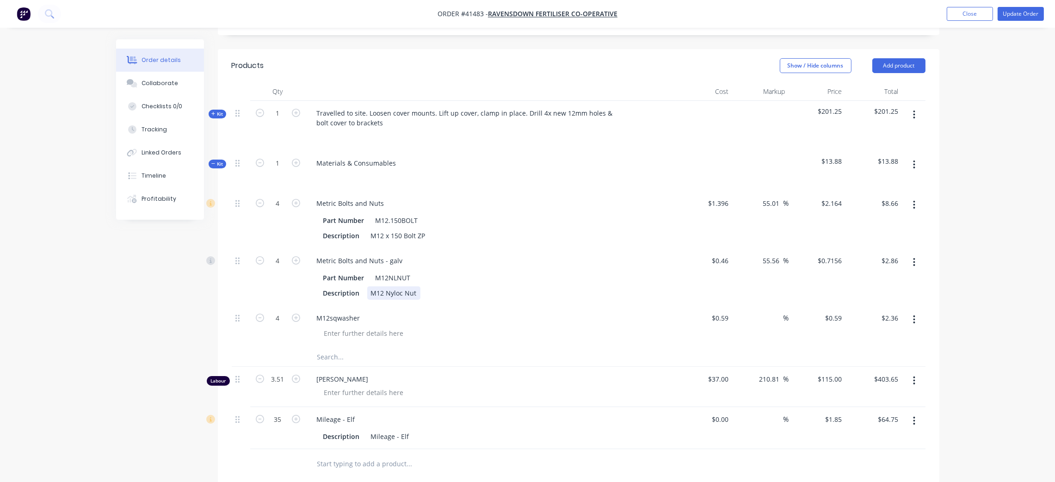
click at [524, 292] on div "Description M12 Nyloc Nut" at bounding box center [489, 292] width 339 height 13
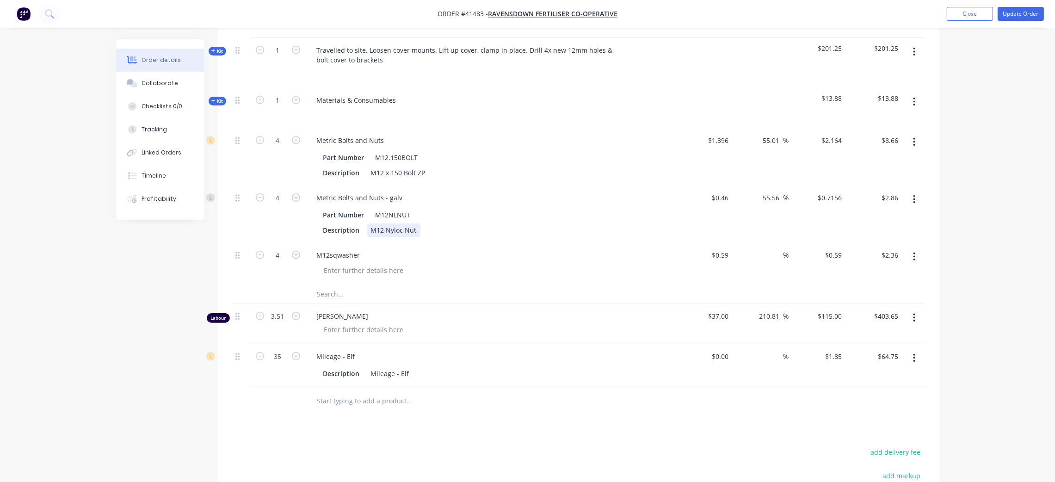
scroll to position [346, 0]
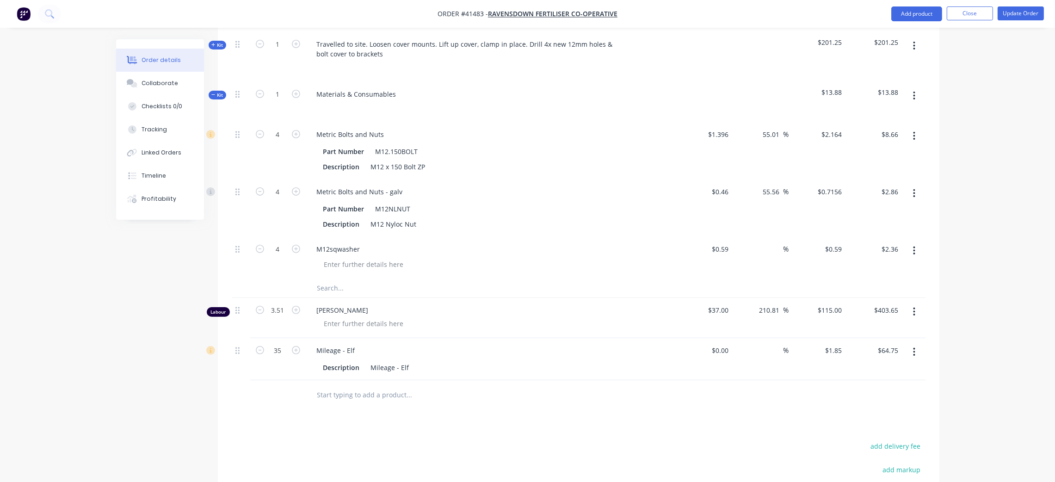
click at [915, 311] on button "button" at bounding box center [914, 311] width 22 height 17
click at [600, 240] on div "M12sqwasher" at bounding box center [491, 258] width 370 height 42
click at [149, 129] on div "Tracking" at bounding box center [154, 129] width 25 height 8
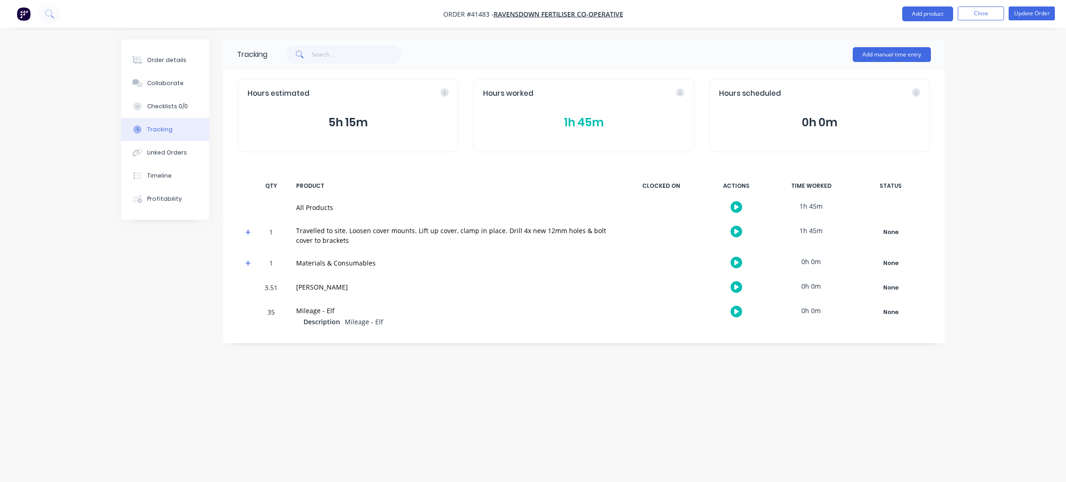
click at [162, 126] on div "Tracking" at bounding box center [159, 129] width 25 height 8
click at [176, 61] on div "Order details" at bounding box center [166, 60] width 39 height 8
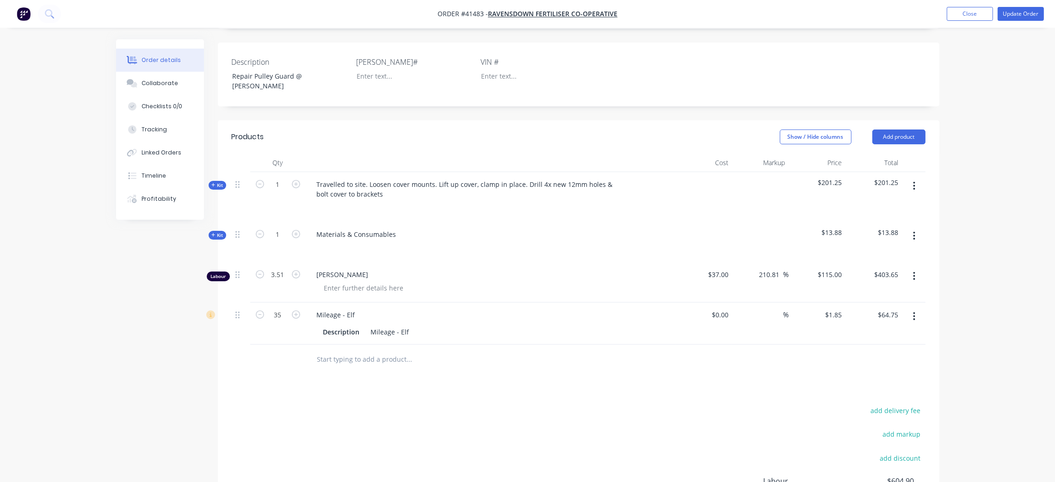
scroll to position [208, 0]
click at [159, 126] on div "Tracking" at bounding box center [154, 129] width 25 height 8
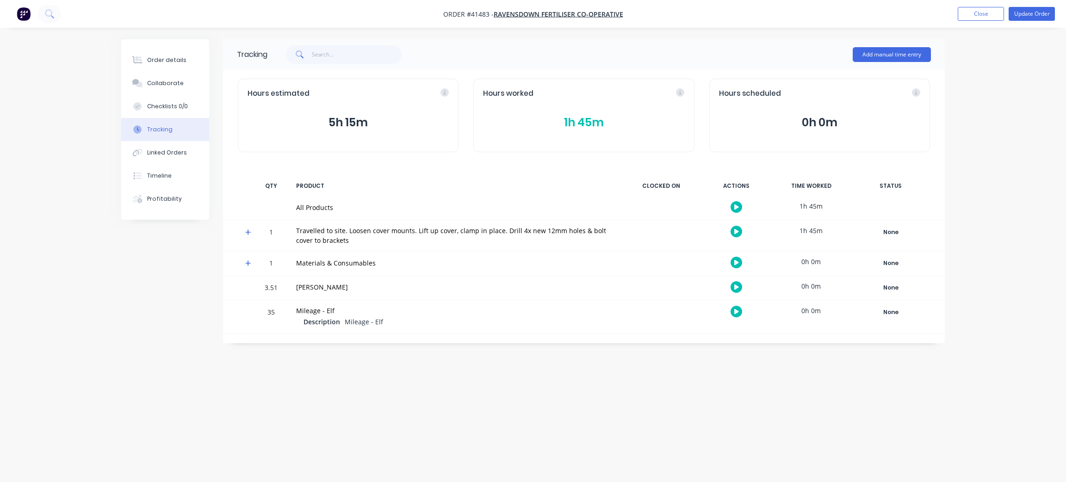
click at [565, 123] on button "1h 45m" at bounding box center [583, 123] width 201 height 18
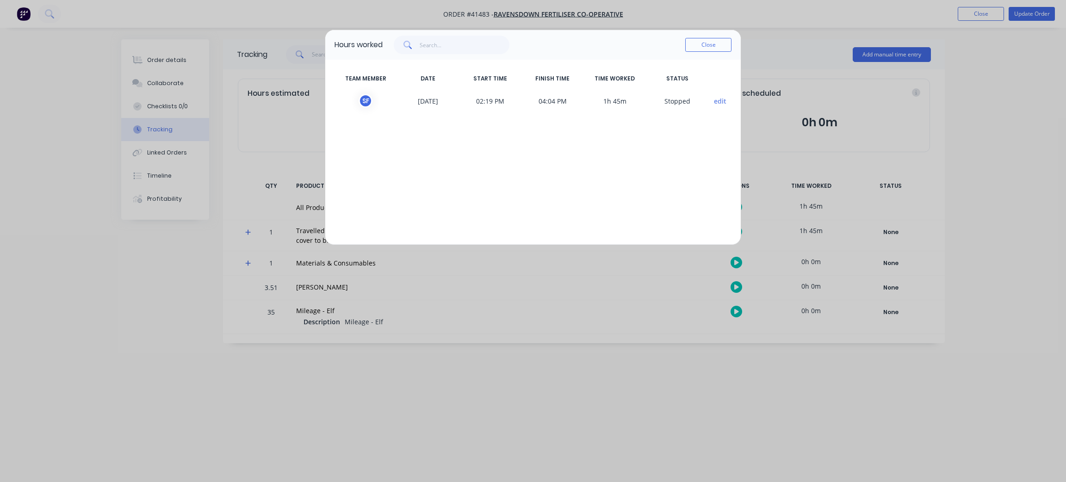
click at [554, 140] on div "TEAM MEMBER DATE START TIME FINISH TIME TIME WORKED STATUS s f [DATE] 02:19 PM …" at bounding box center [532, 152] width 415 height 185
click at [707, 40] on button "Close" at bounding box center [708, 45] width 46 height 14
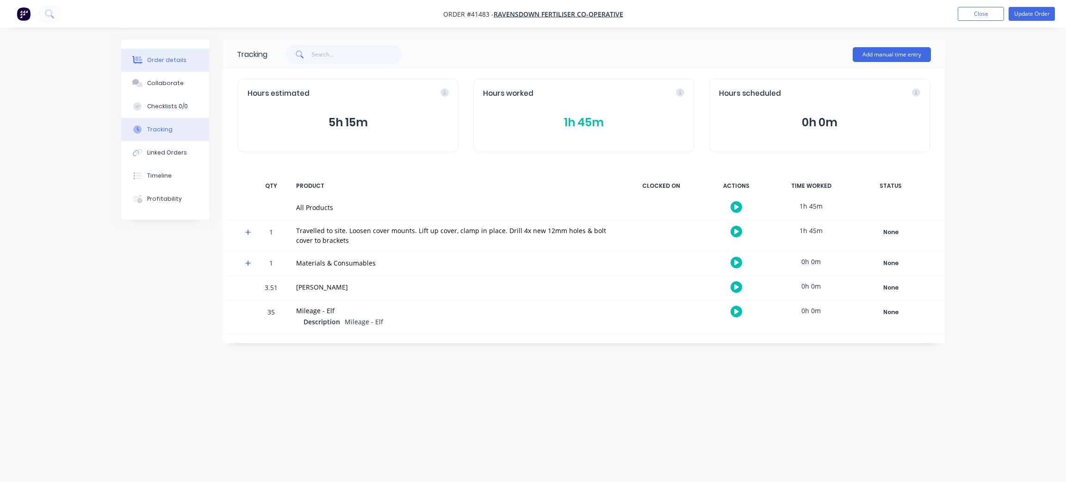
click at [171, 62] on div "Order details" at bounding box center [166, 60] width 39 height 8
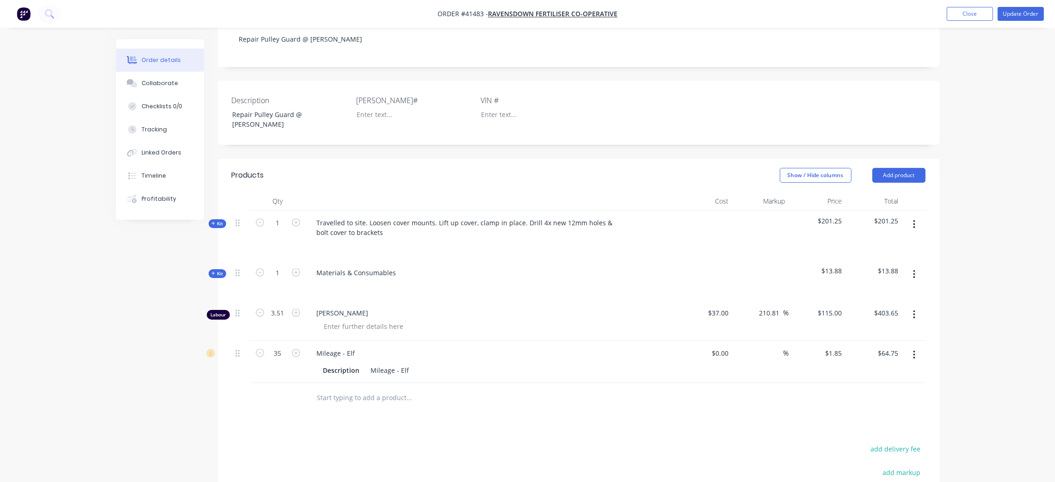
scroll to position [278, 0]
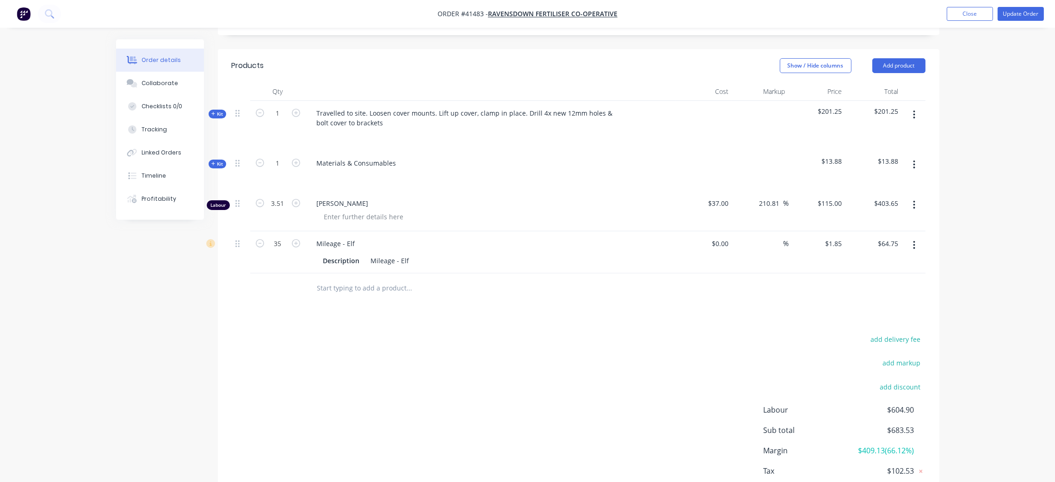
click at [913, 201] on icon "button" at bounding box center [914, 205] width 2 height 10
click at [865, 284] on div "Delete" at bounding box center [881, 284] width 71 height 13
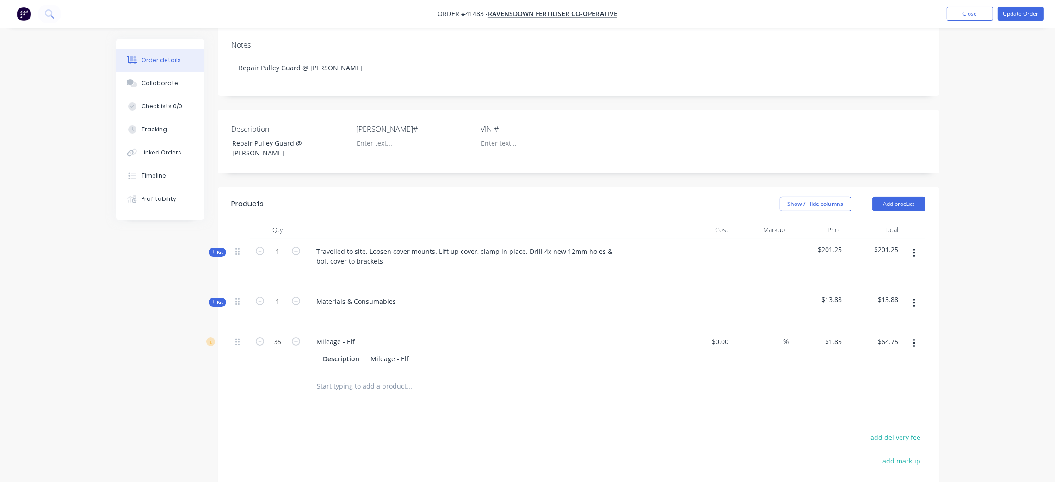
scroll to position [139, 0]
click at [1013, 15] on button "Update Order" at bounding box center [1021, 14] width 46 height 14
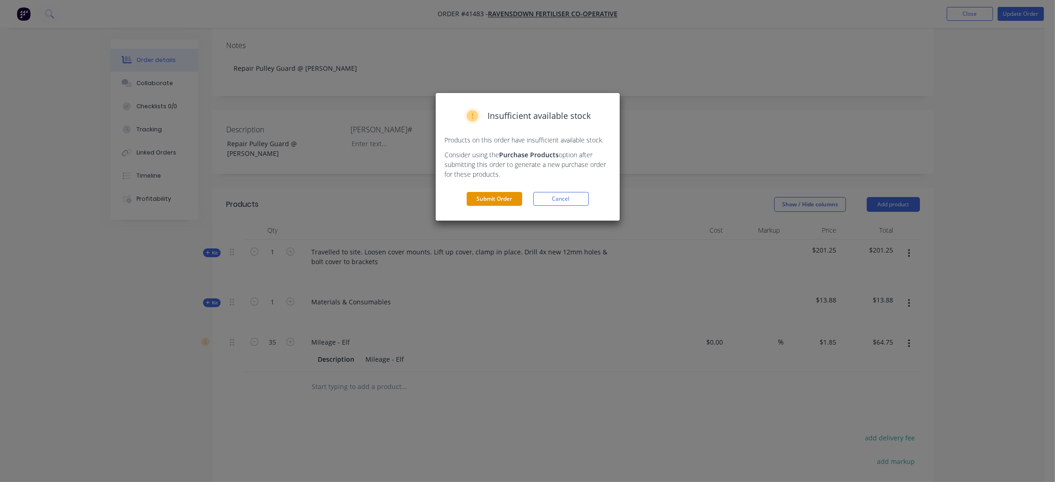
click at [493, 196] on button "Submit Order" at bounding box center [495, 199] width 56 height 14
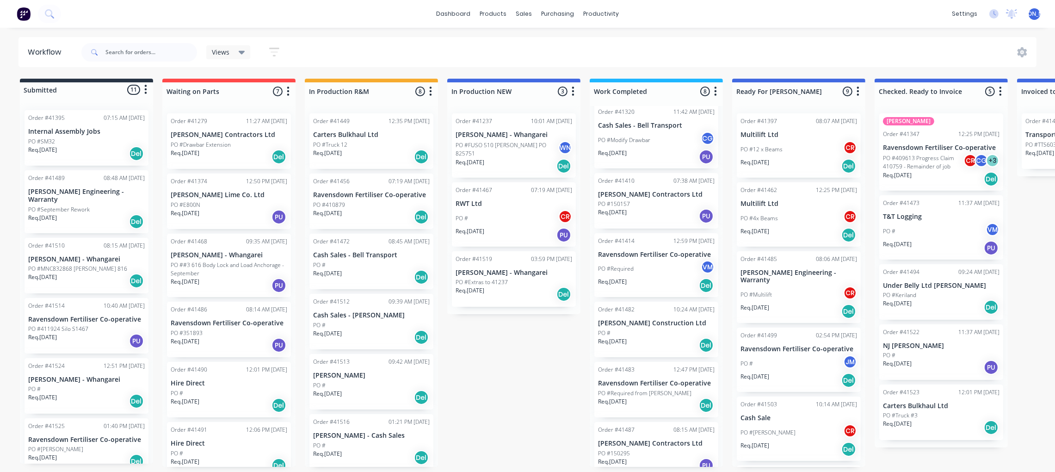
scroll to position [171, 0]
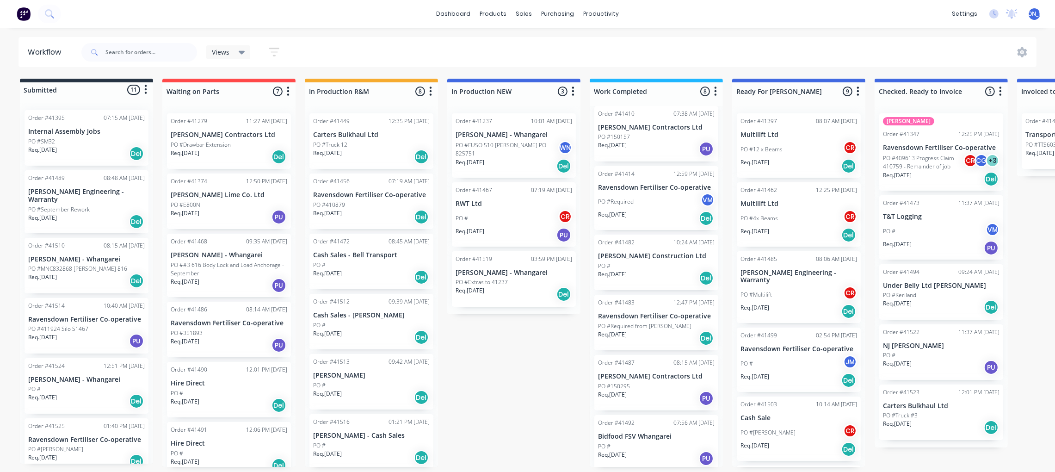
click at [664, 327] on div "PO #Required from [PERSON_NAME]" at bounding box center [656, 326] width 117 height 8
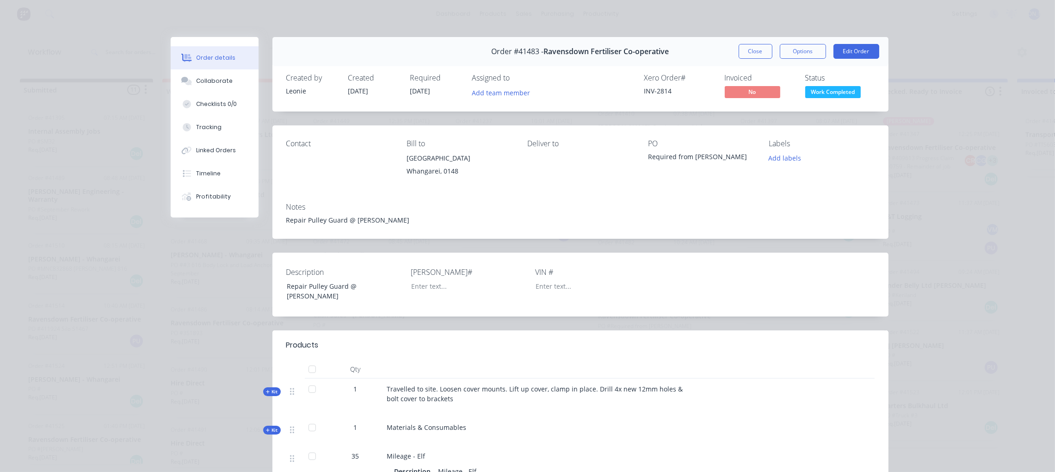
click at [848, 84] on div "Status Work Completed" at bounding box center [839, 87] width 69 height 27
click at [845, 91] on span "Work Completed" at bounding box center [833, 92] width 56 height 12
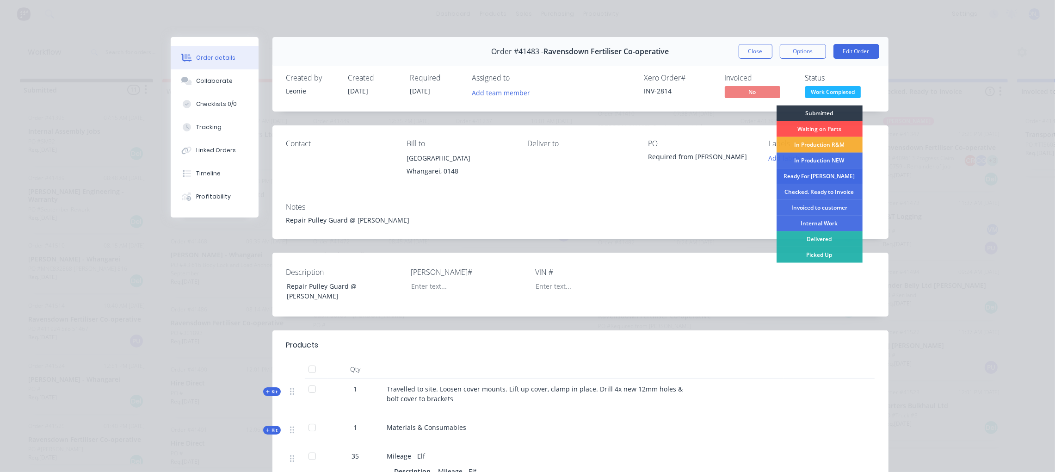
click at [816, 173] on div "Ready For [PERSON_NAME]" at bounding box center [820, 176] width 86 height 16
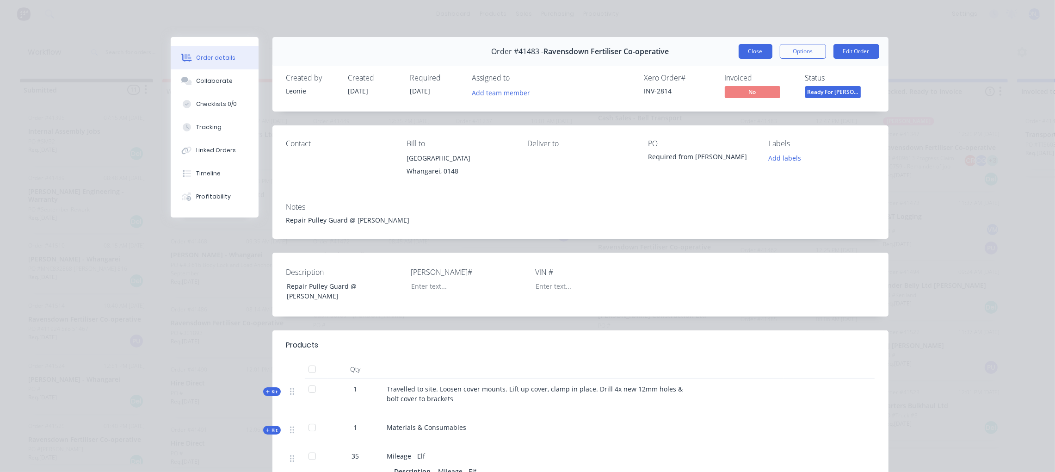
click at [750, 52] on button "Close" at bounding box center [756, 51] width 34 height 15
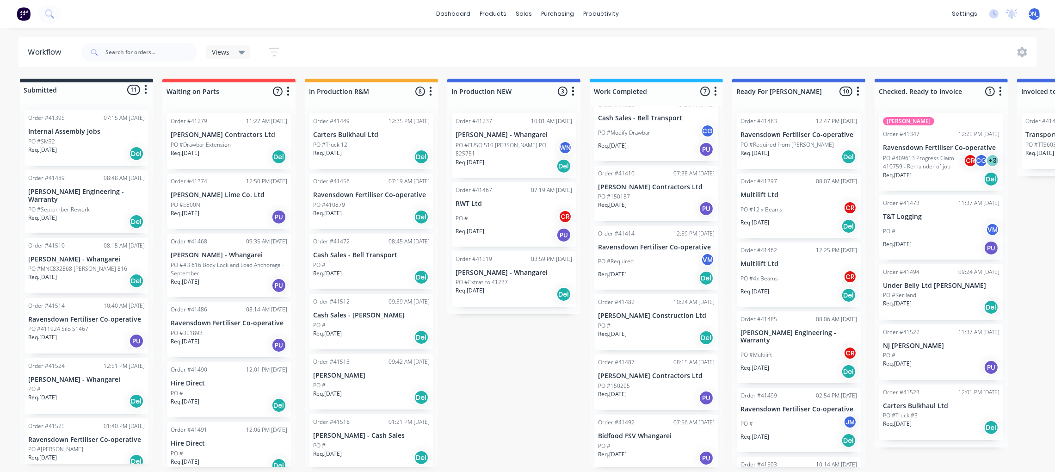
scroll to position [5, 0]
click at [635, 323] on div "PO #" at bounding box center [656, 325] width 117 height 8
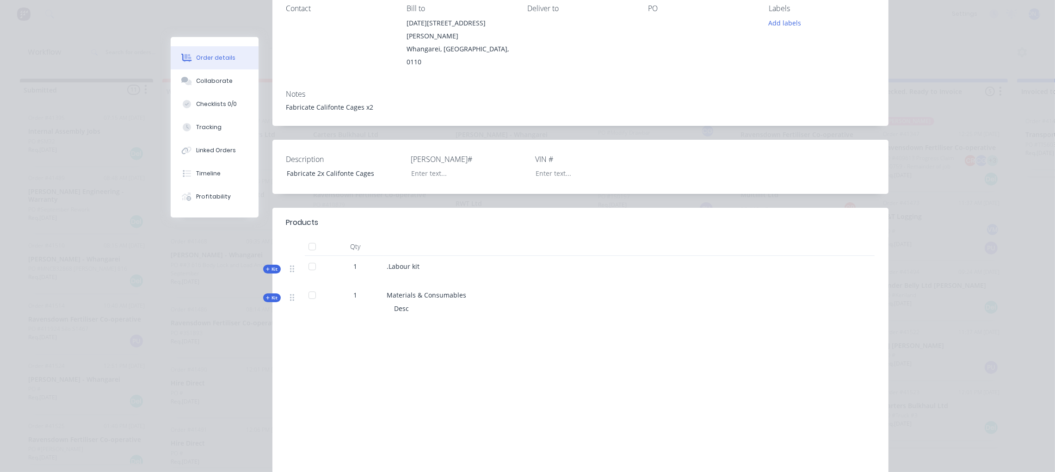
scroll to position [139, 0]
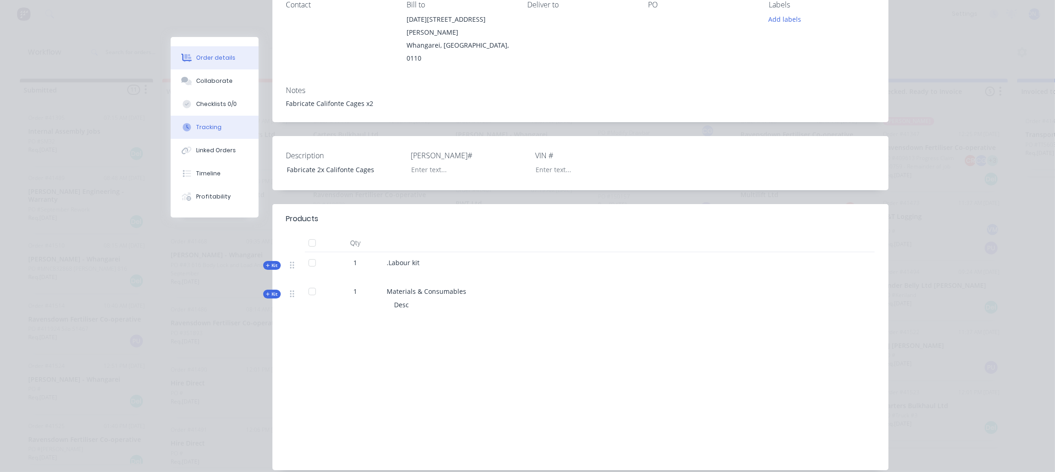
click at [198, 124] on div "Tracking" at bounding box center [208, 127] width 25 height 8
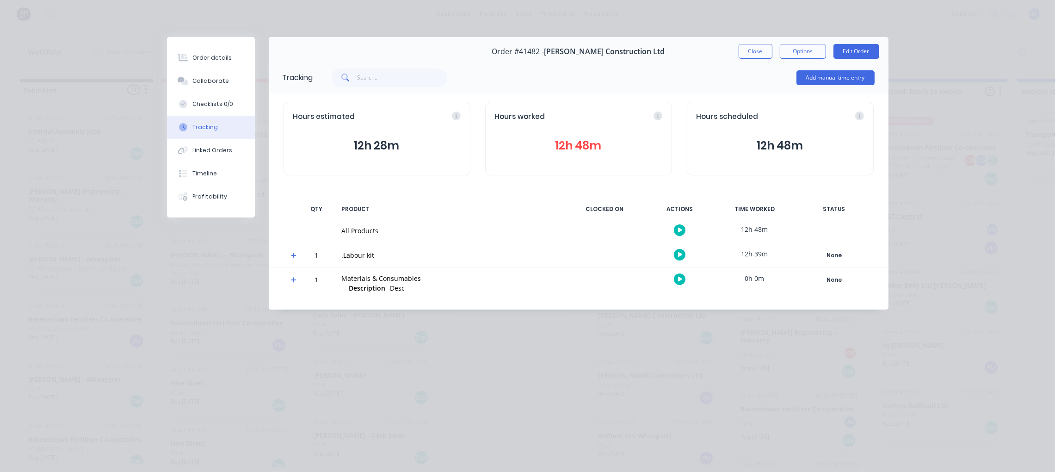
click at [601, 149] on button "12h 48m" at bounding box center [578, 146] width 167 height 18
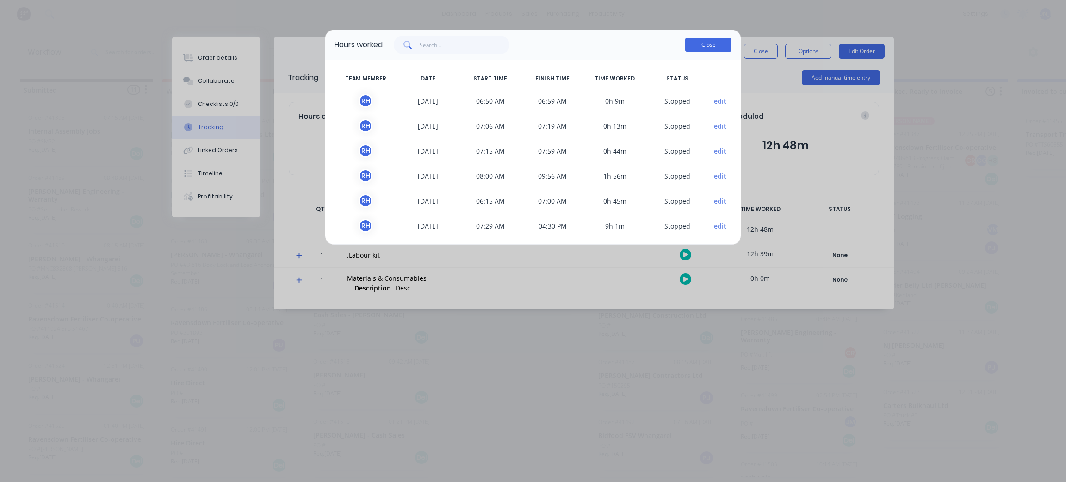
click at [699, 45] on button "Close" at bounding box center [708, 45] width 46 height 14
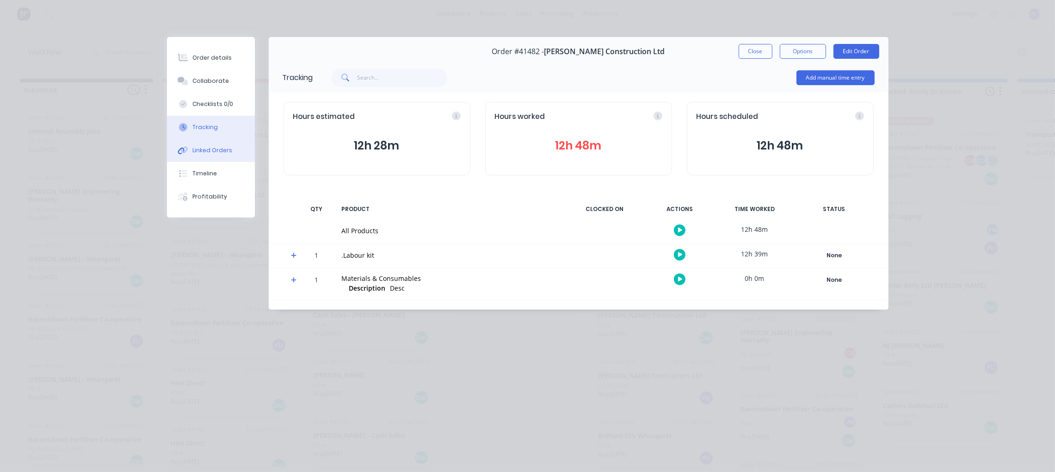
click at [209, 152] on div "Linked Orders" at bounding box center [212, 150] width 40 height 8
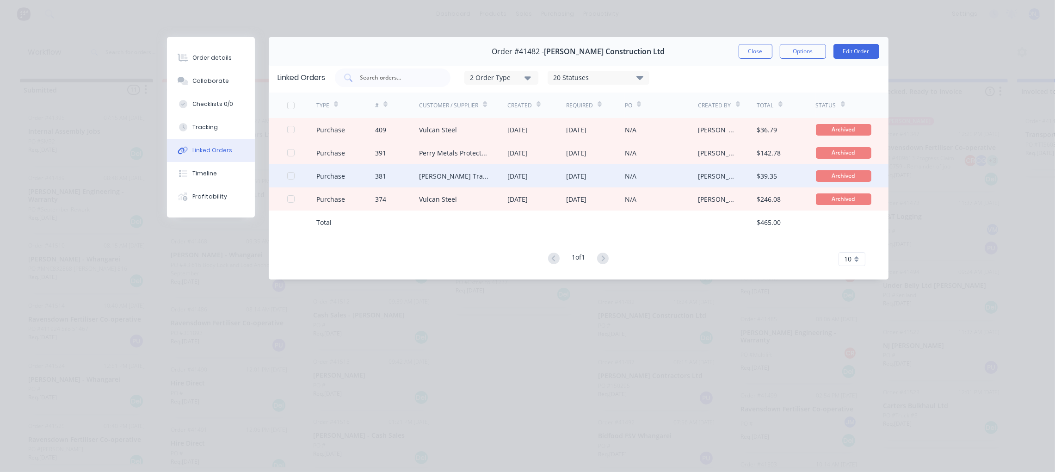
click at [479, 174] on div "[PERSON_NAME] Transport NZ Ltd" at bounding box center [454, 176] width 70 height 10
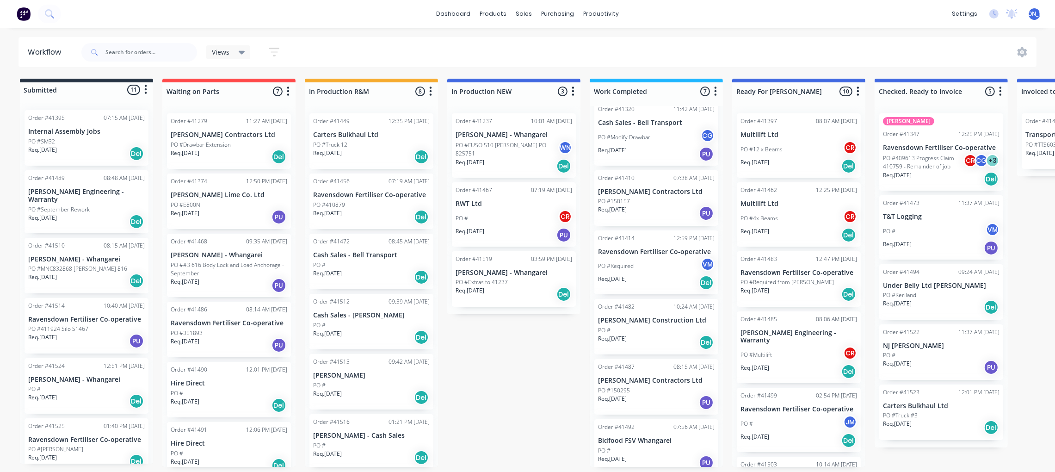
scroll to position [111, 0]
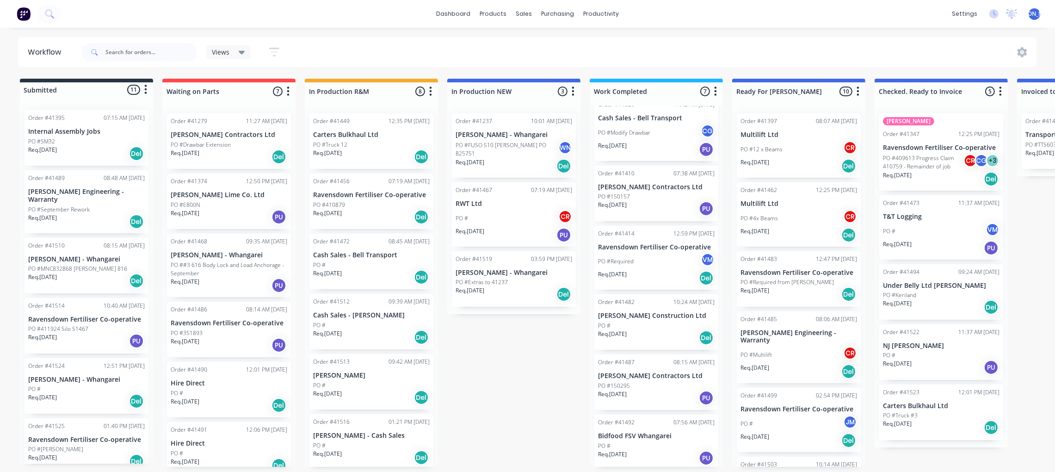
click at [626, 323] on div "PO #" at bounding box center [656, 325] width 117 height 8
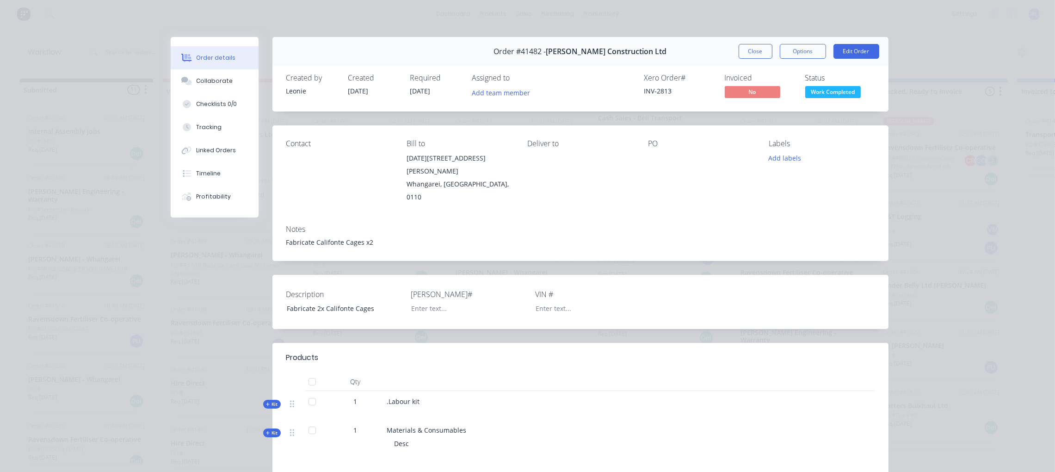
click at [211, 61] on div "Order details" at bounding box center [215, 58] width 39 height 8
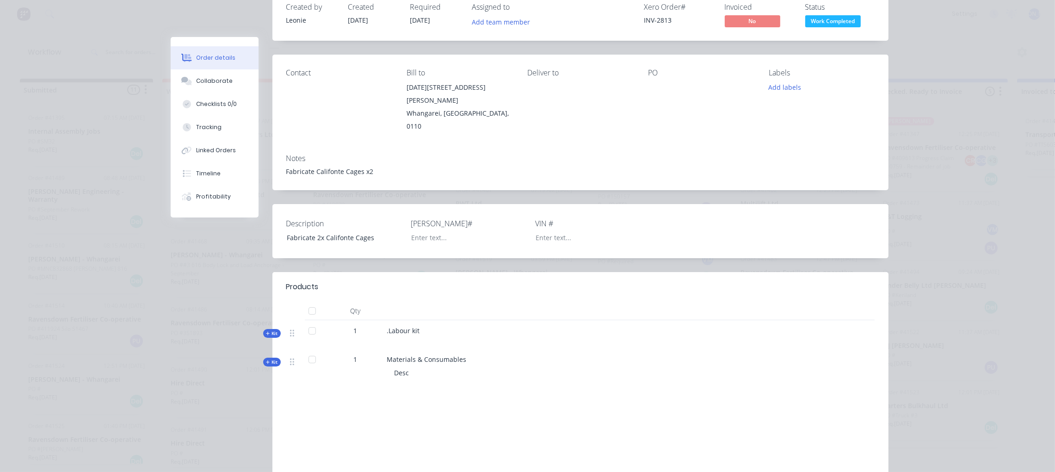
scroll to position [69, 0]
click at [266, 360] on span "Kit" at bounding box center [272, 363] width 12 height 7
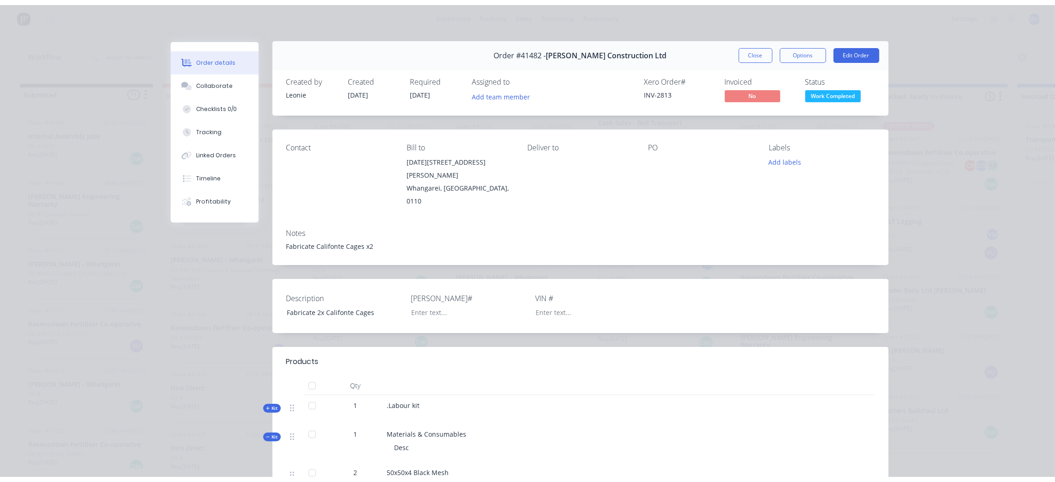
scroll to position [0, 0]
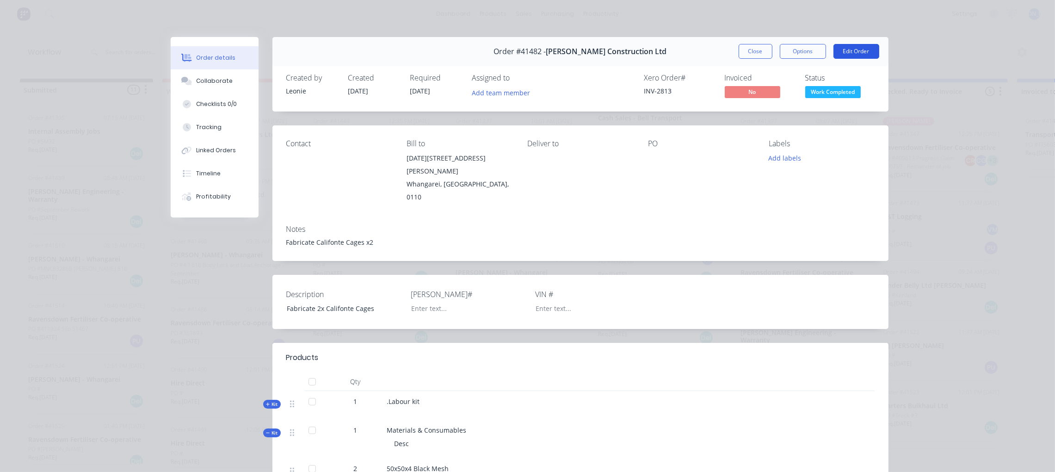
click at [853, 48] on button "Edit Order" at bounding box center [857, 51] width 46 height 15
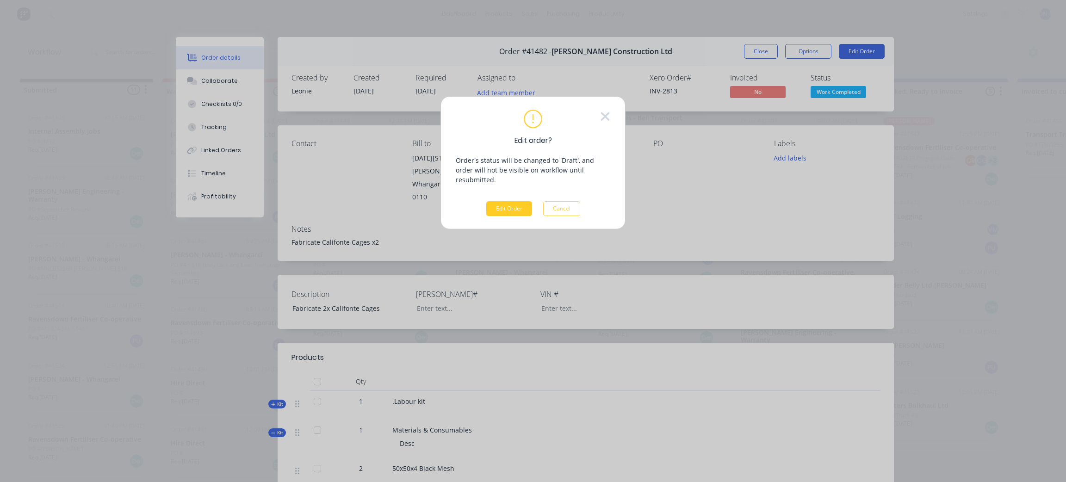
click at [512, 201] on button "Edit Order" at bounding box center [509, 208] width 46 height 15
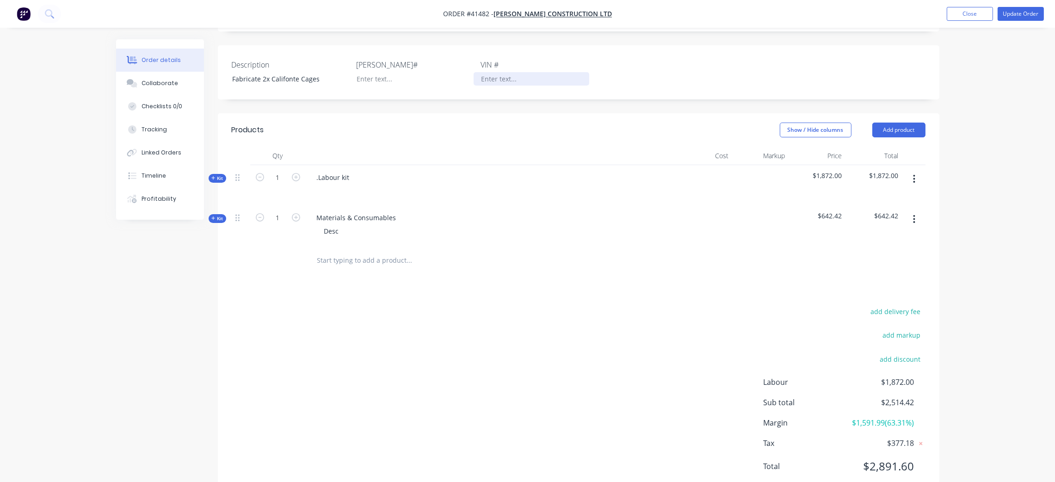
scroll to position [256, 0]
click at [218, 194] on div "Qty Cost Markup Price Total Kit 1 .Labour kit $1,872.00 $1,872.00 Kit 1 Materia…" at bounding box center [579, 207] width 722 height 129
click at [218, 211] on span "Kit" at bounding box center [217, 214] width 12 height 7
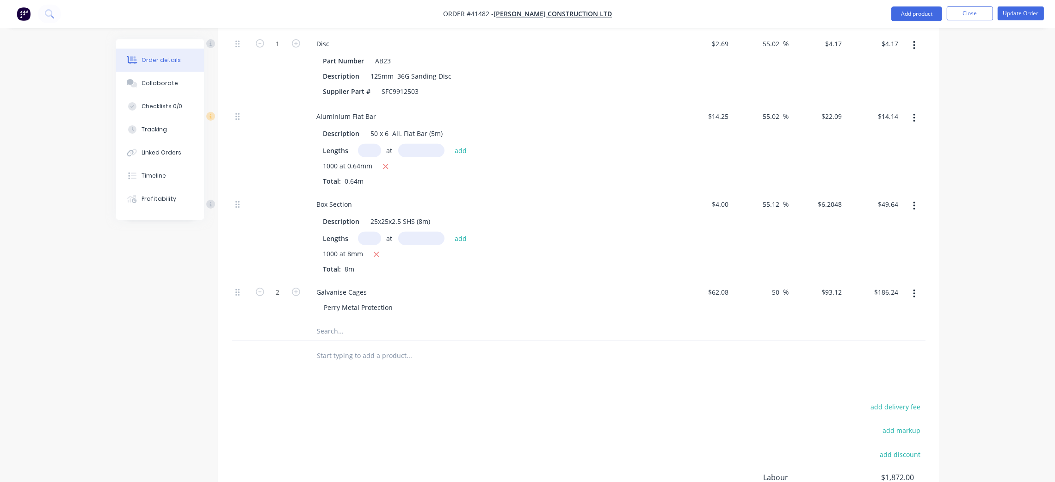
scroll to position [742, 0]
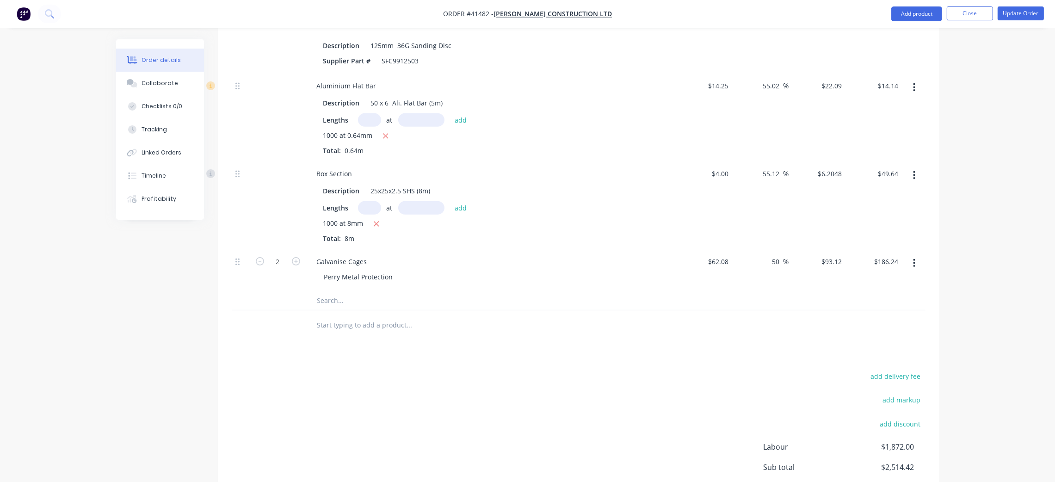
click at [419, 370] on div "add delivery fee add markup add discount Labour $1,872.00 Sub total $2,514.42 M…" at bounding box center [579, 459] width 694 height 179
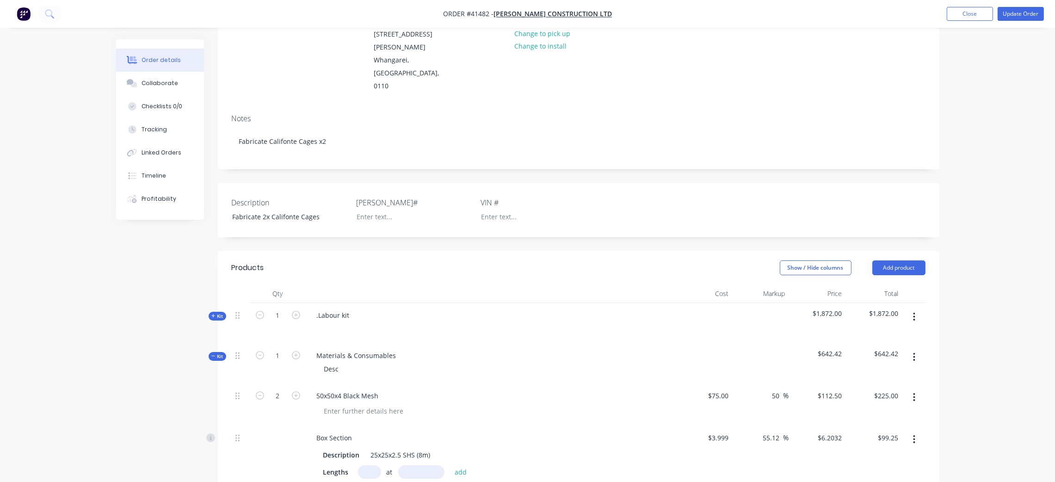
scroll to position [117, 0]
click at [155, 86] on div "Collaborate" at bounding box center [160, 83] width 37 height 8
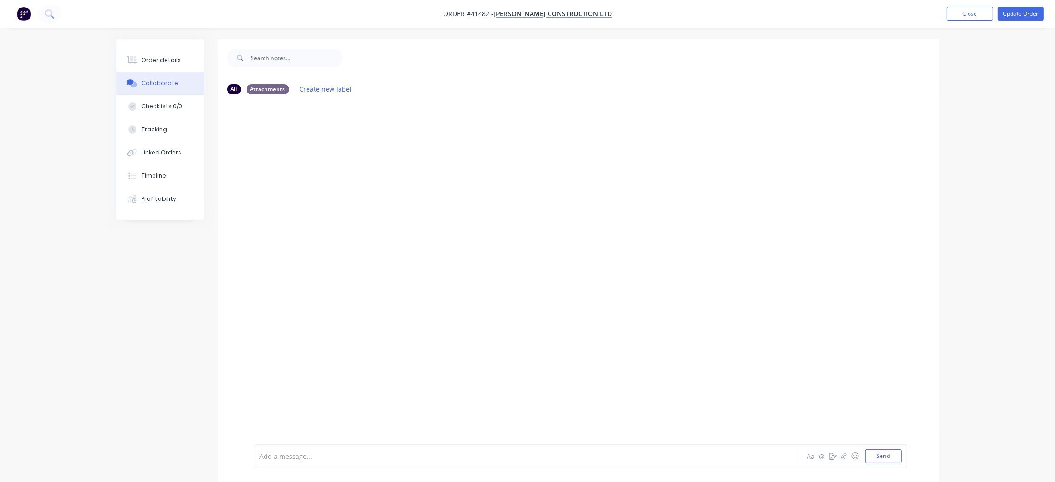
click at [304, 457] on div at bounding box center [500, 456] width 481 height 10
click at [890, 454] on button "Send" at bounding box center [883, 456] width 37 height 14
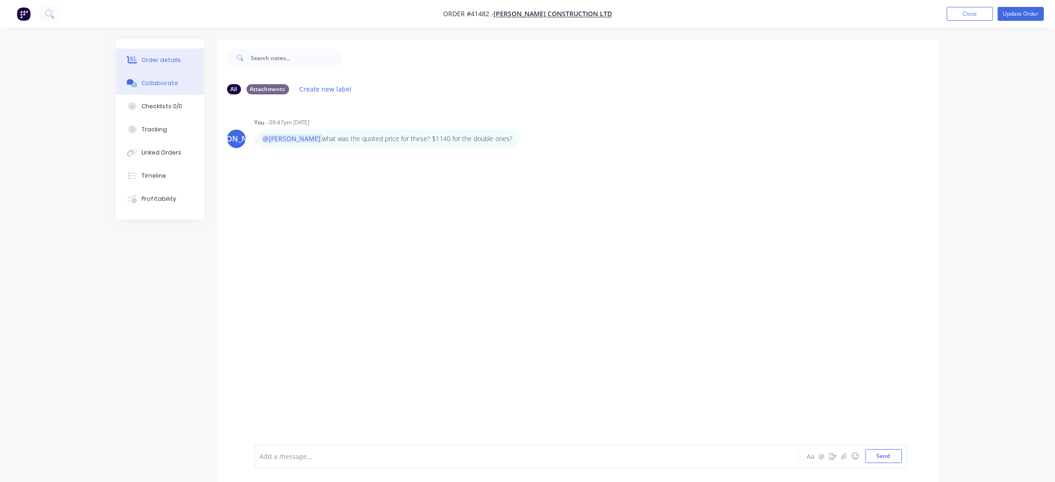
click at [163, 54] on button "Order details" at bounding box center [160, 60] width 88 height 23
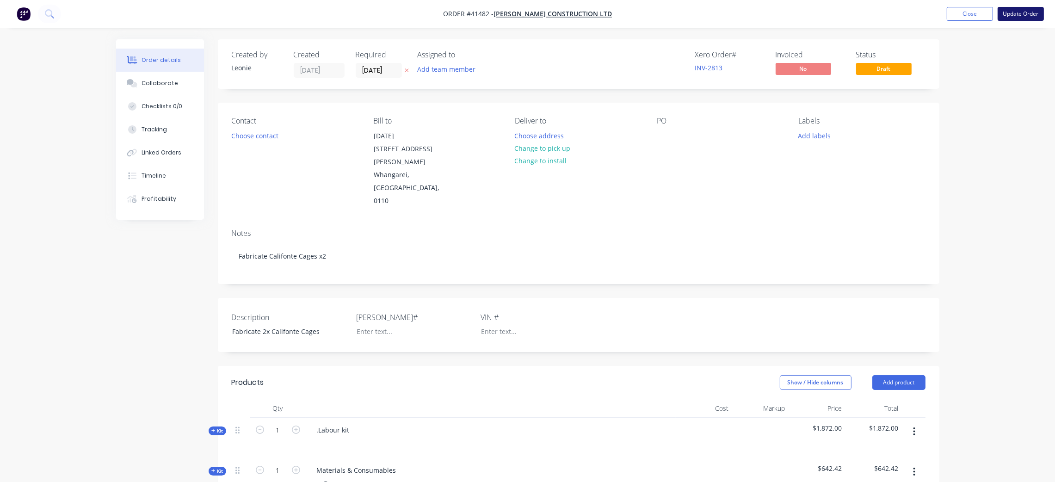
click at [1018, 14] on button "Update Order" at bounding box center [1021, 14] width 46 height 14
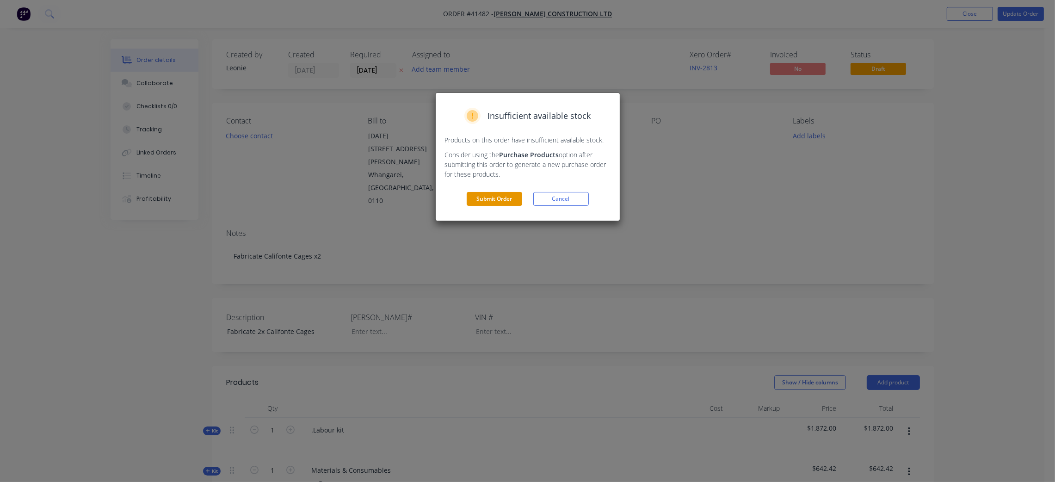
click at [489, 198] on button "Submit Order" at bounding box center [495, 199] width 56 height 14
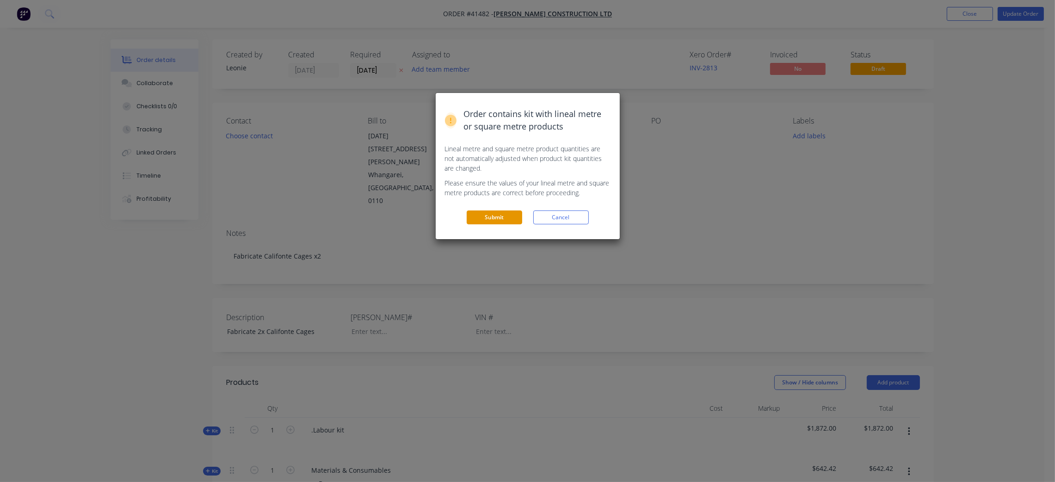
click at [499, 218] on button "Submit" at bounding box center [495, 217] width 56 height 14
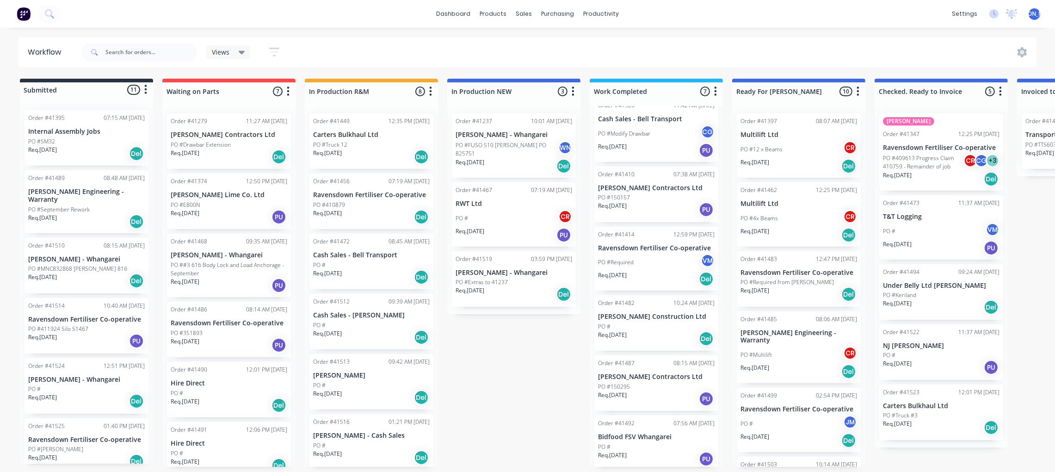
scroll to position [111, 0]
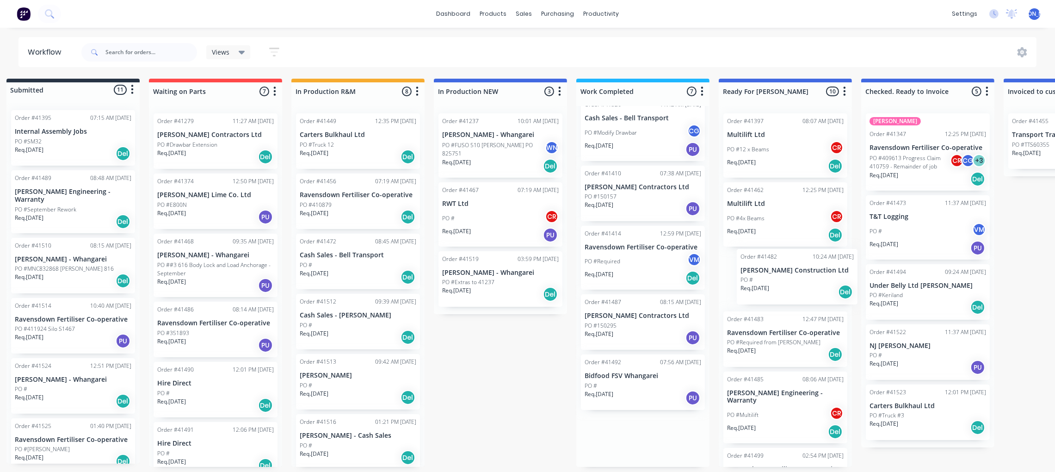
drag, startPoint x: 649, startPoint y: 318, endPoint x: 793, endPoint y: 275, distance: 150.6
click at [793, 275] on div "Submitted 11 Status colour #273444 hex #273444 Save Cancel Summaries Total orde…" at bounding box center [751, 273] width 1543 height 388
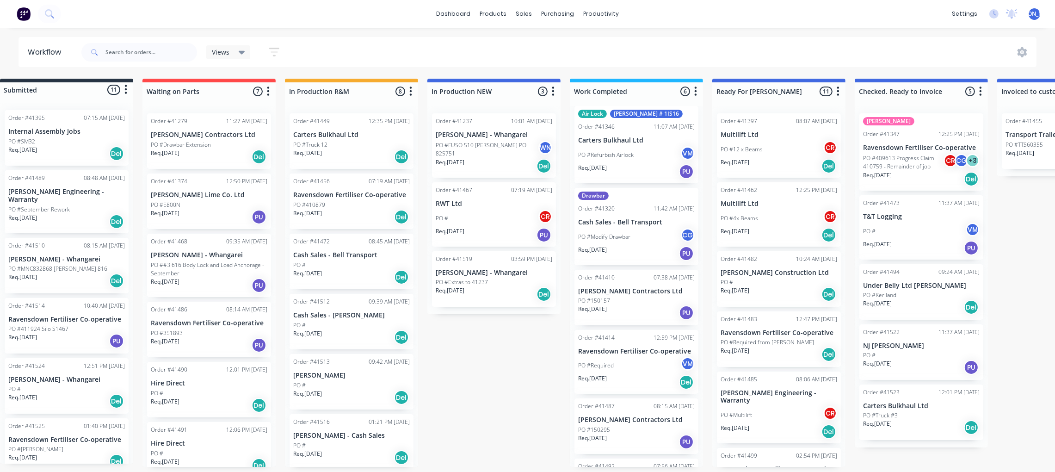
scroll to position [0, 0]
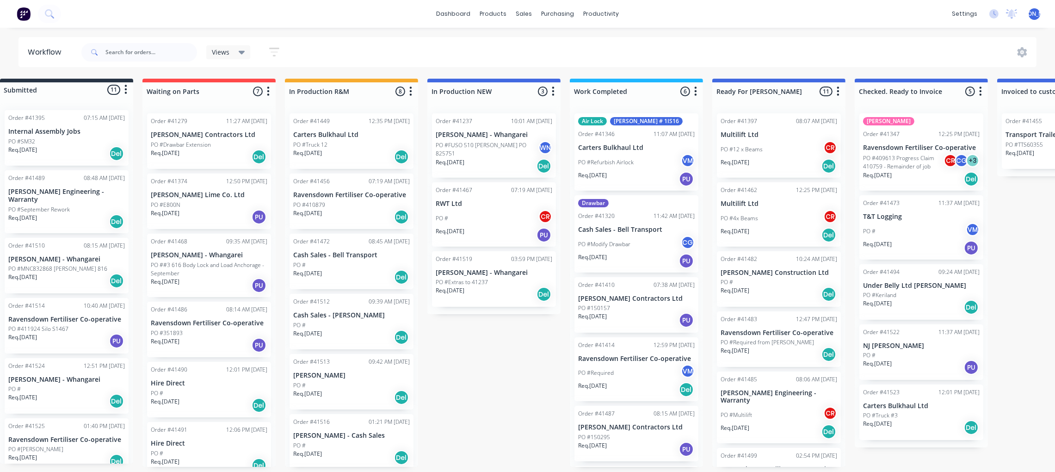
click at [627, 242] on p "PO #Modify Drawbar" at bounding box center [604, 244] width 52 height 8
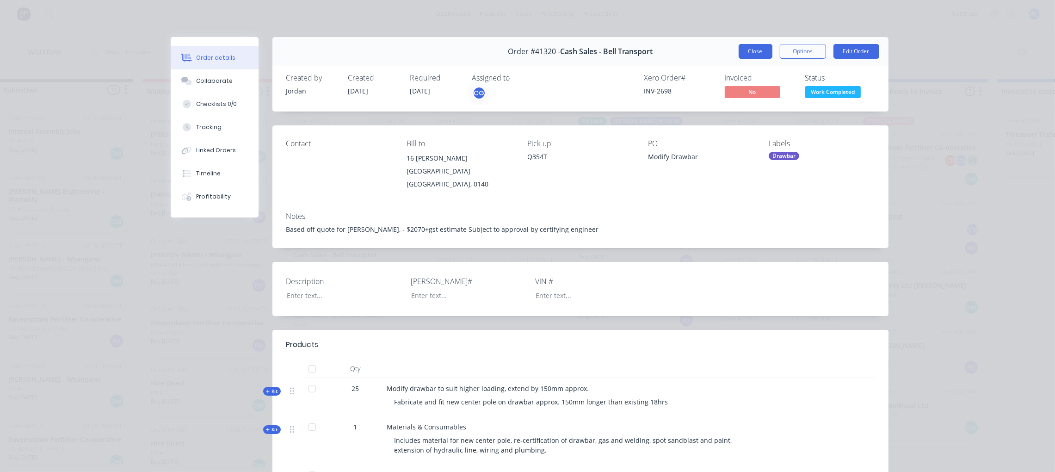
click at [745, 48] on button "Close" at bounding box center [756, 51] width 34 height 15
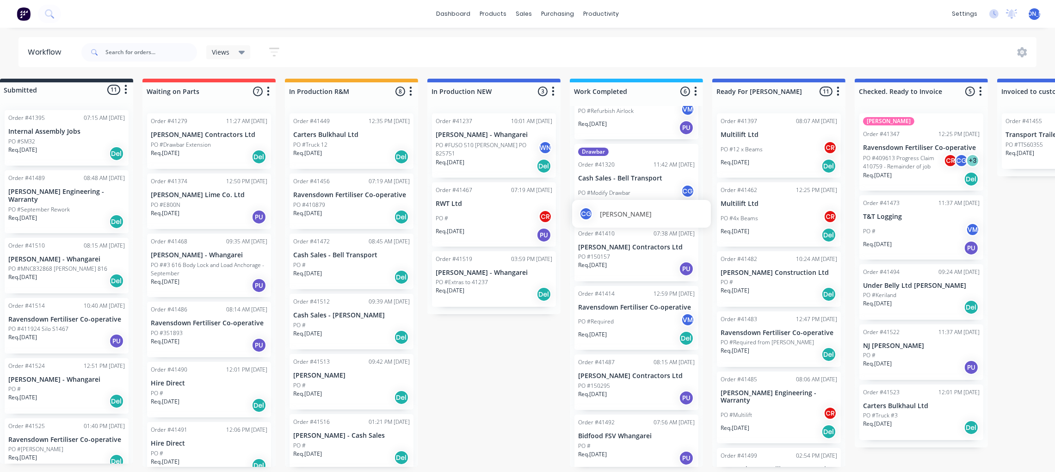
scroll to position [0, 20]
click at [640, 184] on div "PO #Modify Drawbar CG" at bounding box center [636, 193] width 117 height 18
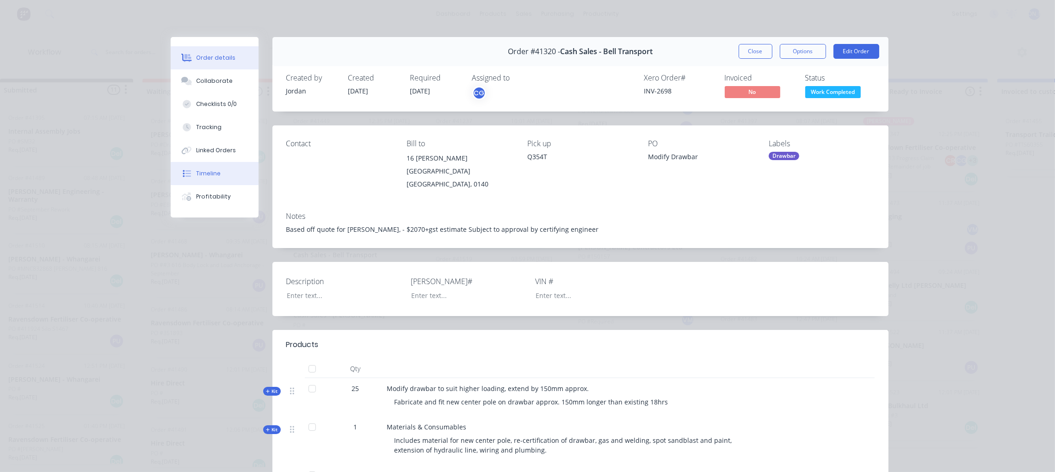
click at [212, 174] on div "Timeline" at bounding box center [208, 173] width 25 height 8
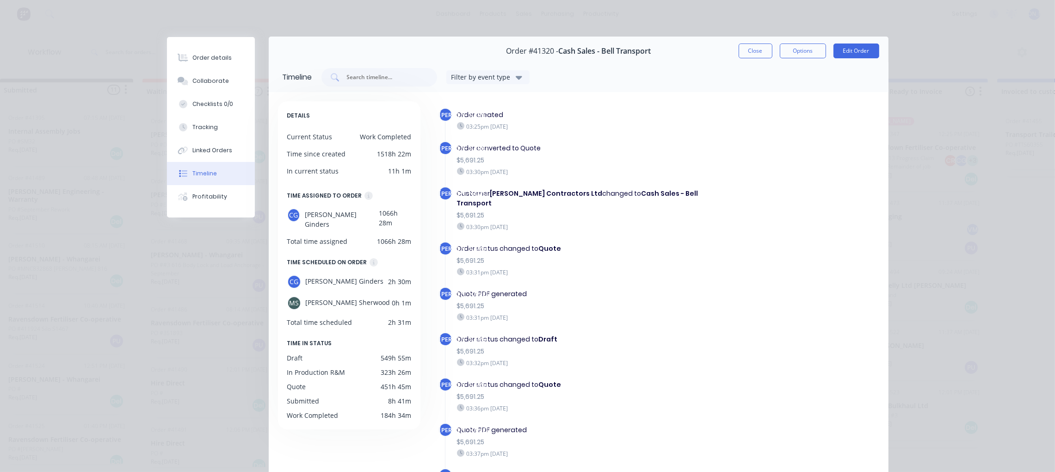
scroll to position [0, 0]
click at [755, 49] on button "Close" at bounding box center [756, 51] width 34 height 15
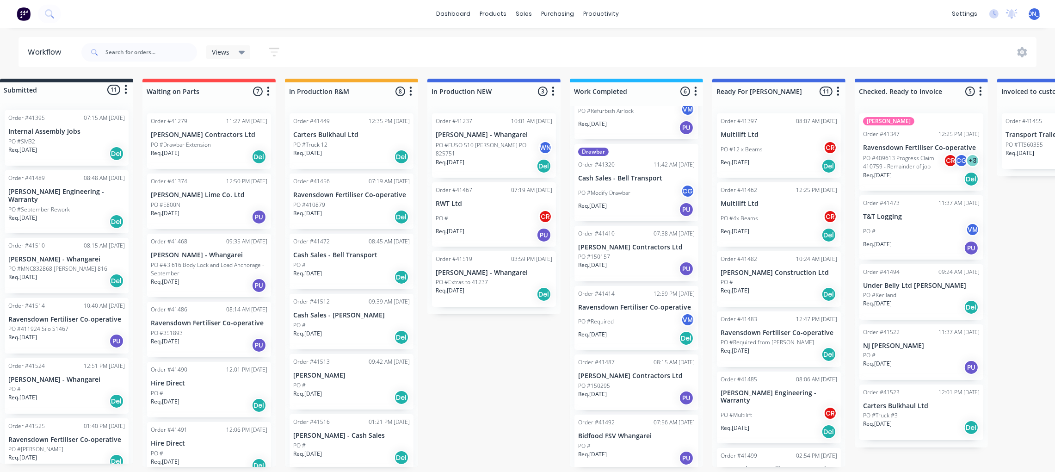
click at [635, 191] on div "PO #Modify Drawbar CG" at bounding box center [636, 193] width 117 height 18
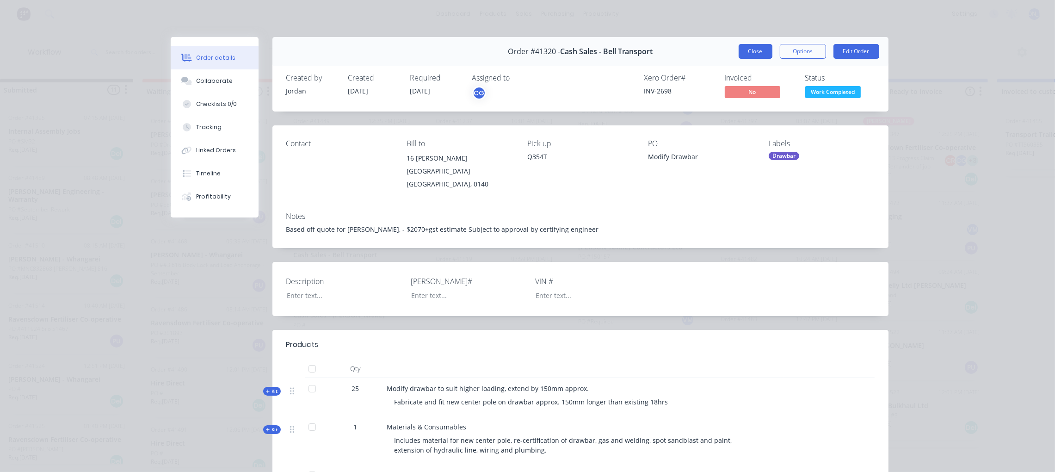
click at [746, 55] on button "Close" at bounding box center [756, 51] width 34 height 15
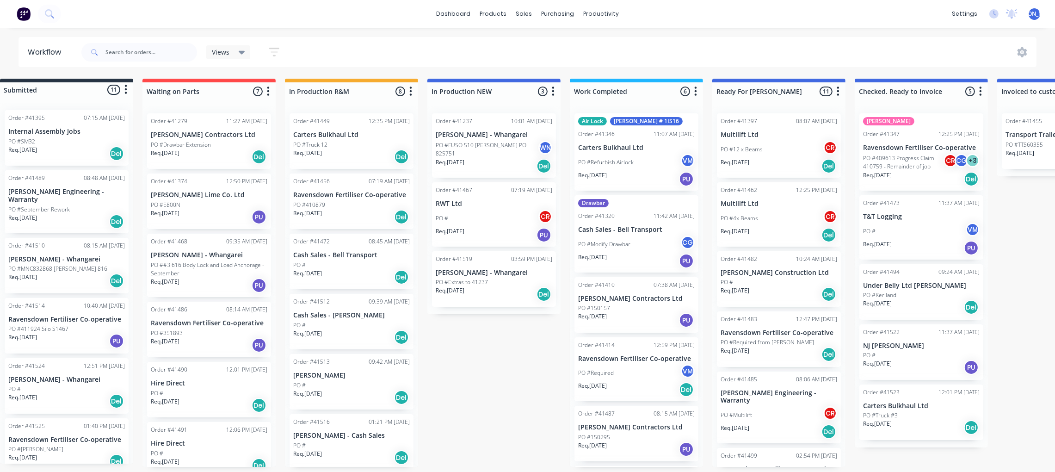
click at [645, 157] on div "PO #Refurbish Airlock VM" at bounding box center [636, 163] width 117 height 18
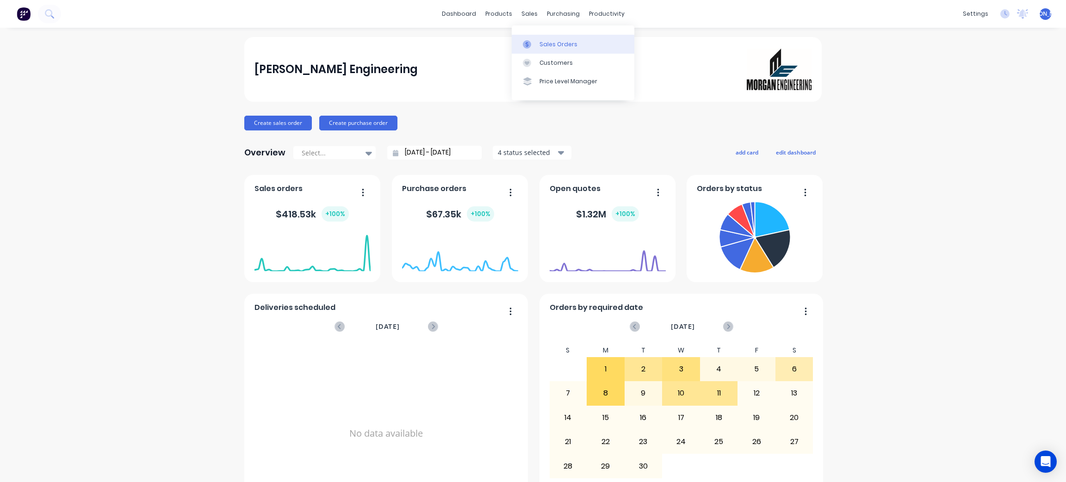
click at [560, 48] on div "Sales Orders" at bounding box center [558, 44] width 38 height 8
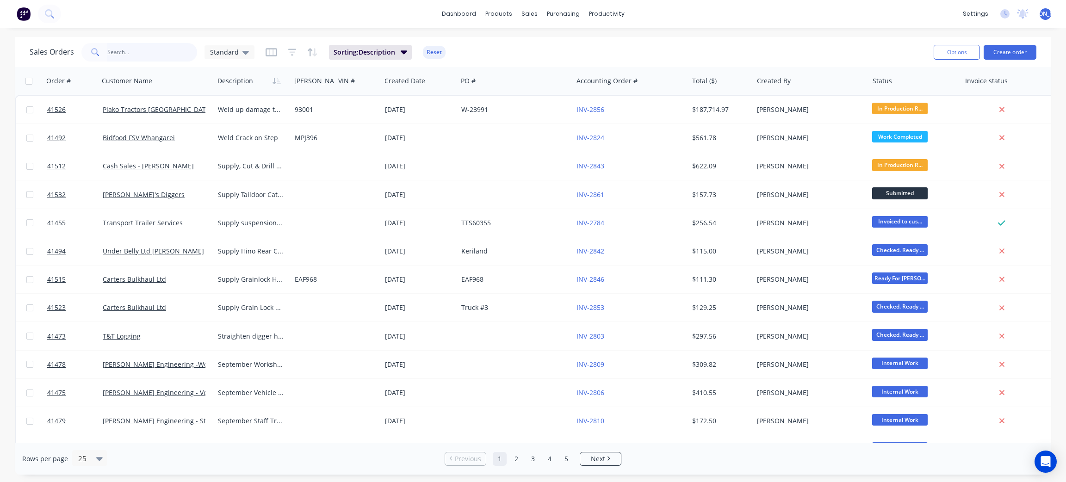
click at [145, 47] on input "text" at bounding box center [152, 52] width 90 height 19
type input "41507"
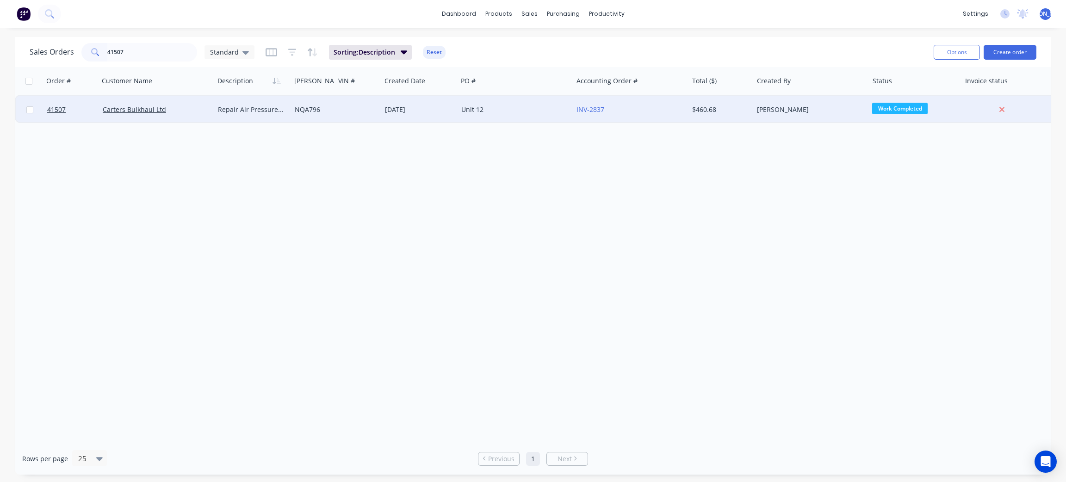
click at [191, 117] on div "Carters Bulkhaul Ltd" at bounding box center [157, 110] width 116 height 28
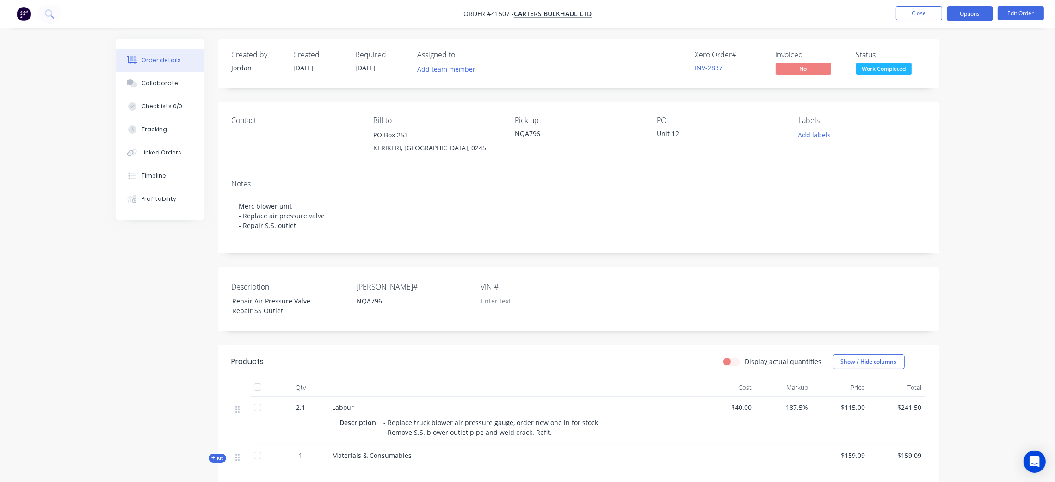
click at [964, 15] on button "Options" at bounding box center [970, 13] width 46 height 15
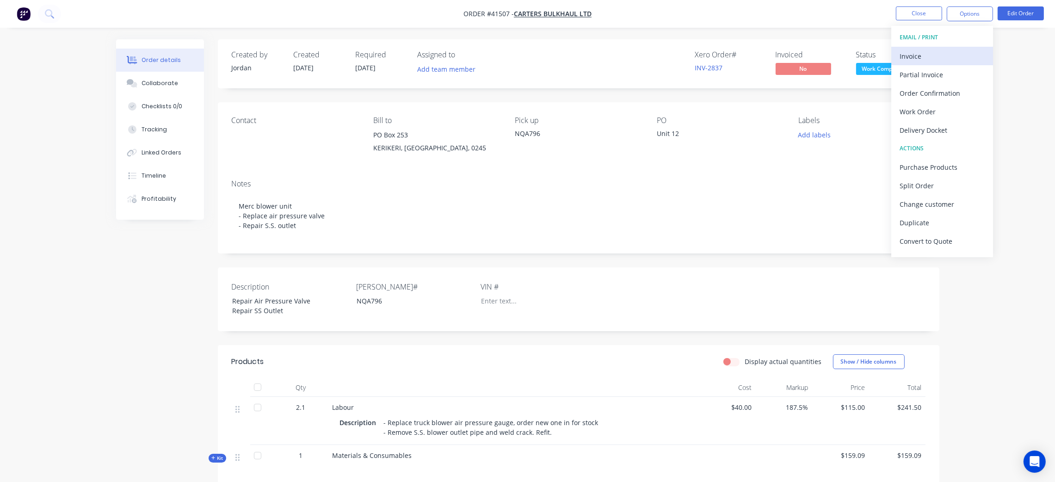
click at [943, 54] on div "Invoice" at bounding box center [942, 55] width 85 height 13
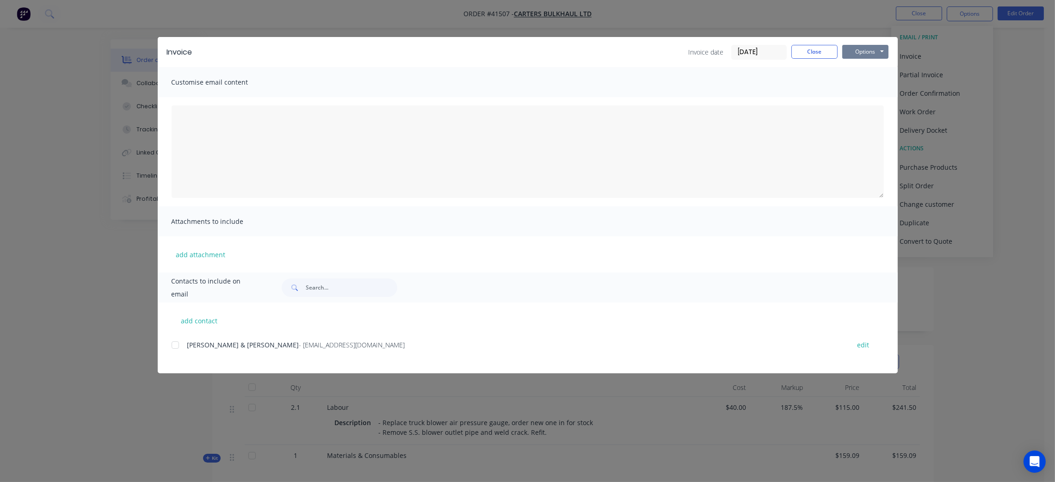
click at [848, 55] on button "Options" at bounding box center [865, 52] width 46 height 14
click at [871, 68] on button "Preview" at bounding box center [871, 68] width 59 height 15
click at [822, 49] on button "Close" at bounding box center [814, 52] width 46 height 14
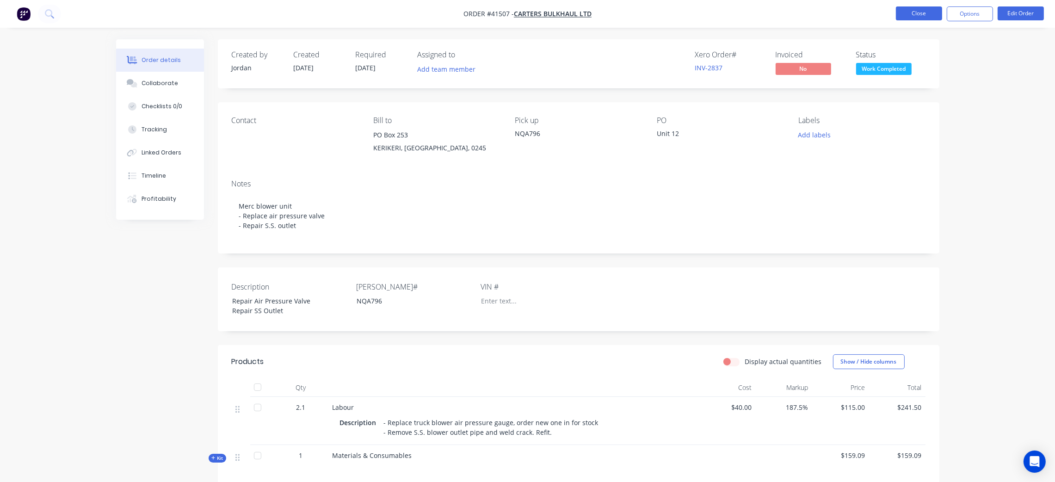
click at [931, 17] on button "Close" at bounding box center [919, 13] width 46 height 14
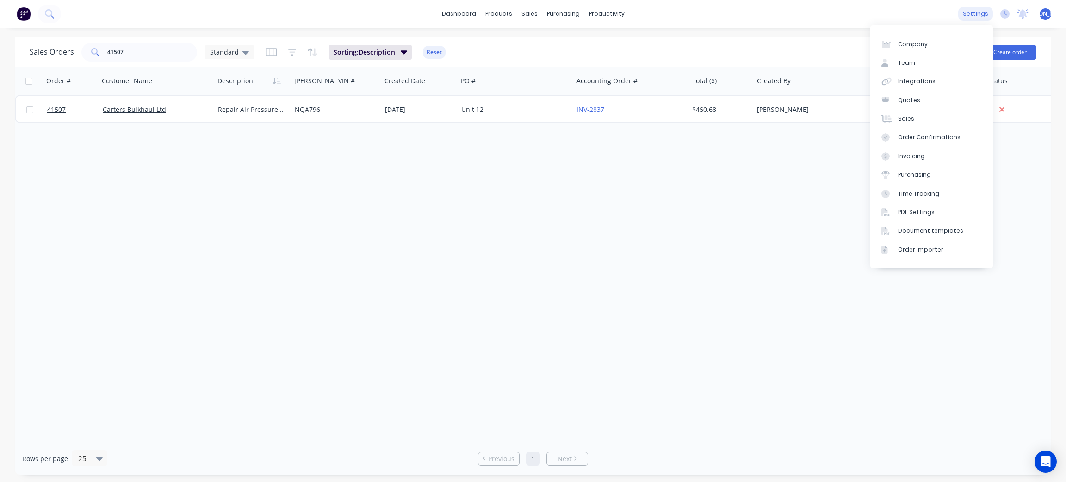
click at [986, 11] on div "settings" at bounding box center [975, 14] width 35 height 14
click at [931, 121] on link "Sales" at bounding box center [931, 119] width 123 height 19
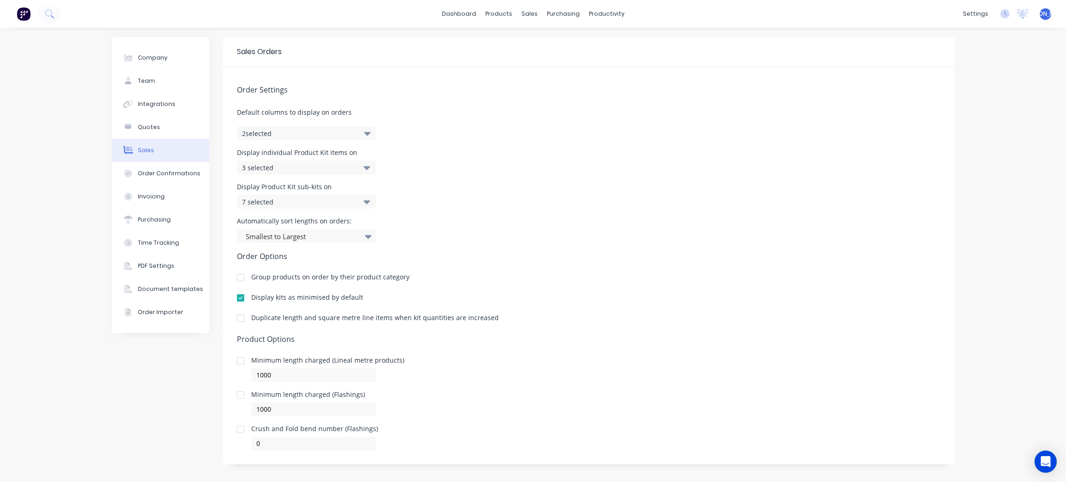
scroll to position [5, 0]
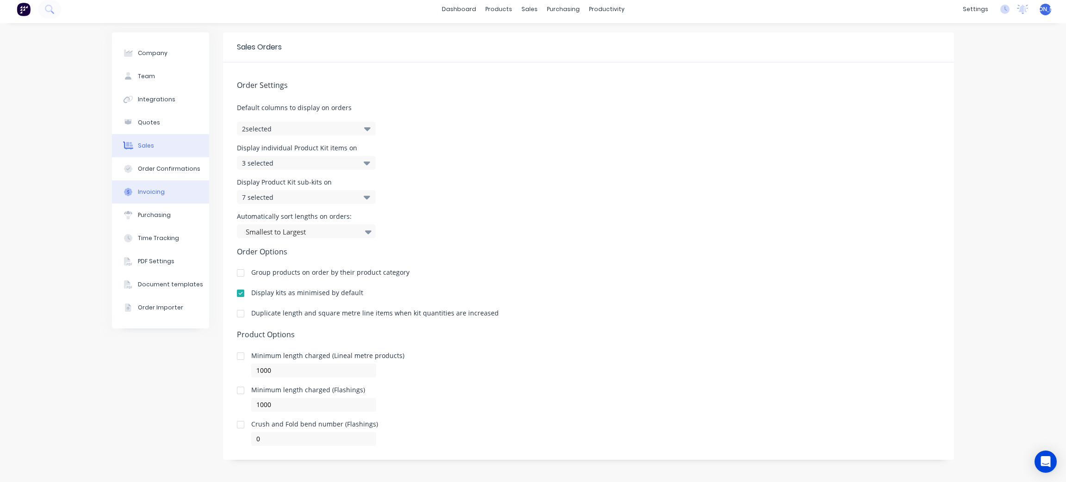
click at [161, 195] on button "Invoicing" at bounding box center [160, 191] width 97 height 23
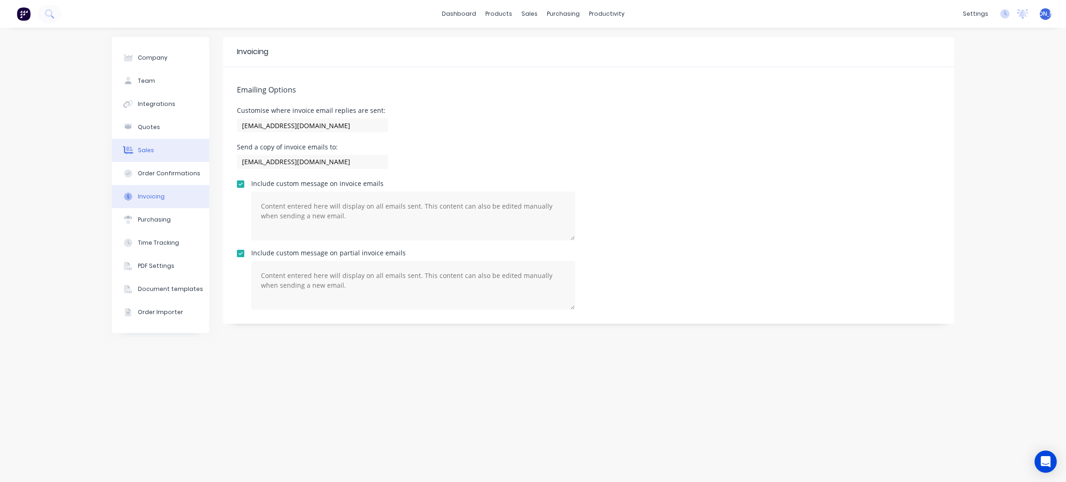
click at [167, 140] on button "Sales" at bounding box center [160, 150] width 97 height 23
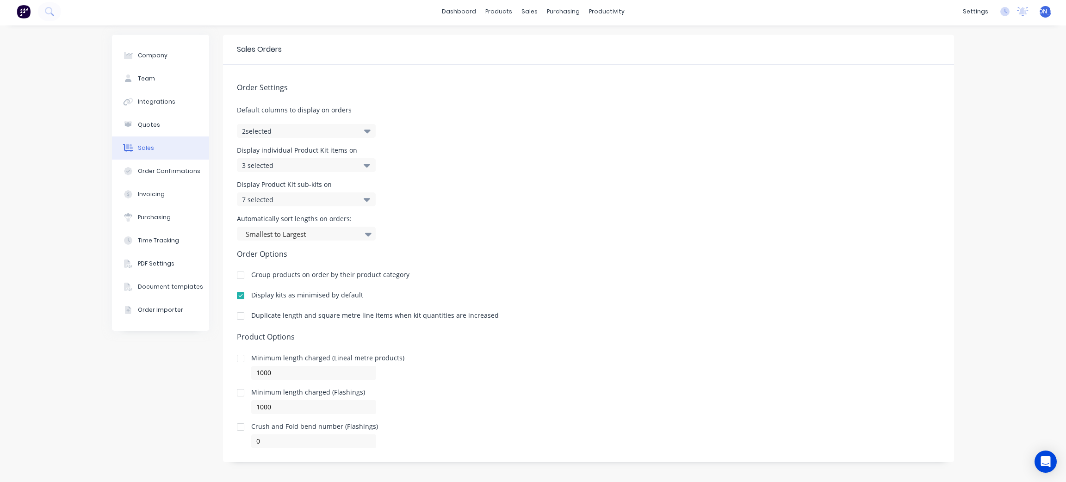
scroll to position [5, 0]
click at [364, 163] on icon at bounding box center [367, 163] width 6 height 10
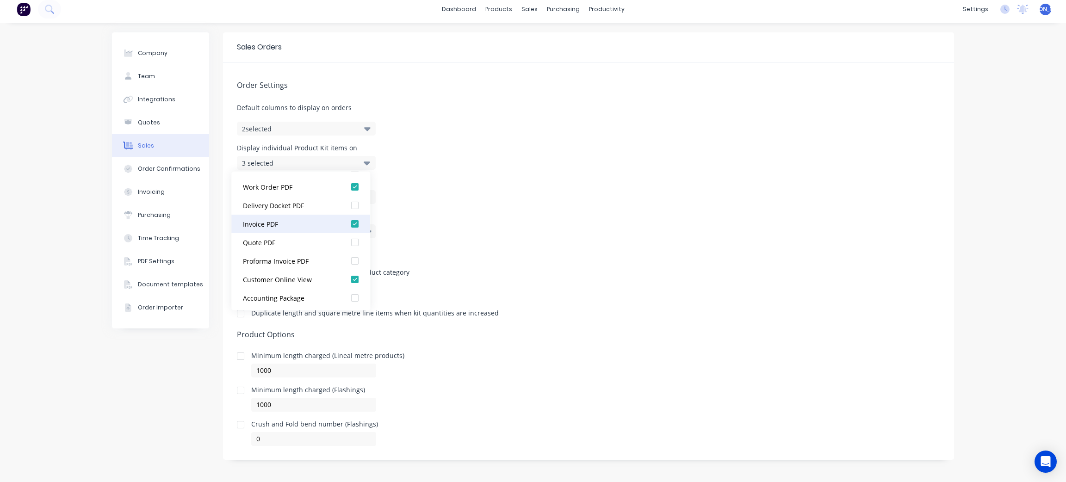
scroll to position [18, 0]
click at [346, 260] on div at bounding box center [355, 260] width 19 height 19
click at [346, 240] on div at bounding box center [355, 241] width 19 height 19
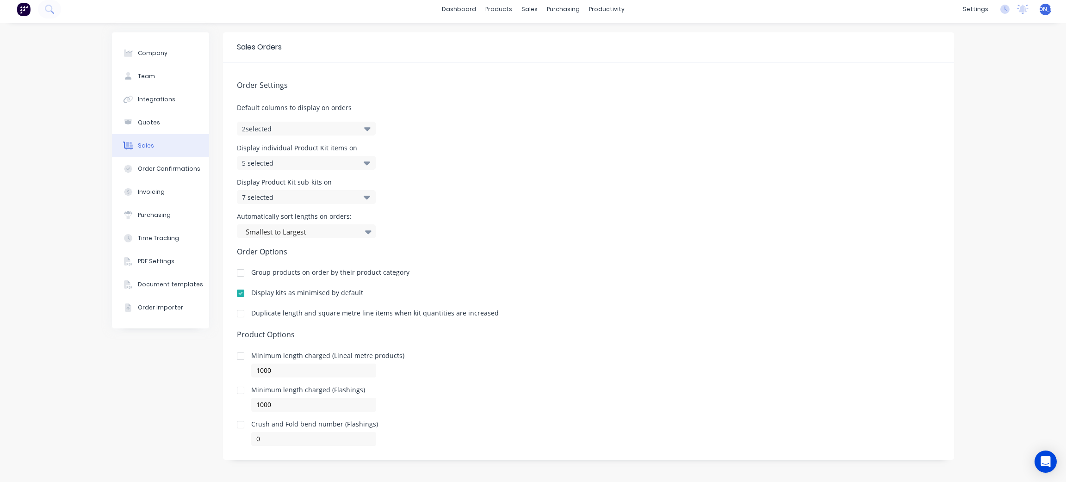
click at [430, 223] on div "Automatically sort lengths on orders: Smallest to Largest" at bounding box center [588, 225] width 703 height 25
click at [364, 198] on icon at bounding box center [367, 198] width 6 height 4
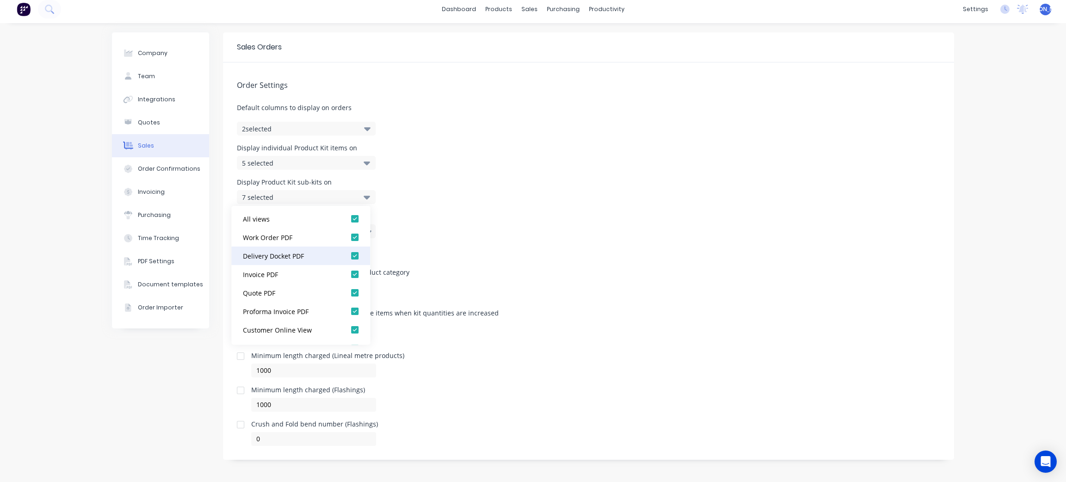
scroll to position [0, 0]
click at [453, 174] on div "Order Settings Default columns to display on orders 2 selected Display individu…" at bounding box center [588, 253] width 731 height 383
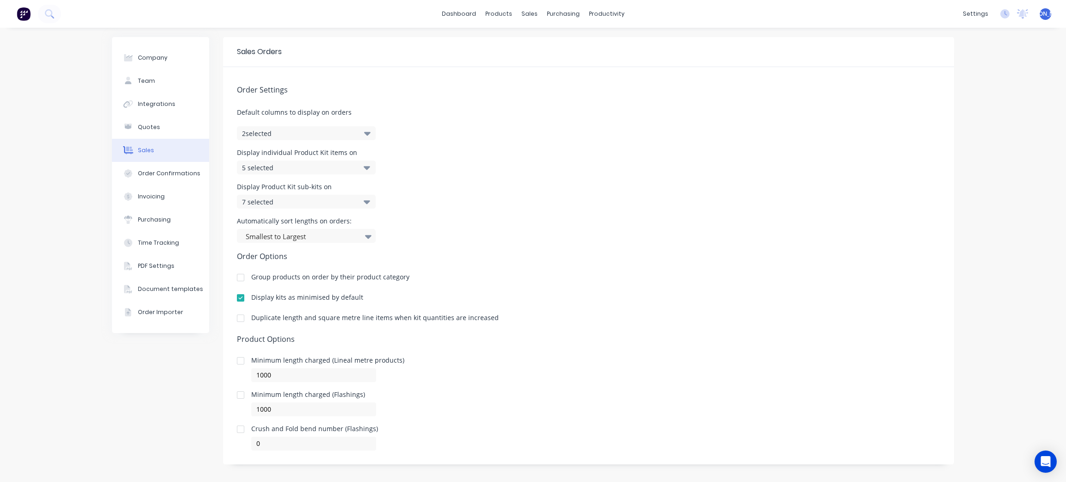
click at [353, 130] on button "2 selected" at bounding box center [306, 133] width 139 height 14
click at [418, 135] on div "Order Settings Default columns to display on orders 2 selected Display individu…" at bounding box center [588, 258] width 731 height 383
click at [734, 169] on div "Display individual Product Kit items on 5 selected" at bounding box center [588, 161] width 703 height 25
drag, startPoint x: 482, startPoint y: 219, endPoint x: 339, endPoint y: 75, distance: 203.1
click at [482, 216] on div "Order Settings Default columns to display on orders 2 selected Display individu…" at bounding box center [588, 258] width 731 height 383
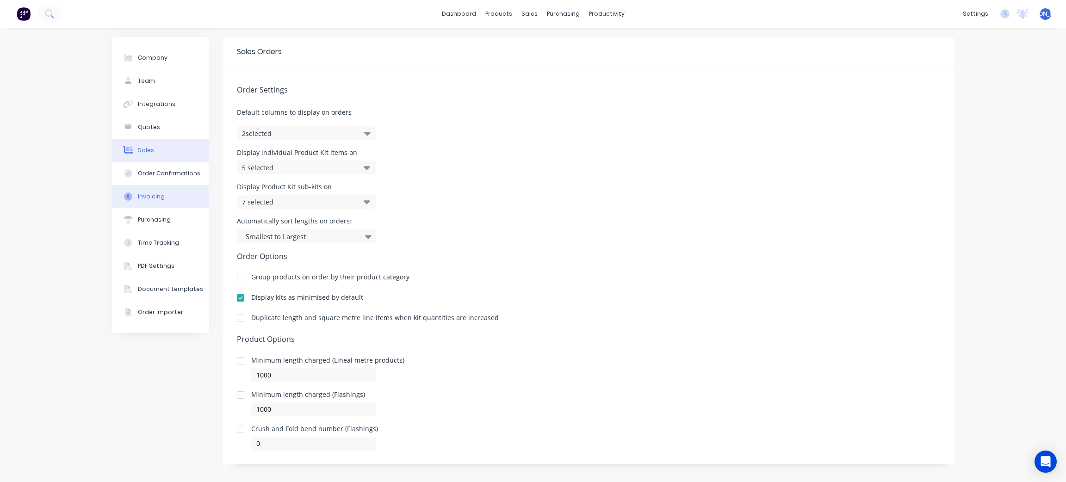
click at [159, 196] on button "Invoicing" at bounding box center [160, 196] width 97 height 23
